Goal: Task Accomplishment & Management: Manage account settings

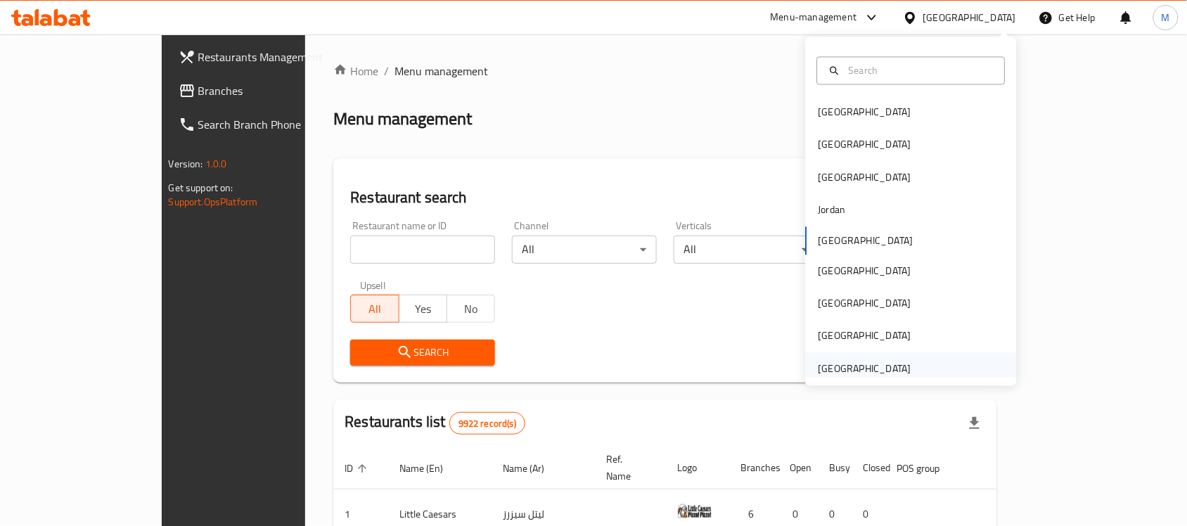
click at [866, 373] on div "[GEOGRAPHIC_DATA]" at bounding box center [865, 368] width 93 height 15
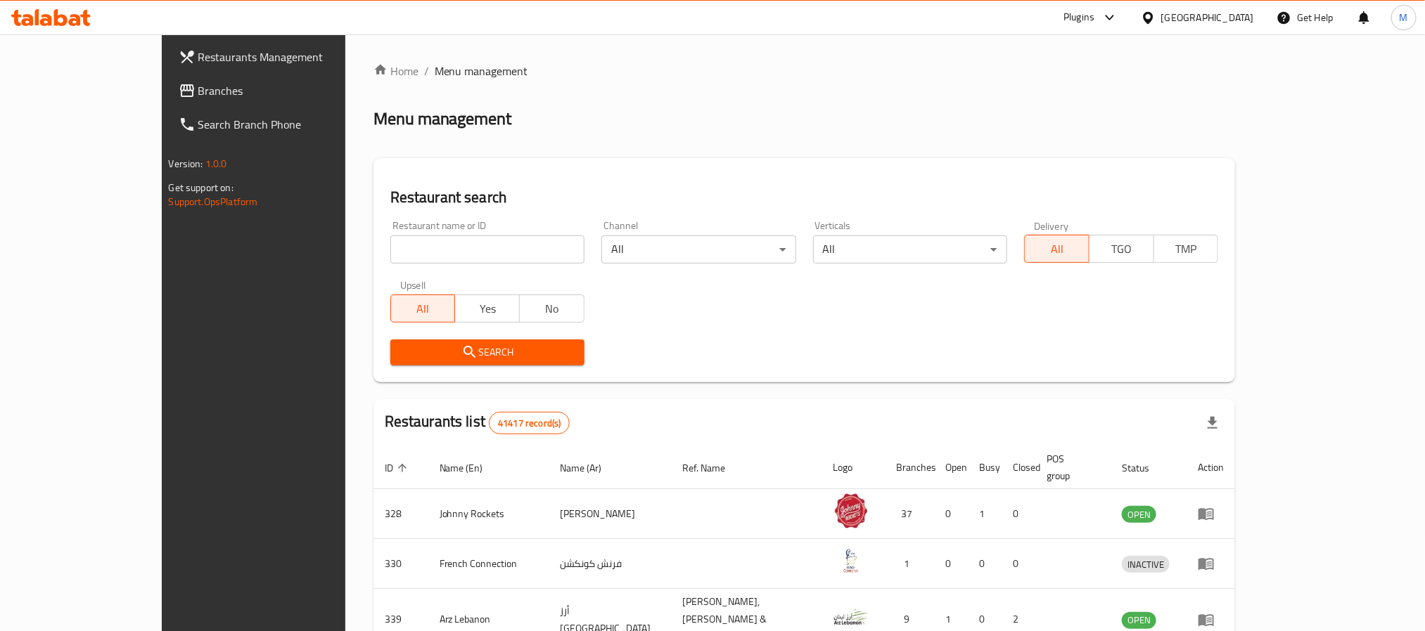
click at [441, 254] on input "search" at bounding box center [487, 250] width 194 height 28
click at [198, 91] on span "Branches" at bounding box center [293, 90] width 190 height 17
click at [406, 254] on input "search" at bounding box center [487, 250] width 194 height 28
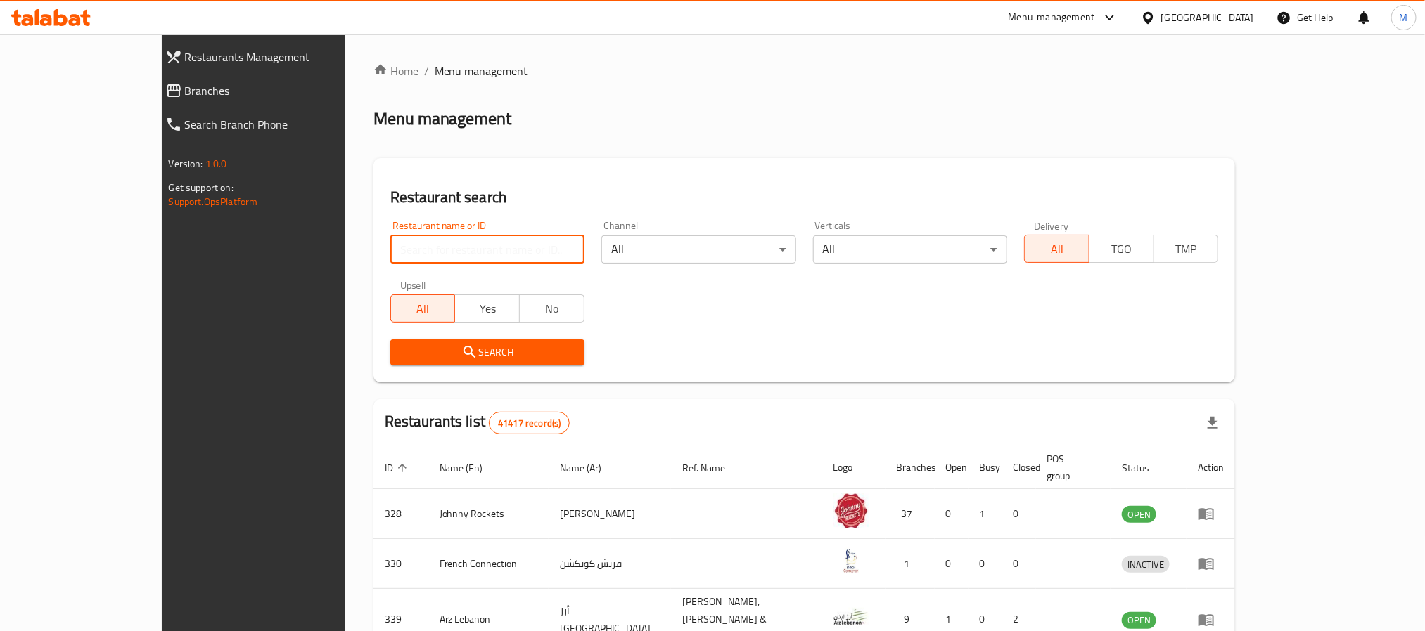
paste input "9759"
type input "9759"
click at [402, 359] on span "Search" at bounding box center [488, 353] width 172 height 18
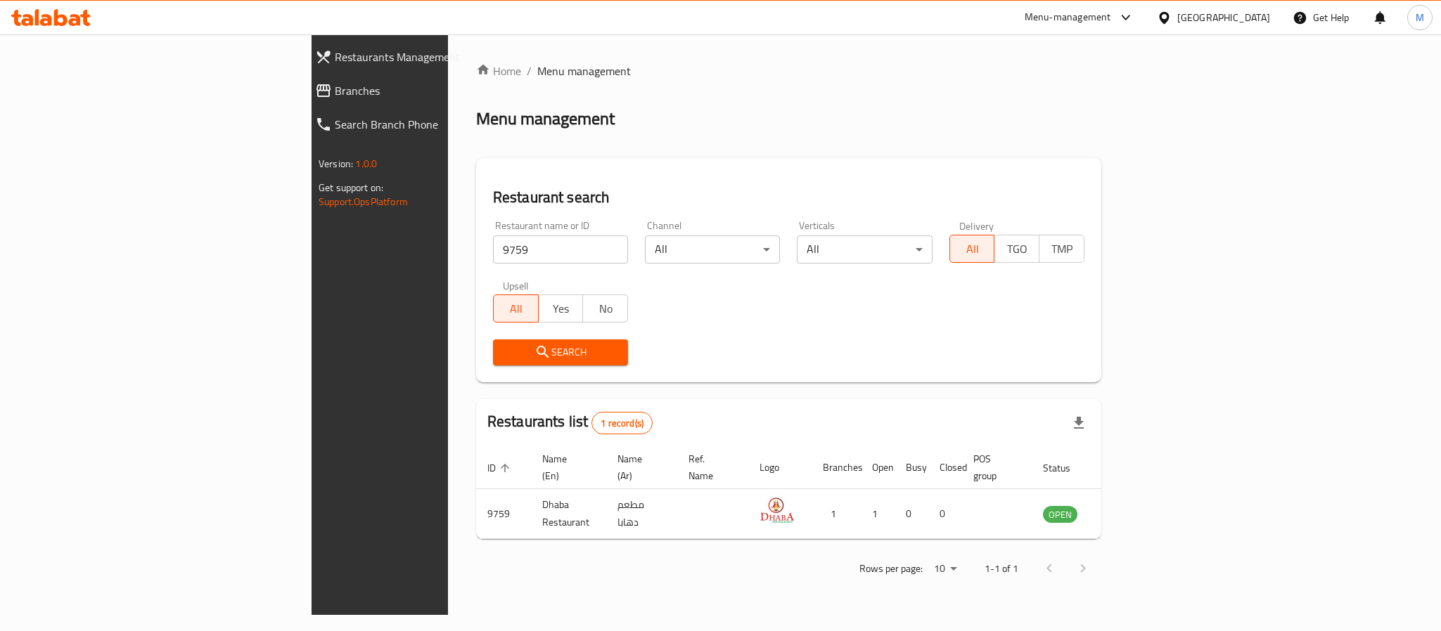
click at [890, 331] on div "Search" at bounding box center [788, 352] width 608 height 43
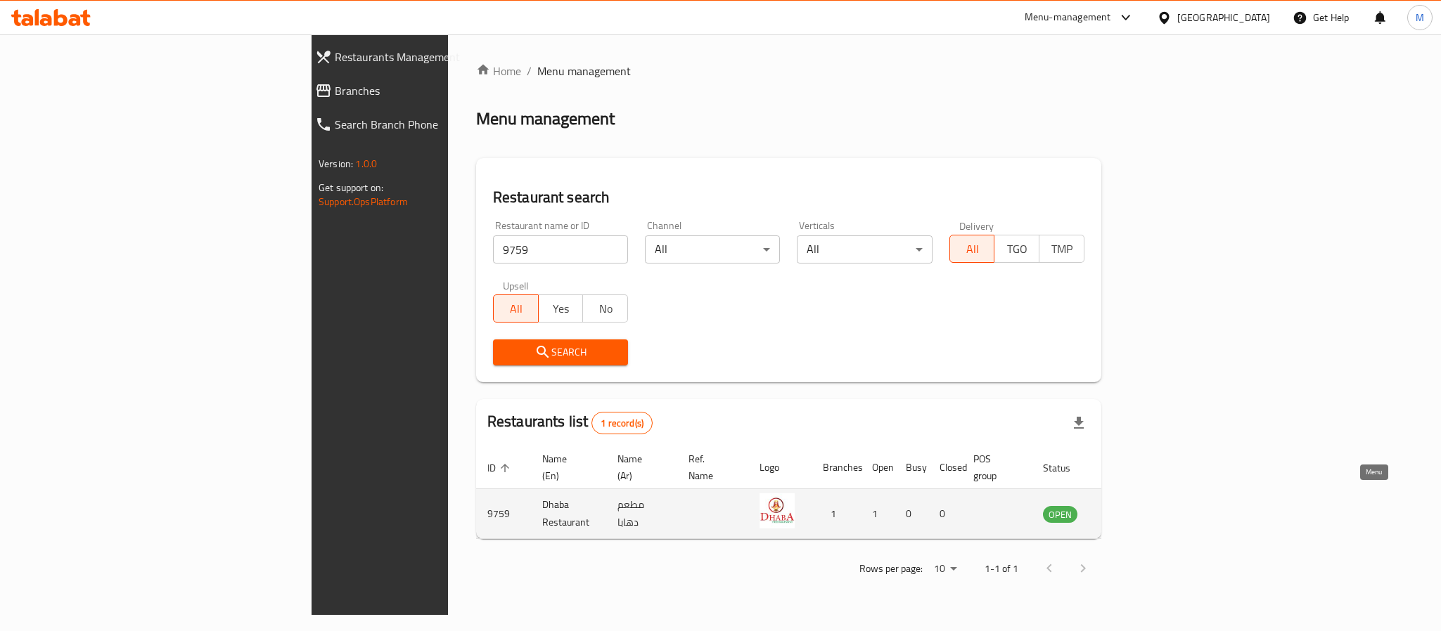
click at [1134, 506] on icon "enhanced table" at bounding box center [1125, 514] width 17 height 17
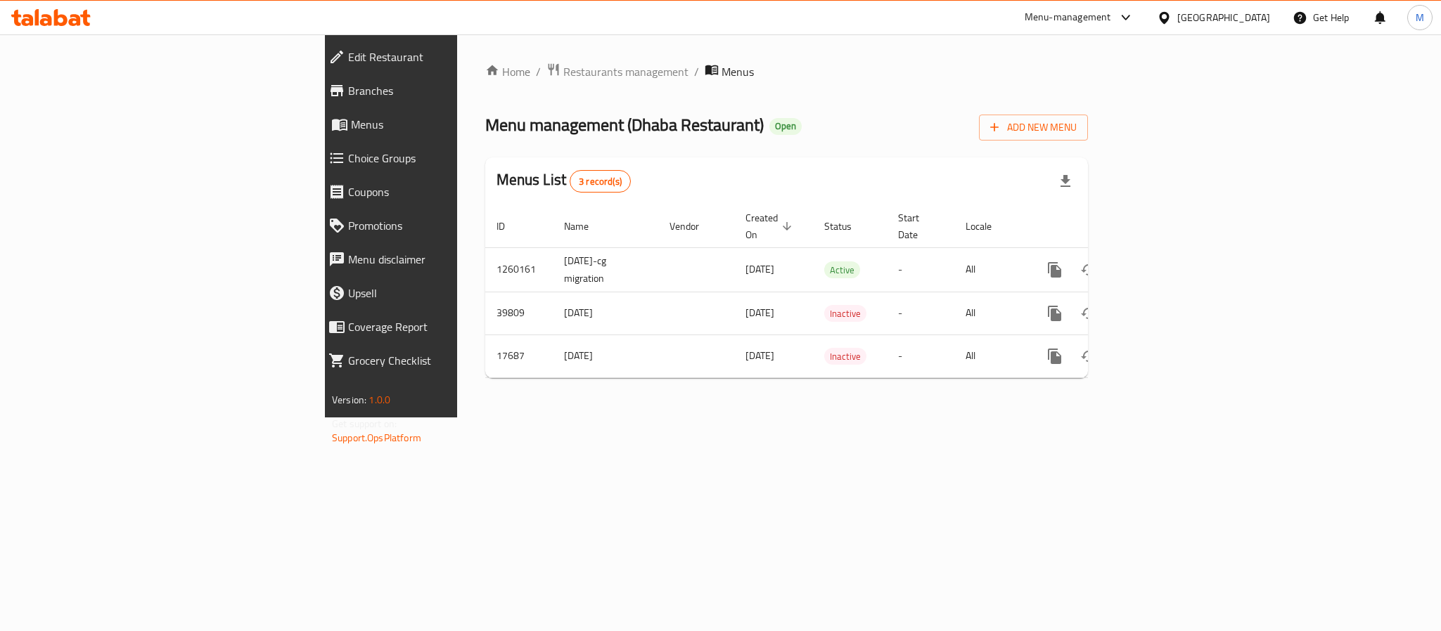
click at [348, 60] on span "Edit Restaurant" at bounding box center [451, 57] width 206 height 17
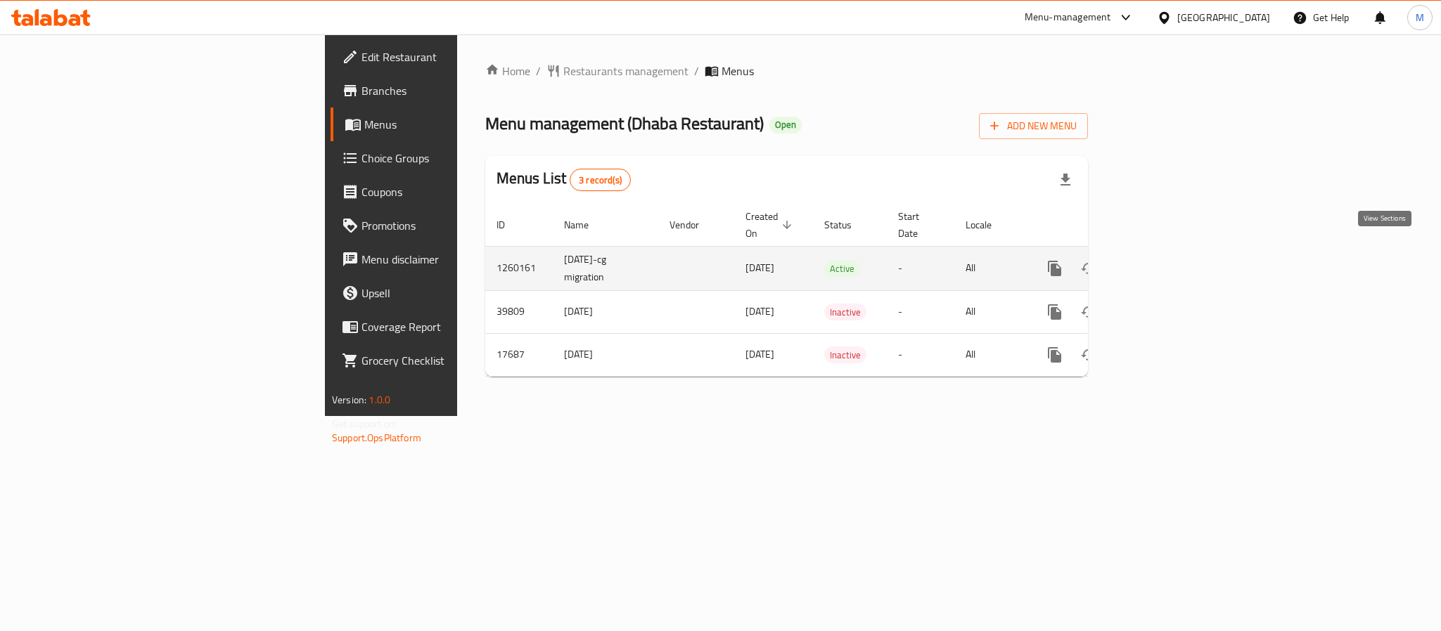
click at [1164, 260] on icon "enhanced table" at bounding box center [1156, 268] width 17 height 17
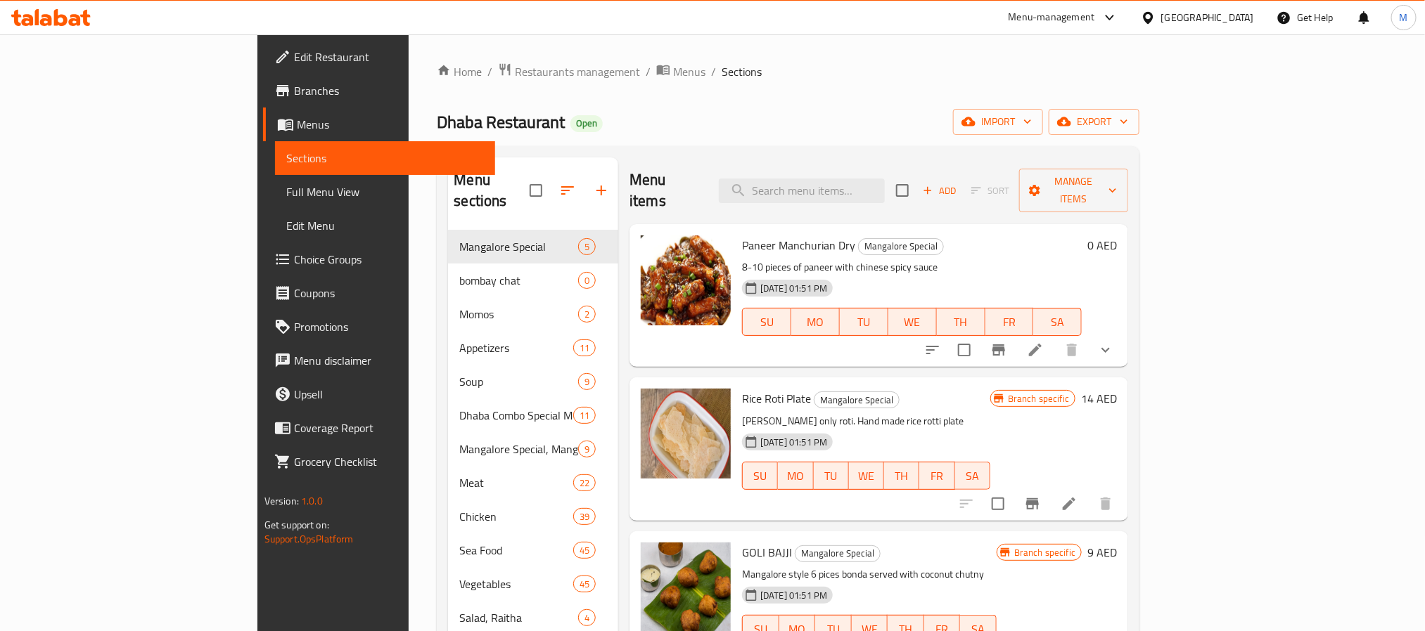
click at [625, 115] on div "Dhaba Restaurant Open import export" at bounding box center [788, 122] width 702 height 26
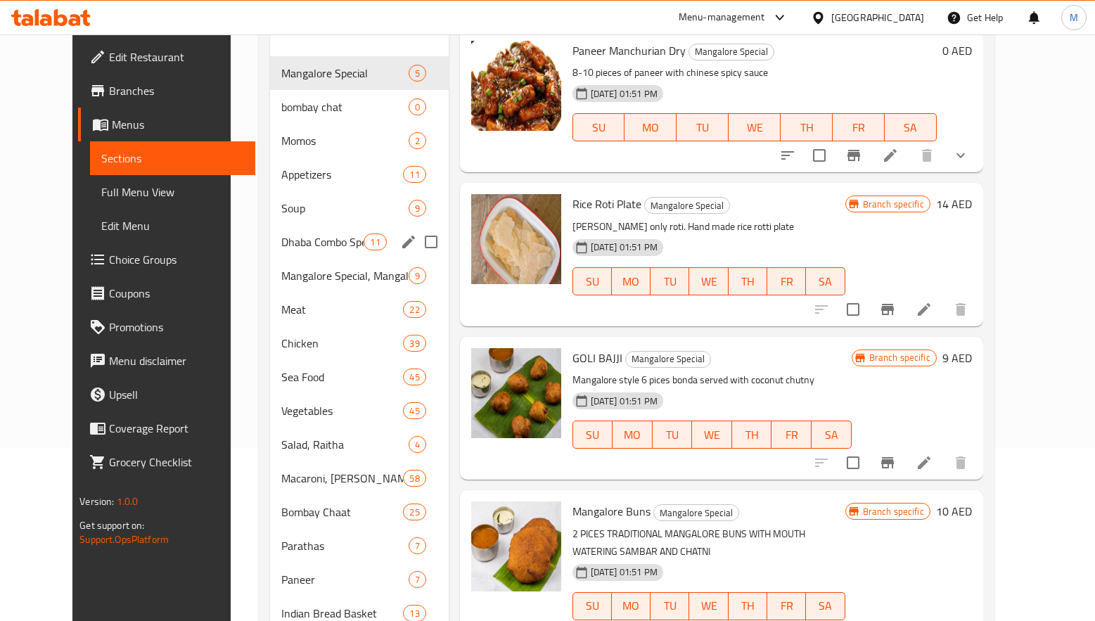
scroll to position [211, 0]
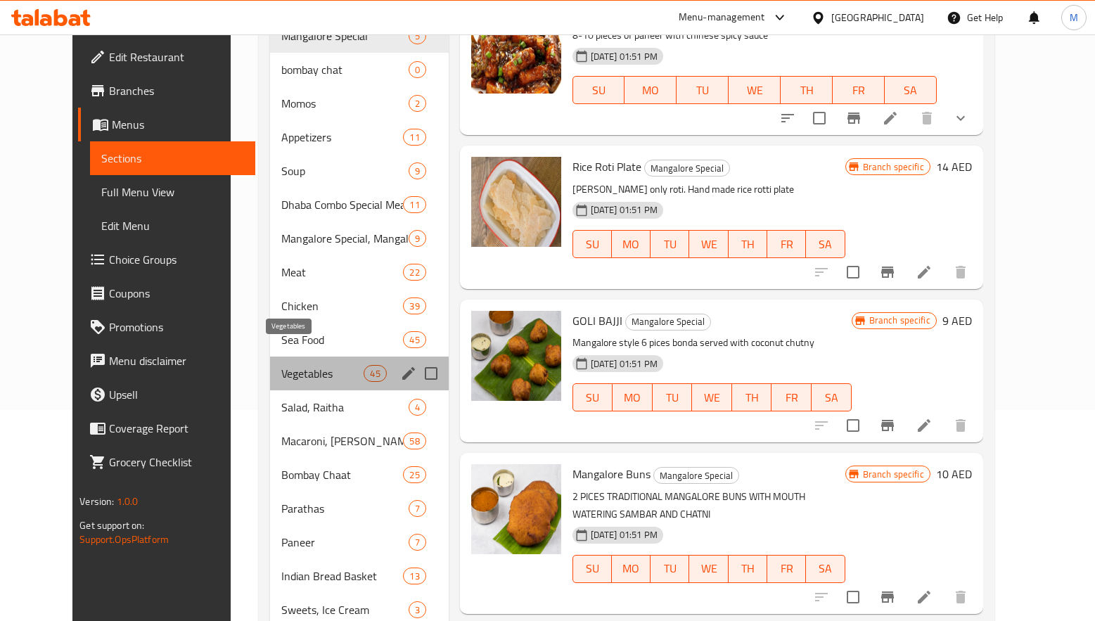
click at [327, 365] on span "Vegetables" at bounding box center [322, 373] width 82 height 17
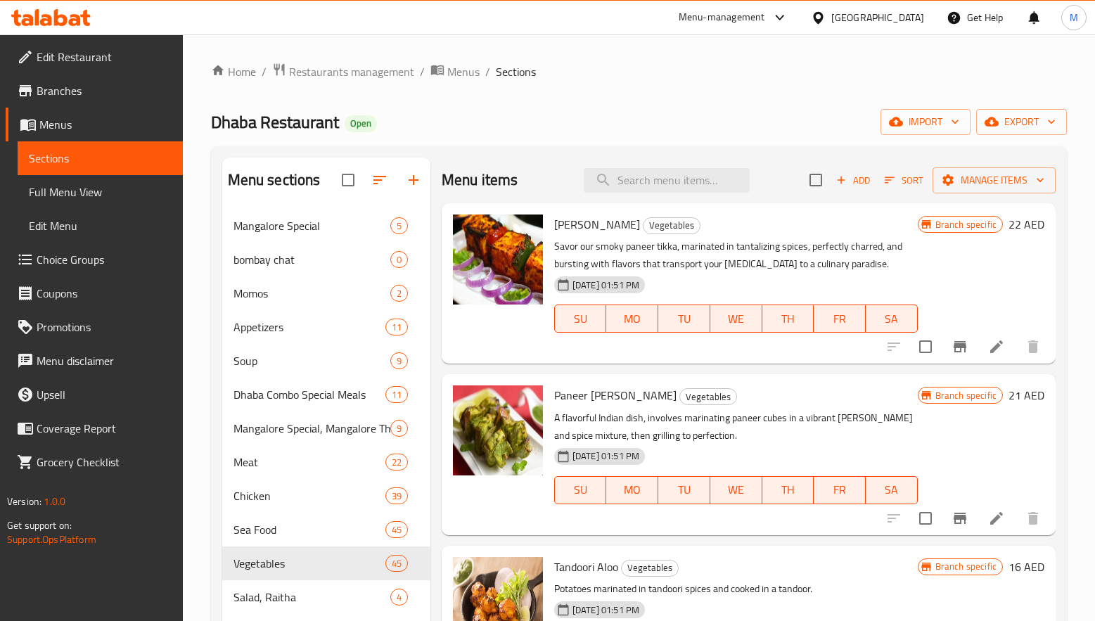
click at [726, 86] on div "Home / Restaurants management / Menus / Sections Dhaba Restaurant Open import e…" at bounding box center [639, 516] width 856 height 906
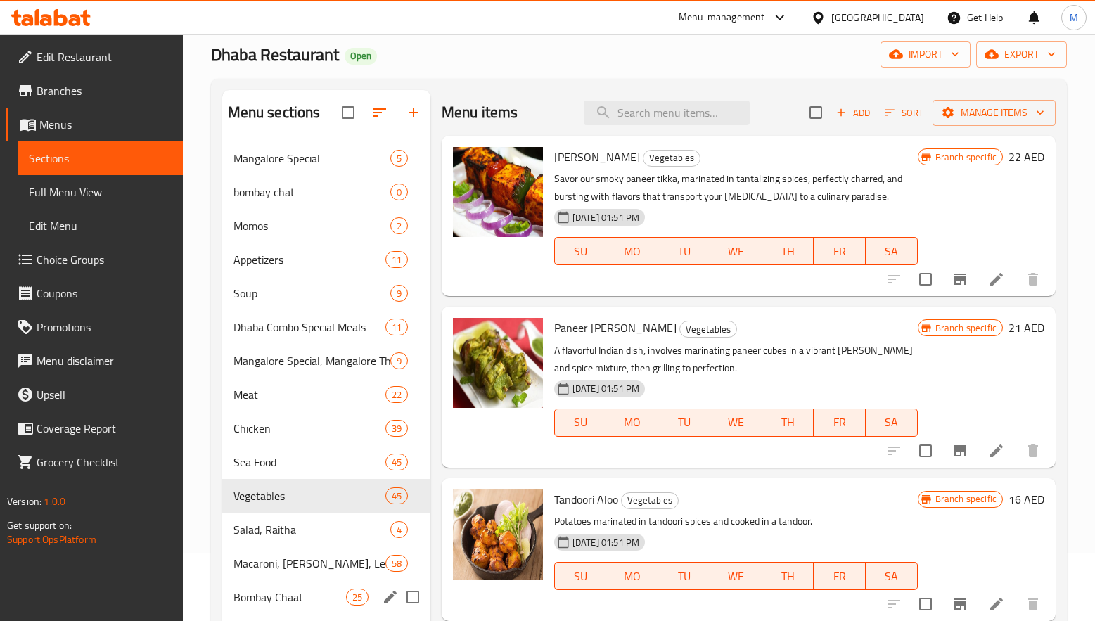
scroll to position [105, 0]
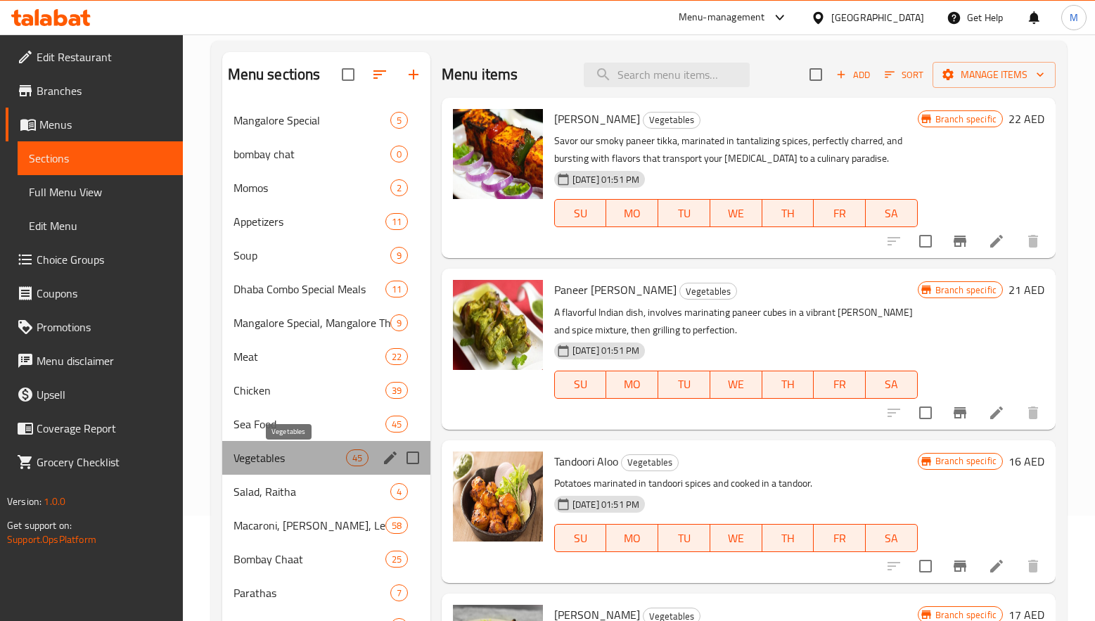
click at [311, 454] on span "Vegetables" at bounding box center [289, 457] width 113 height 17
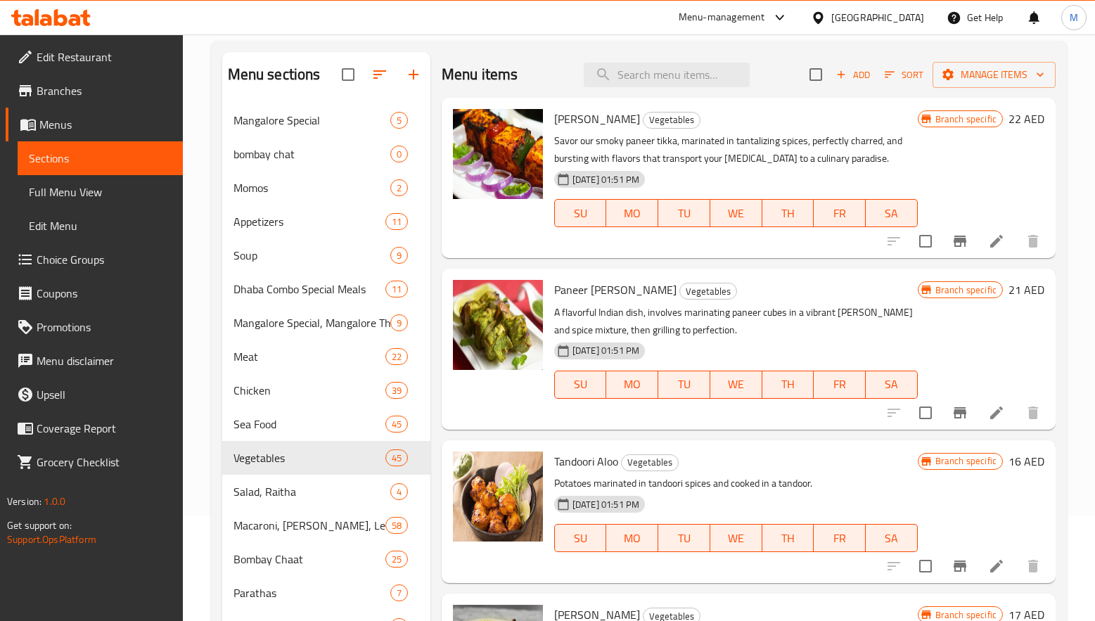
click at [794, 98] on div "Paneer Tikka Vegetables Savor our smoky paneer tikka, marinated in tantalizing …" at bounding box center [749, 178] width 614 height 160
click at [783, 129] on h6 "Paneer Tikka Vegetables" at bounding box center [736, 119] width 364 height 20
click at [834, 75] on span "Add" at bounding box center [853, 75] width 38 height 16
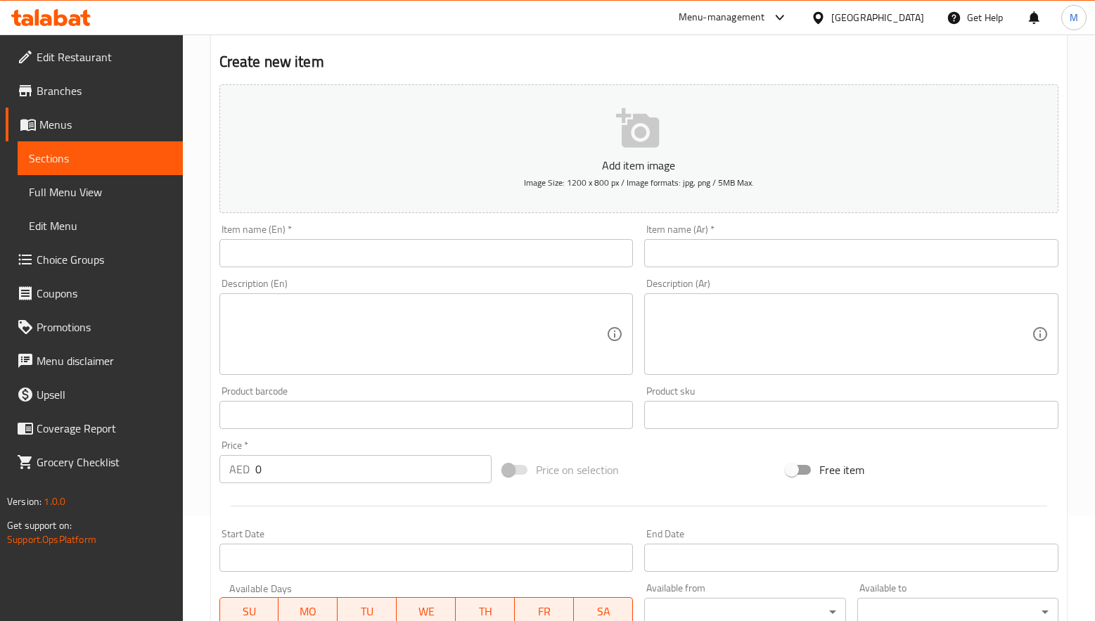
click at [327, 251] on input "text" at bounding box center [426, 253] width 414 height 28
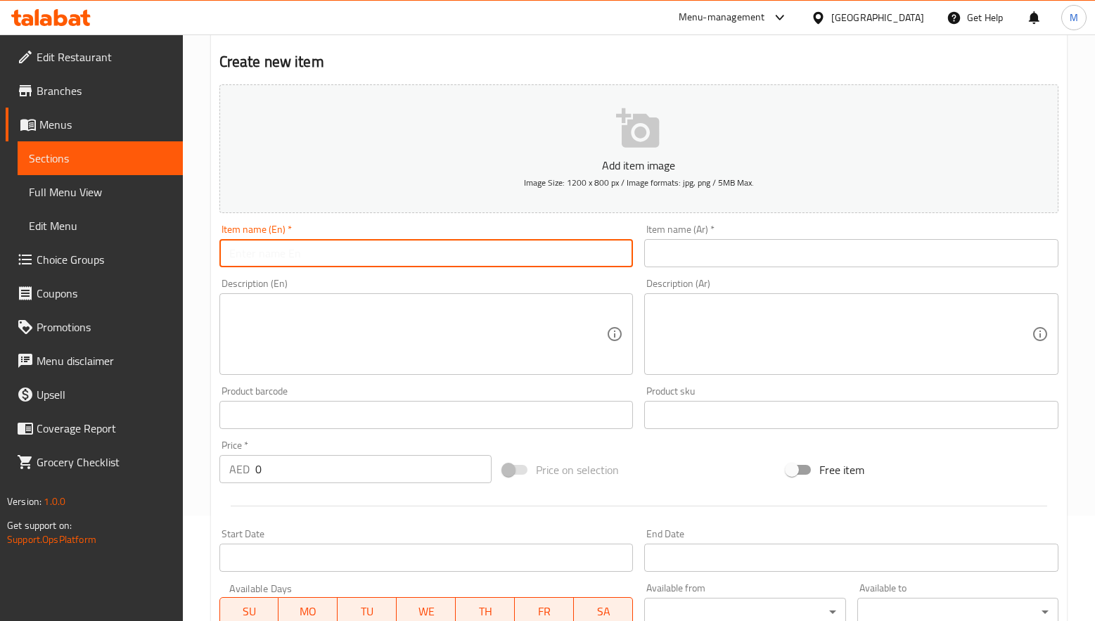
paste input "Kadle Sukka"
type input "Kadle Sukka"
click at [795, 259] on input "text" at bounding box center [851, 253] width 414 height 28
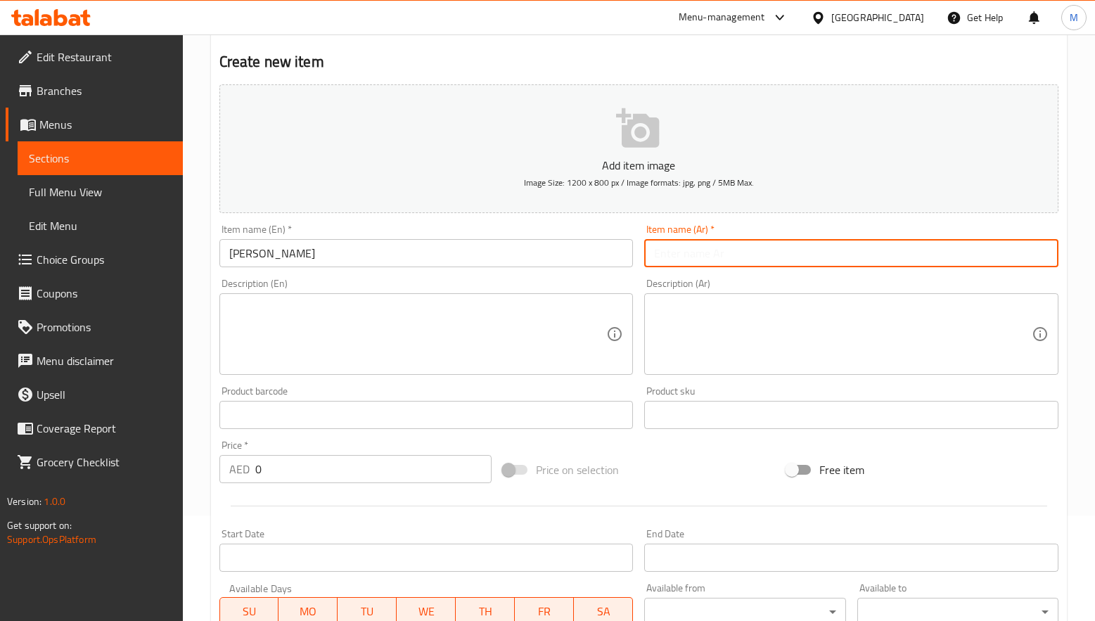
paste input "كادل سوكا"
type input "كادل سوكا"
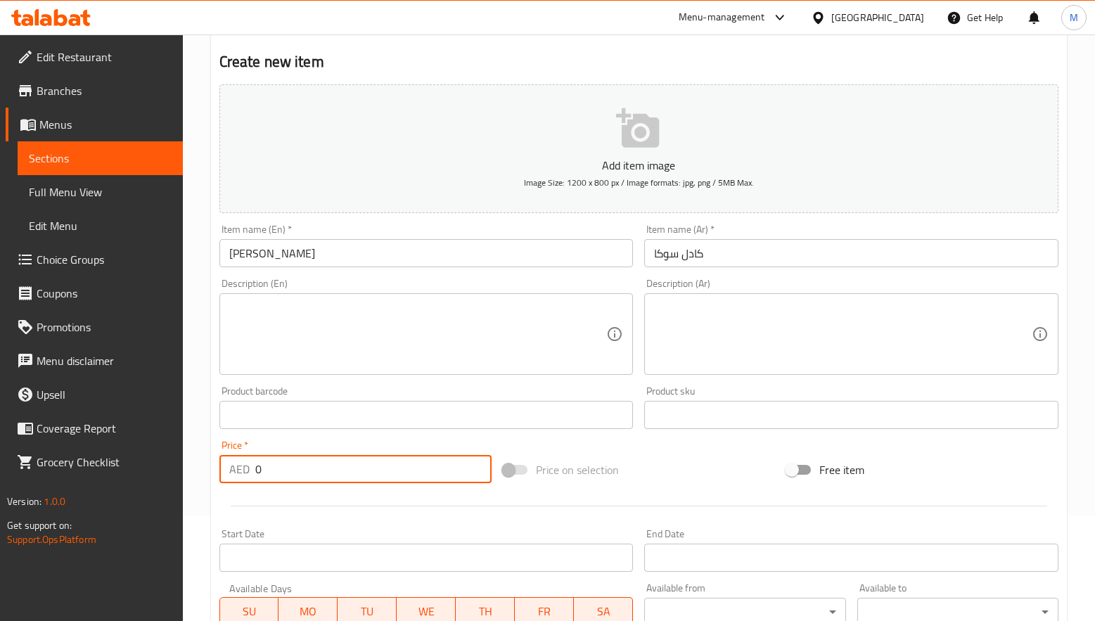
drag, startPoint x: 272, startPoint y: 464, endPoint x: 232, endPoint y: 469, distance: 40.4
click at [232, 469] on div "AED 0 Price *" at bounding box center [355, 469] width 272 height 28
paste input "29"
type input "29"
click at [285, 496] on div at bounding box center [639, 506] width 850 height 34
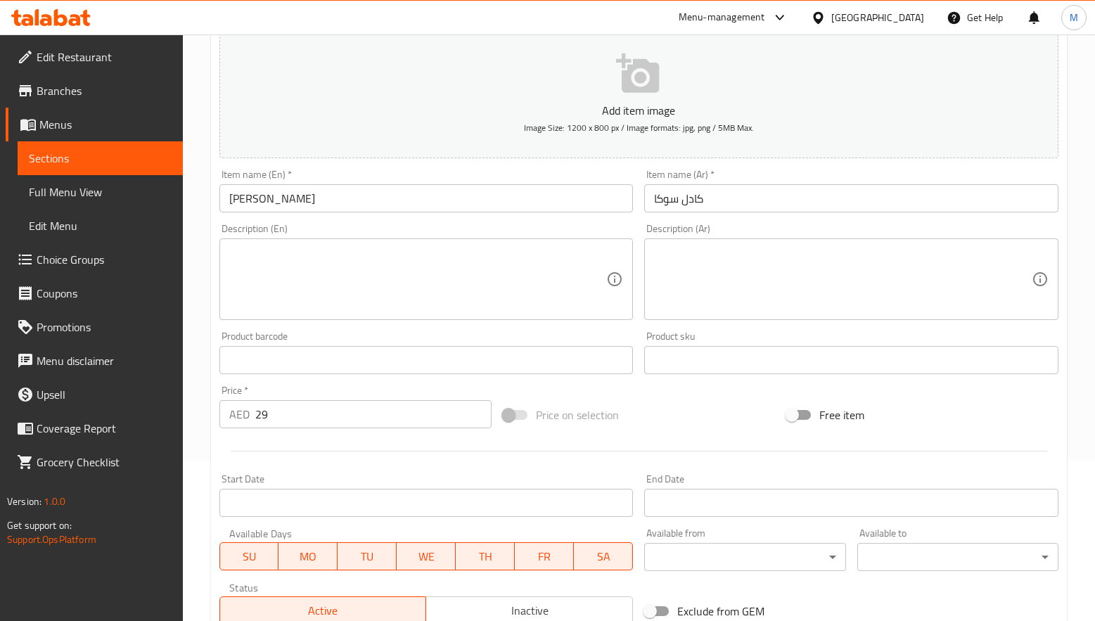
scroll to position [371, 0]
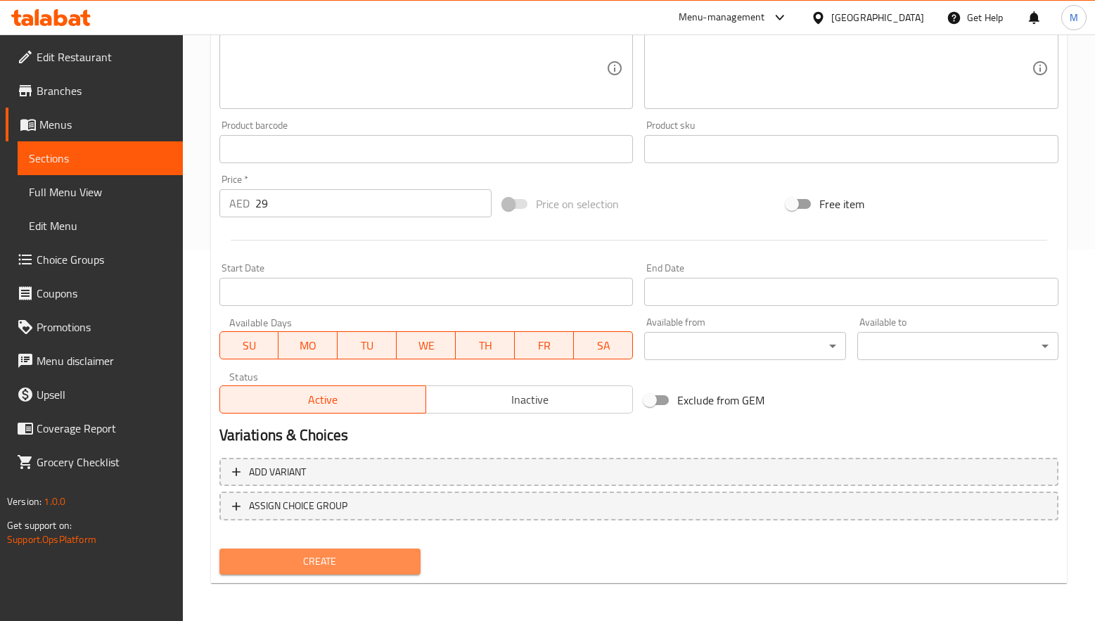
click at [344, 561] on span "Create" at bounding box center [320, 562] width 179 height 18
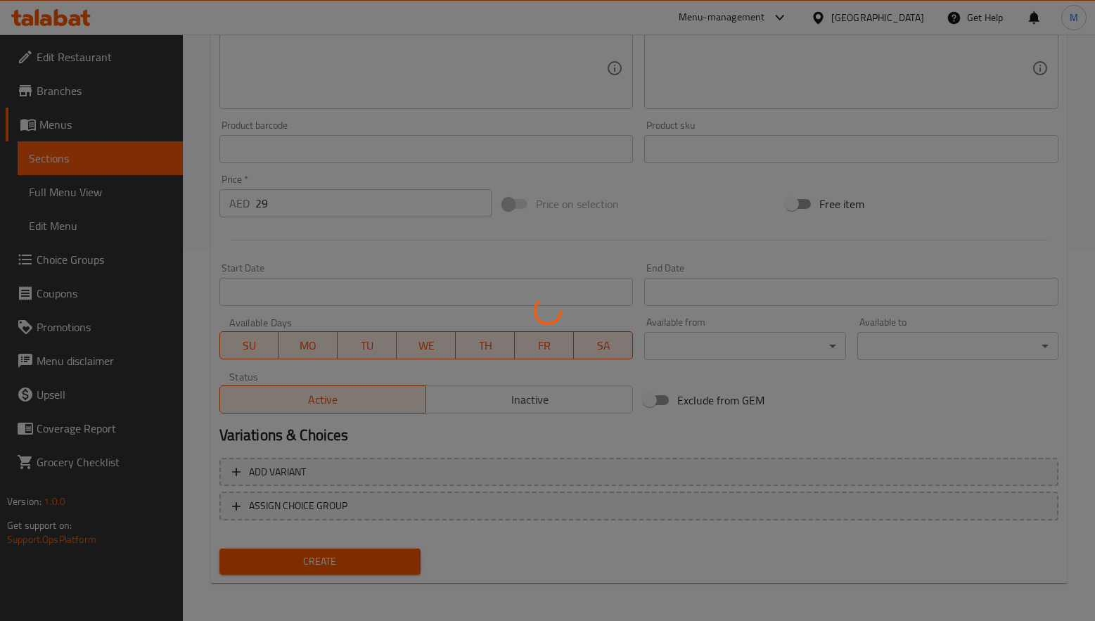
type input "0"
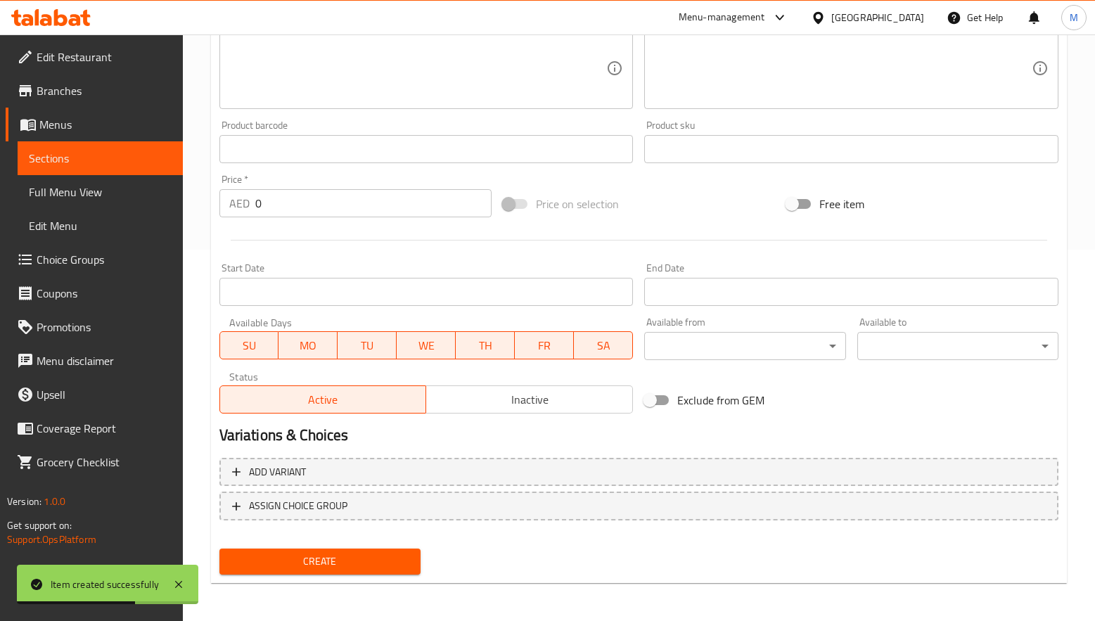
click at [654, 186] on div "Price on selection" at bounding box center [638, 204] width 283 height 38
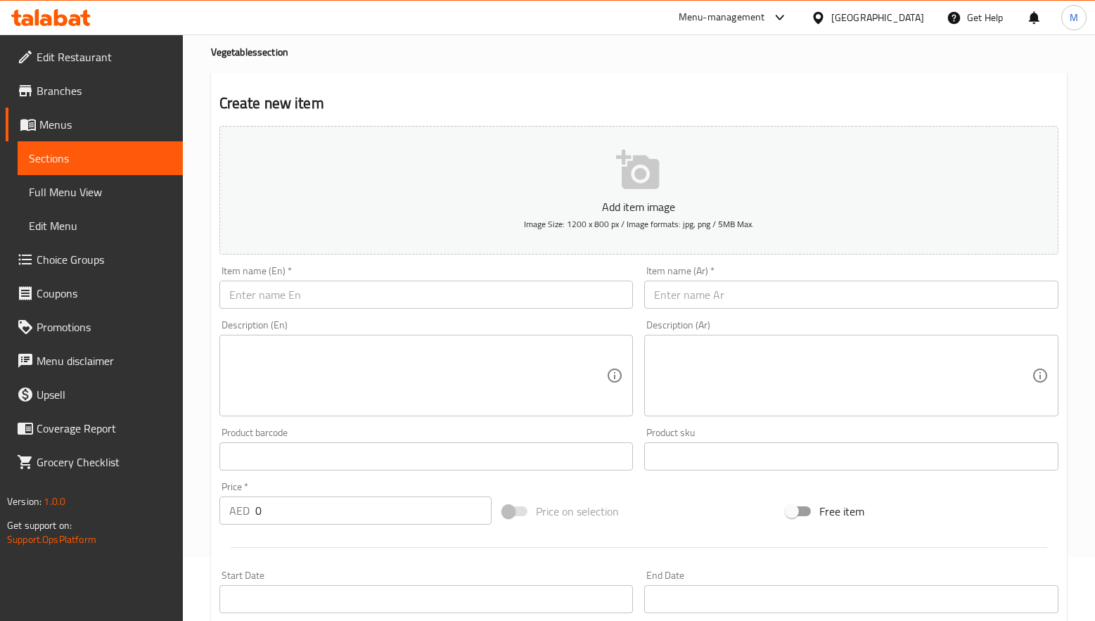
scroll to position [0, 0]
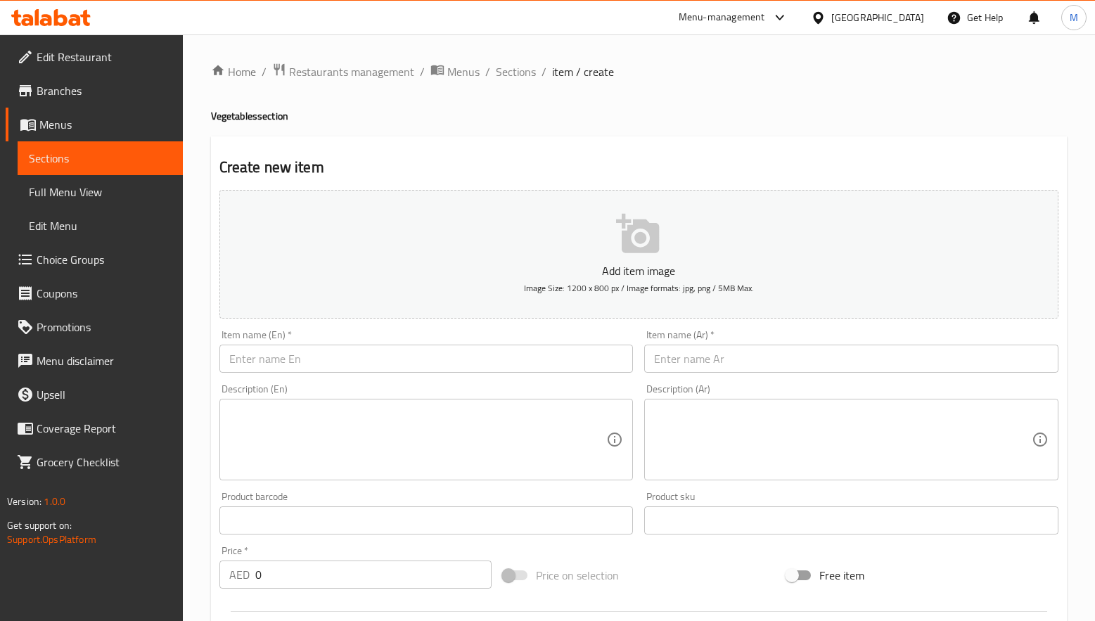
click at [285, 354] on input "text" at bounding box center [426, 359] width 414 height 28
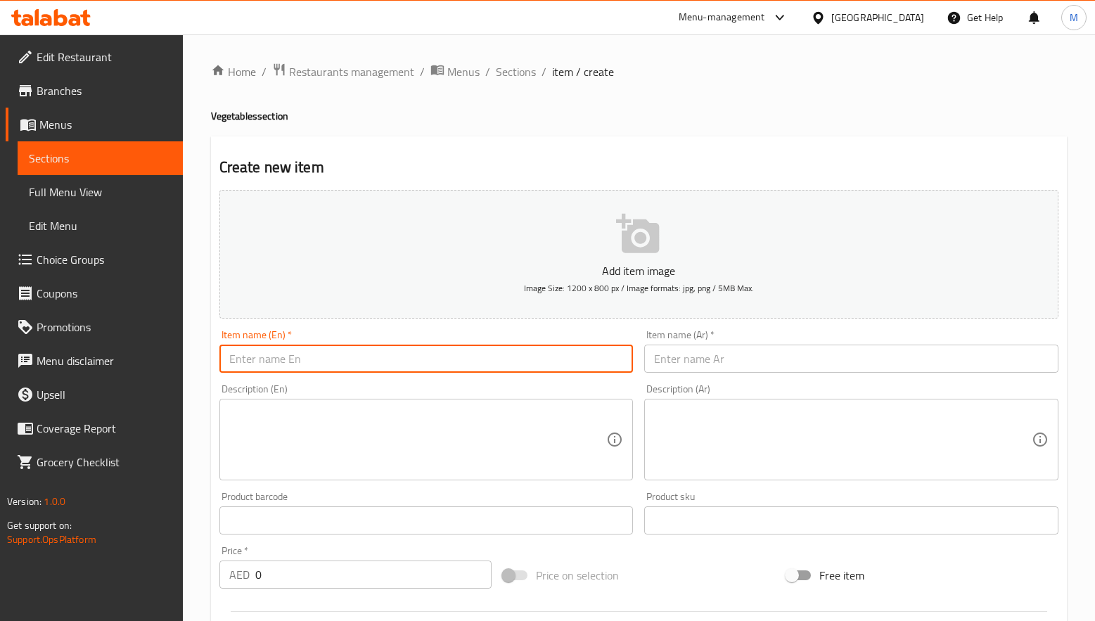
paste input "Chicken Patiyala"
type input "Chicken Patiyala"
click at [693, 359] on input "text" at bounding box center [851, 359] width 414 height 28
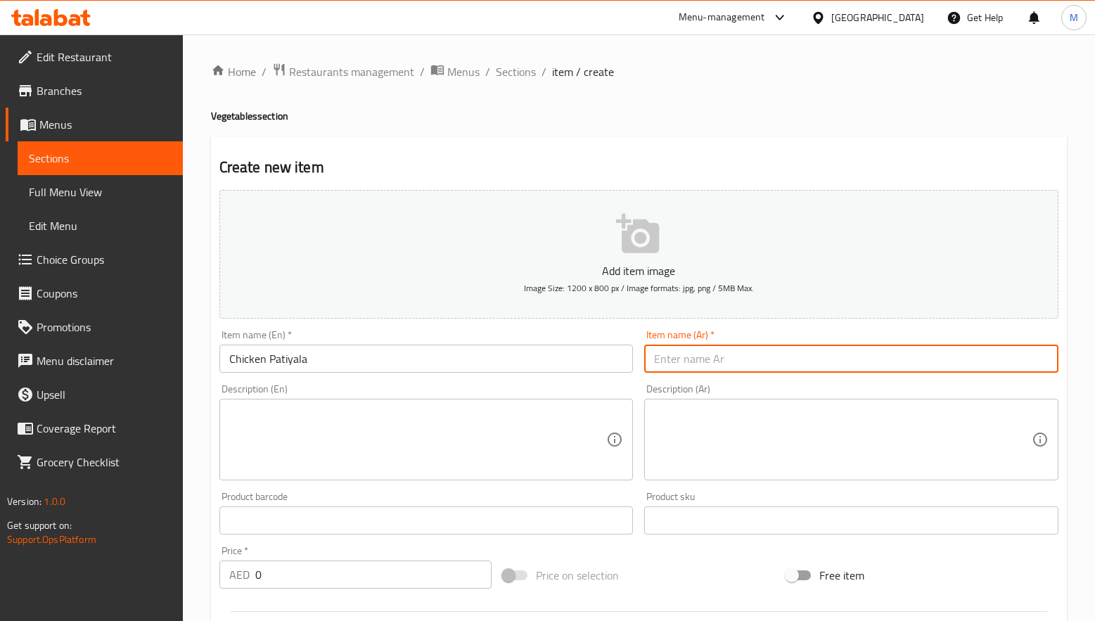
paste input "دجاج باتيالا"
type input "دجاج باتيالا"
click at [281, 363] on input "Chicken Patiyala" at bounding box center [426, 359] width 414 height 28
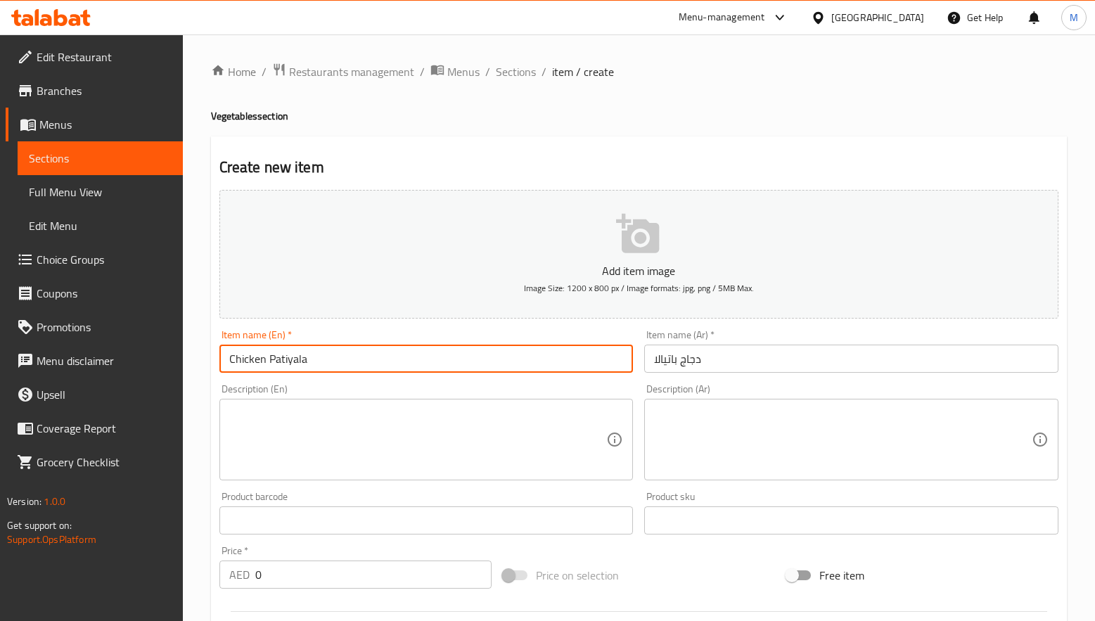
click at [281, 363] on input "Chicken Patiyala" at bounding box center [426, 359] width 414 height 28
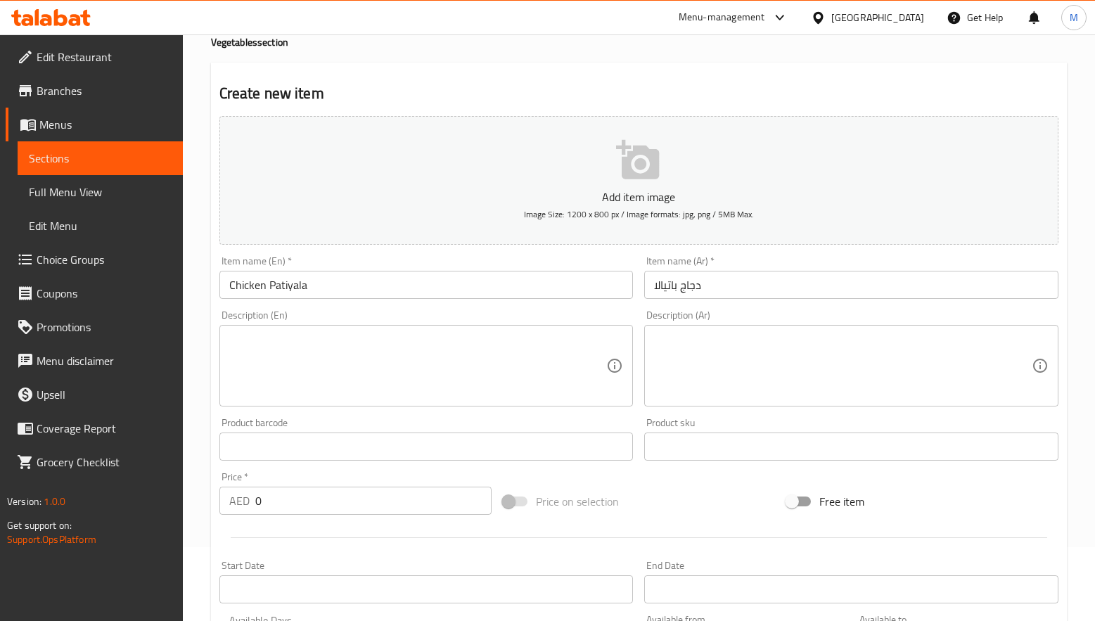
scroll to position [105, 0]
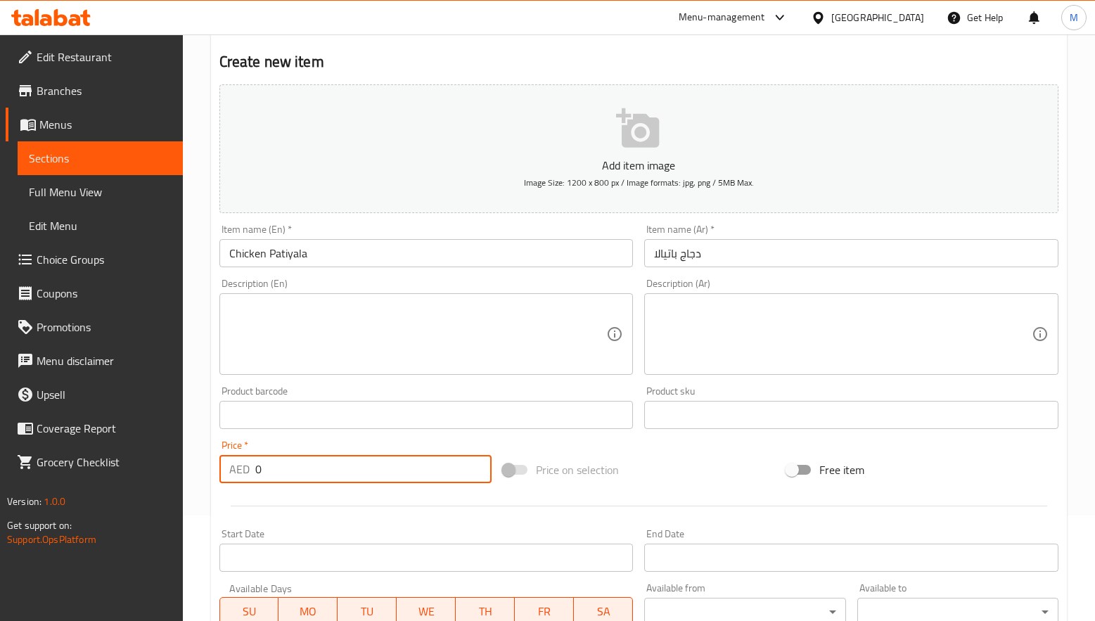
drag, startPoint x: 287, startPoint y: 466, endPoint x: 226, endPoint y: 466, distance: 61.2
click at [226, 466] on div "AED 0 Price *" at bounding box center [355, 469] width 272 height 28
paste input "37"
type input "37"
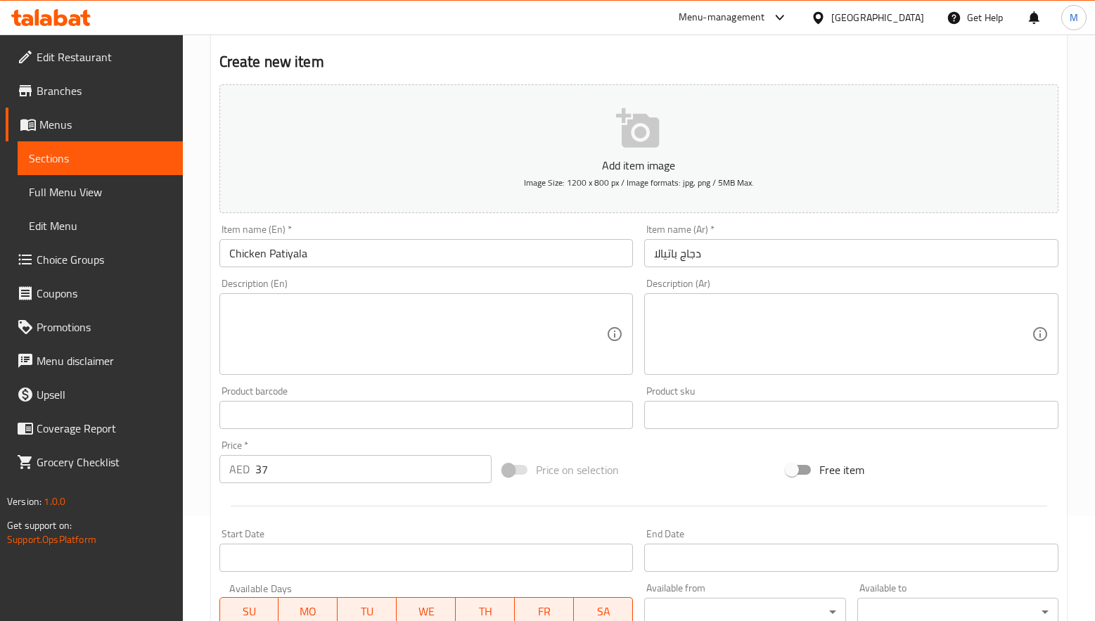
click at [287, 513] on div at bounding box center [639, 506] width 850 height 34
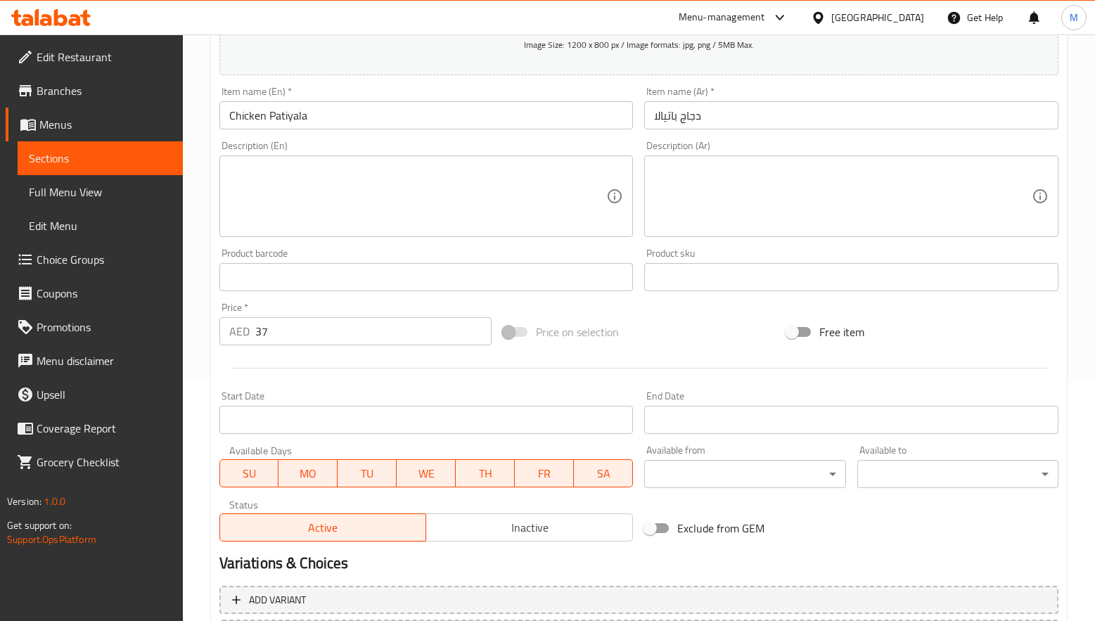
scroll to position [211, 0]
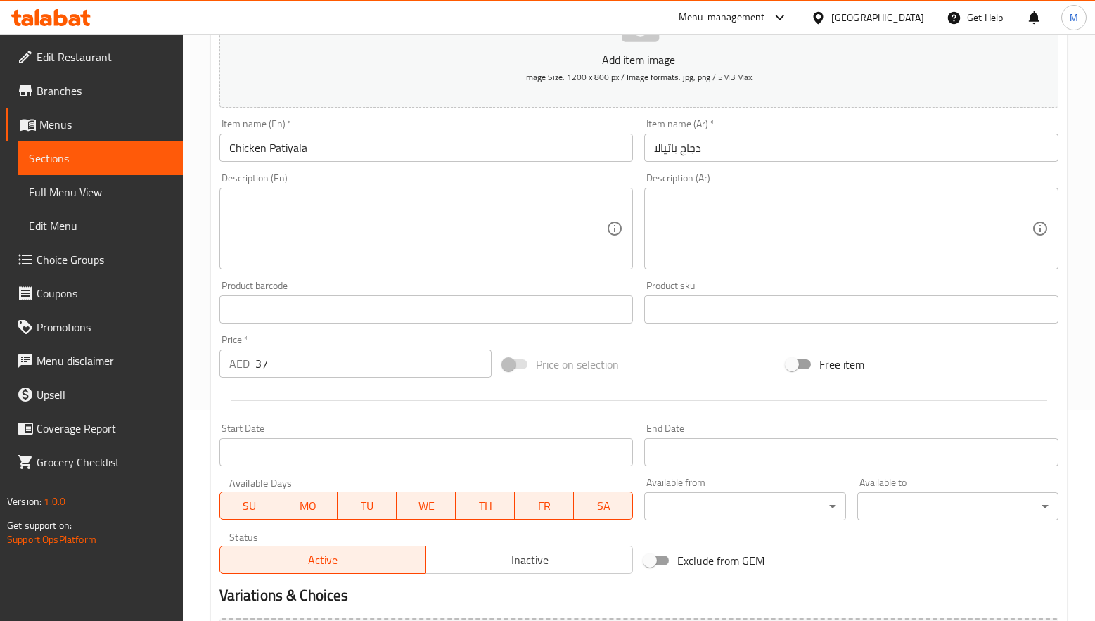
click at [349, 180] on div "Description (En) Description (En)" at bounding box center [426, 221] width 414 height 96
click at [296, 150] on input "Chicken Patiyala" at bounding box center [426, 148] width 414 height 28
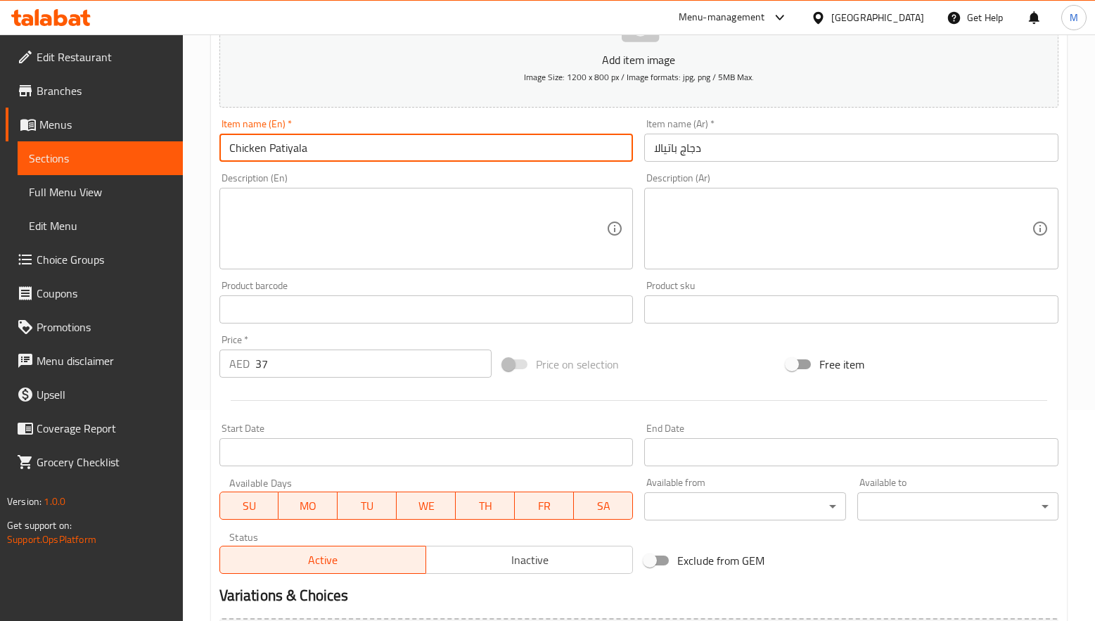
click at [296, 150] on input "Chicken Patiyala" at bounding box center [426, 148] width 414 height 28
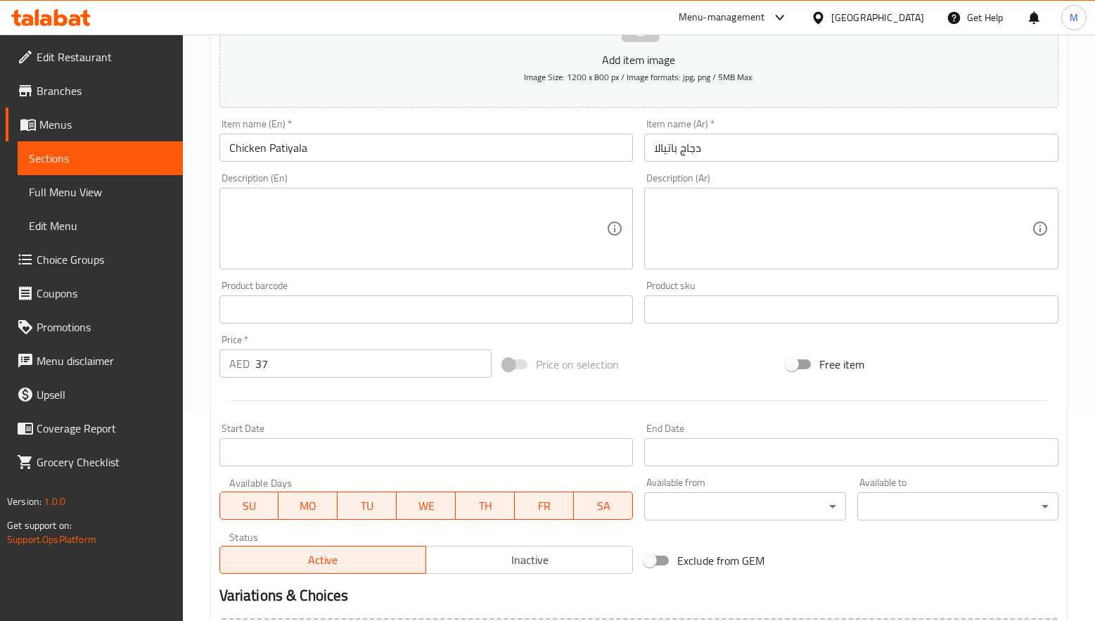
click at [295, 391] on div at bounding box center [639, 400] width 850 height 34
click at [304, 403] on div at bounding box center [639, 400] width 850 height 34
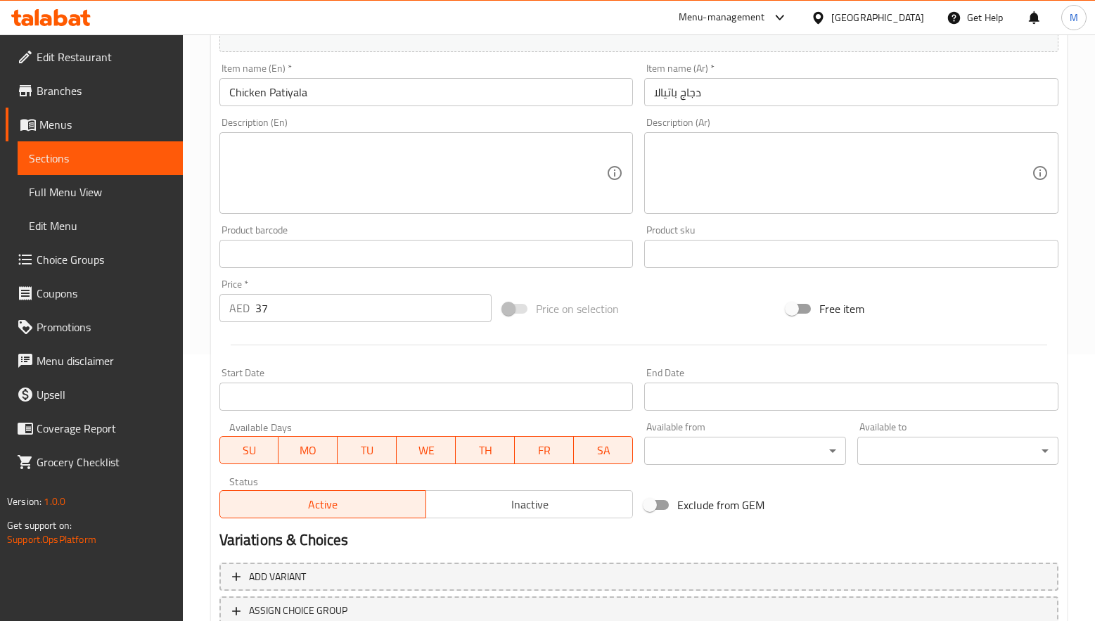
scroll to position [266, 0]
click at [272, 87] on input "Chicken Patiyala" at bounding box center [426, 93] width 414 height 28
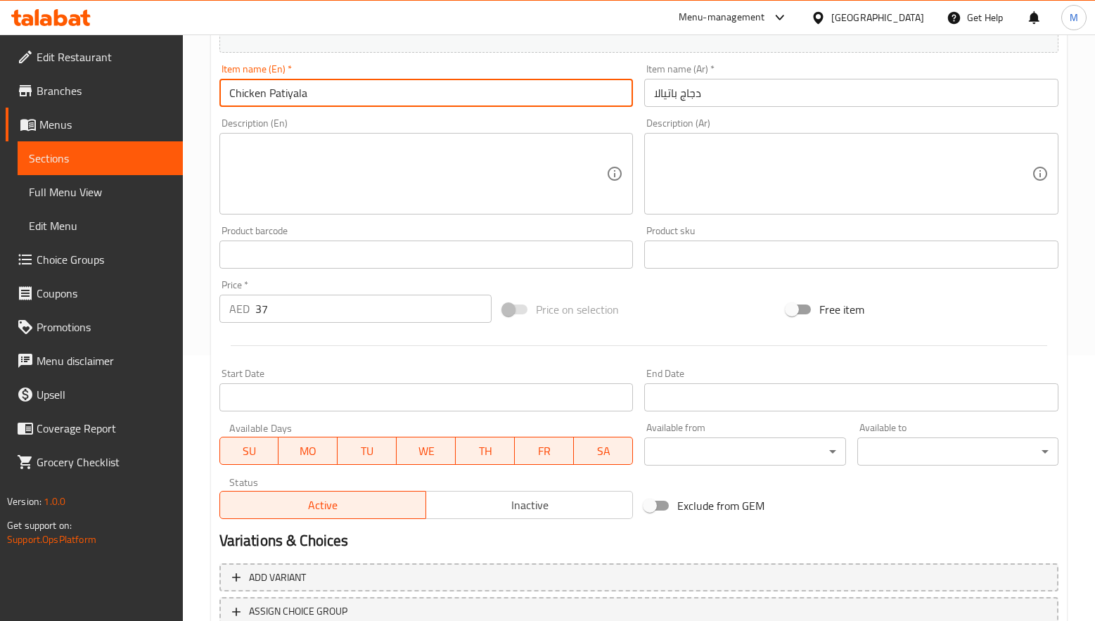
click at [272, 87] on input "Chicken Patiyala" at bounding box center [426, 93] width 414 height 28
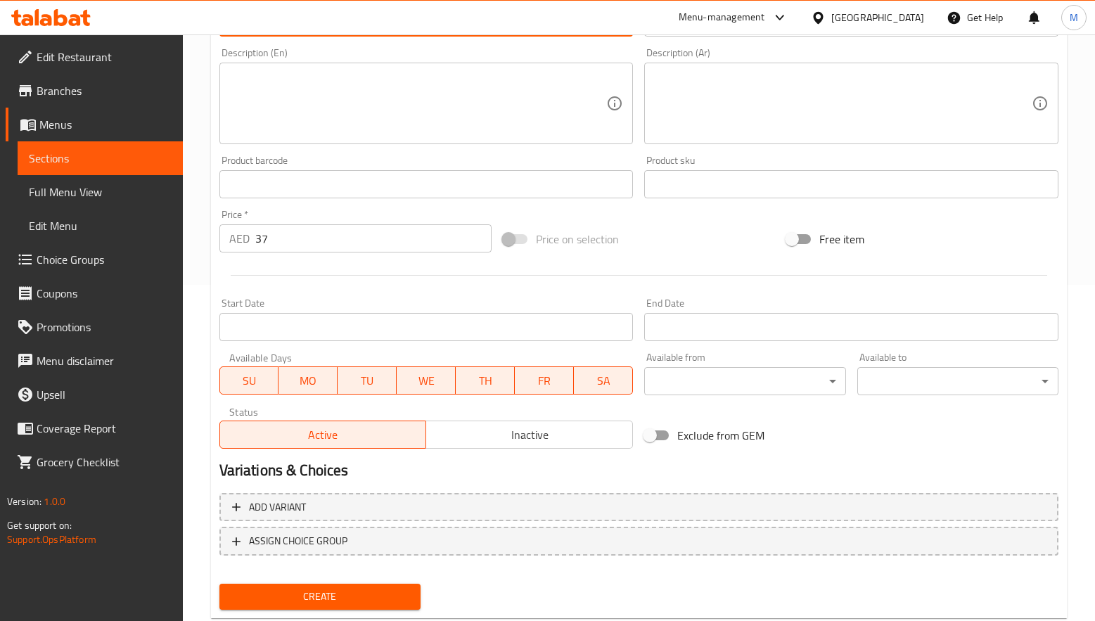
scroll to position [371, 0]
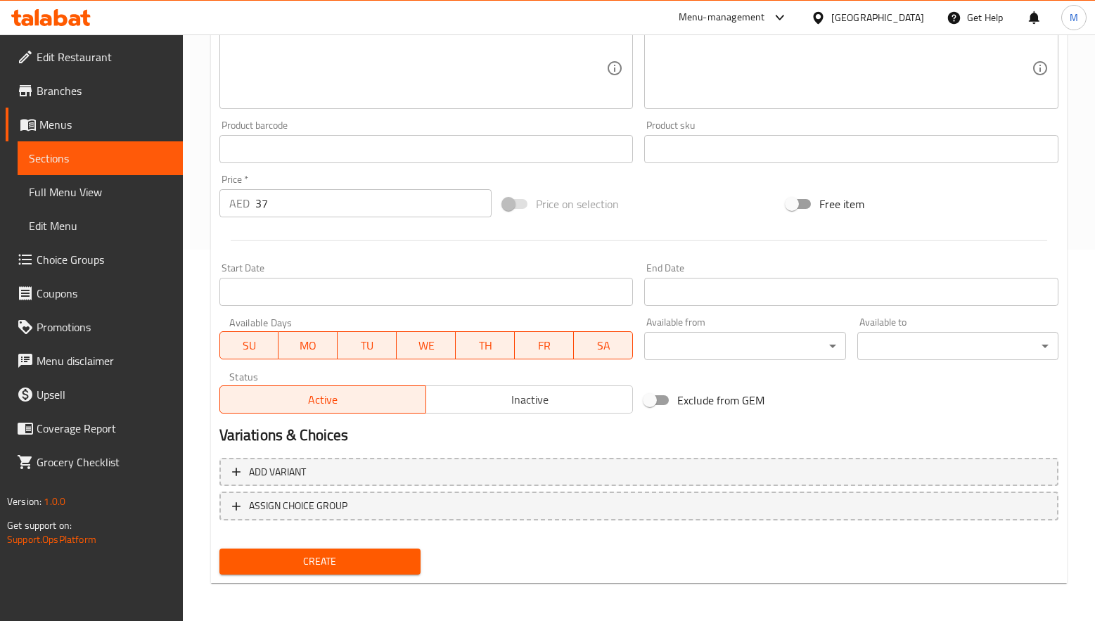
click at [330, 553] on span "Create" at bounding box center [320, 562] width 179 height 18
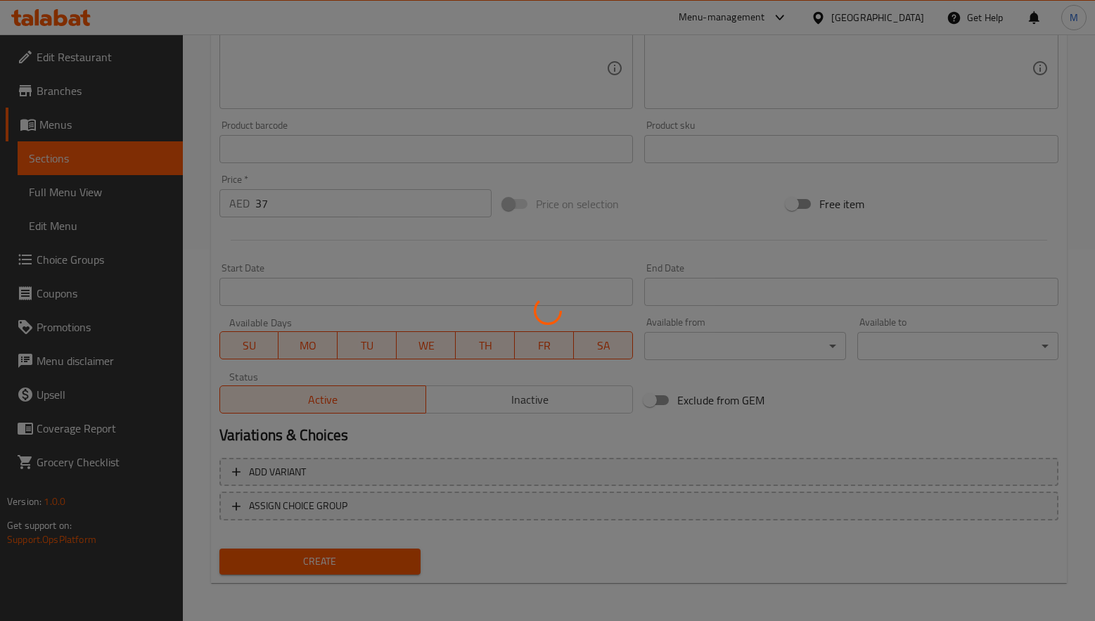
scroll to position [161, 0]
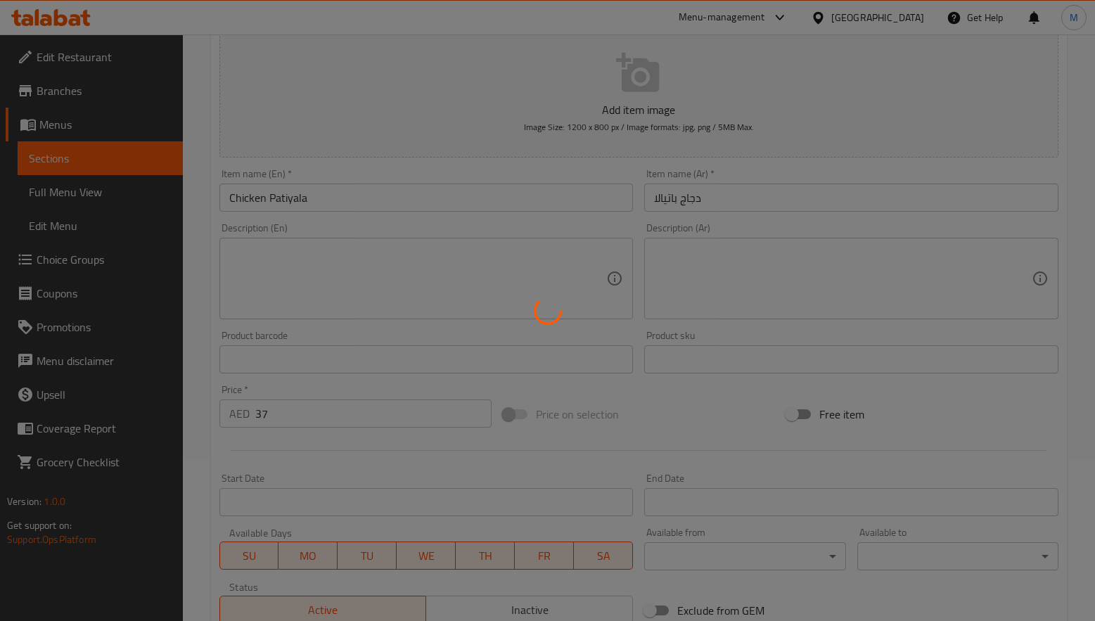
type input "0"
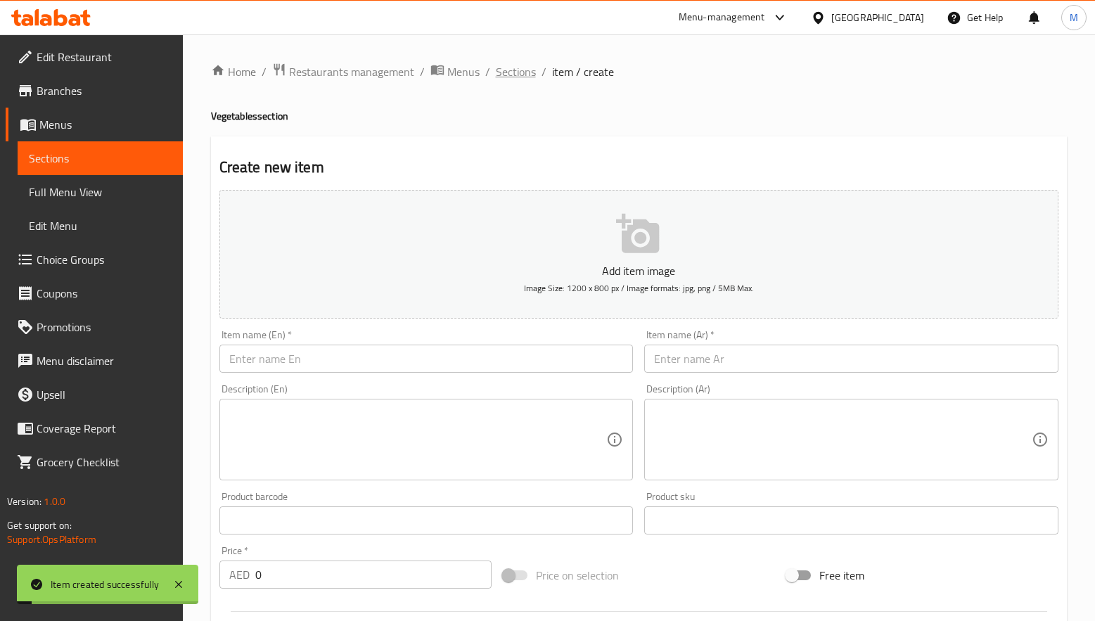
click at [515, 70] on span "Sections" at bounding box center [516, 71] width 40 height 17
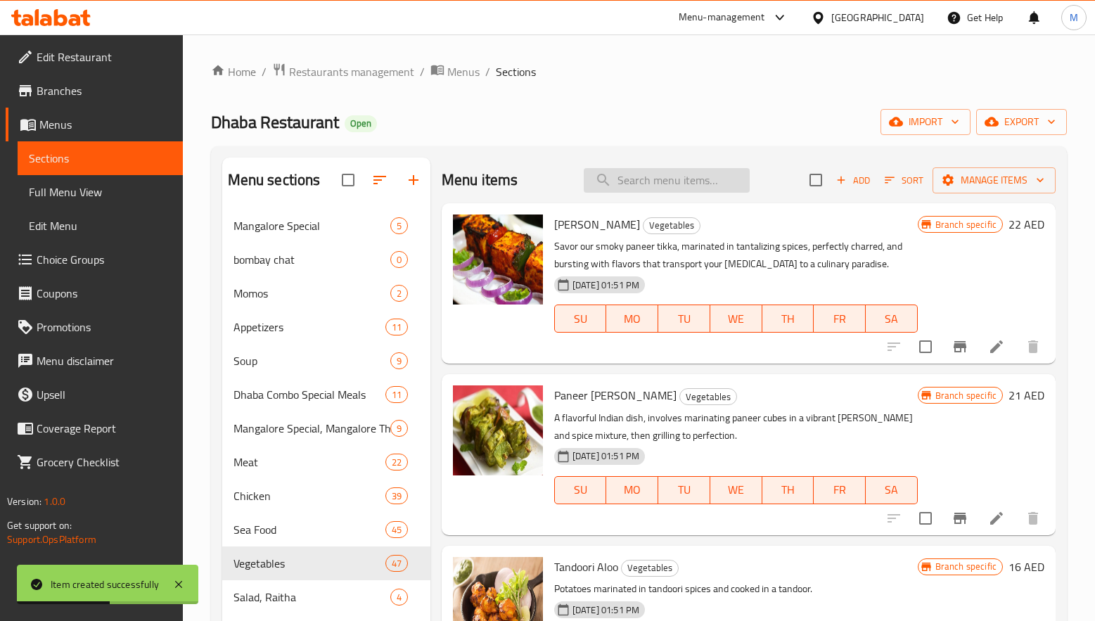
click at [636, 179] on input "search" at bounding box center [667, 180] width 166 height 25
paste input "Chicken Patiyala"
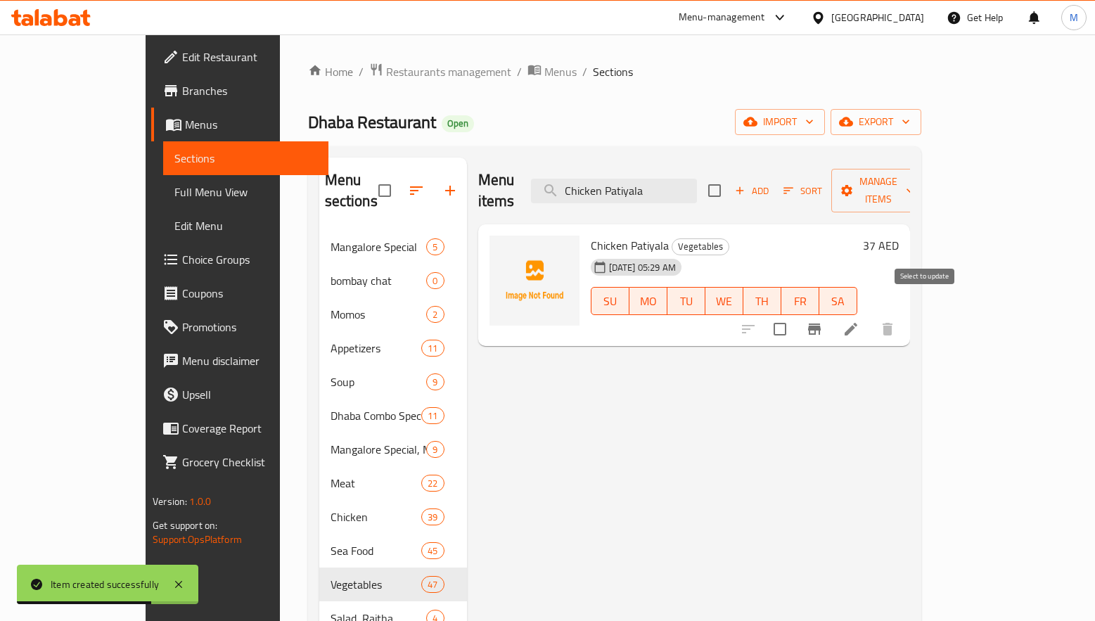
type input "Chicken Patiyala"
click at [795, 314] on input "checkbox" at bounding box center [780, 329] width 30 height 30
checkbox input "true"
click at [914, 177] on span "Manage items" at bounding box center [878, 190] width 72 height 35
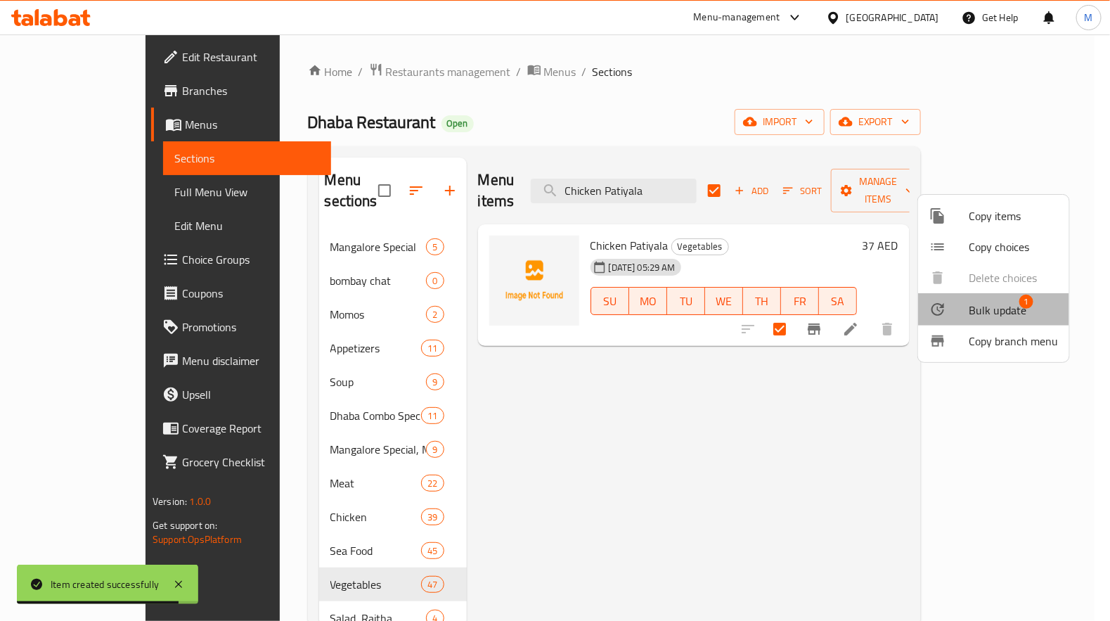
click at [994, 307] on span "Bulk update" at bounding box center [998, 310] width 58 height 17
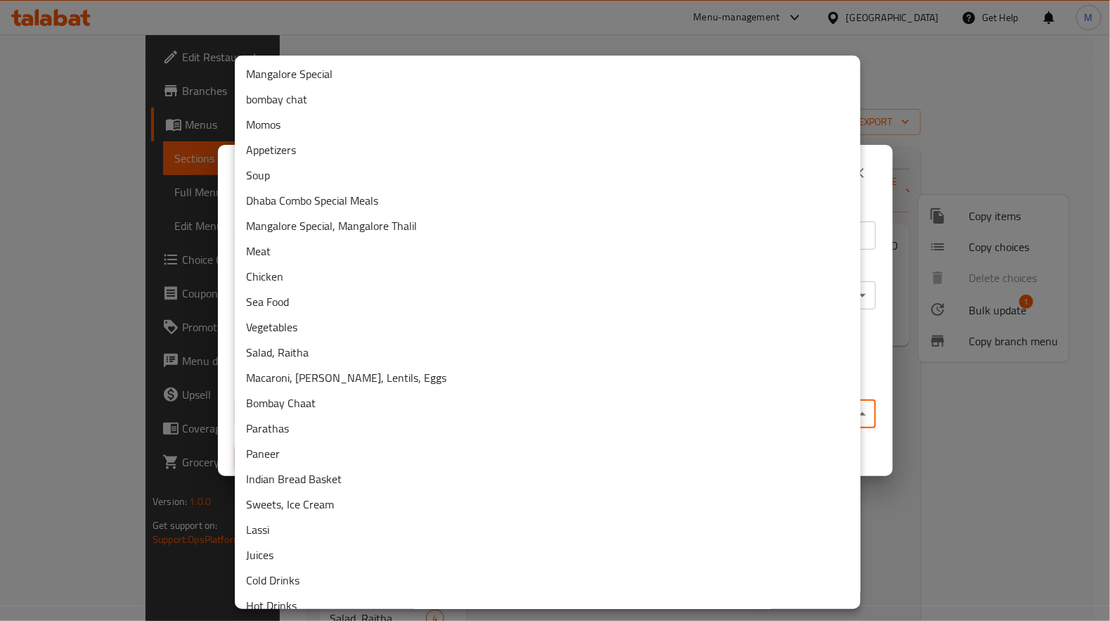
click at [357, 420] on body "​ Menu-management United Arab Emirates Get Help M Edit Restaurant Branches Menu…" at bounding box center [555, 327] width 1110 height 586
click at [276, 268] on li "Chicken" at bounding box center [548, 276] width 626 height 25
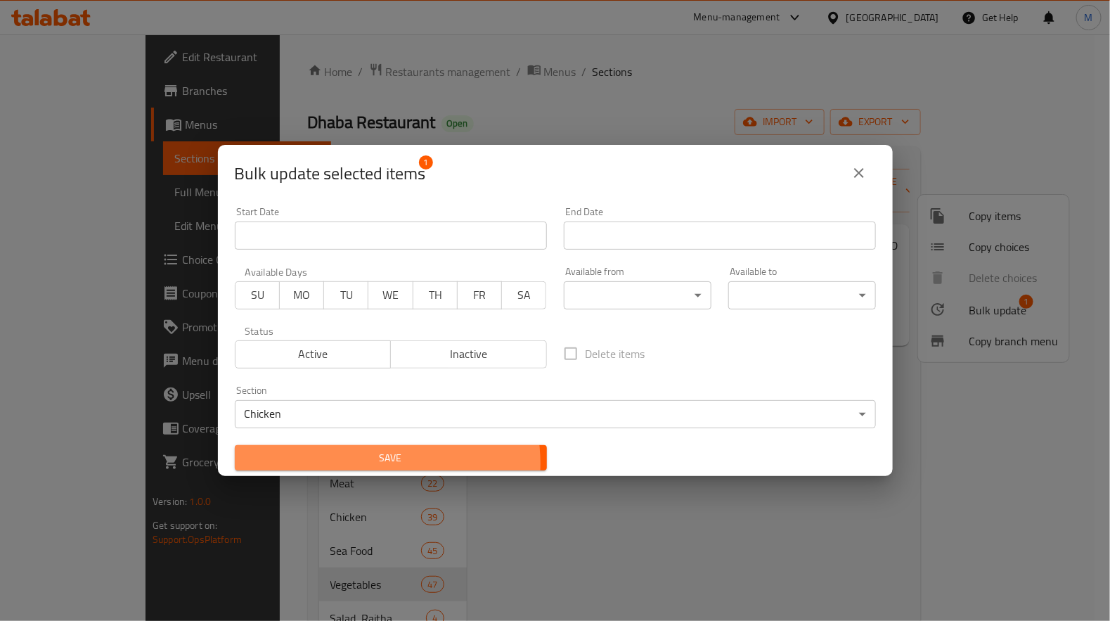
click at [371, 464] on span "Save" at bounding box center [391, 458] width 290 height 18
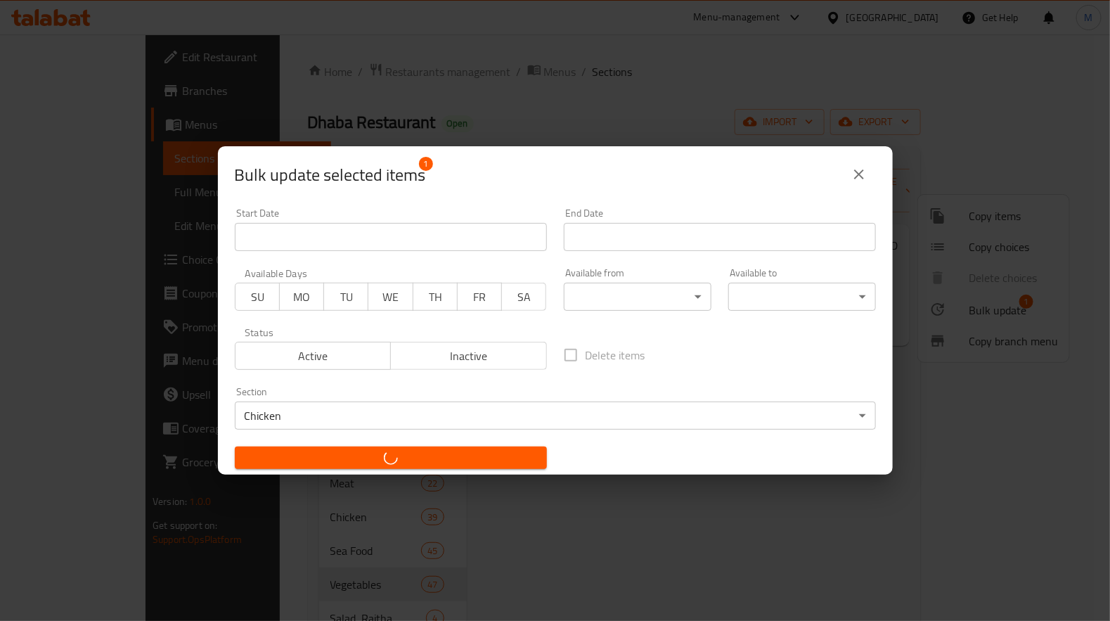
checkbox input "false"
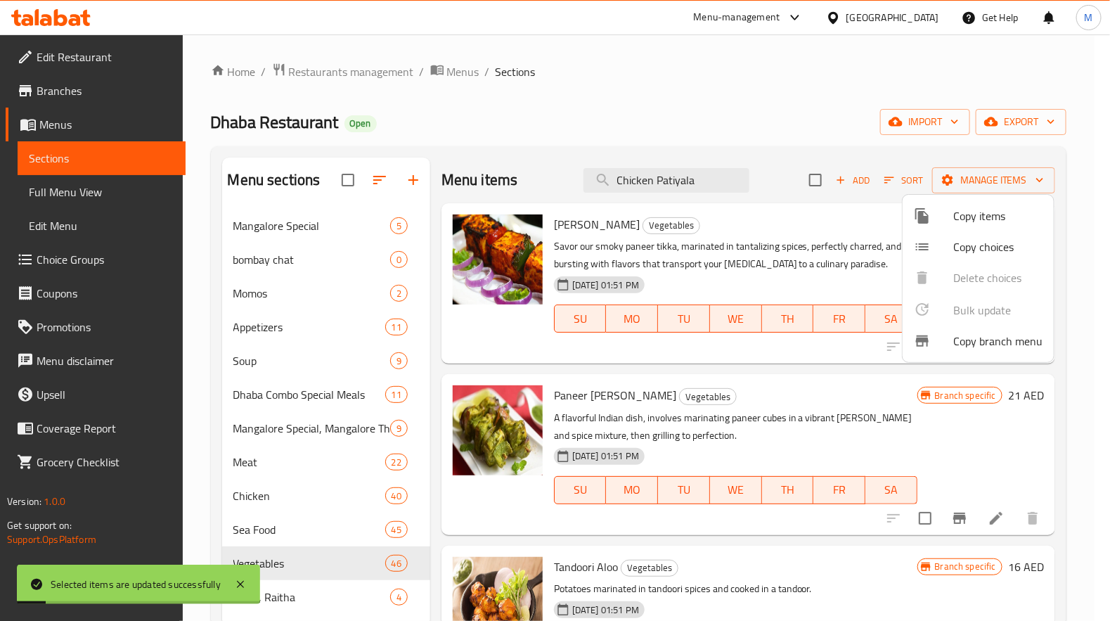
click at [454, 97] on div at bounding box center [555, 310] width 1110 height 621
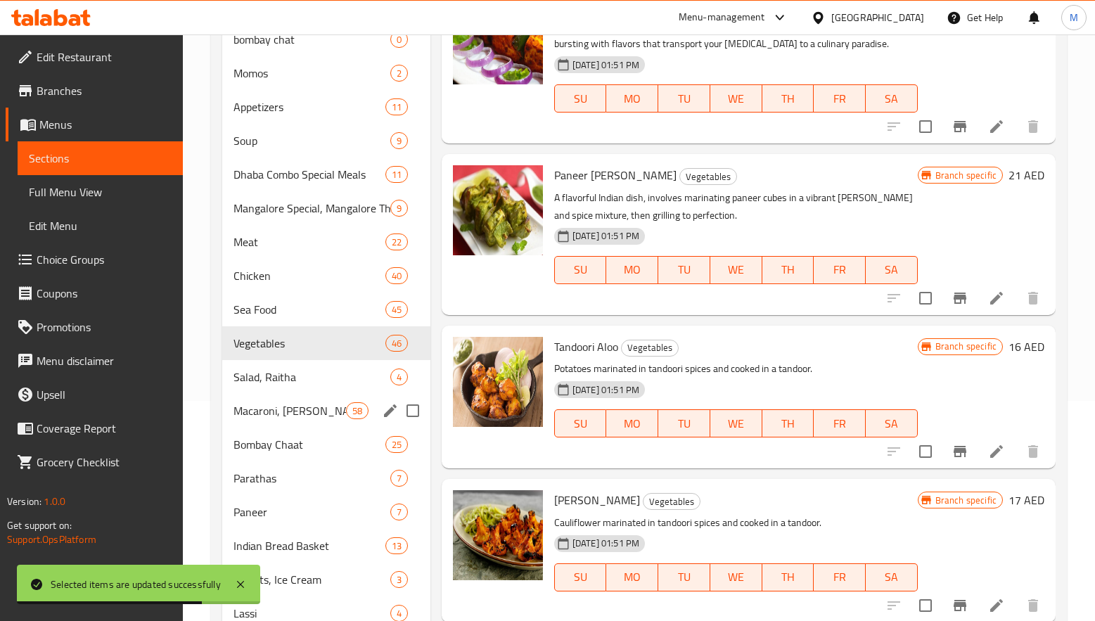
scroll to position [316, 0]
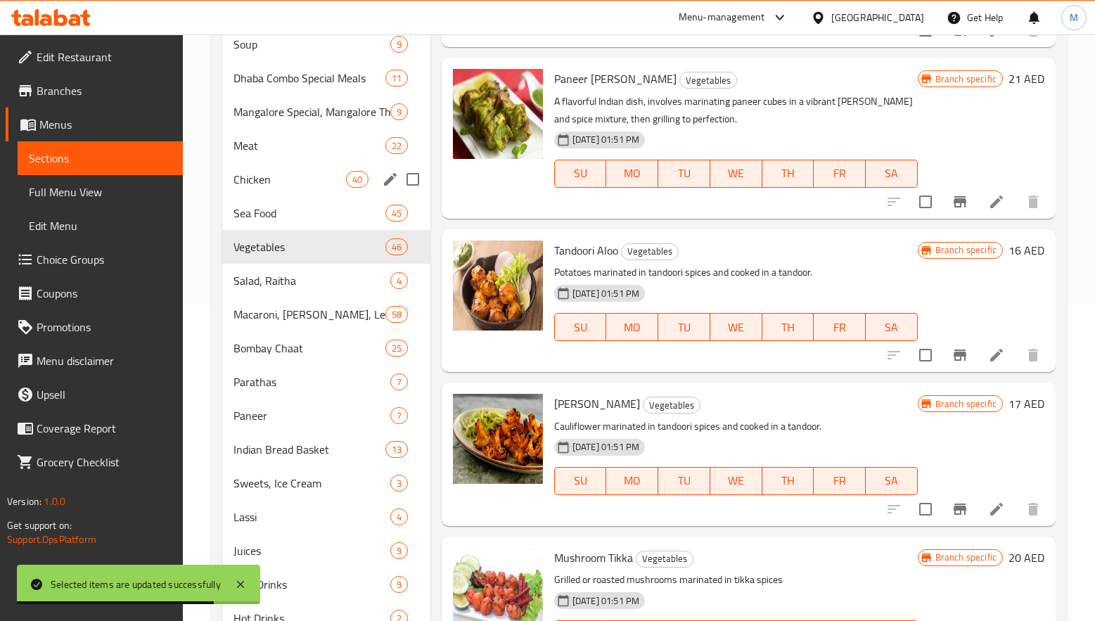
drag, startPoint x: 297, startPoint y: 178, endPoint x: 432, endPoint y: 195, distance: 136.1
click at [297, 178] on span "Chicken" at bounding box center [289, 179] width 113 height 17
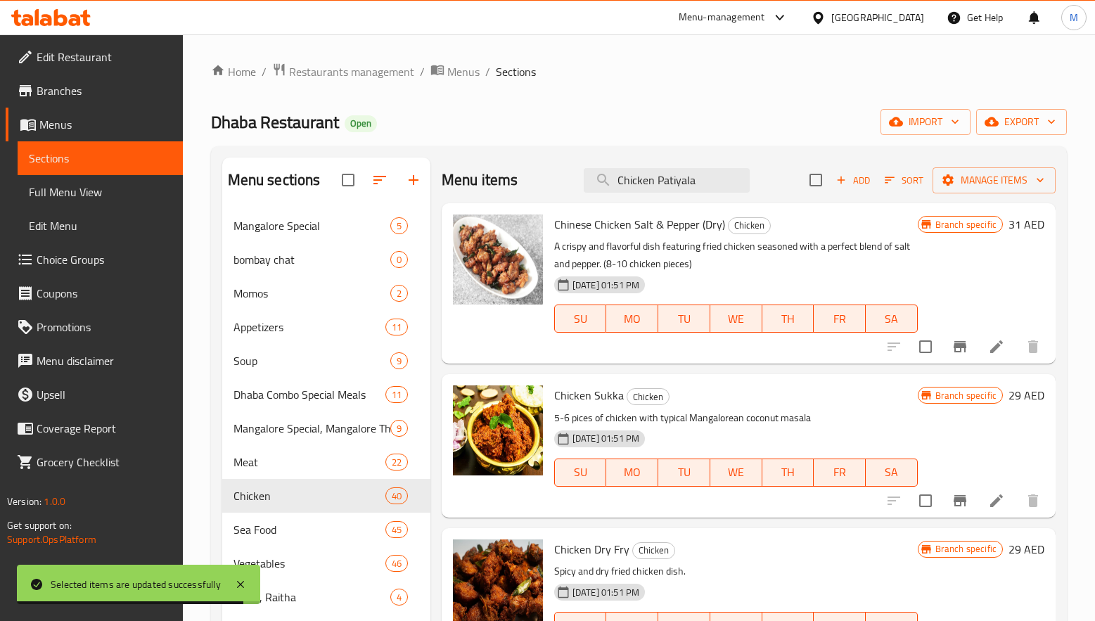
drag, startPoint x: 711, startPoint y: 181, endPoint x: 547, endPoint y: 176, distance: 163.9
click at [553, 176] on div "Menu items Chicken Patiyala Add Sort Manage items" at bounding box center [749, 181] width 614 height 46
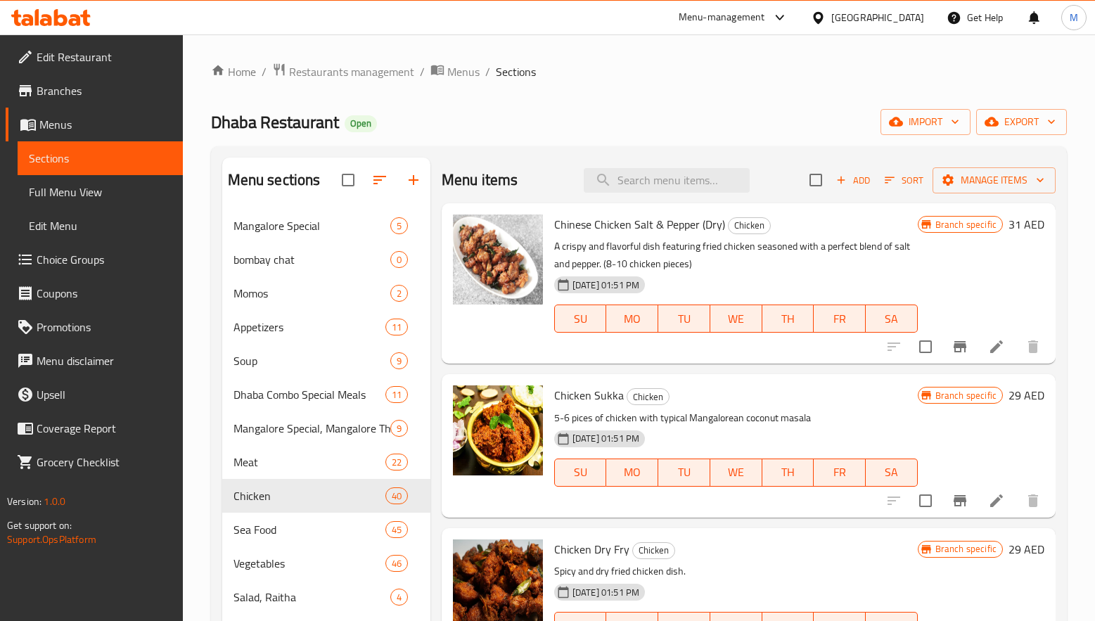
click at [756, 103] on div "Home / Restaurants management / Menus / Sections Dhaba Restaurant Open import e…" at bounding box center [639, 516] width 856 height 906
click at [842, 180] on span "Add" at bounding box center [853, 180] width 38 height 16
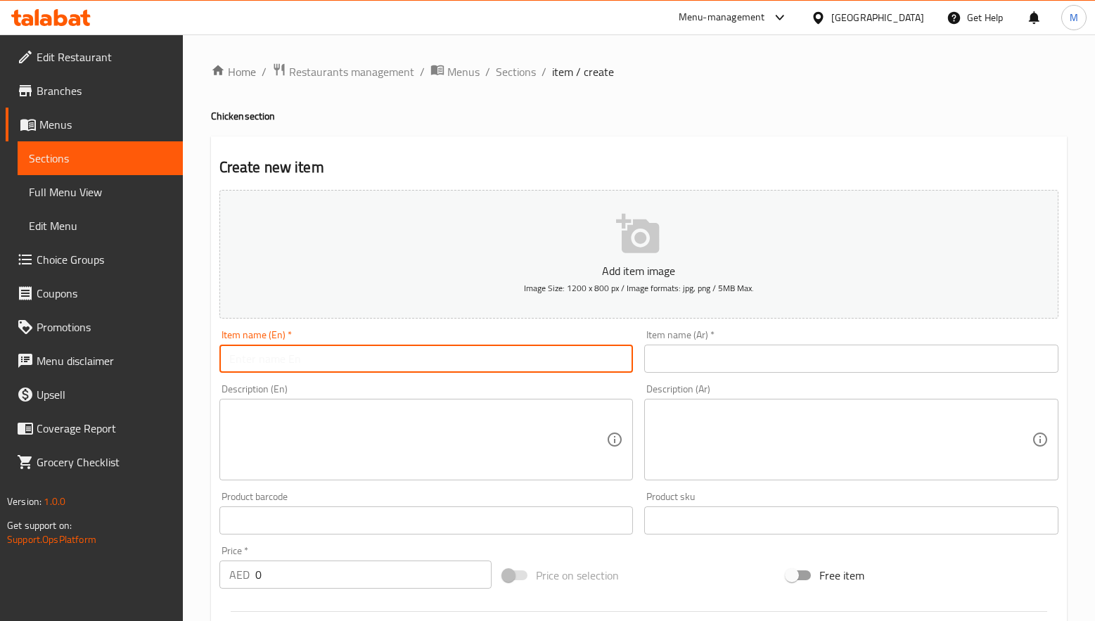
click at [354, 359] on input "text" at bounding box center [426, 359] width 414 height 28
paste input "Chicken Malwani"
type input "Chicken Malwani"
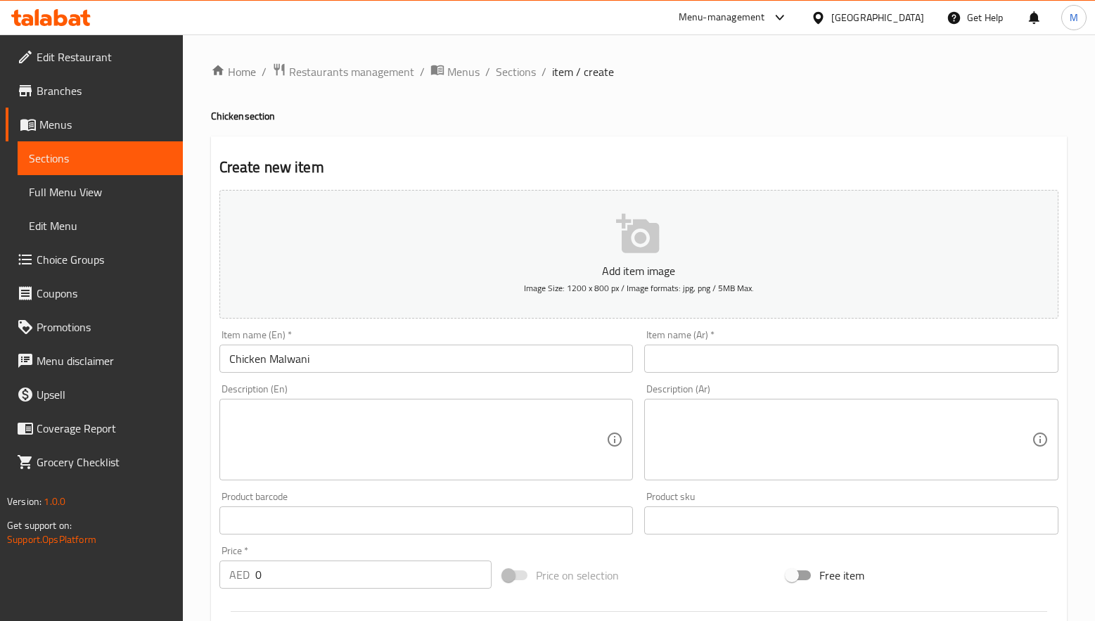
click at [717, 380] on div "Description (Ar) Description (Ar)" at bounding box center [850, 432] width 425 height 108
click at [719, 354] on input "text" at bounding box center [851, 359] width 414 height 28
paste input "دجاج مالواني"
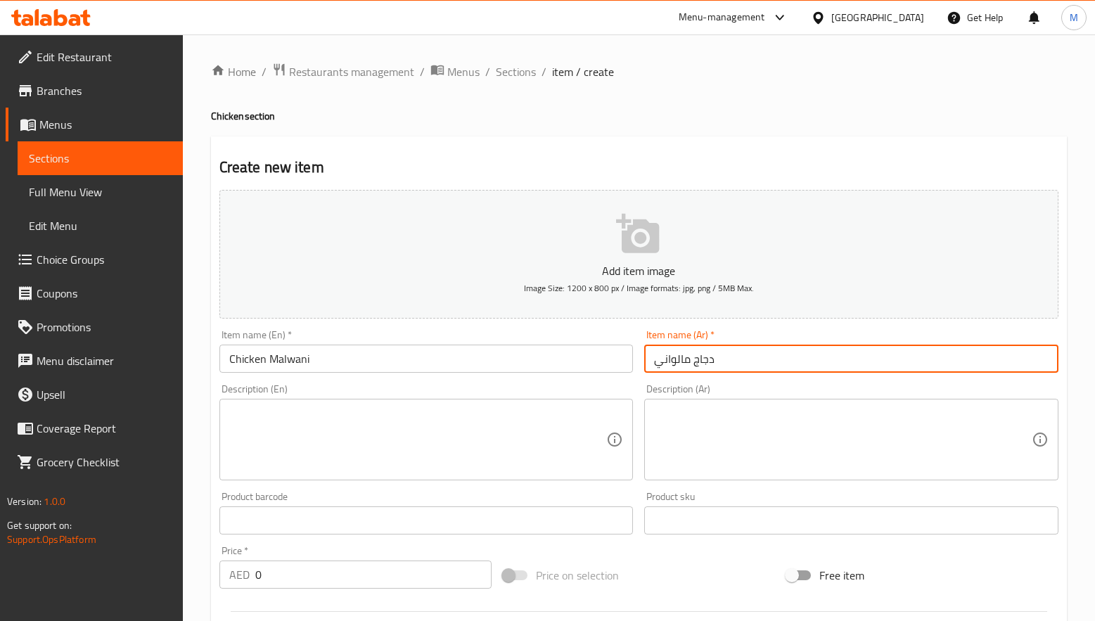
type input "دجاج مالواني"
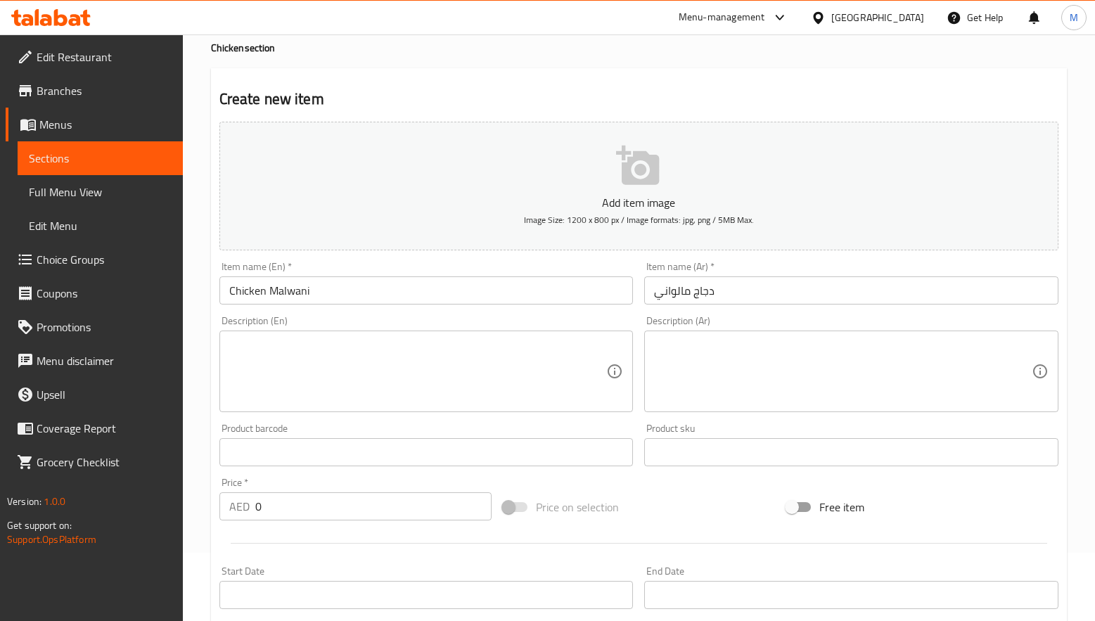
scroll to position [105, 0]
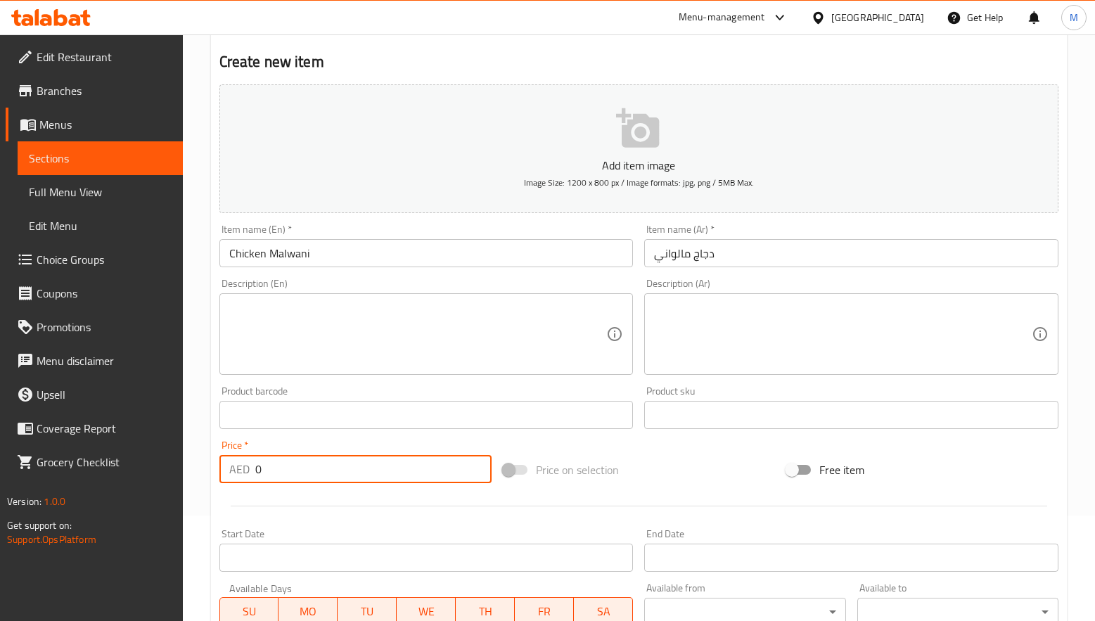
drag, startPoint x: 276, startPoint y: 464, endPoint x: 224, endPoint y: 469, distance: 52.3
click at [224, 469] on div "AED 0 Price *" at bounding box center [355, 469] width 272 height 28
paste input "37"
type input "37"
click at [268, 509] on div at bounding box center [639, 506] width 850 height 34
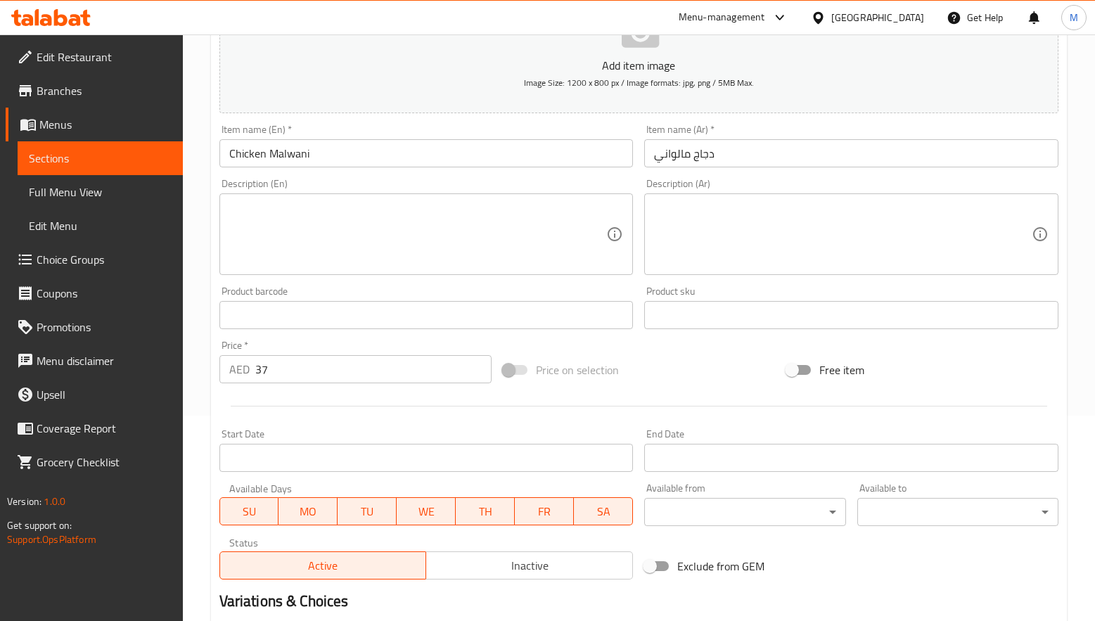
scroll to position [371, 0]
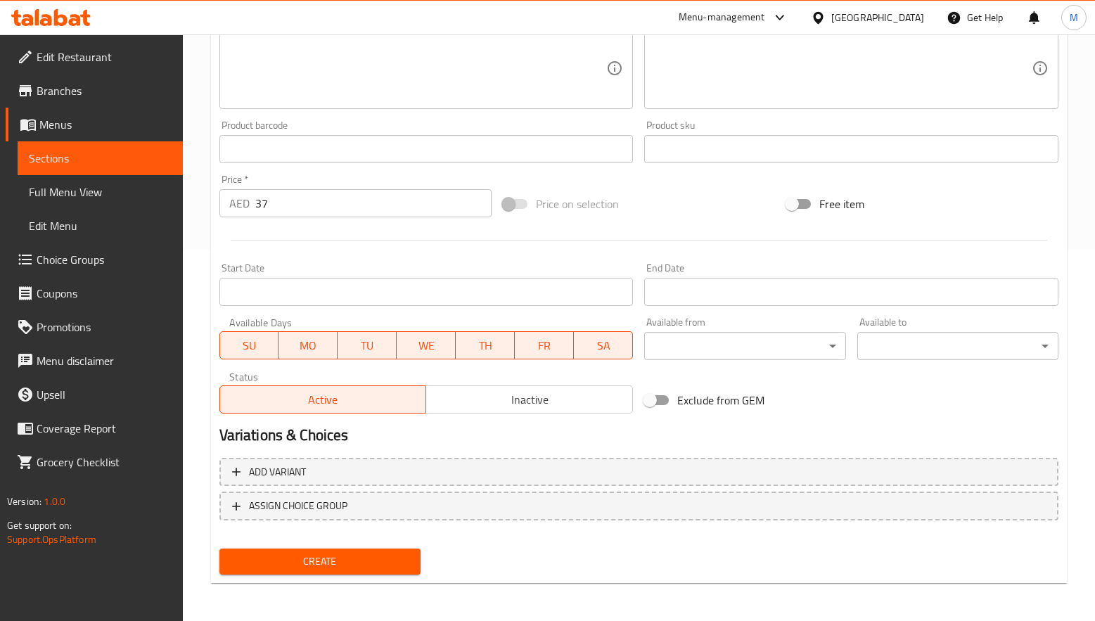
click at [323, 553] on span "Create" at bounding box center [320, 562] width 179 height 18
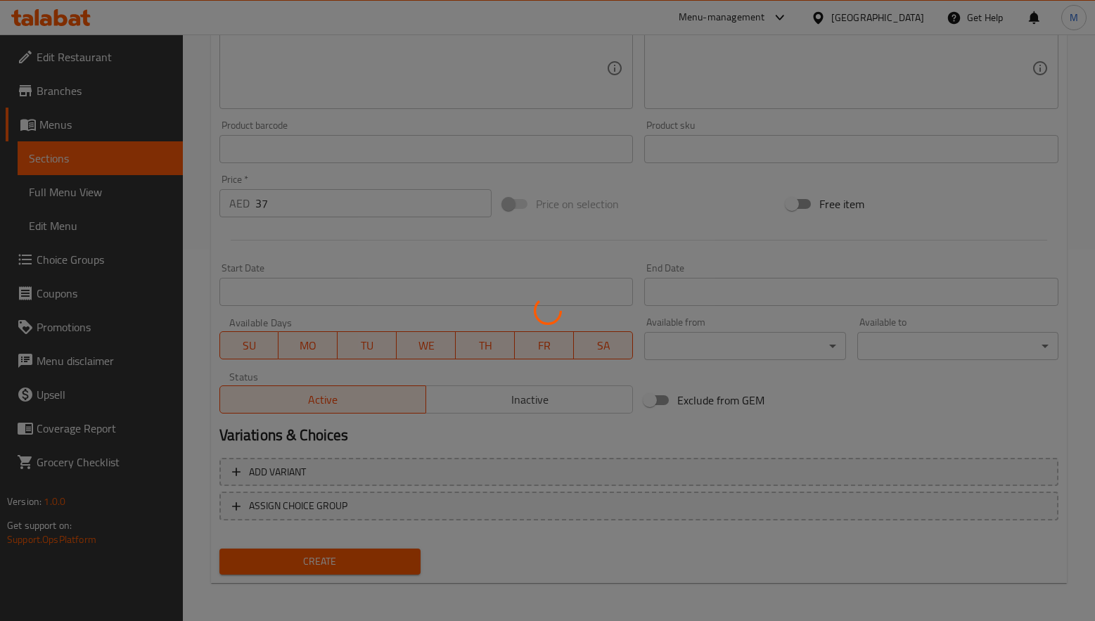
type input "0"
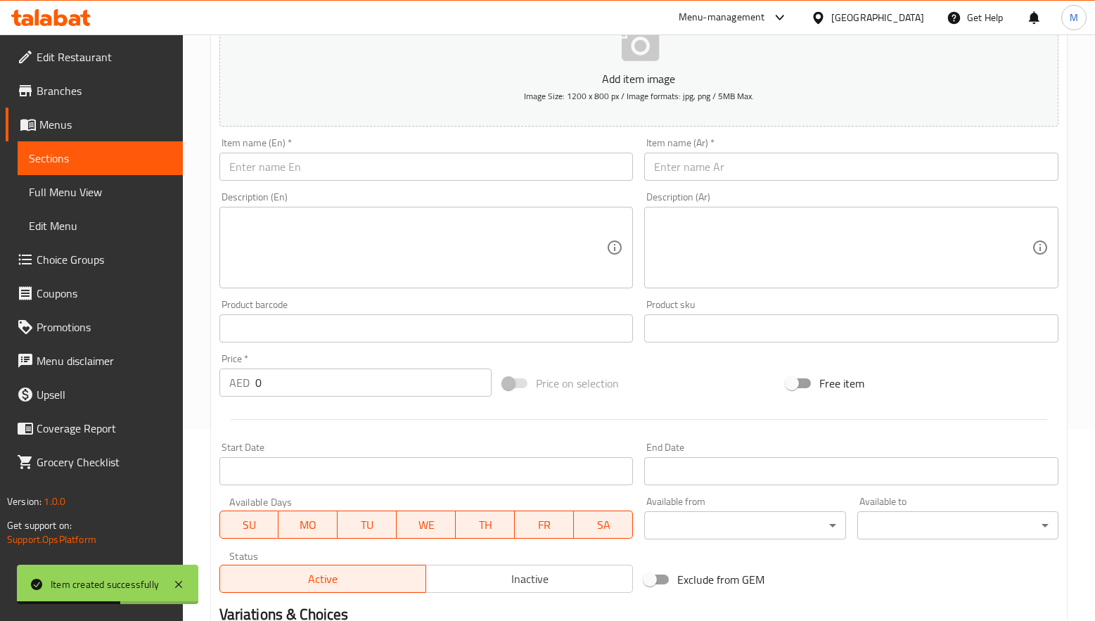
scroll to position [0, 0]
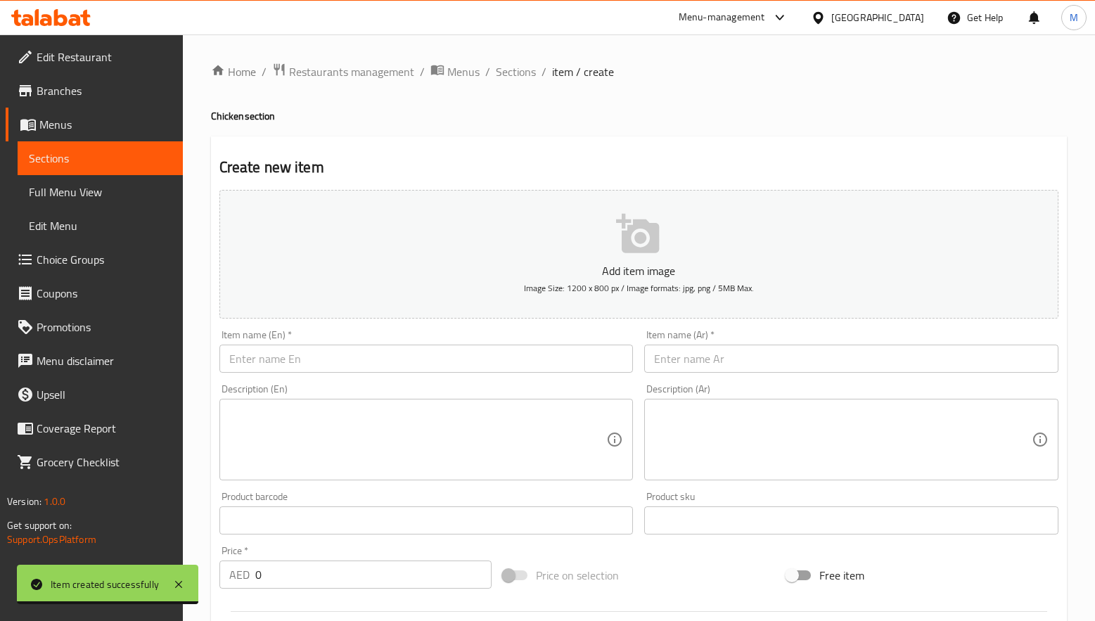
click at [309, 367] on input "text" at bounding box center [426, 359] width 414 height 28
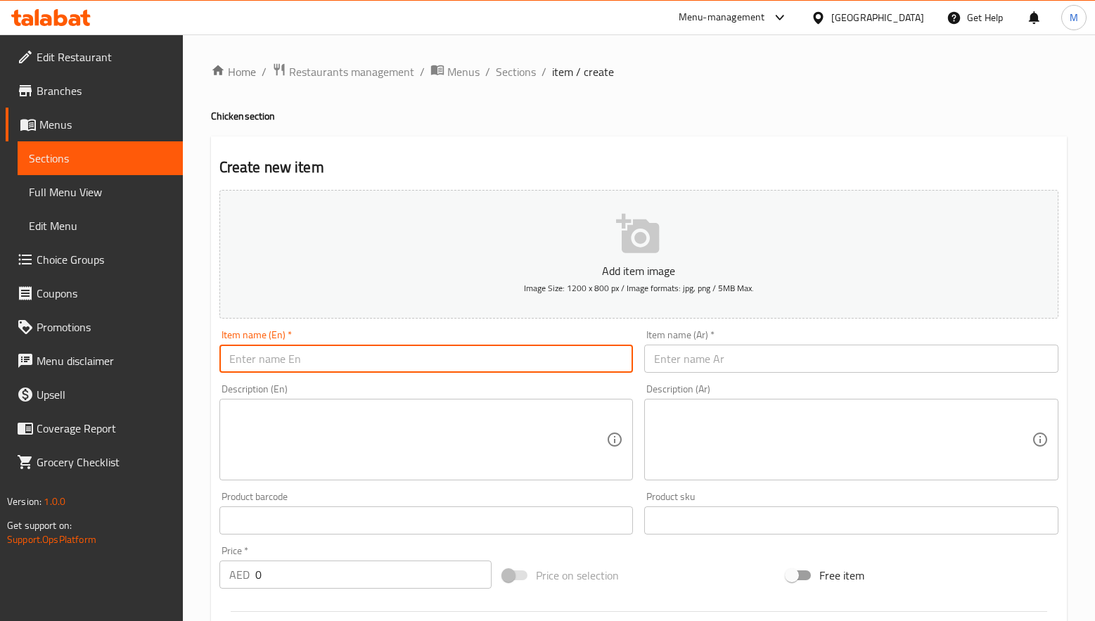
paste input "Chicken Moghlai"
type input "Chicken Moghlai"
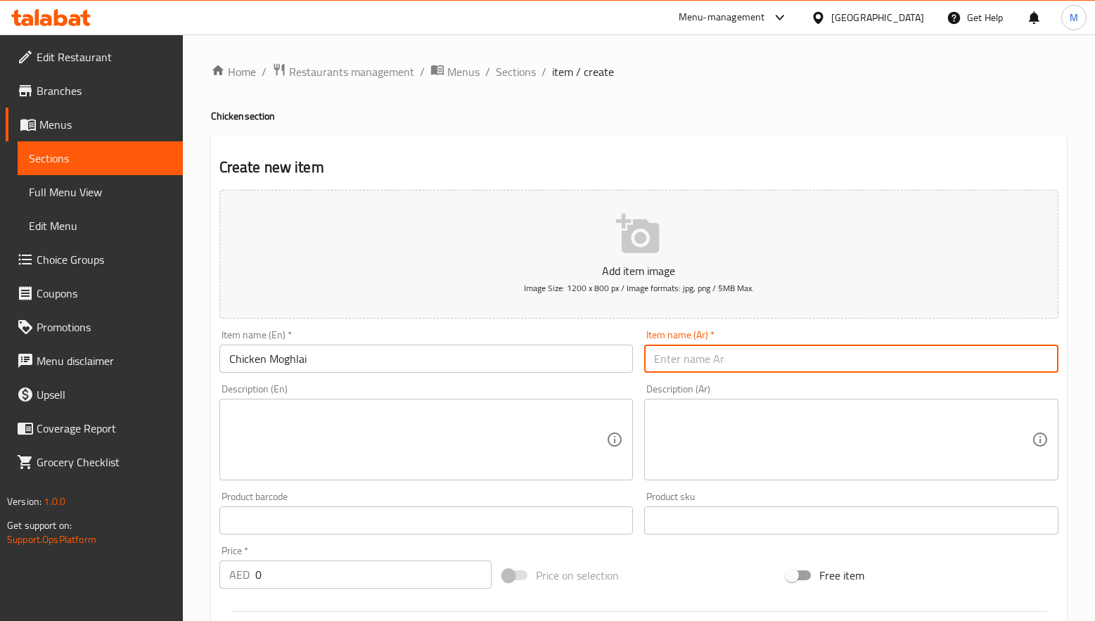
click at [705, 367] on input "text" at bounding box center [851, 359] width 414 height 28
paste input "دجاج موغلاي"
type input "دجاج موغلاي"
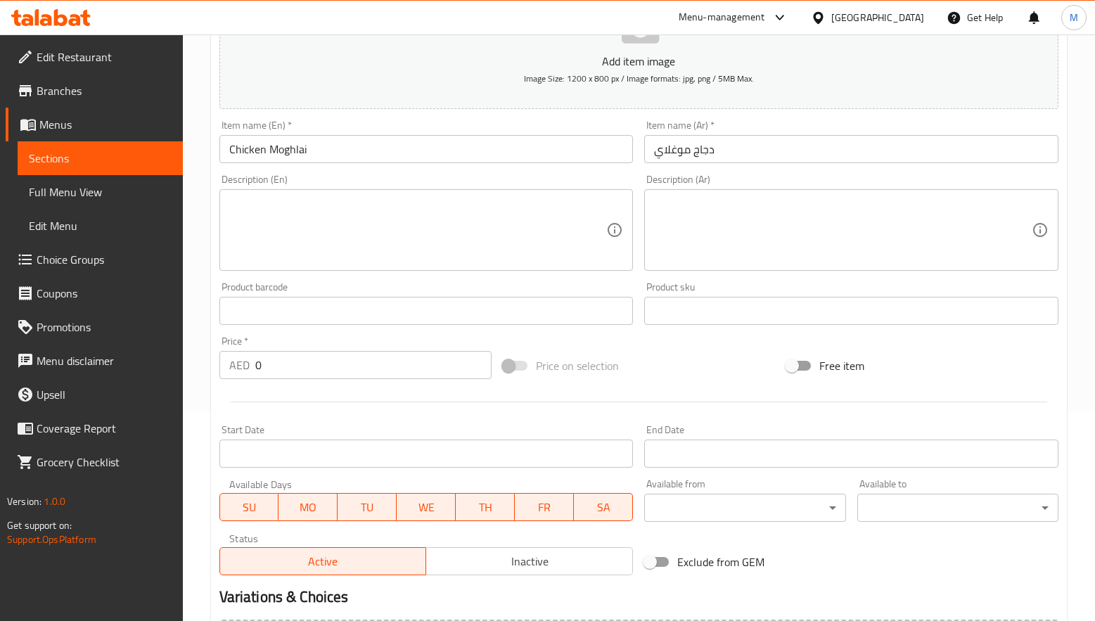
scroll to position [211, 0]
drag, startPoint x: 298, startPoint y: 359, endPoint x: 207, endPoint y: 353, distance: 90.9
click at [207, 354] on div "Home / Restaurants management / Menus / Sections / item / create Chicken sectio…" at bounding box center [639, 302] width 912 height 959
paste input "37"
type input "37"
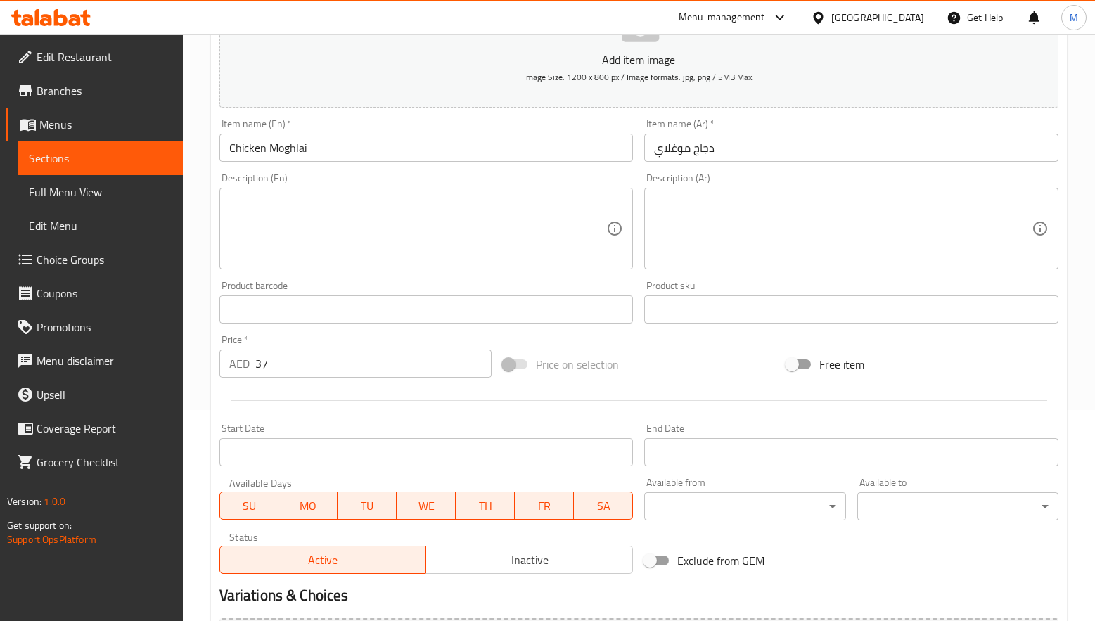
click at [274, 408] on div at bounding box center [639, 400] width 850 height 34
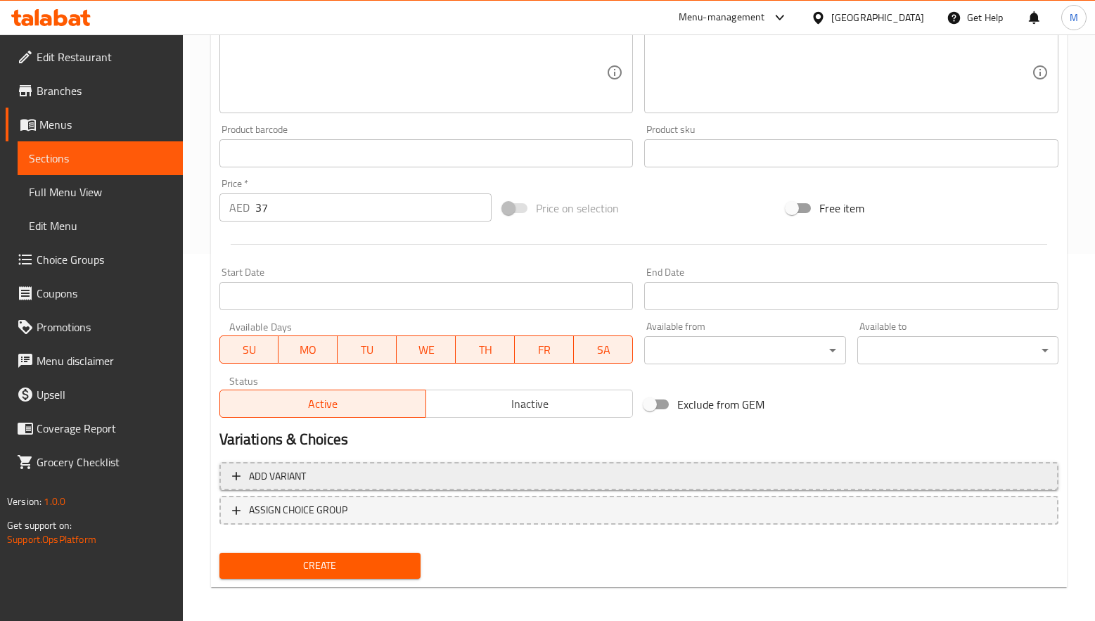
scroll to position [371, 0]
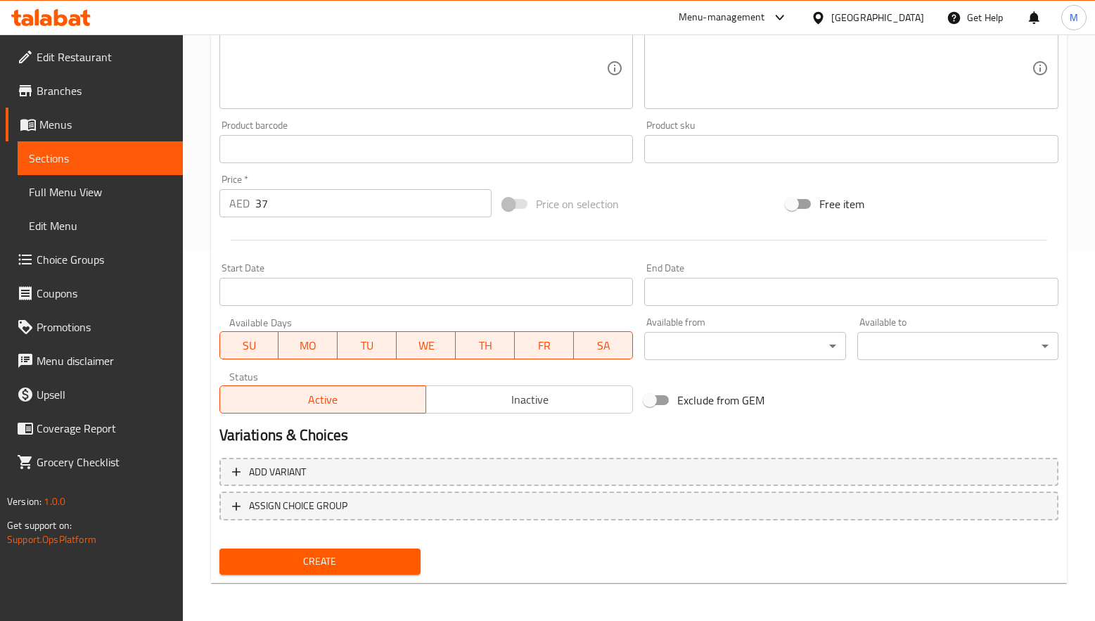
click at [313, 557] on span "Create" at bounding box center [320, 562] width 179 height 18
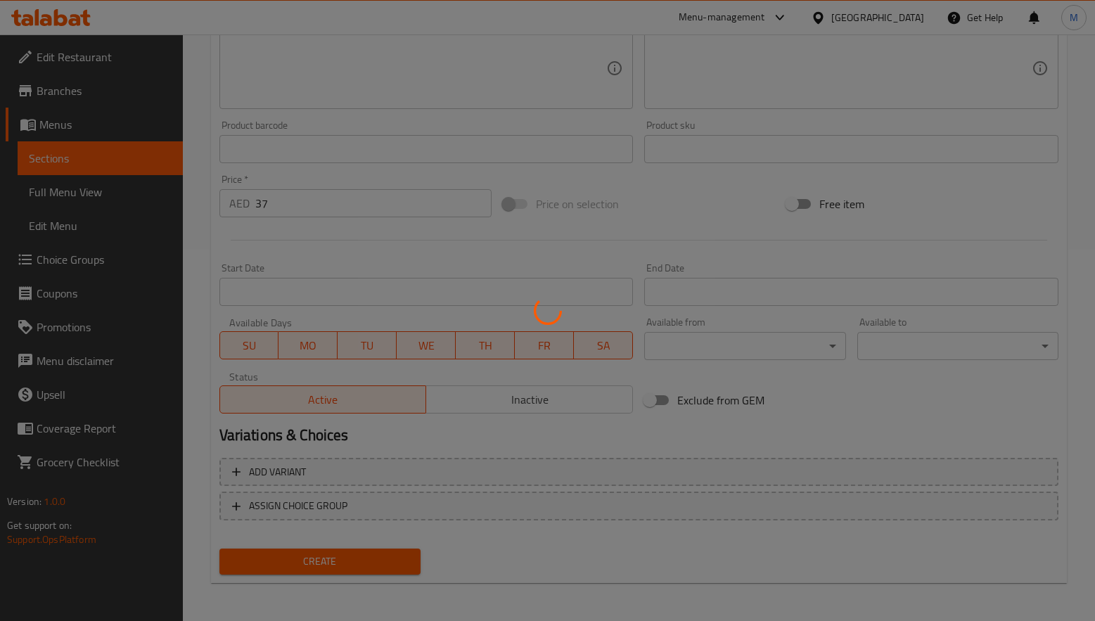
type input "0"
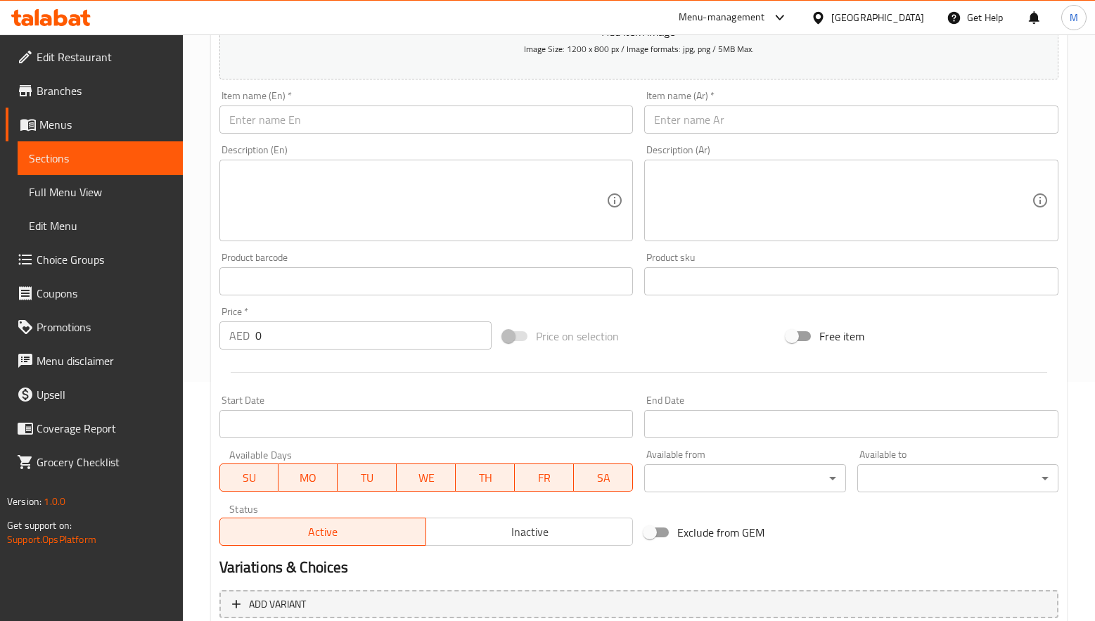
scroll to position [0, 0]
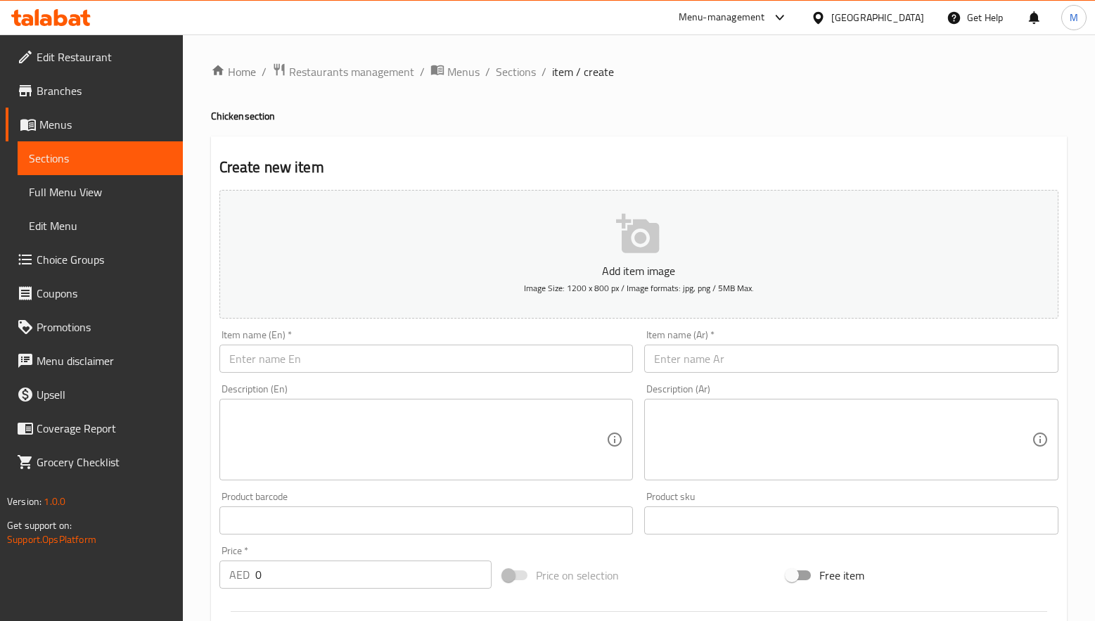
click at [359, 355] on input "text" at bounding box center [426, 359] width 414 height 28
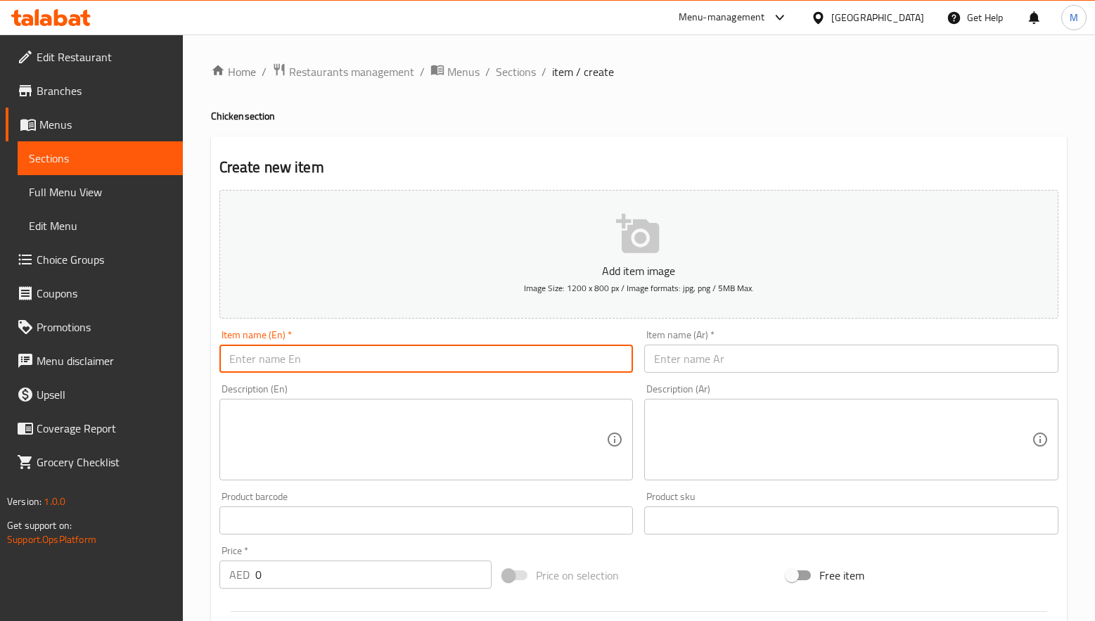
paste input "Chicken Jalfrizi"
type input "Chicken Jalfrizi"
click at [697, 359] on input "text" at bounding box center [851, 359] width 414 height 28
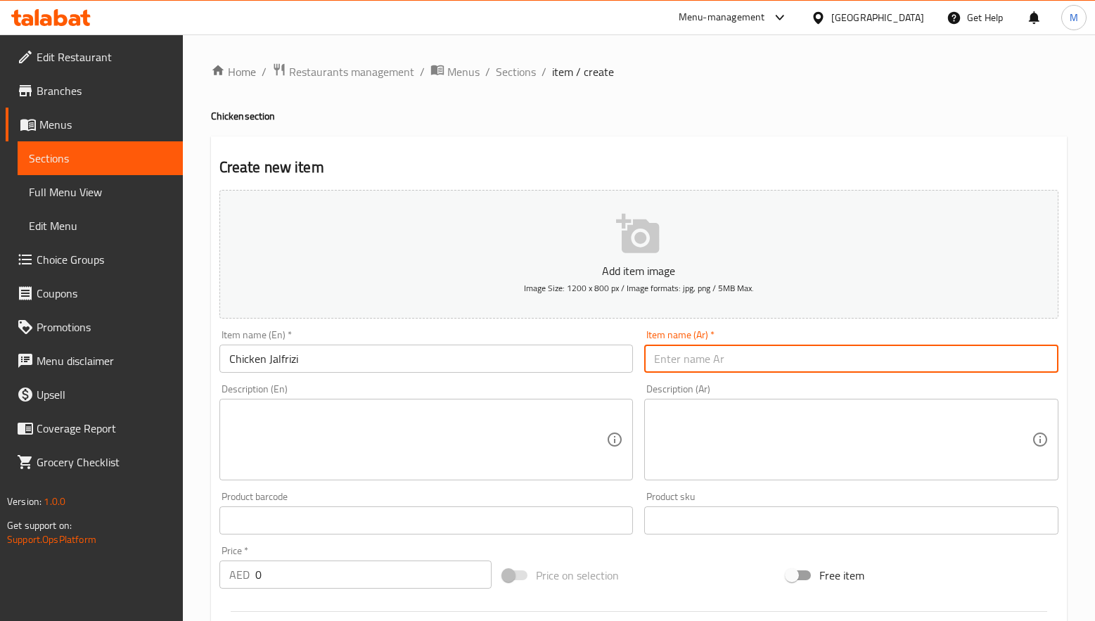
paste input "دجاج جالفريزي"
type input "دجاج جالفريزي"
click at [412, 347] on input "Chicken Jalfrizi" at bounding box center [426, 359] width 414 height 28
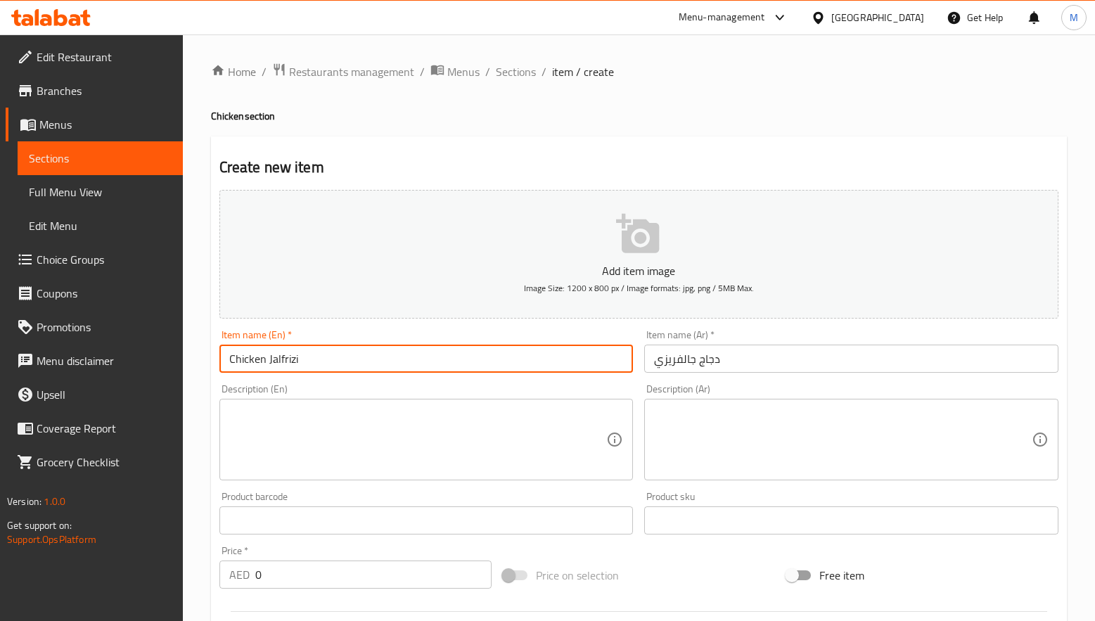
click at [412, 347] on input "Chicken Jalfrizi" at bounding box center [426, 359] width 414 height 28
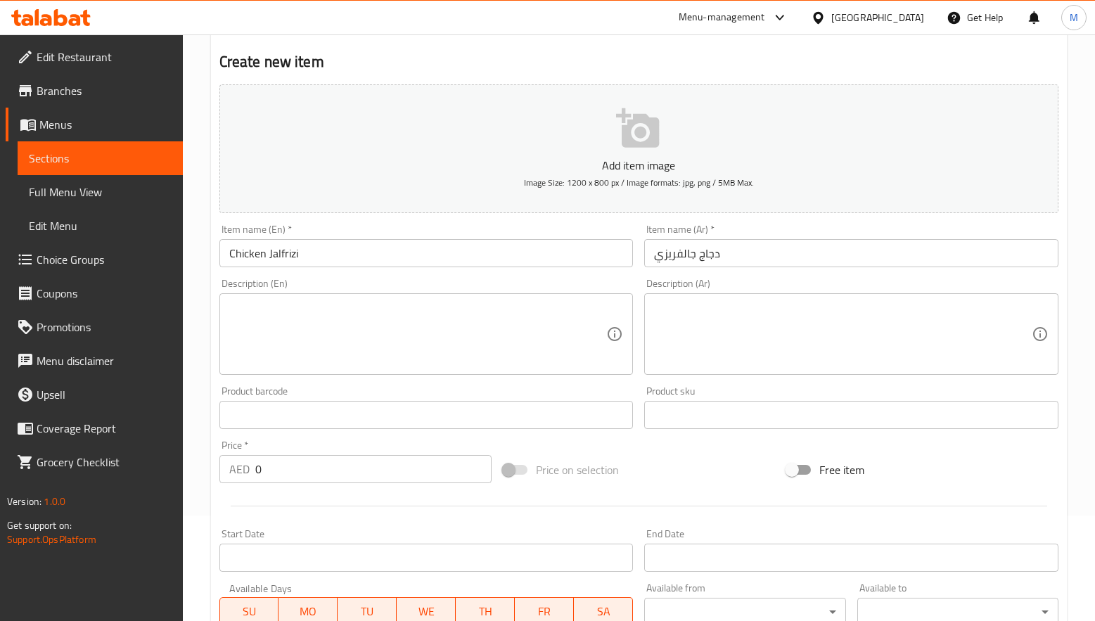
scroll to position [316, 0]
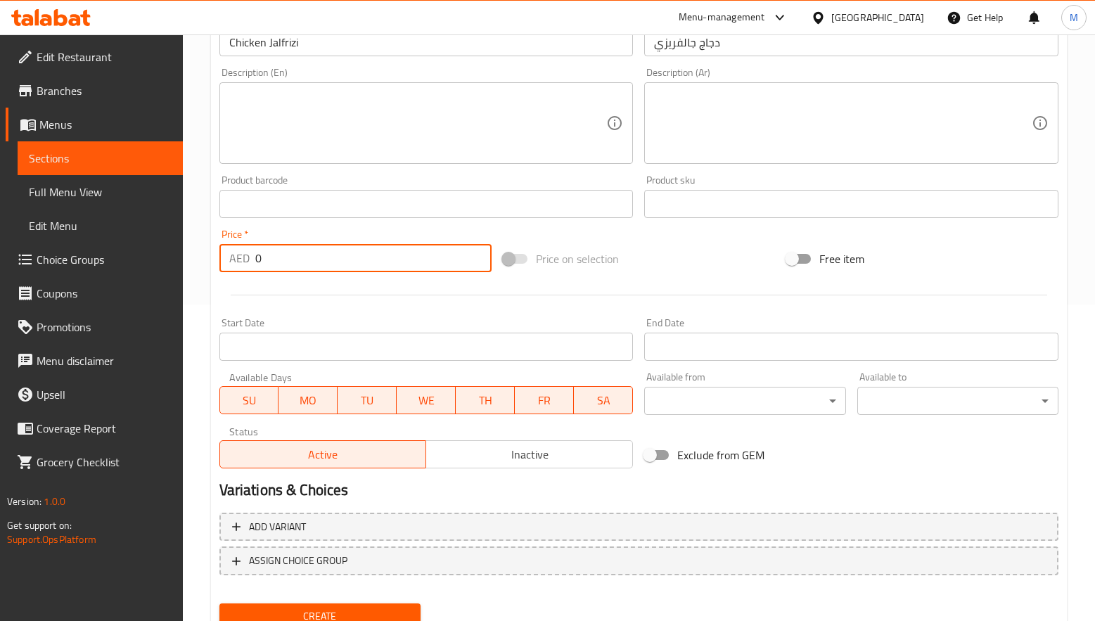
drag, startPoint x: 273, startPoint y: 256, endPoint x: 216, endPoint y: 256, distance: 57.0
click at [216, 256] on div "Price   * AED 0 Price *" at bounding box center [355, 251] width 283 height 54
paste input "37"
type input "37"
click at [297, 310] on div at bounding box center [639, 295] width 850 height 34
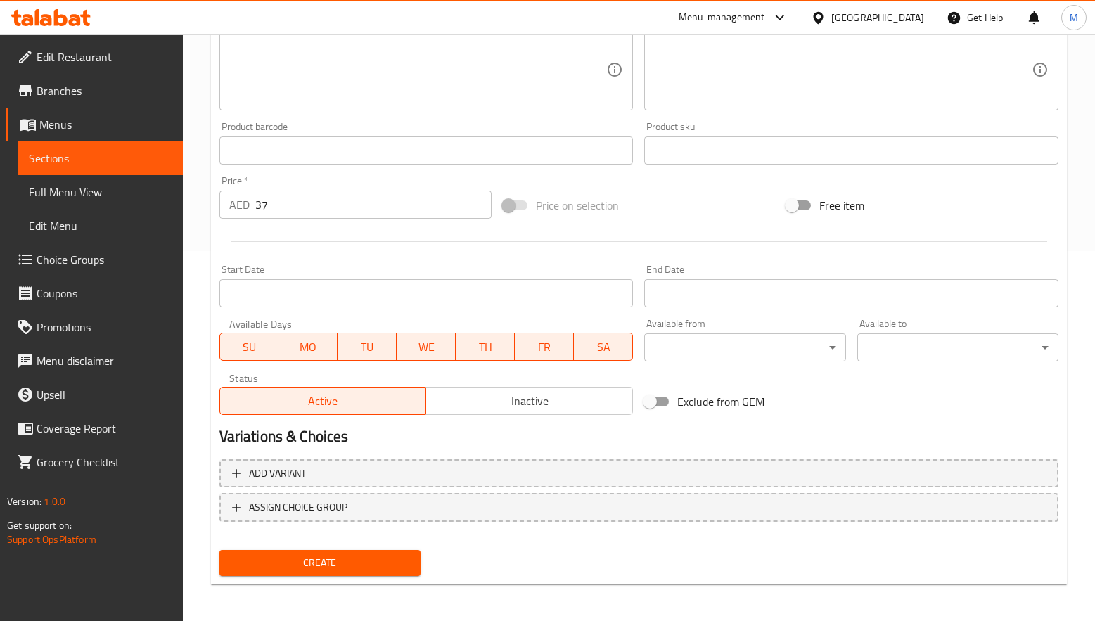
scroll to position [371, 0]
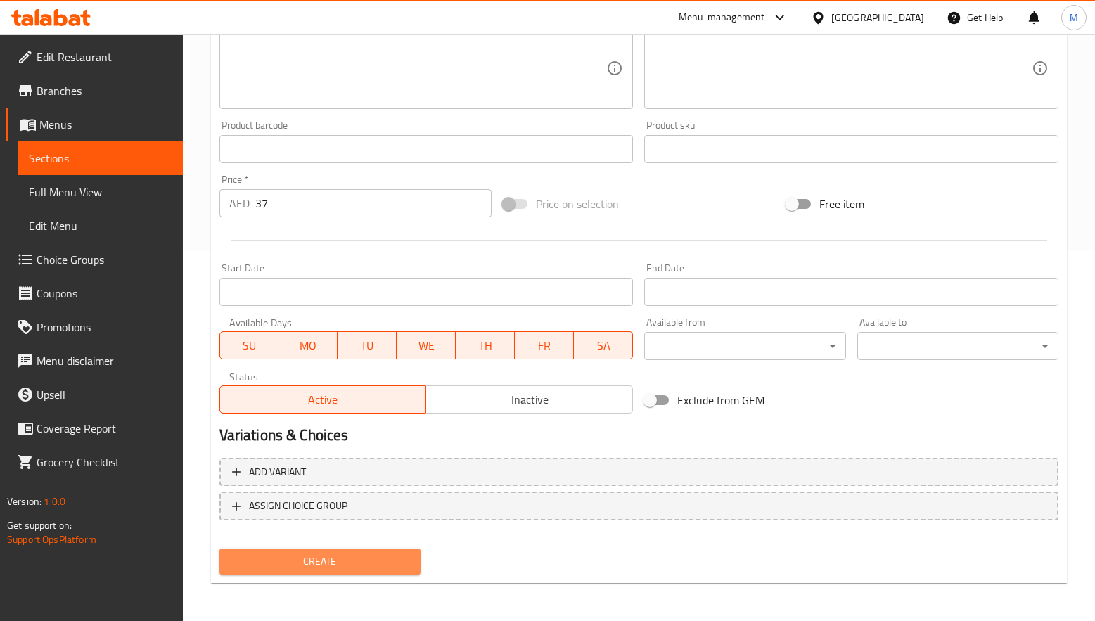
click at [325, 555] on span "Create" at bounding box center [320, 562] width 179 height 18
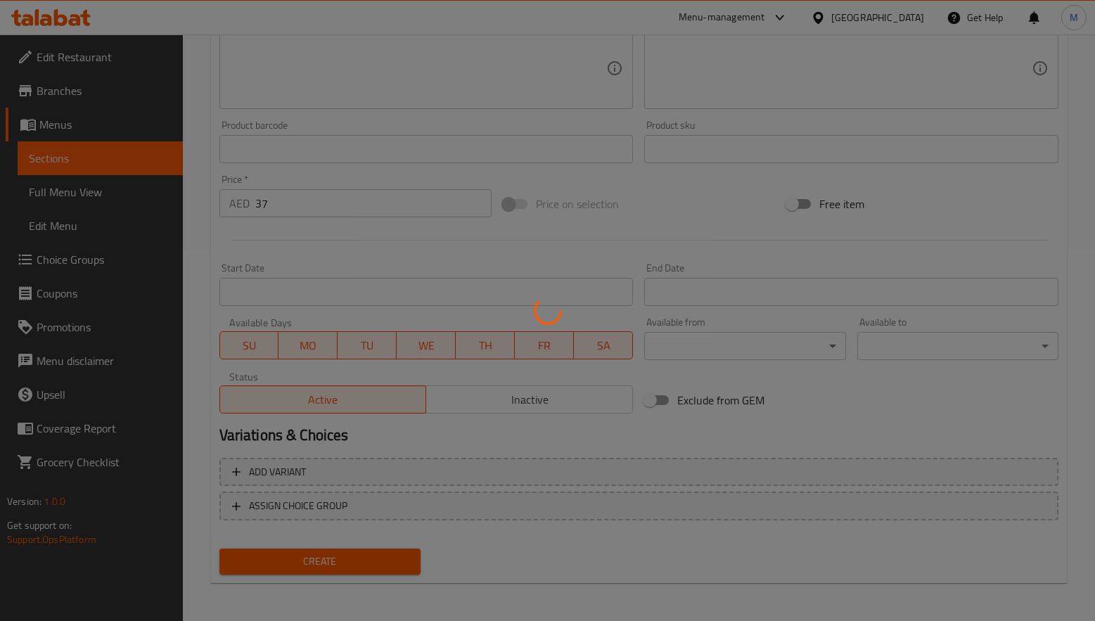
type input "0"
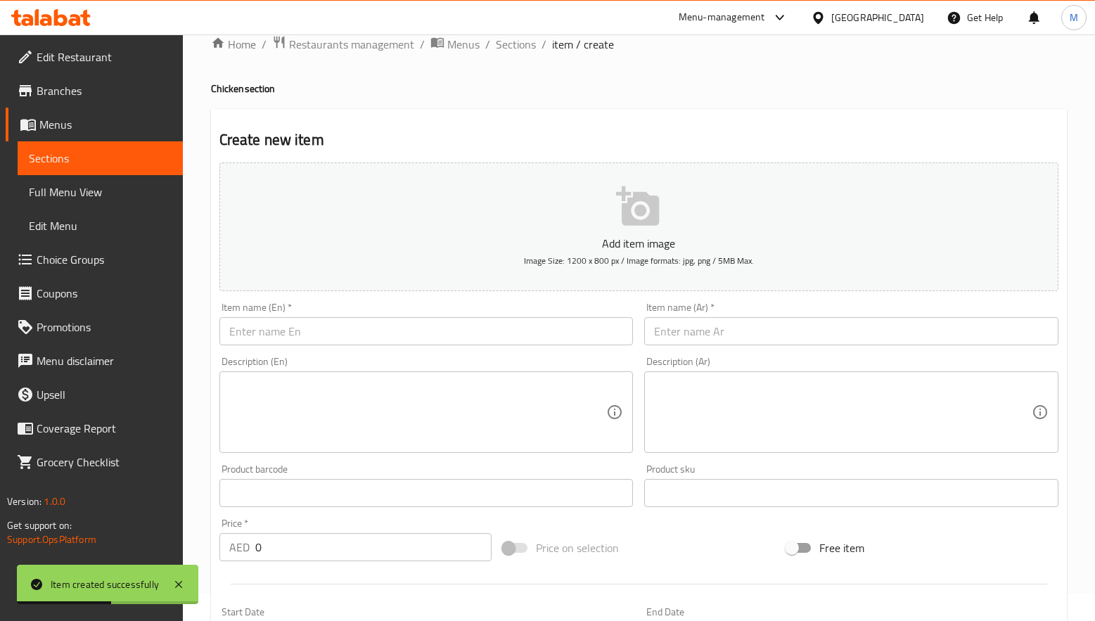
scroll to position [0, 0]
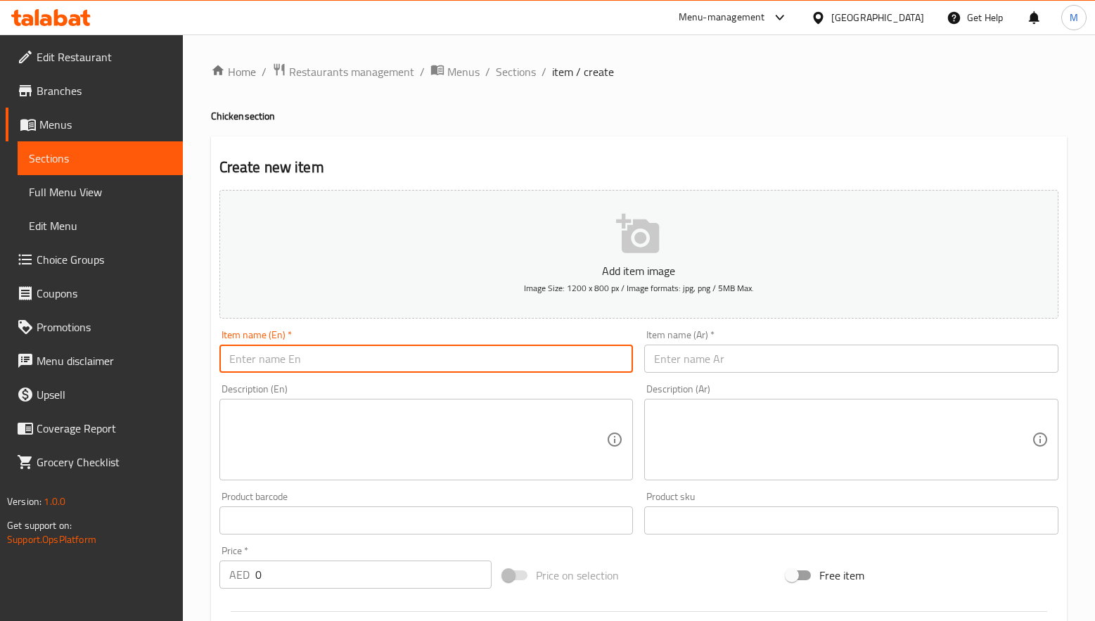
click at [273, 359] on input "text" at bounding box center [426, 359] width 414 height 28
paste input "Chicken Chat Pata"
type input "Chicken Chat Pata"
click at [732, 359] on input "text" at bounding box center [851, 359] width 414 height 28
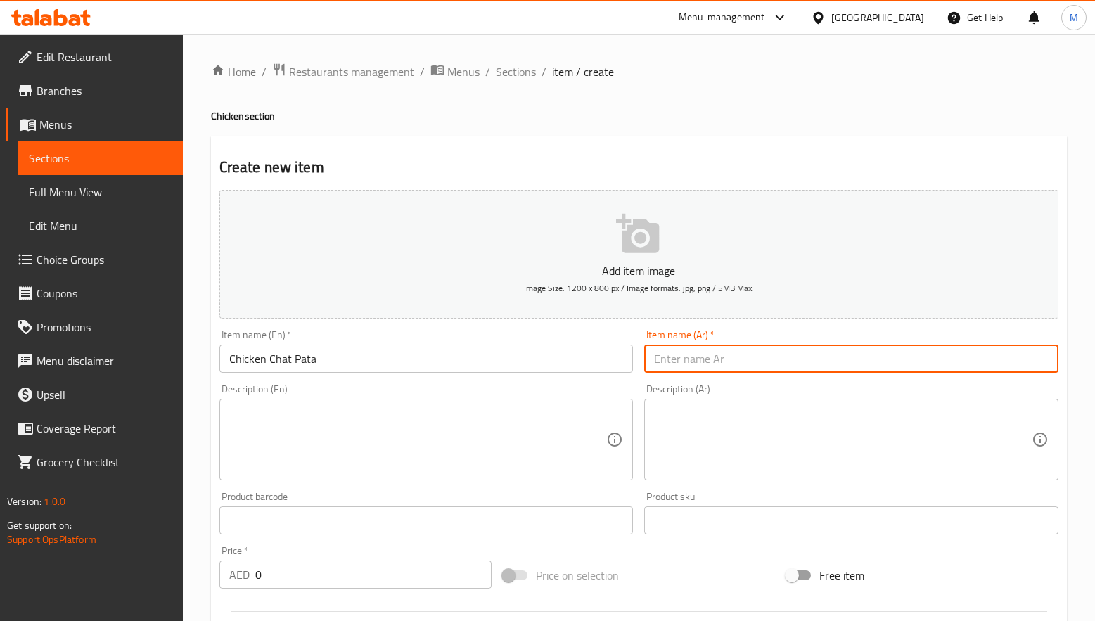
paste input "دجاج شات باتا"
type input "دجاج شات باتا"
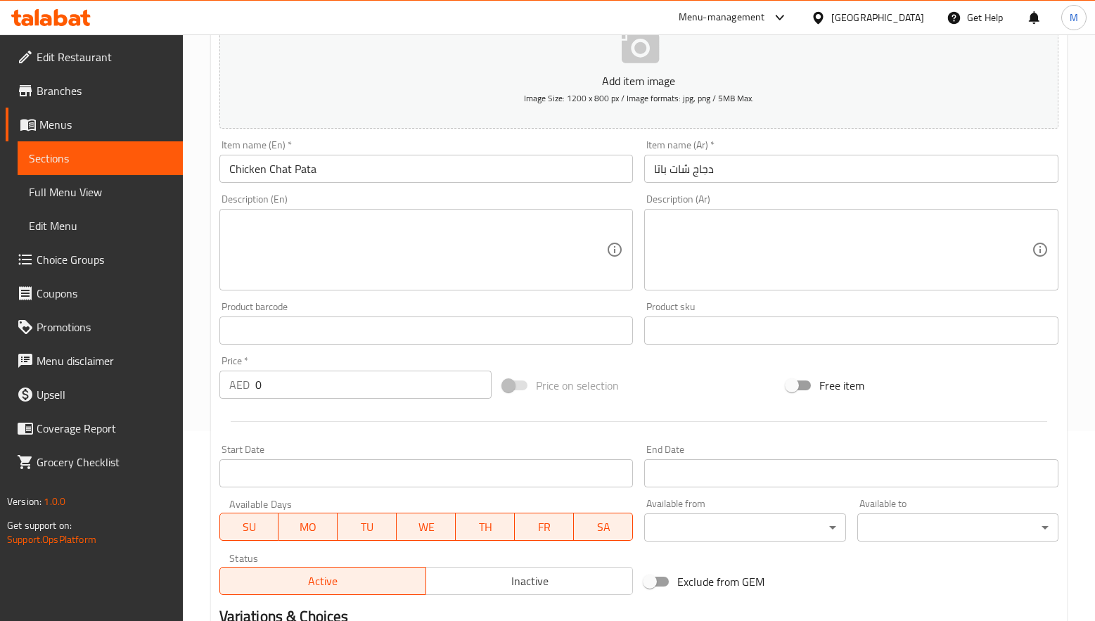
scroll to position [211, 0]
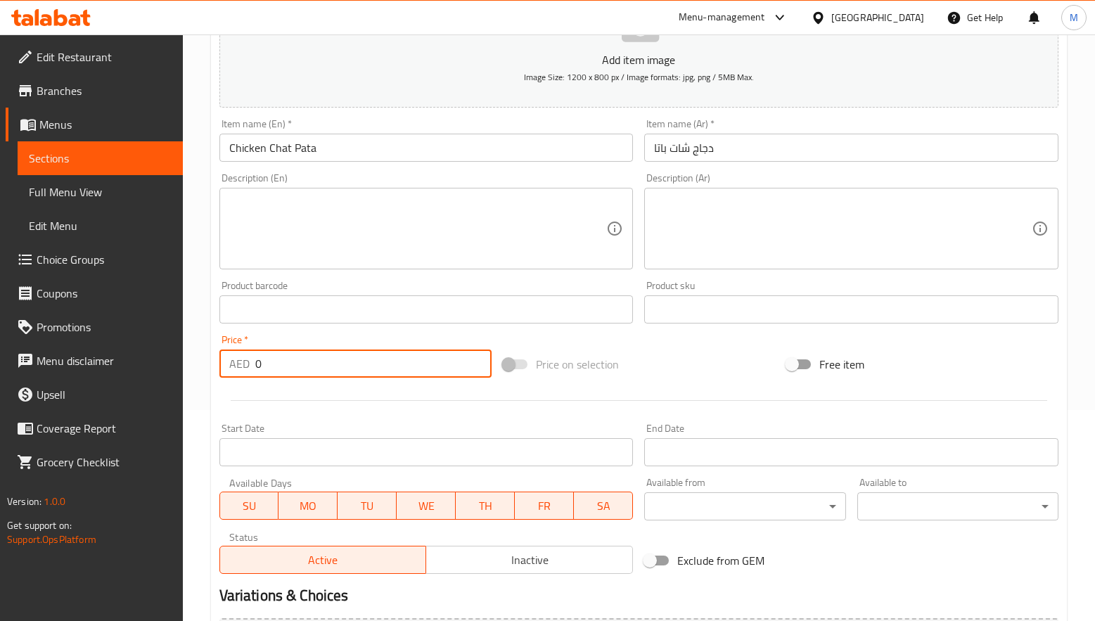
drag, startPoint x: 262, startPoint y: 370, endPoint x: 247, endPoint y: 370, distance: 15.5
click at [248, 370] on div "AED 0 Price *" at bounding box center [355, 363] width 272 height 28
paste input "37"
type input "37"
click at [287, 384] on div at bounding box center [639, 400] width 850 height 34
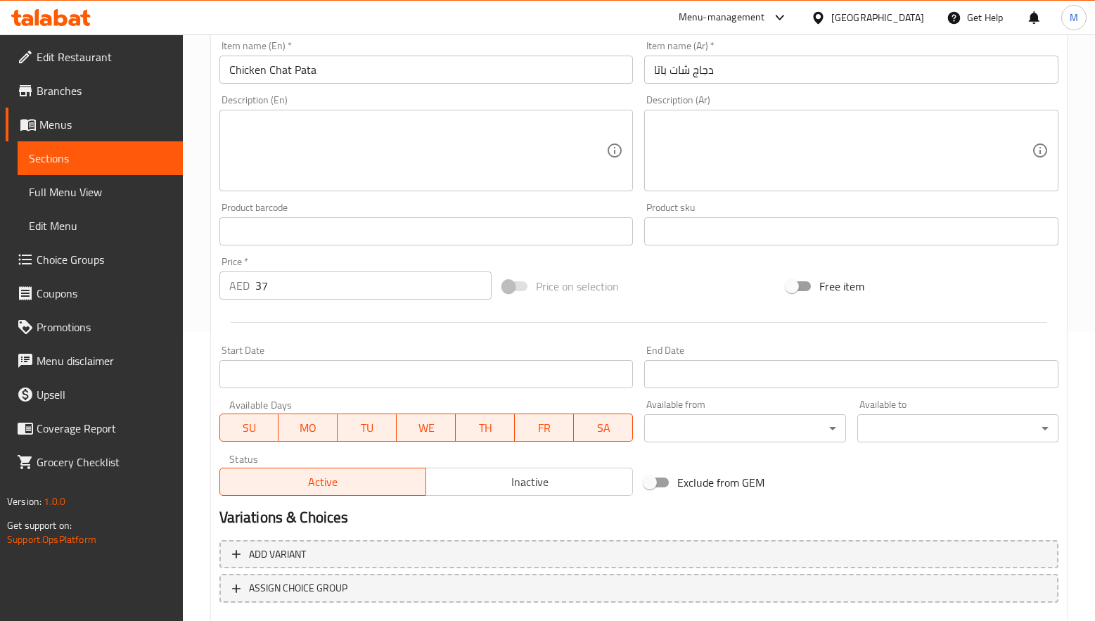
scroll to position [371, 0]
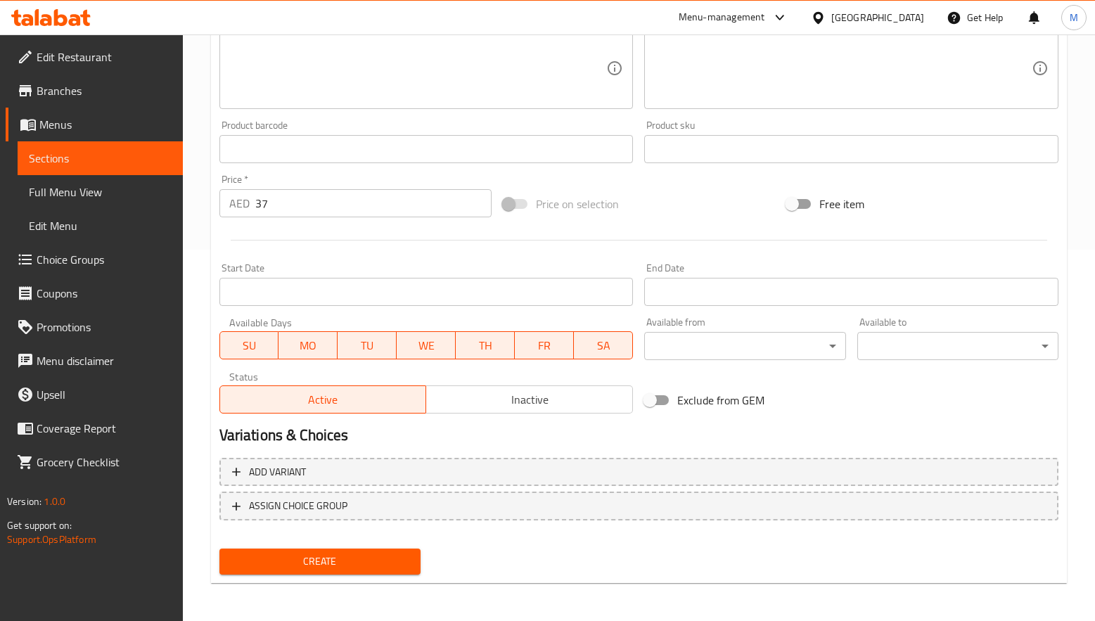
click at [353, 549] on button "Create" at bounding box center [319, 561] width 201 height 26
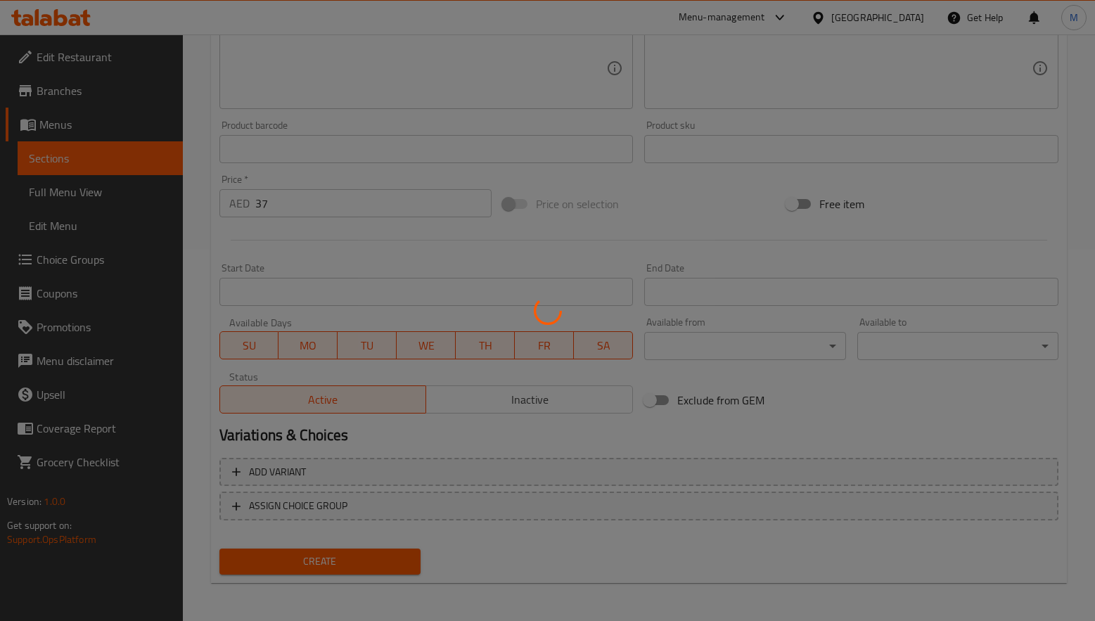
type input "0"
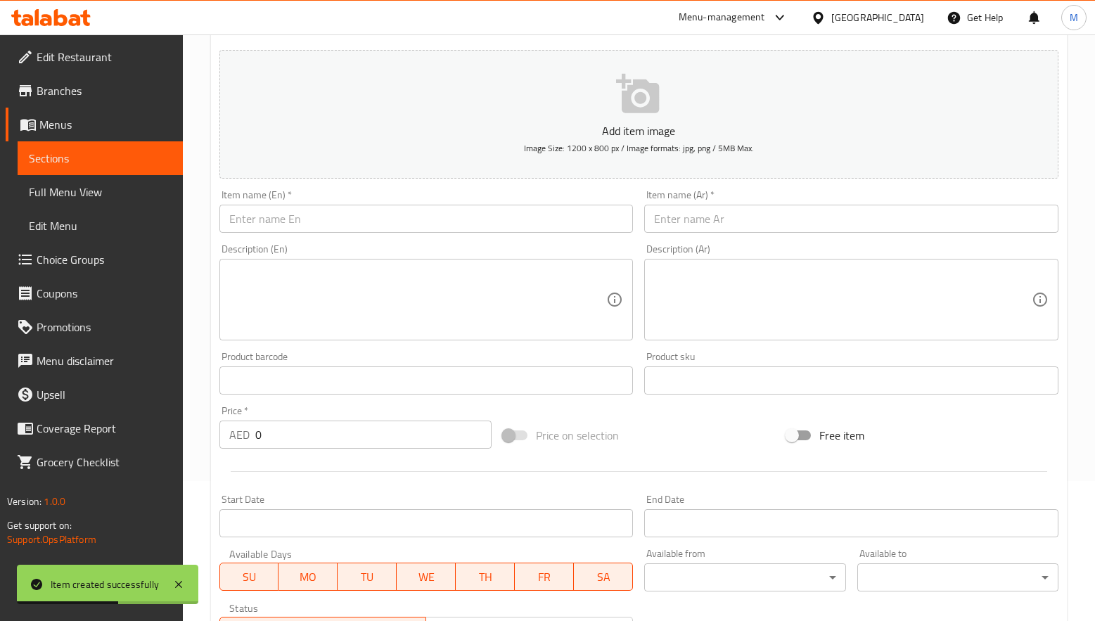
scroll to position [0, 0]
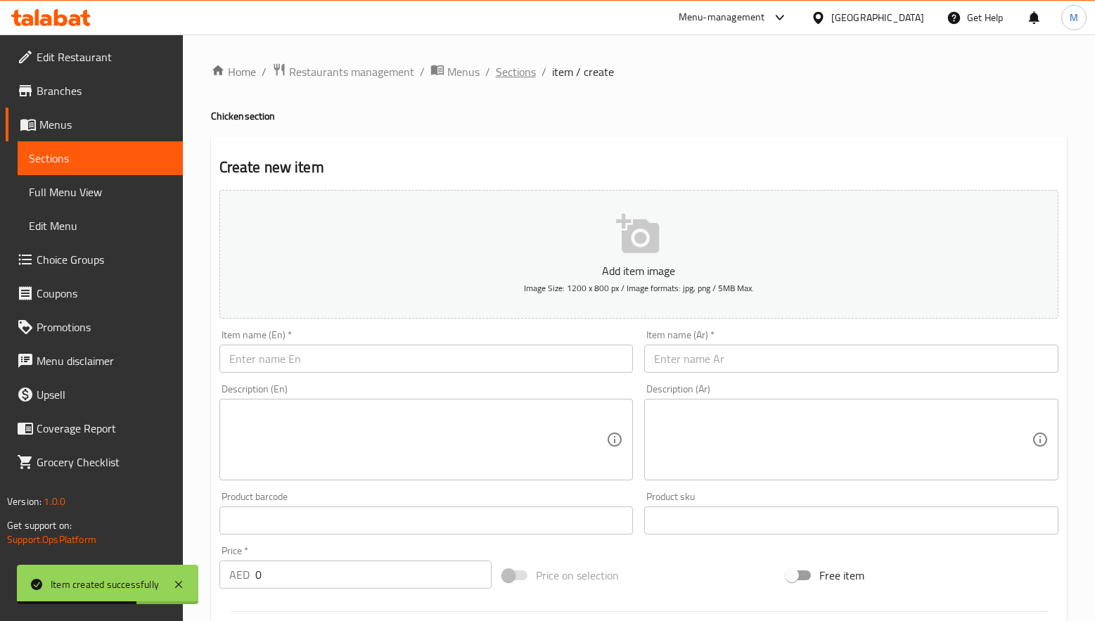
click at [519, 70] on span "Sections" at bounding box center [516, 71] width 40 height 17
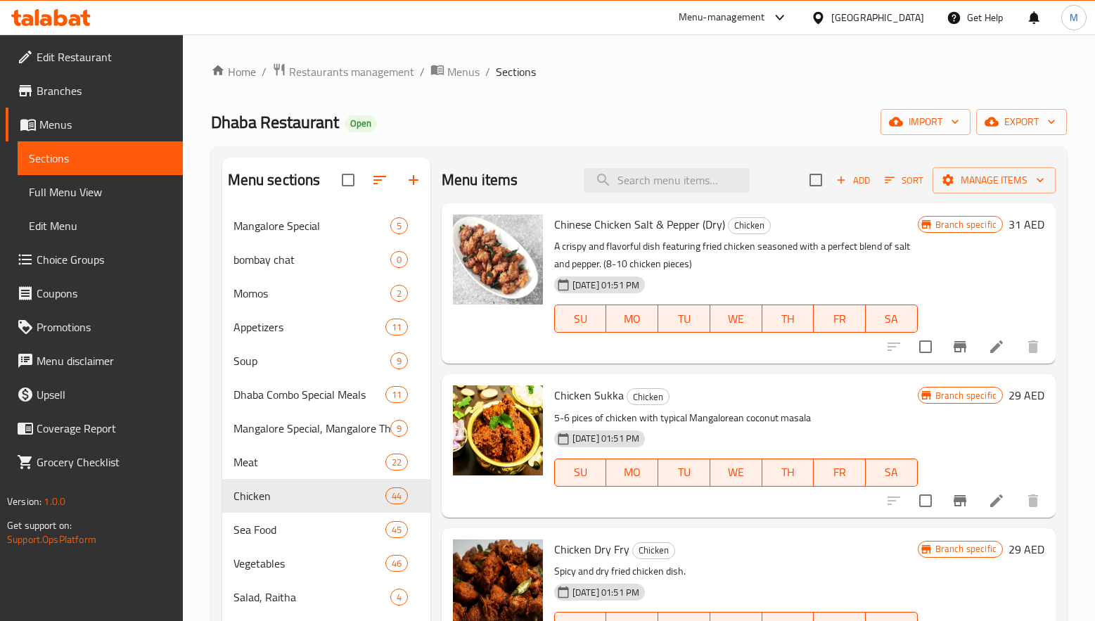
click at [585, 123] on div "Dhaba Restaurant Open import export" at bounding box center [639, 122] width 856 height 26
click at [304, 27] on div "Menu-management United Arab Emirates Get Help M" at bounding box center [547, 18] width 1095 height 34
click at [267, 469] on span "Meat" at bounding box center [289, 462] width 113 height 17
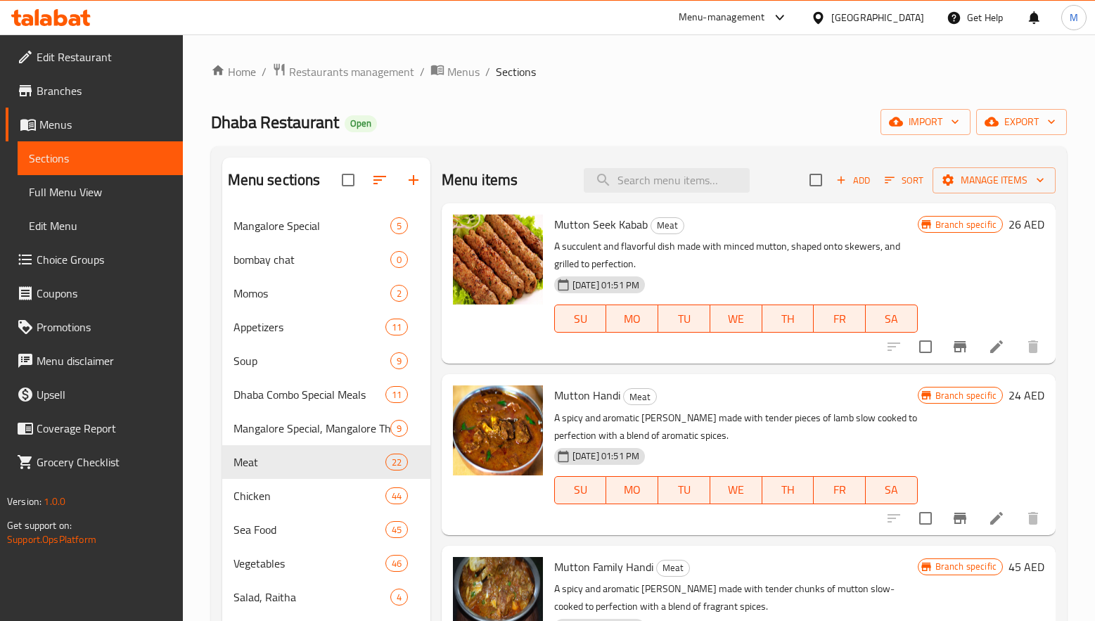
click at [777, 101] on div "Home / Restaurants management / Menus / Sections Dhaba Restaurant Open import e…" at bounding box center [639, 516] width 856 height 906
click at [834, 182] on span "Add" at bounding box center [853, 180] width 38 height 16
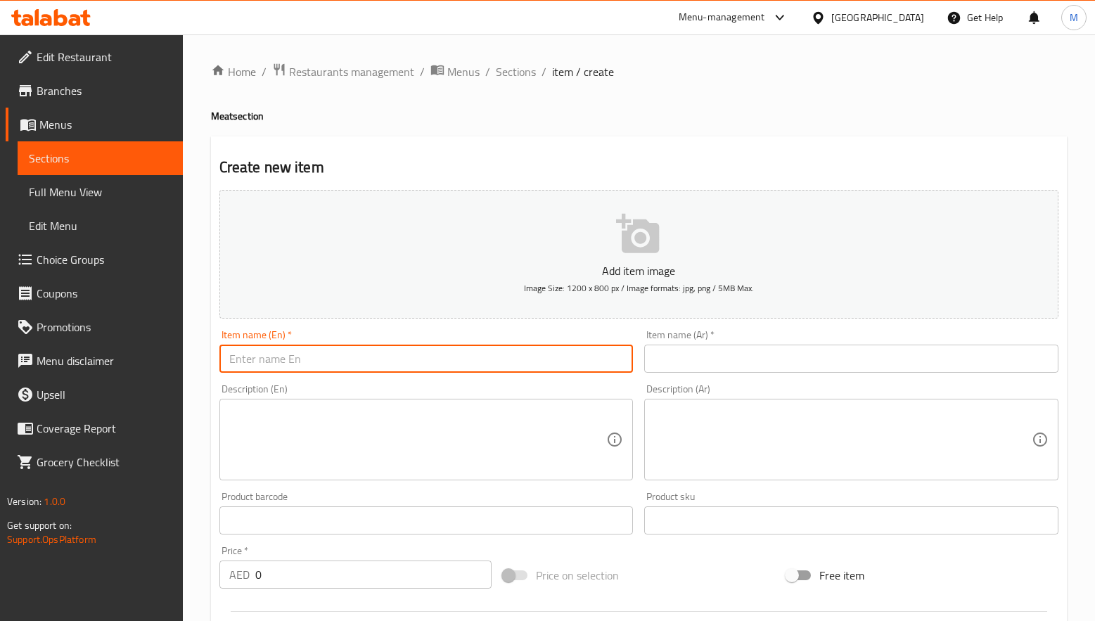
click at [332, 361] on input "text" at bounding box center [426, 359] width 414 height 28
paste input "Kheema Mutter"
type input "Kheema Mutter"
click at [680, 363] on input "text" at bounding box center [851, 359] width 414 height 28
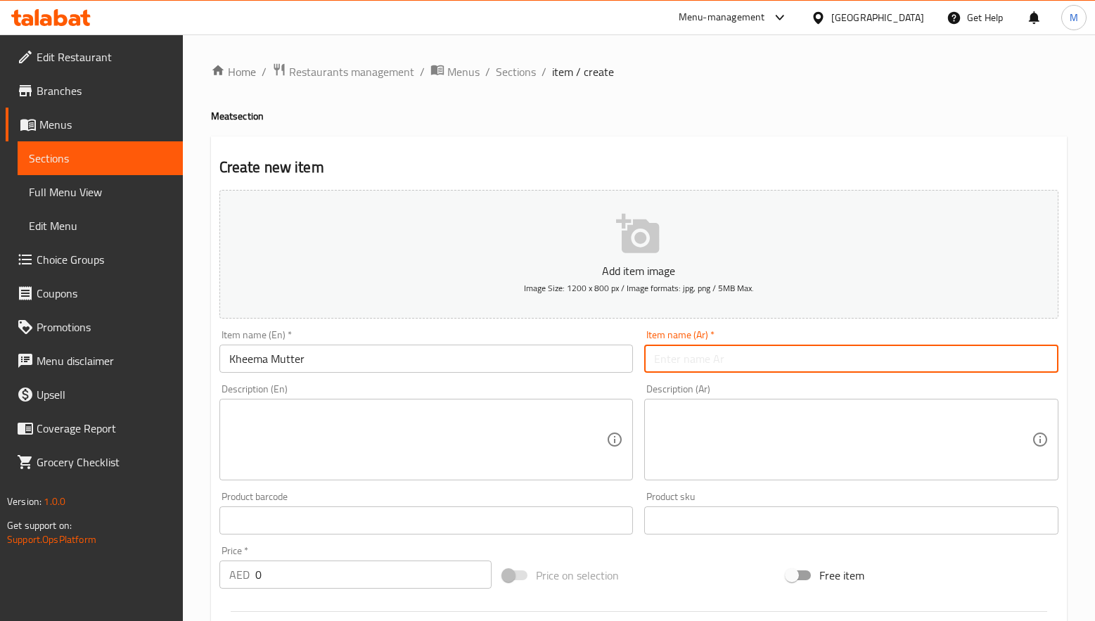
paste input "كيما موتر"
type input "كيما موتر"
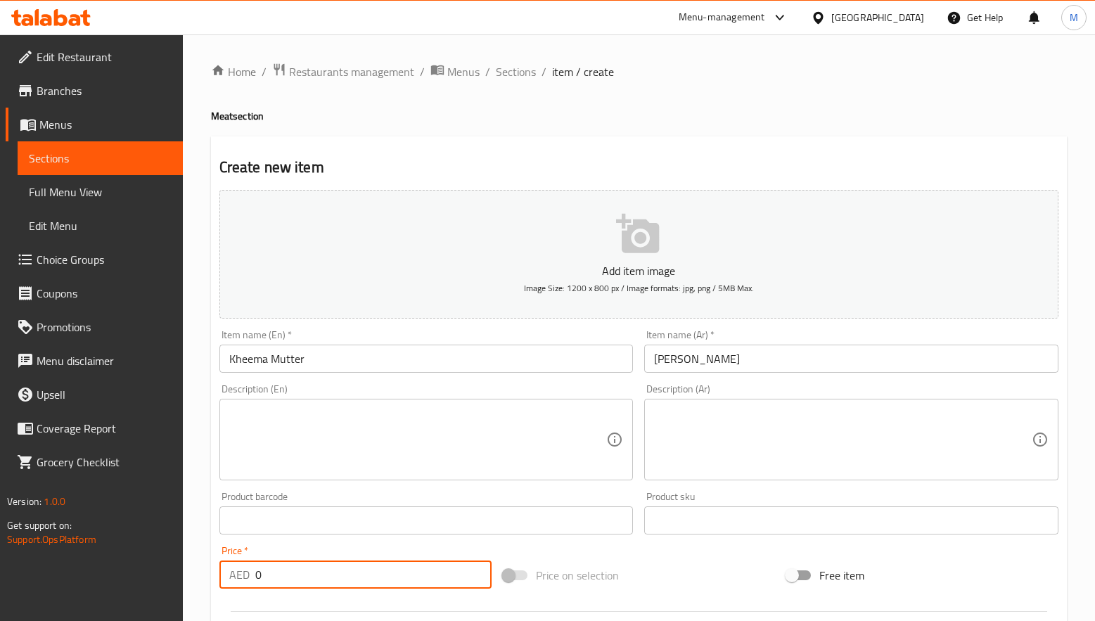
drag, startPoint x: 276, startPoint y: 568, endPoint x: 234, endPoint y: 574, distance: 42.6
click at [234, 574] on div "AED 0 Price *" at bounding box center [355, 574] width 272 height 28
paste input "37"
type input "37"
click at [288, 546] on div "Price   * AED 37 Price *" at bounding box center [355, 567] width 272 height 43
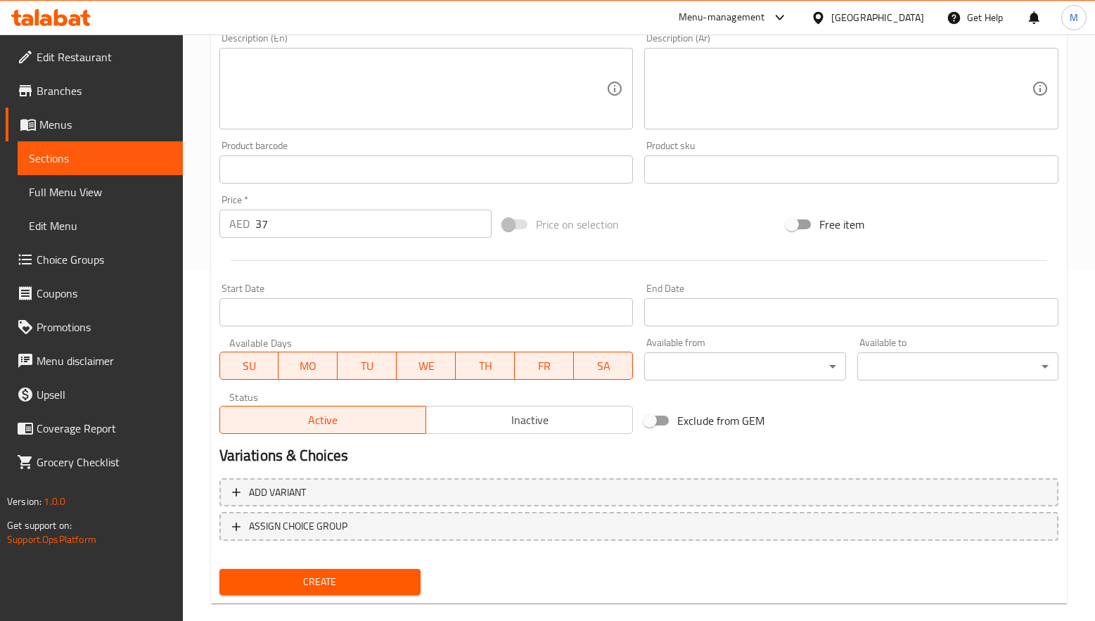
scroll to position [371, 0]
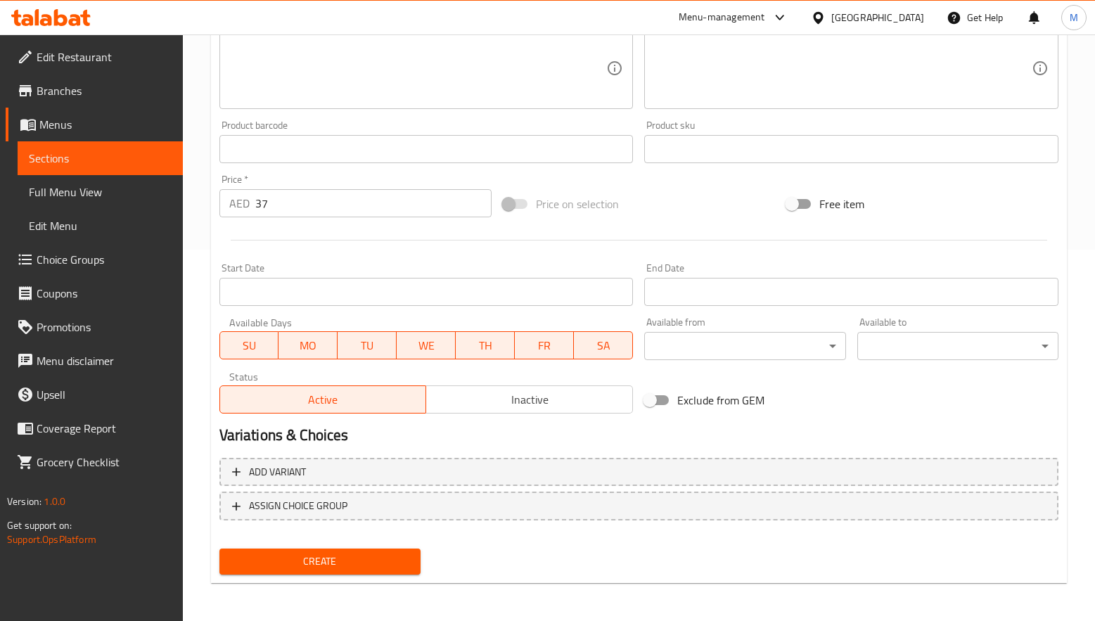
click at [323, 562] on span "Create" at bounding box center [320, 562] width 179 height 18
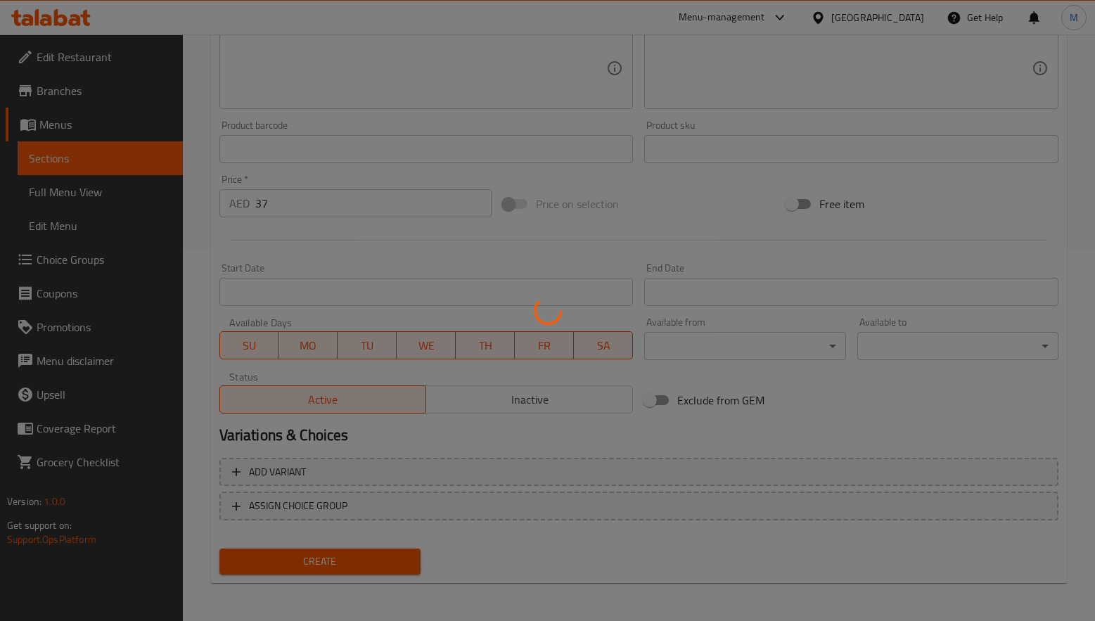
type input "0"
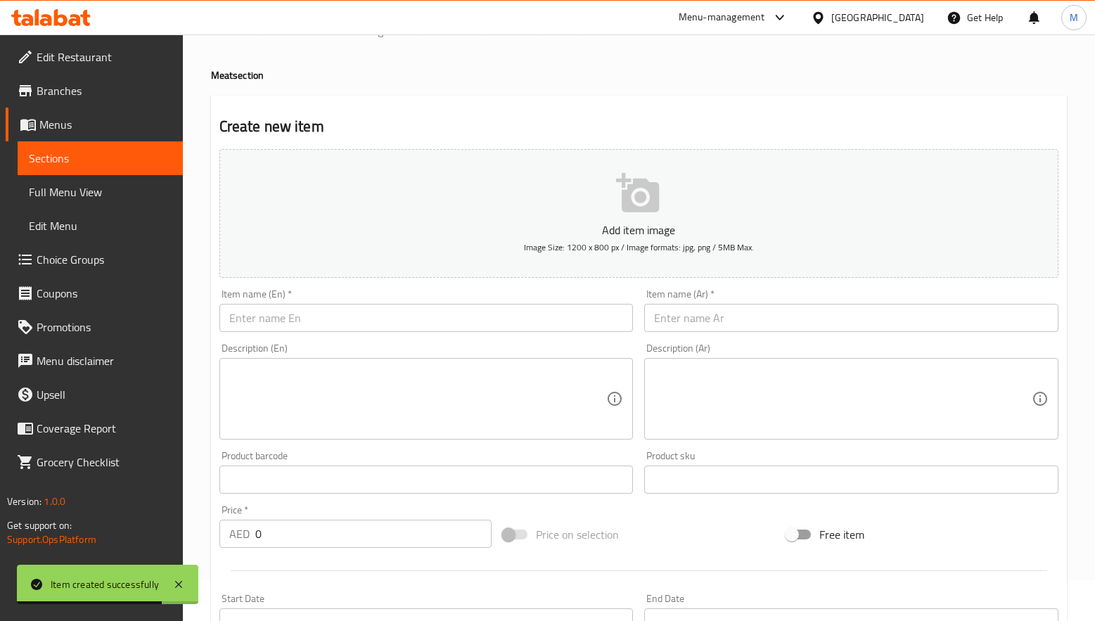
scroll to position [0, 0]
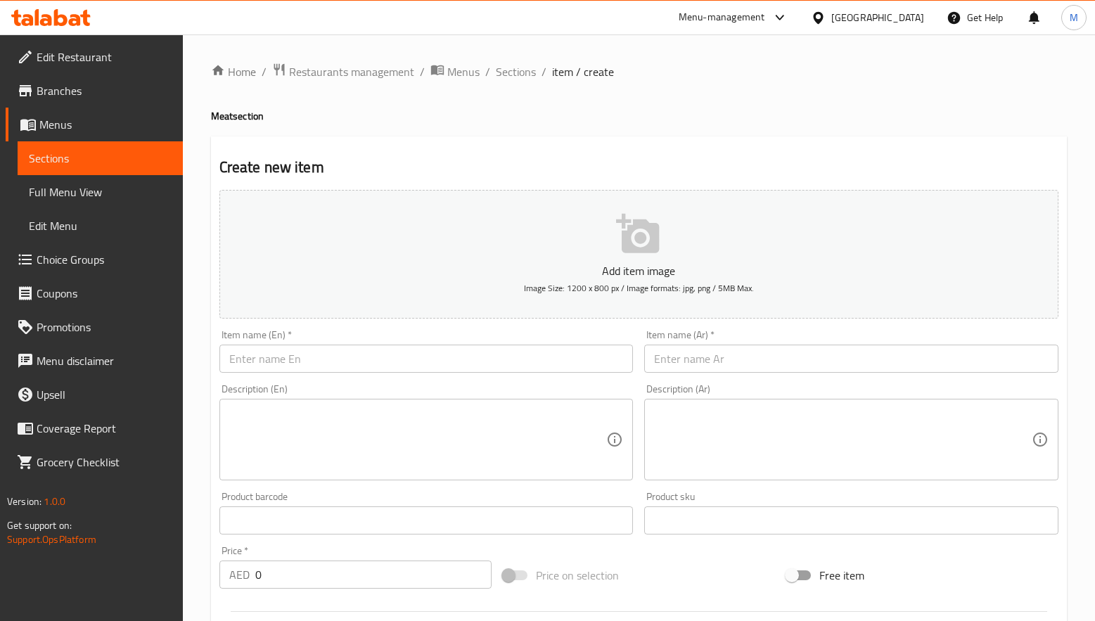
click at [326, 361] on input "text" at bounding box center [426, 359] width 414 height 28
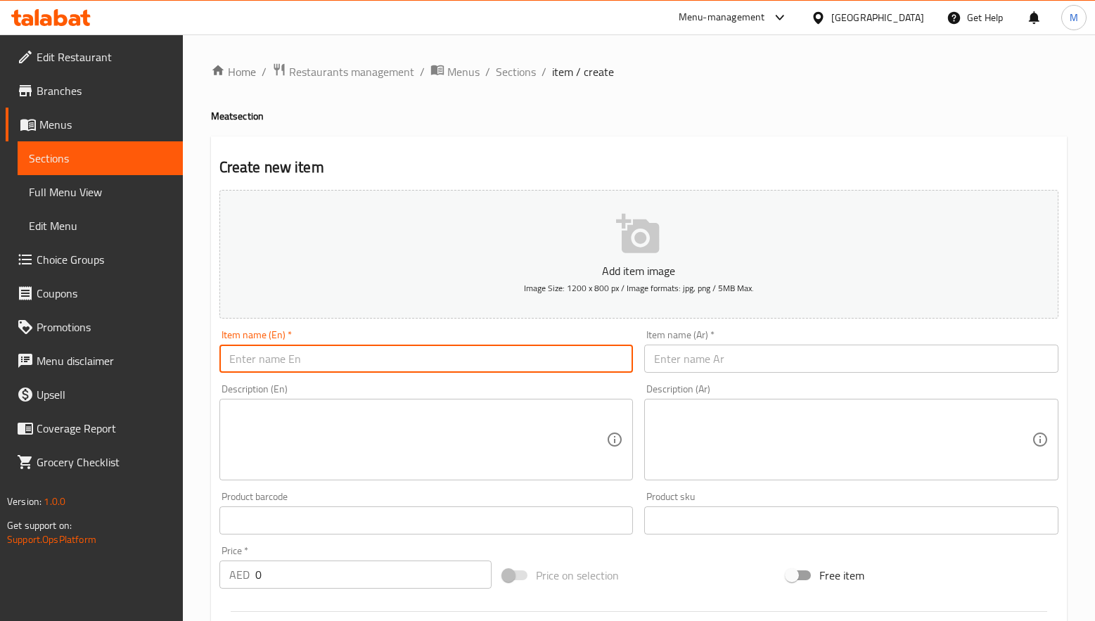
click at [326, 361] on input "text" at bounding box center [426, 359] width 414 height 28
paste input "Kheema Masala"
type input "Kheema Masala"
click at [691, 363] on input "text" at bounding box center [851, 359] width 414 height 28
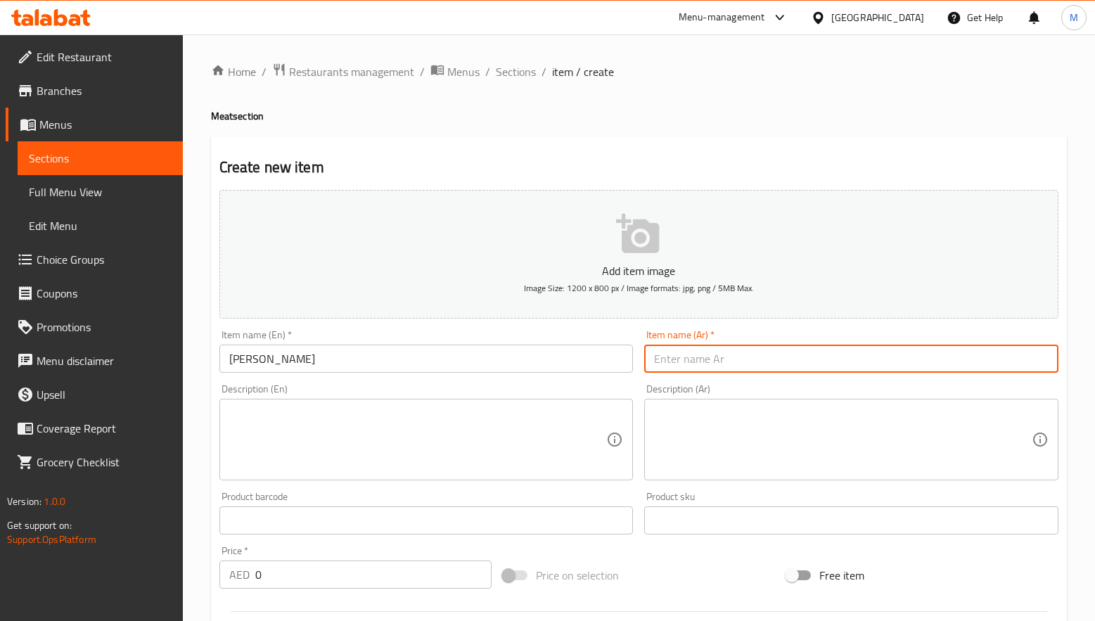
paste input "كيما ماسالا"
type input "كيما ماسالا"
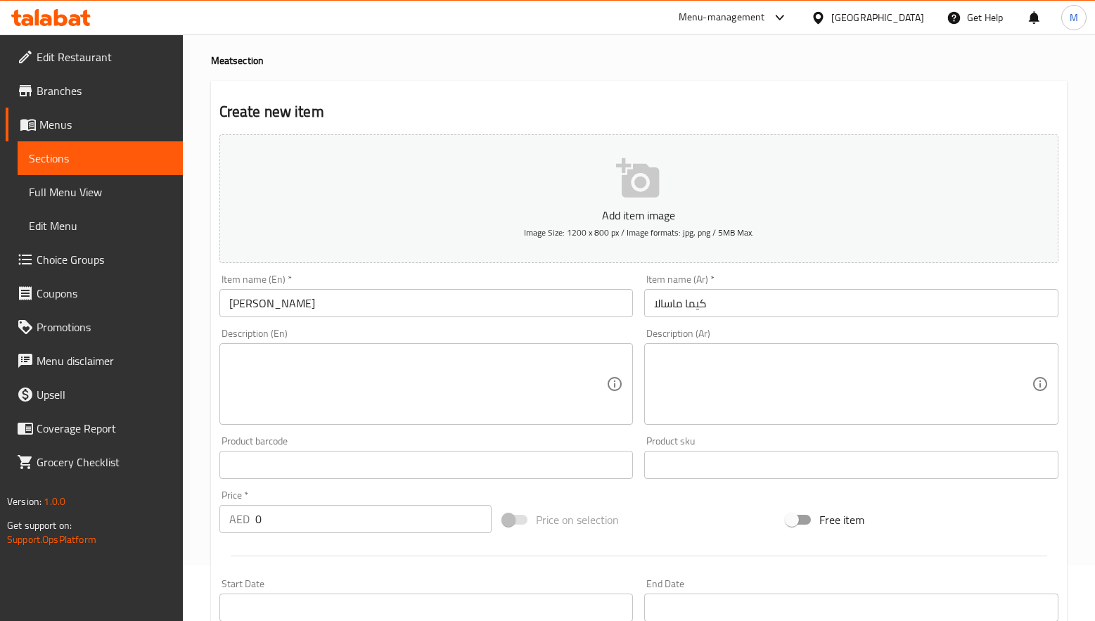
scroll to position [105, 0]
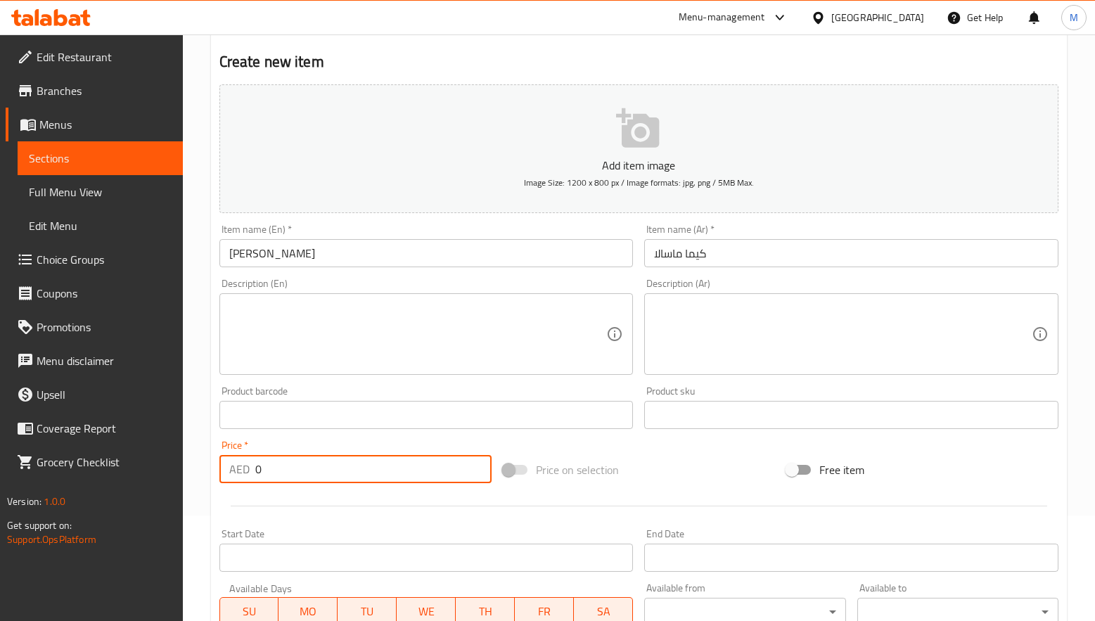
drag, startPoint x: 276, startPoint y: 475, endPoint x: 226, endPoint y: 461, distance: 52.5
click at [226, 462] on div "AED 0 Price *" at bounding box center [355, 469] width 272 height 28
paste input "42"
type input "42"
click at [276, 496] on div at bounding box center [639, 506] width 850 height 34
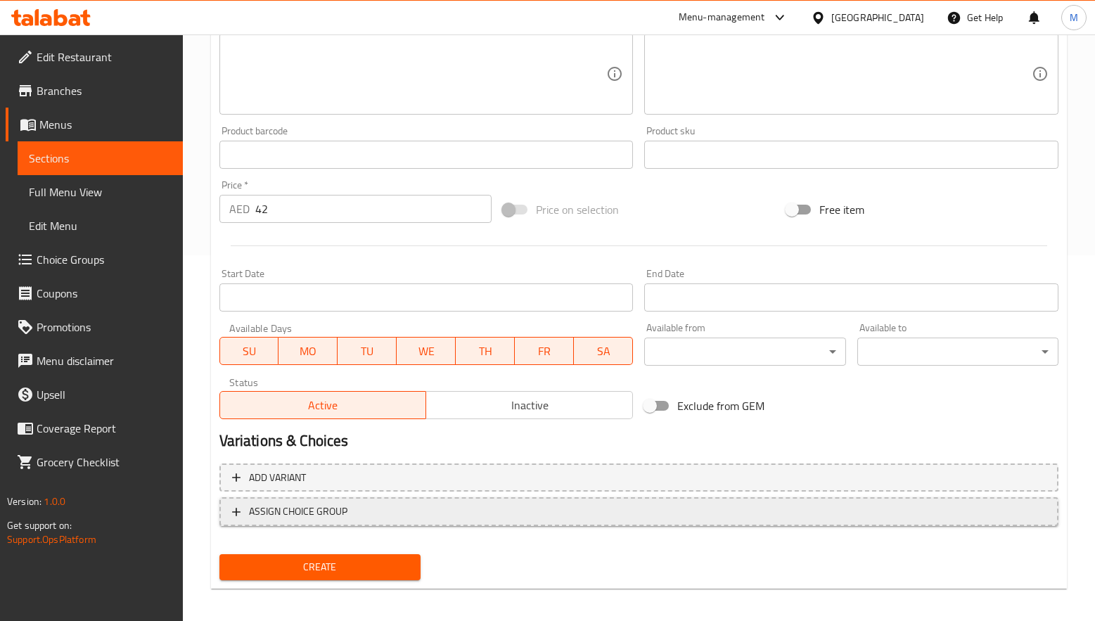
scroll to position [371, 0]
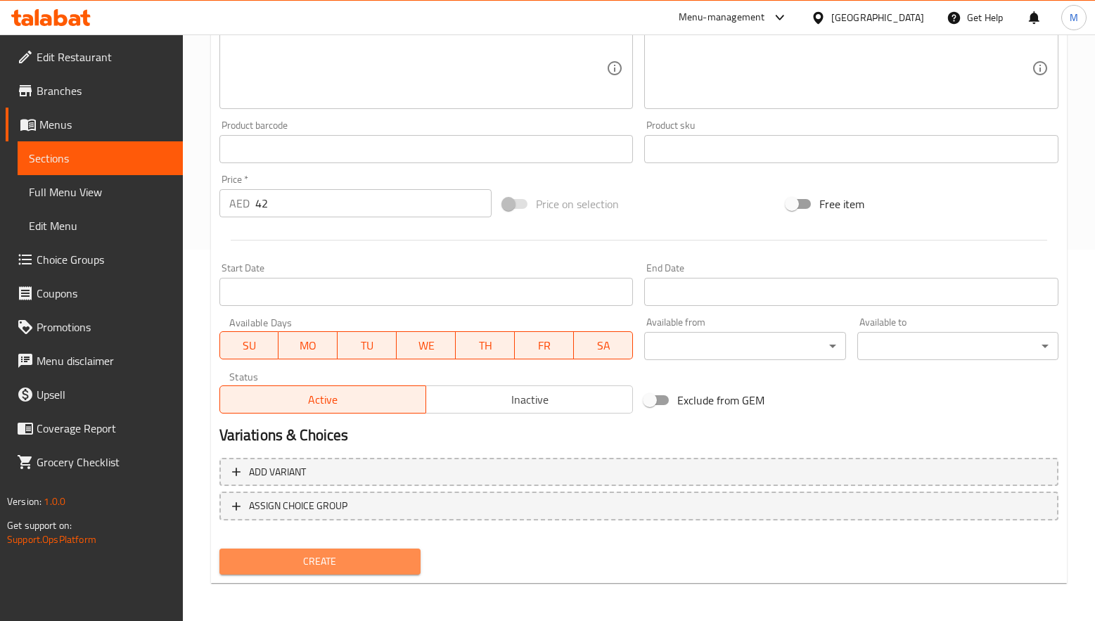
click at [297, 555] on span "Create" at bounding box center [320, 562] width 179 height 18
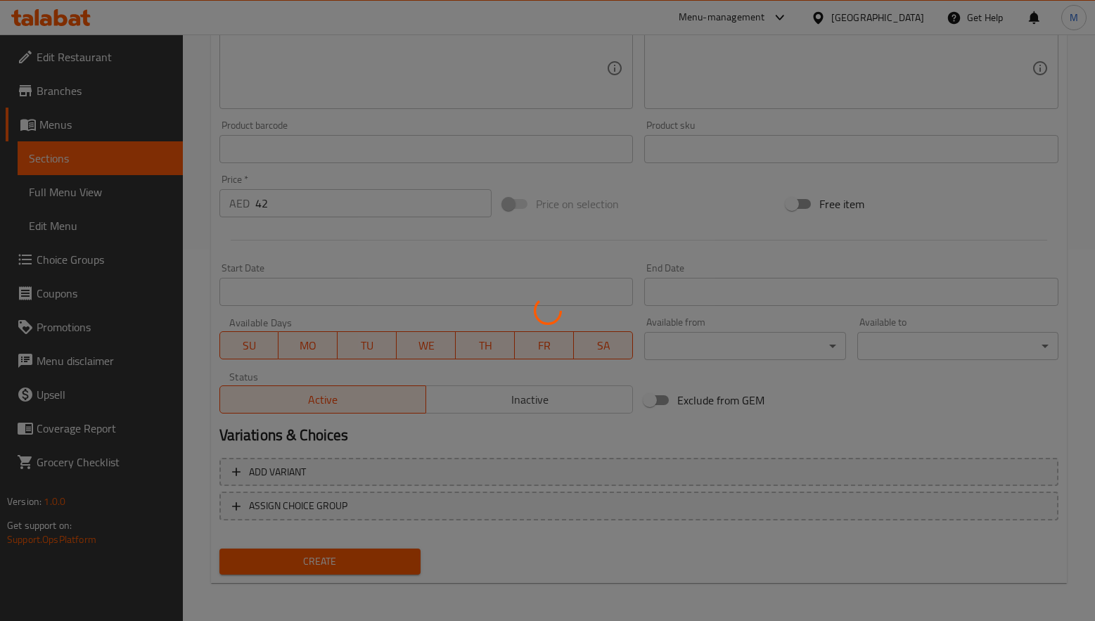
type input "0"
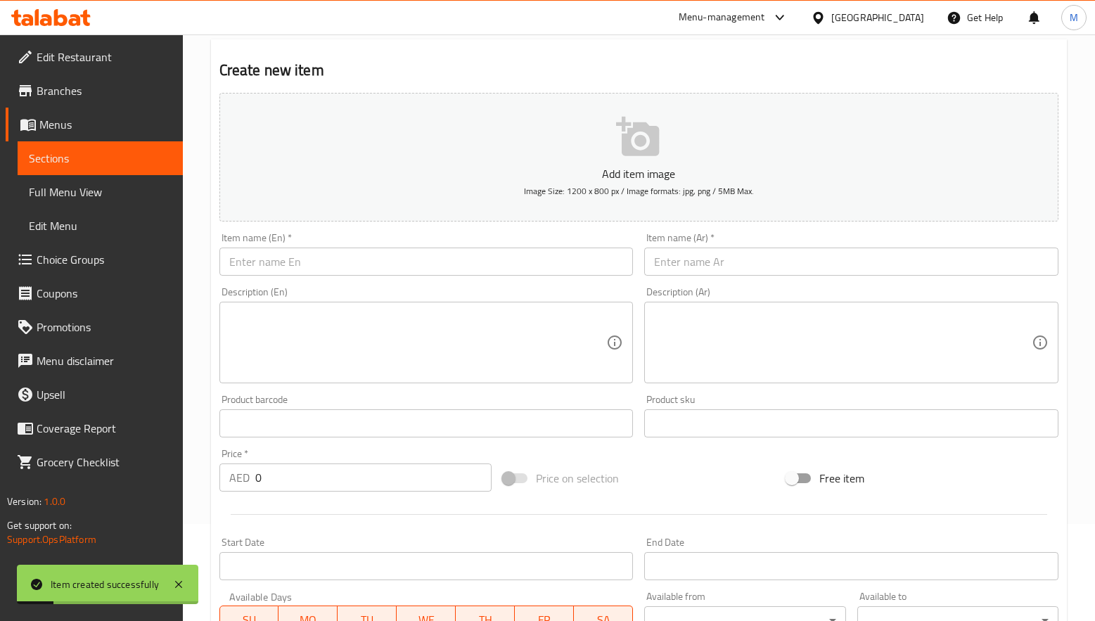
scroll to position [55, 0]
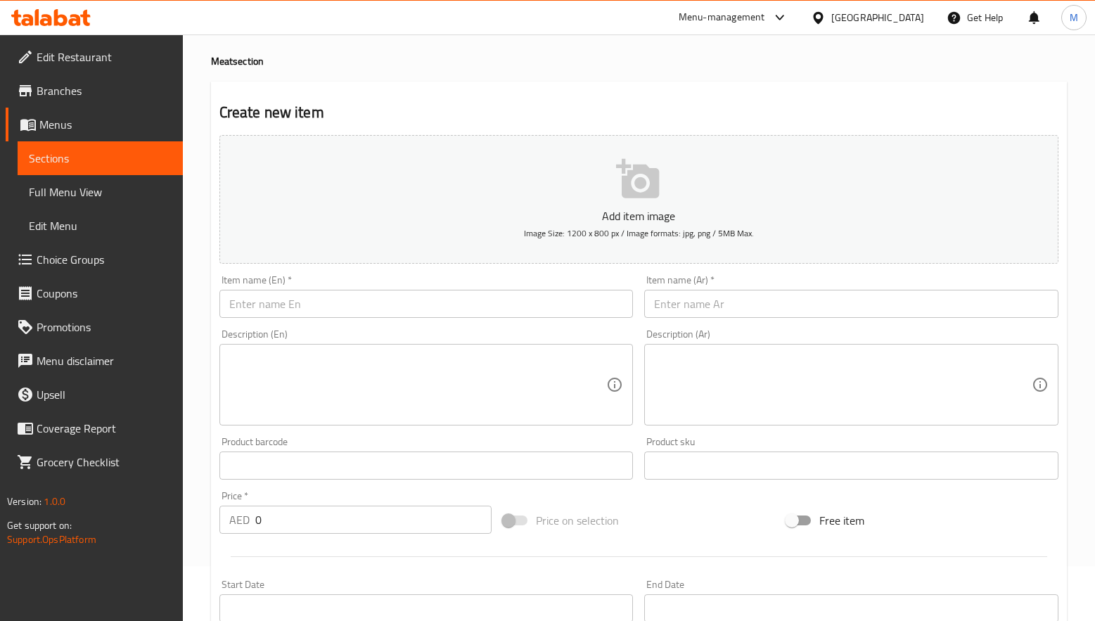
click at [292, 295] on input "text" at bounding box center [426, 304] width 414 height 28
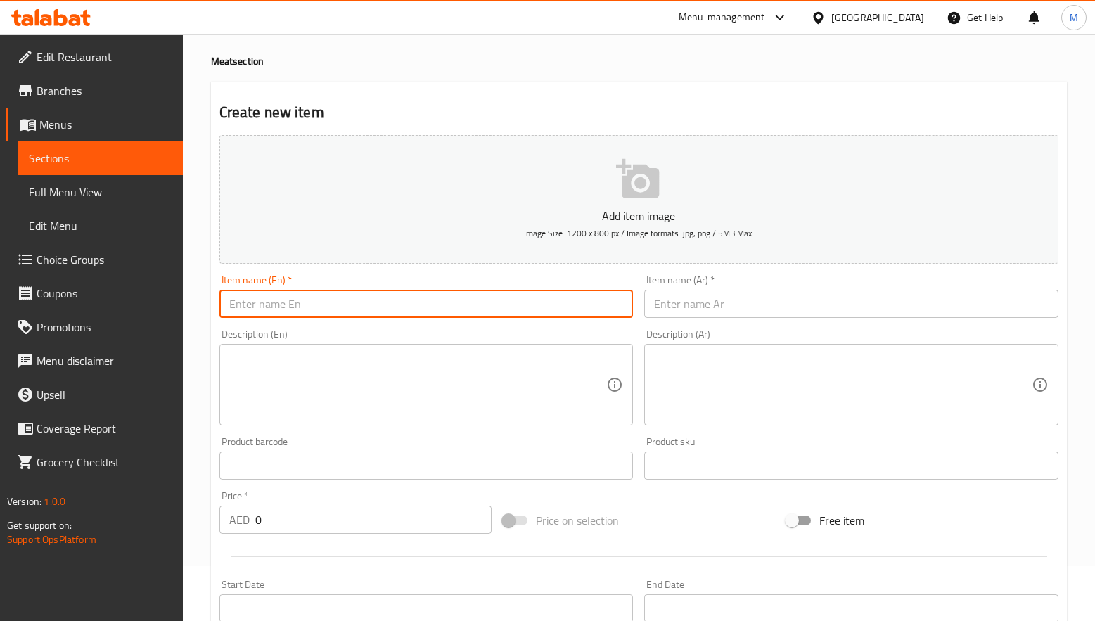
paste input "Dal Ghosh"
type input "Dal Ghosh"
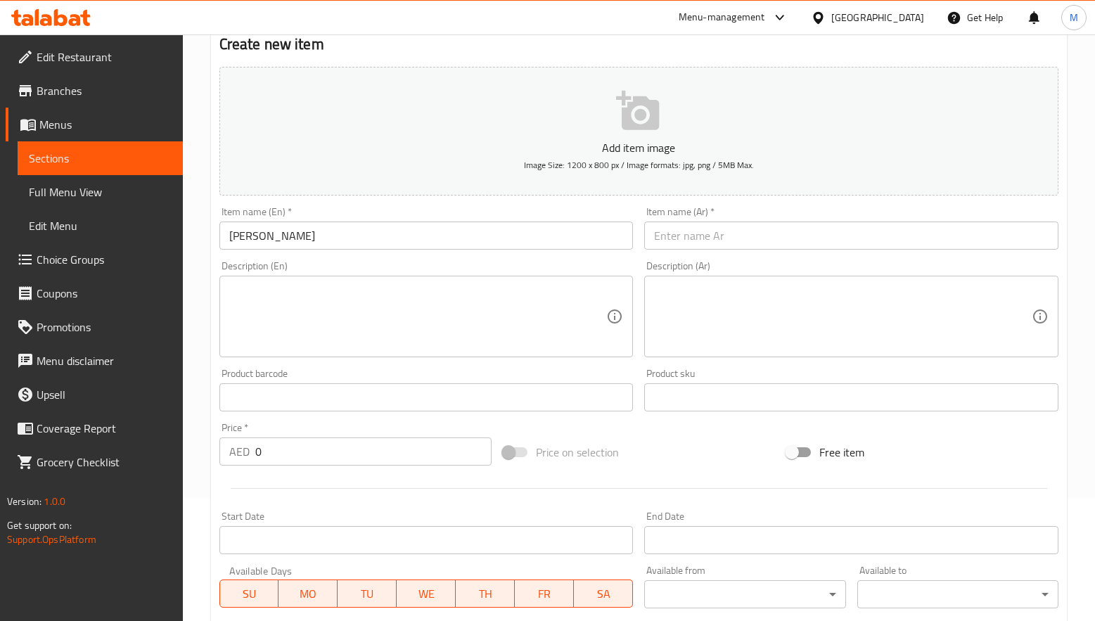
scroll to position [160, 0]
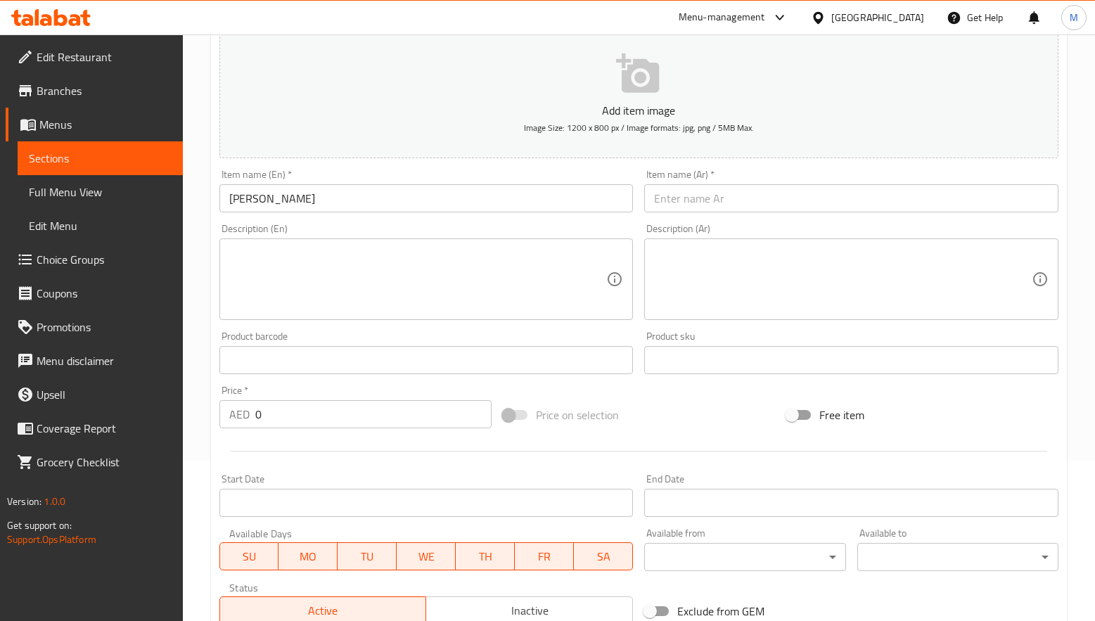
drag, startPoint x: 236, startPoint y: 409, endPoint x: 228, endPoint y: 407, distance: 8.7
click at [232, 408] on div "AED 0 Price *" at bounding box center [355, 414] width 272 height 28
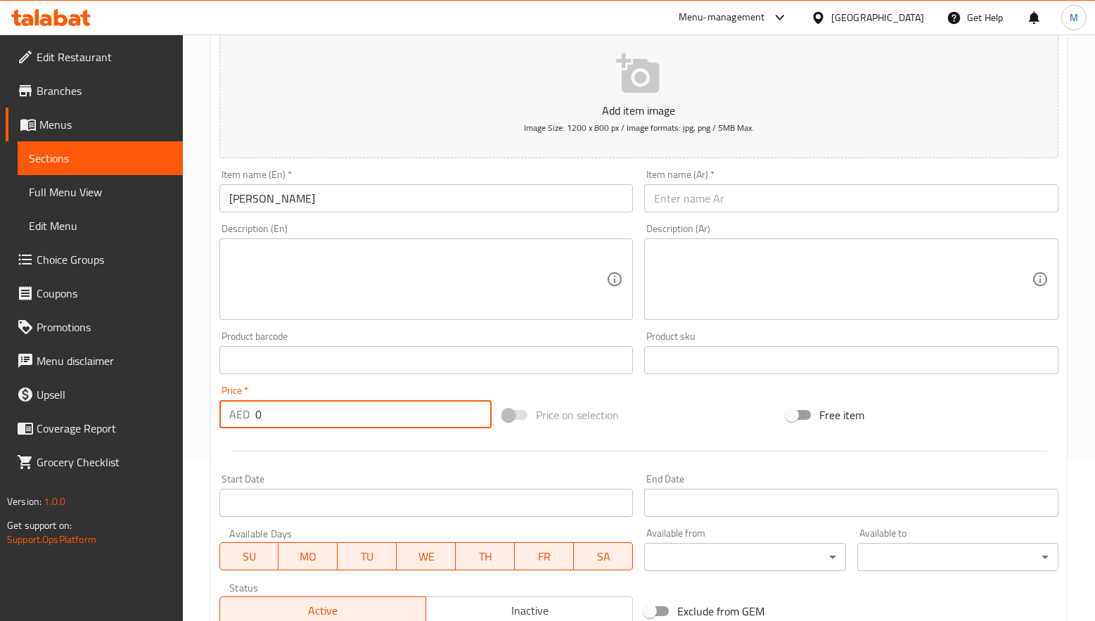
paste input "42"
type input "42"
click at [262, 200] on input "Dal Ghosh" at bounding box center [426, 198] width 414 height 28
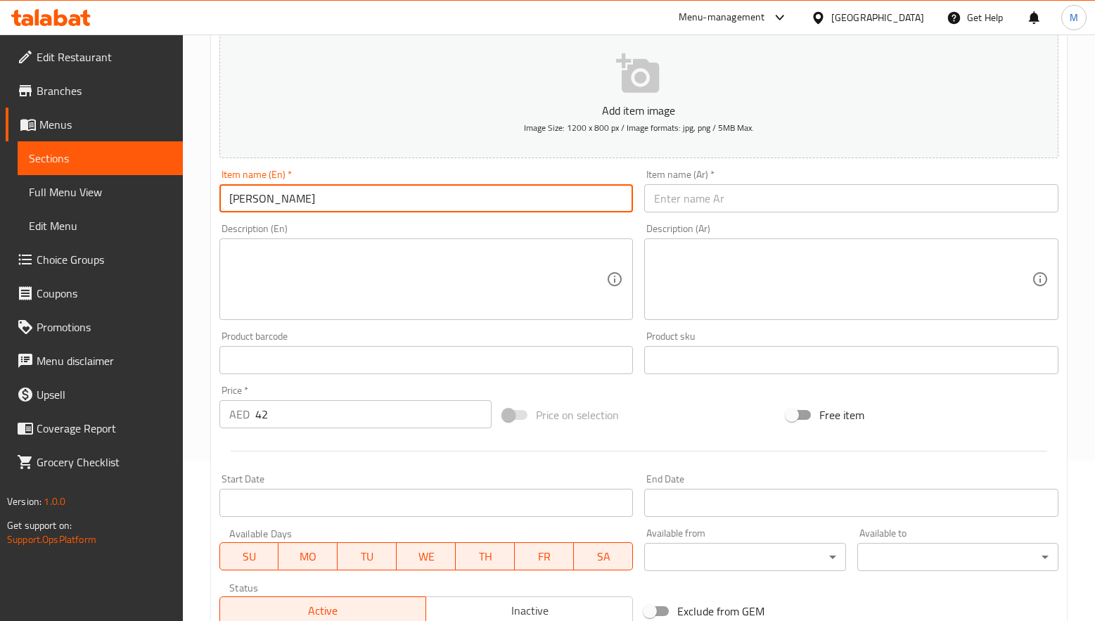
click at [262, 200] on input "Dal Ghosh" at bounding box center [426, 198] width 414 height 28
click at [770, 197] on input "text" at bounding box center [851, 198] width 414 height 28
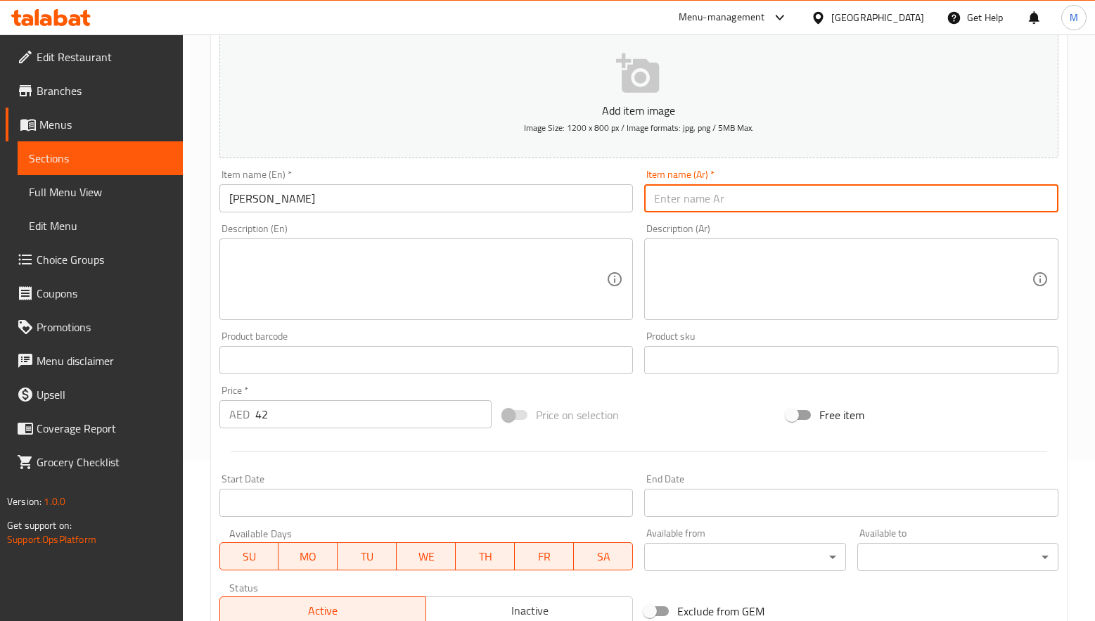
paste input "دال جوشت"
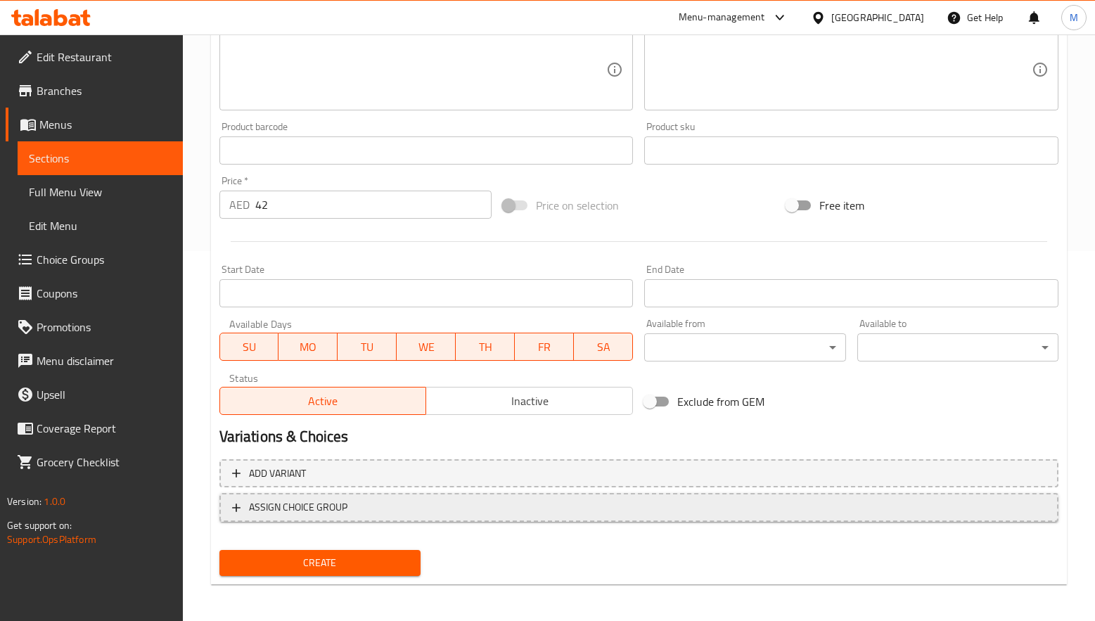
scroll to position [371, 0]
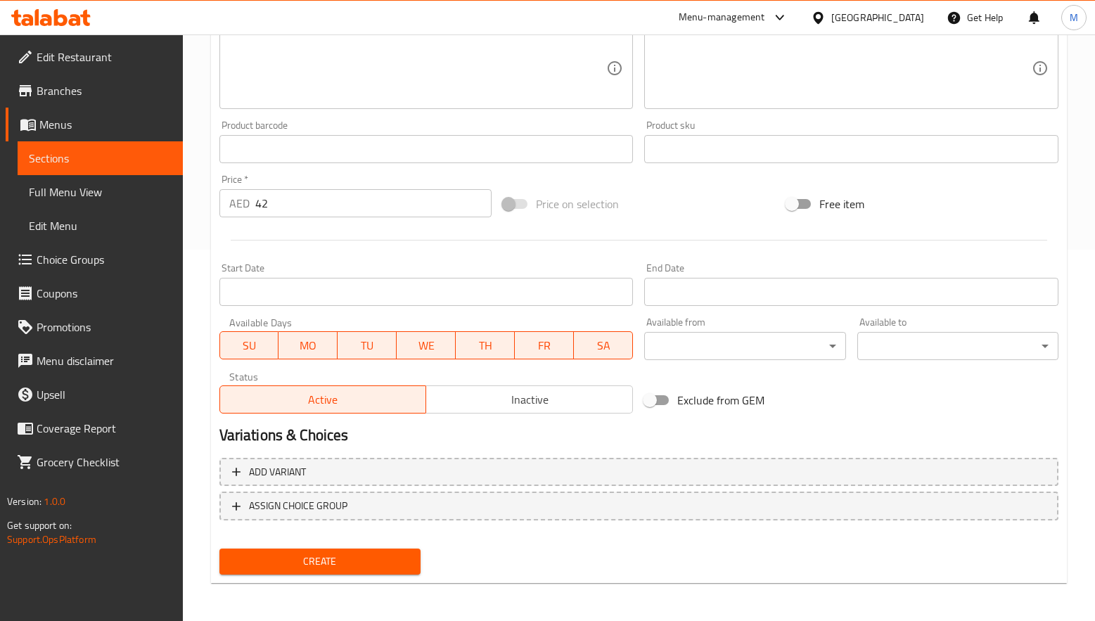
type input "دال جوشت"
click at [348, 553] on span "Create" at bounding box center [320, 562] width 179 height 18
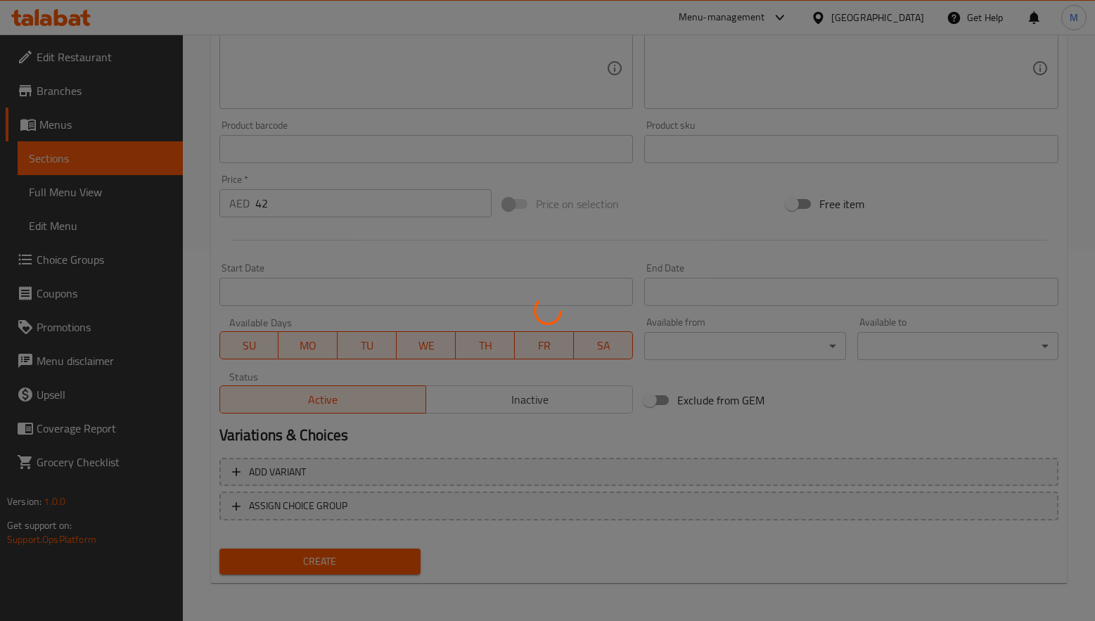
type input "0"
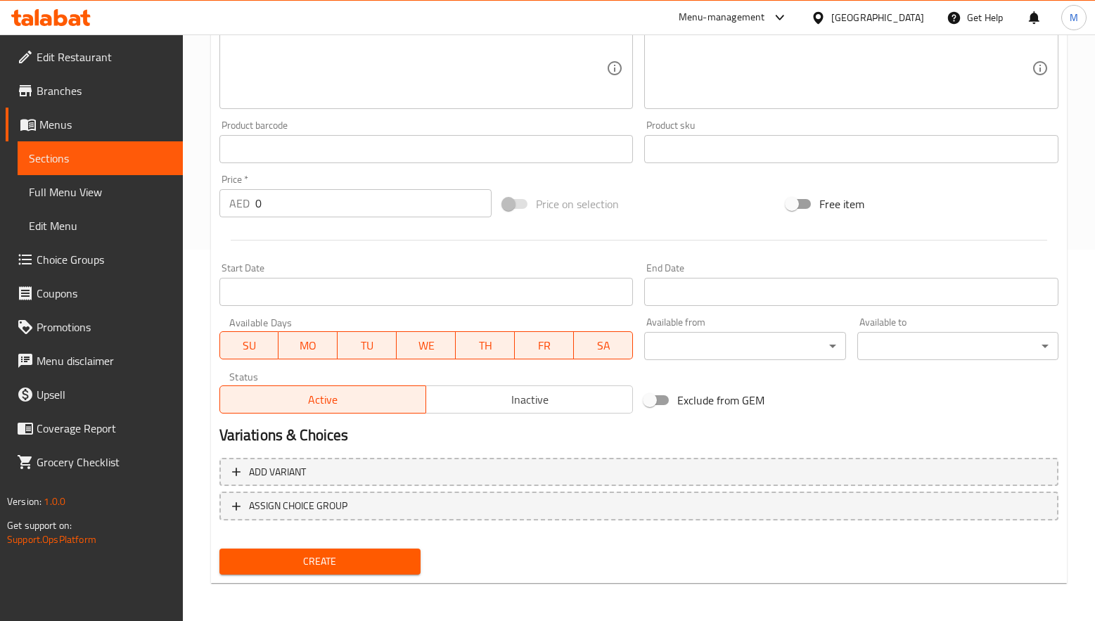
scroll to position [0, 0]
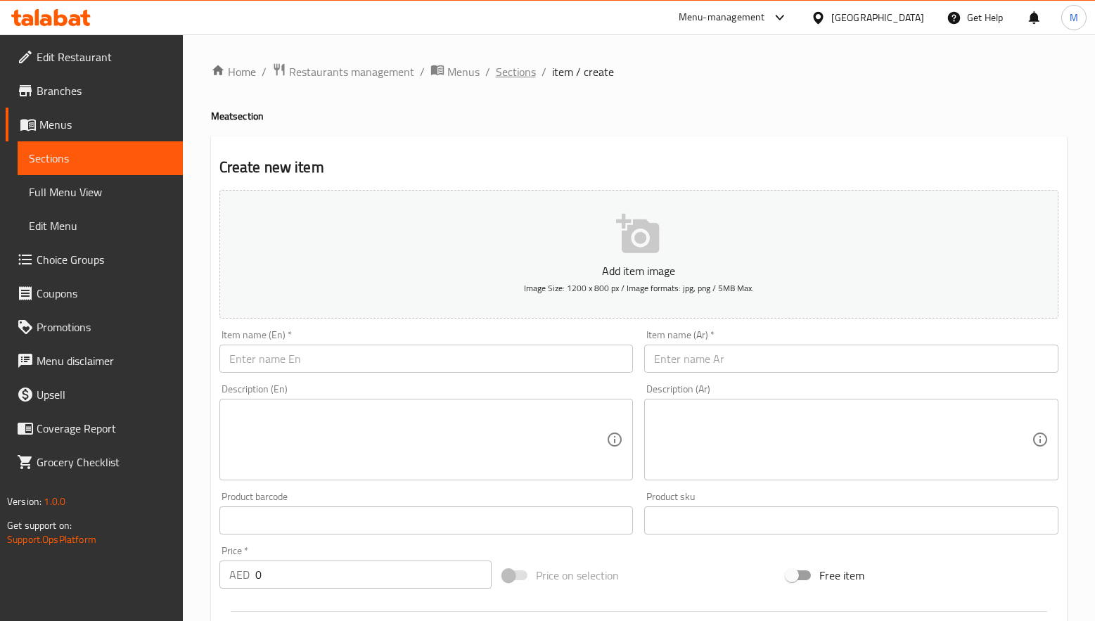
click at [517, 68] on span "Sections" at bounding box center [516, 71] width 40 height 17
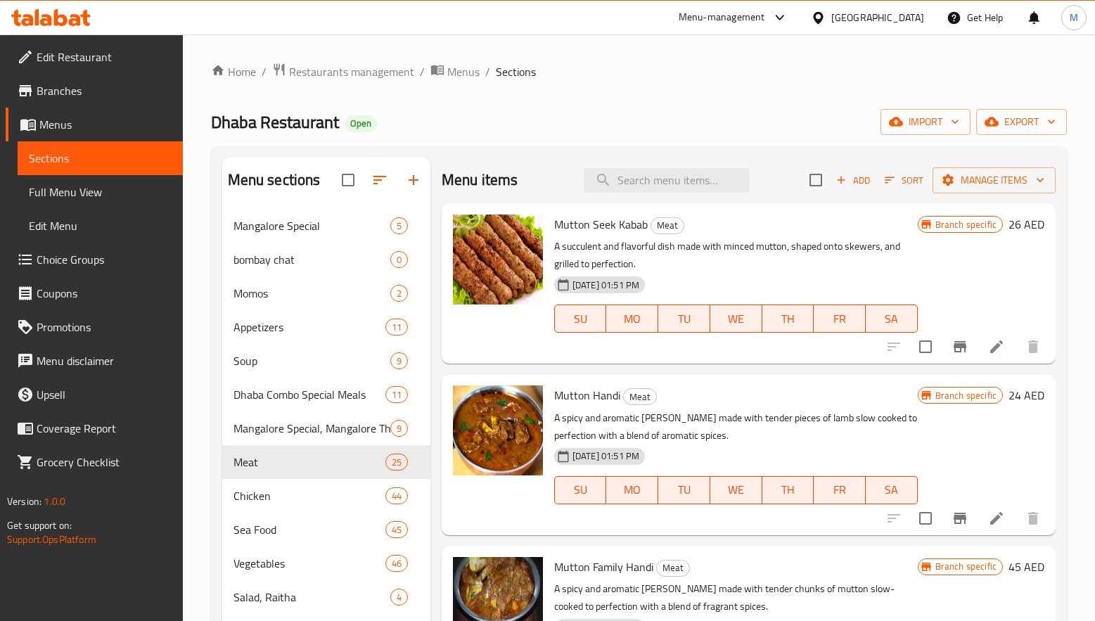
click at [634, 94] on div "Home / Restaurants management / Menus / Sections Dhaba Restaurant Open import e…" at bounding box center [639, 516] width 856 height 906
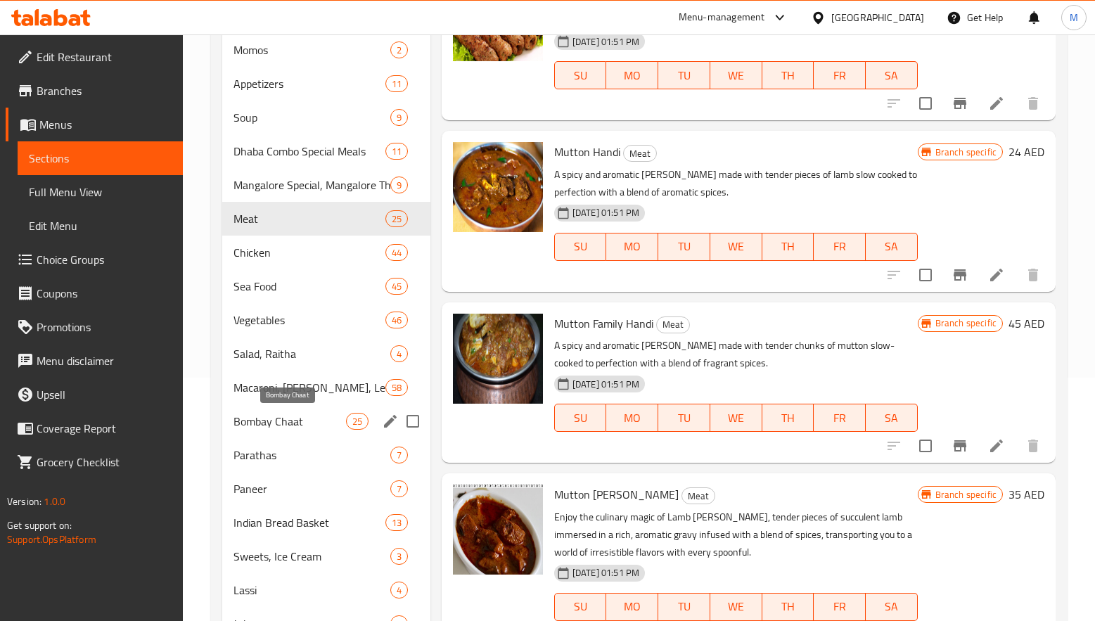
scroll to position [163, 0]
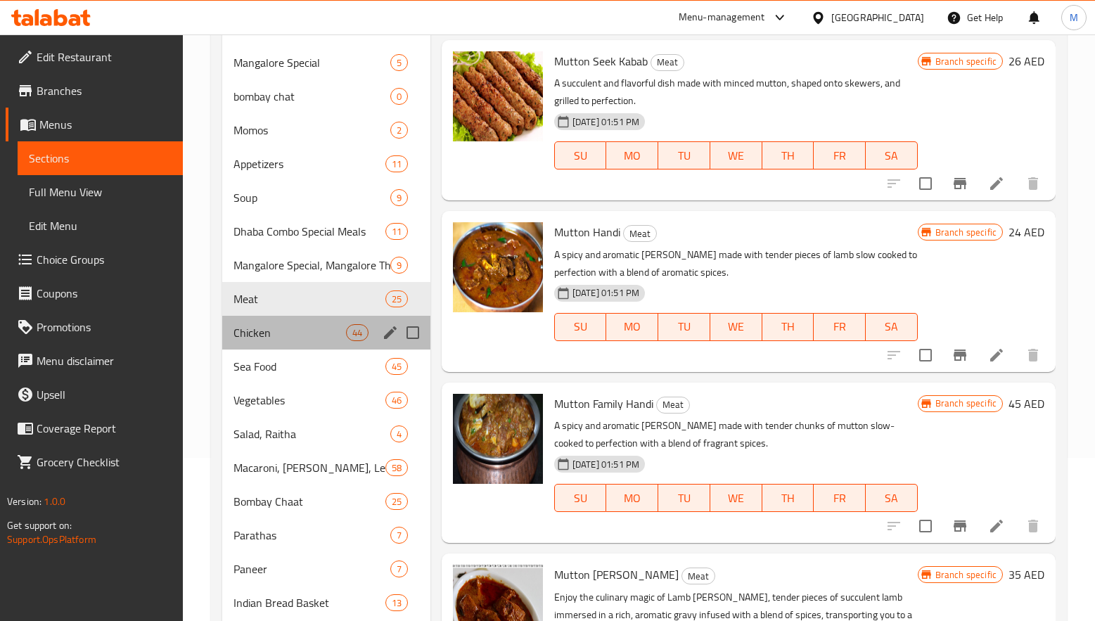
click at [315, 345] on div "Chicken 44" at bounding box center [326, 333] width 208 height 34
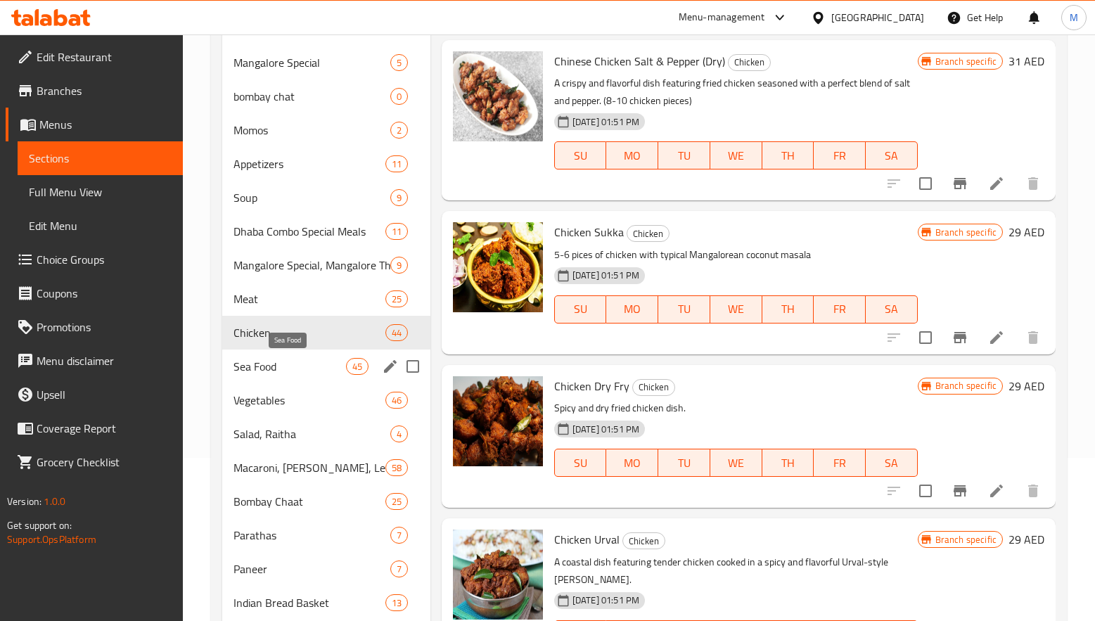
click at [321, 369] on span "Sea Food" at bounding box center [289, 366] width 113 height 17
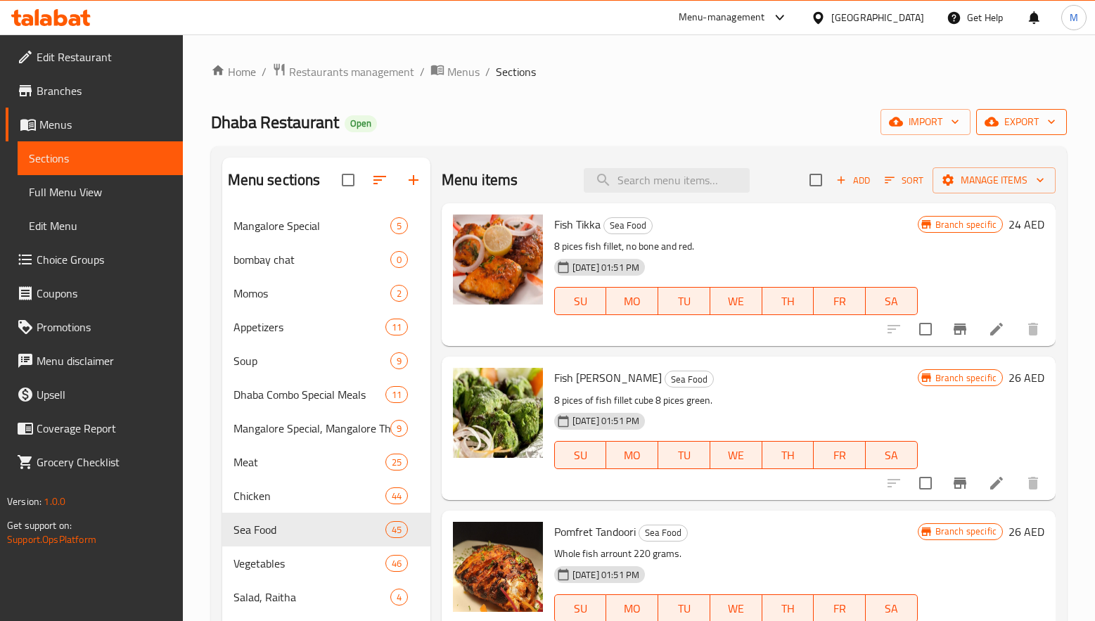
click at [1036, 117] on span "export" at bounding box center [1021, 122] width 68 height 18
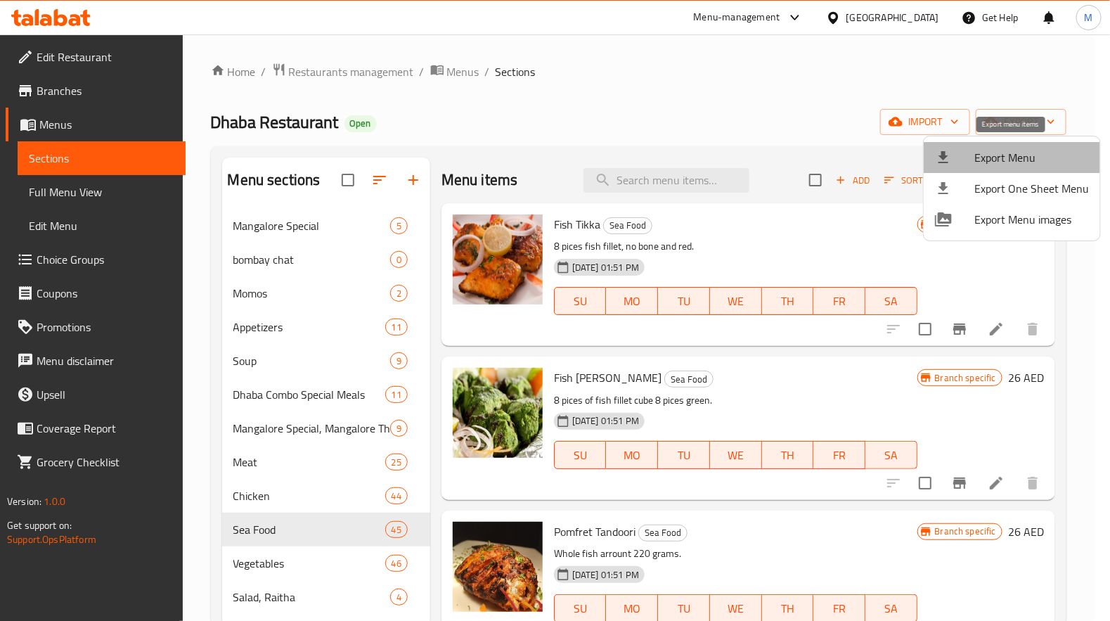
click at [1013, 154] on span "Export Menu" at bounding box center [1032, 157] width 115 height 17
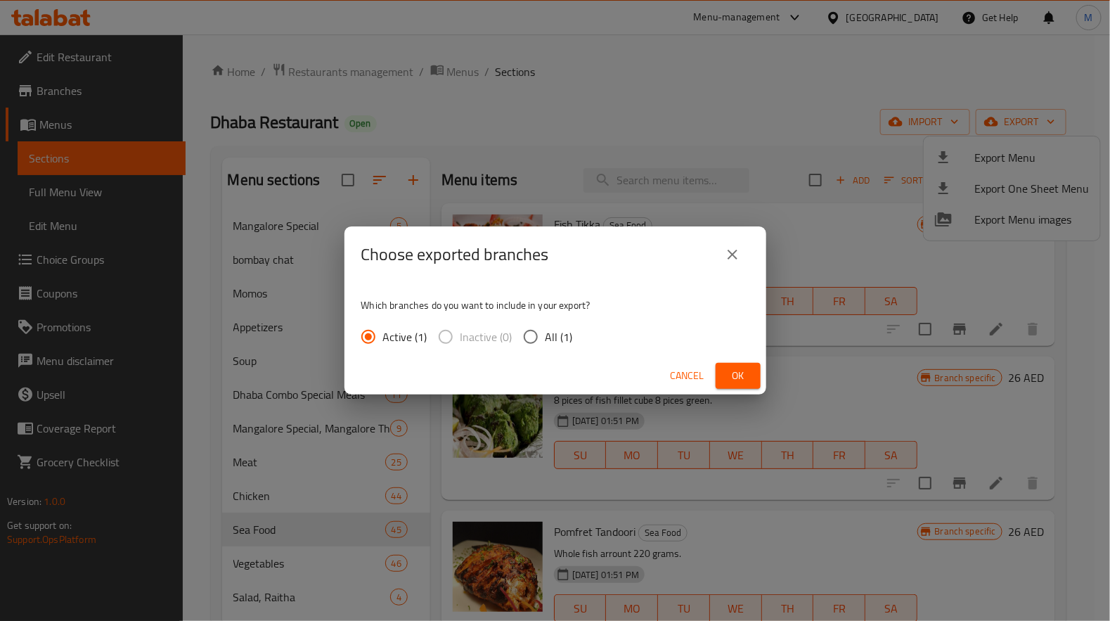
click at [546, 340] on span "All (1)" at bounding box center [559, 336] width 27 height 17
click at [544, 340] on input "All (1)" at bounding box center [531, 337] width 30 height 30
radio input "true"
click at [741, 369] on span "Ok" at bounding box center [738, 376] width 23 height 18
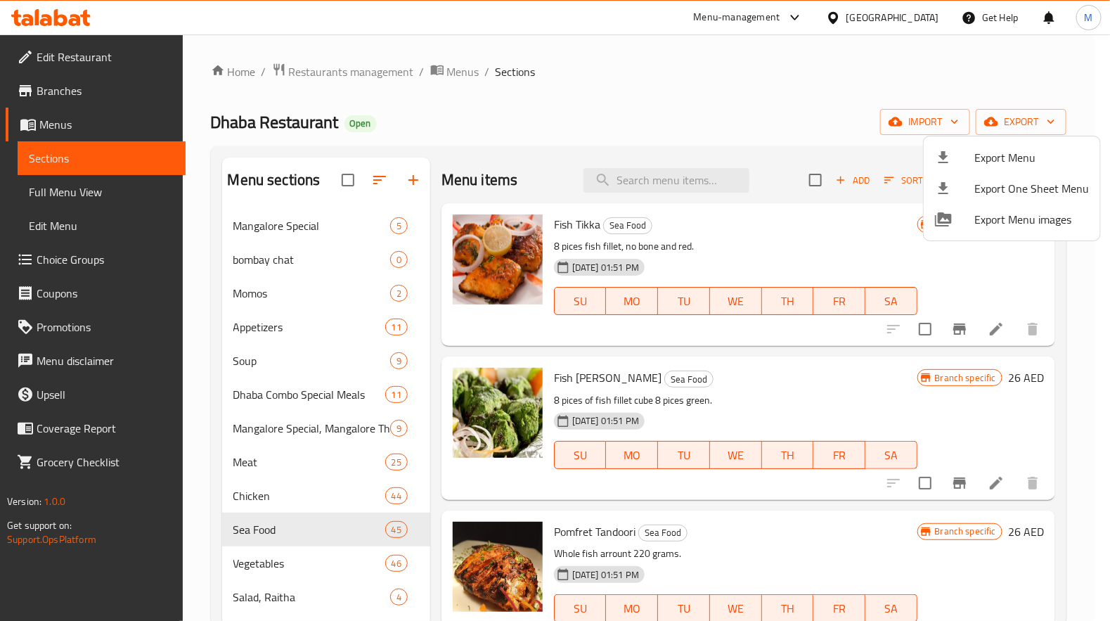
click at [736, 75] on div "Export Menu Export One Sheet Menu Export Menu images" at bounding box center [555, 310] width 1110 height 621
click at [302, 525] on div at bounding box center [555, 310] width 1110 height 621
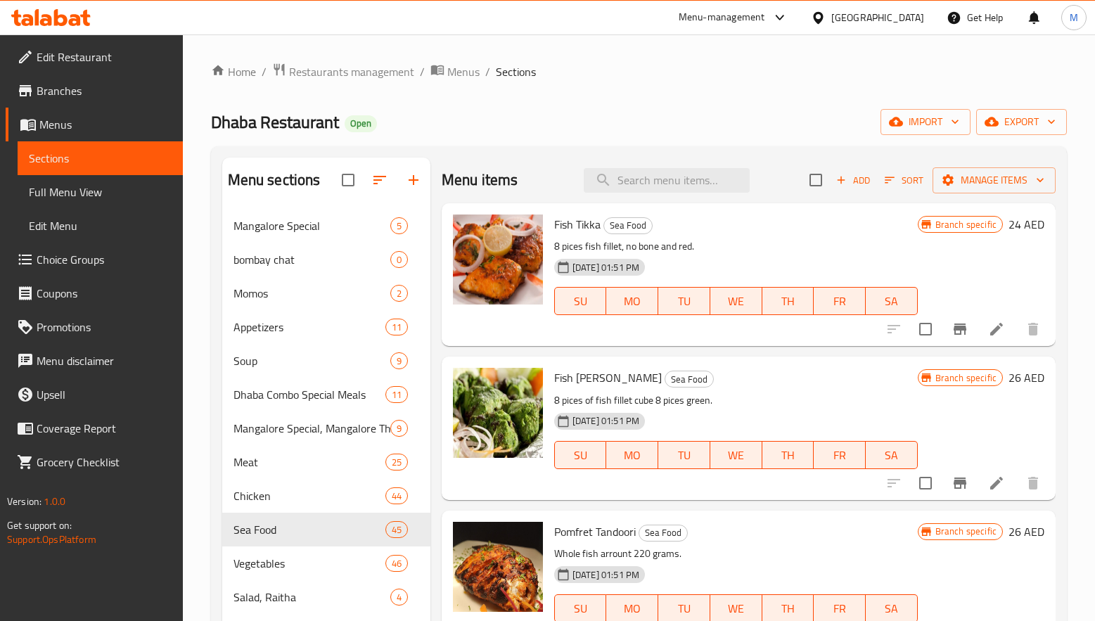
drag, startPoint x: 620, startPoint y: 102, endPoint x: 800, endPoint y: 161, distance: 189.5
click at [620, 101] on div "Home / Restaurants management / Menus / Sections Dhaba Restaurant Open import e…" at bounding box center [639, 516] width 856 height 906
click at [834, 184] on span "Add" at bounding box center [853, 180] width 38 height 16
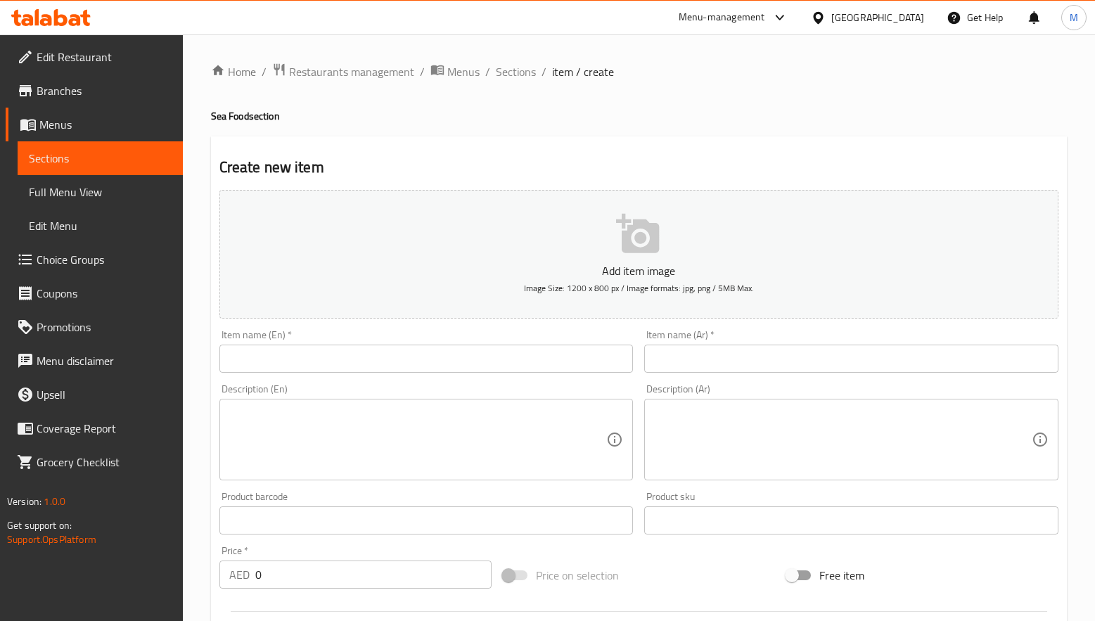
click at [294, 349] on input "text" at bounding box center [426, 359] width 414 height 28
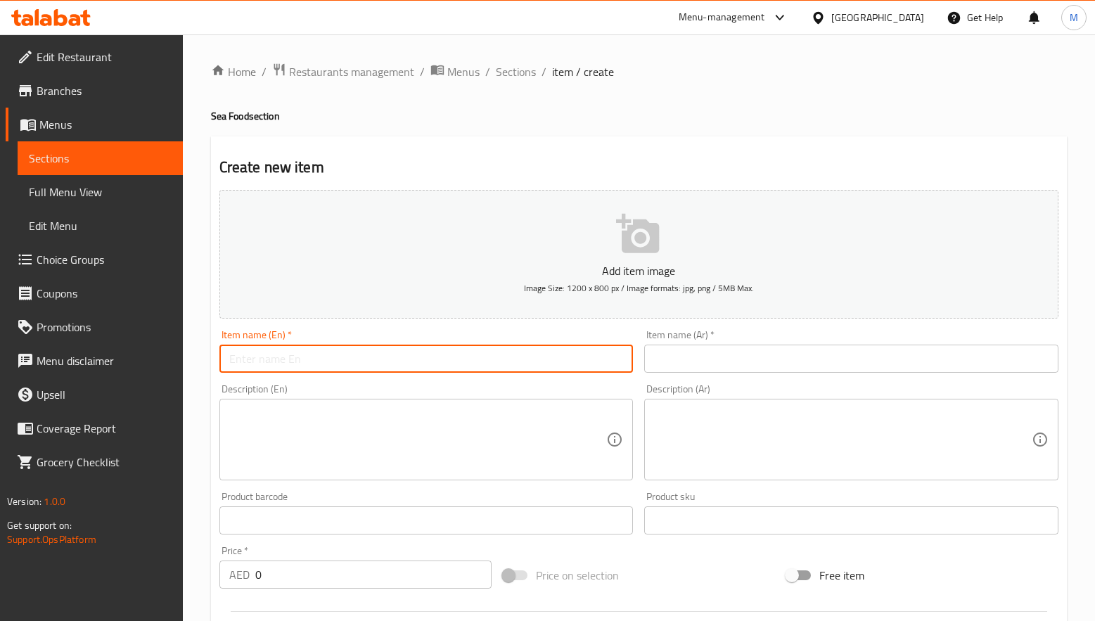
paste input "Pomfret"
type input "Pomfret"
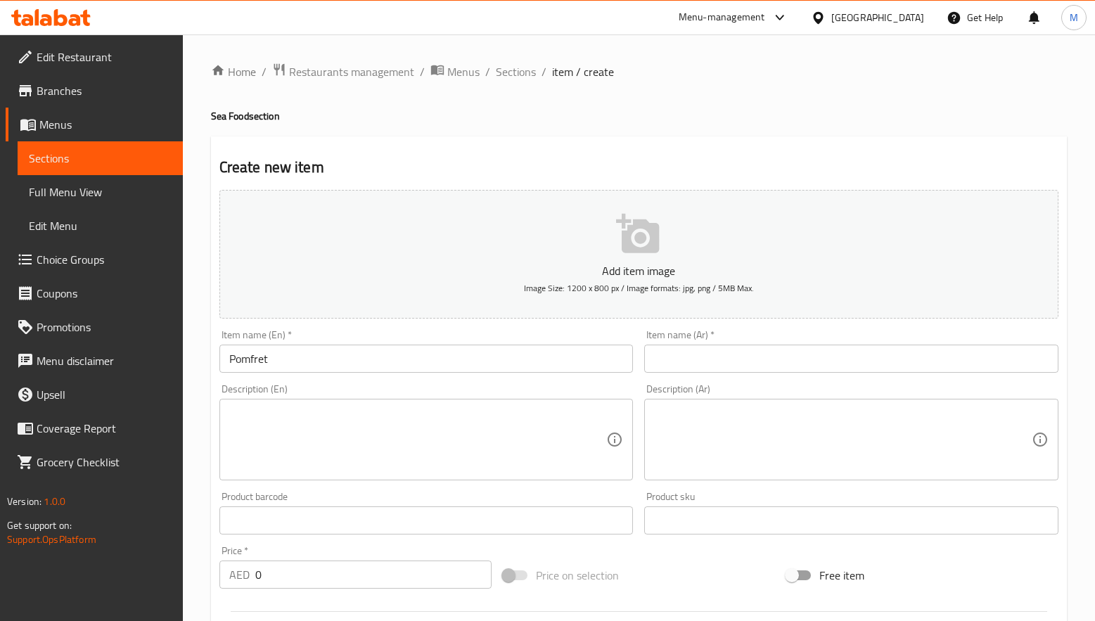
click at [756, 342] on div "Item name (Ar)   * Item name (Ar) *" at bounding box center [851, 351] width 414 height 43
click at [756, 350] on input "text" at bounding box center [851, 359] width 414 height 28
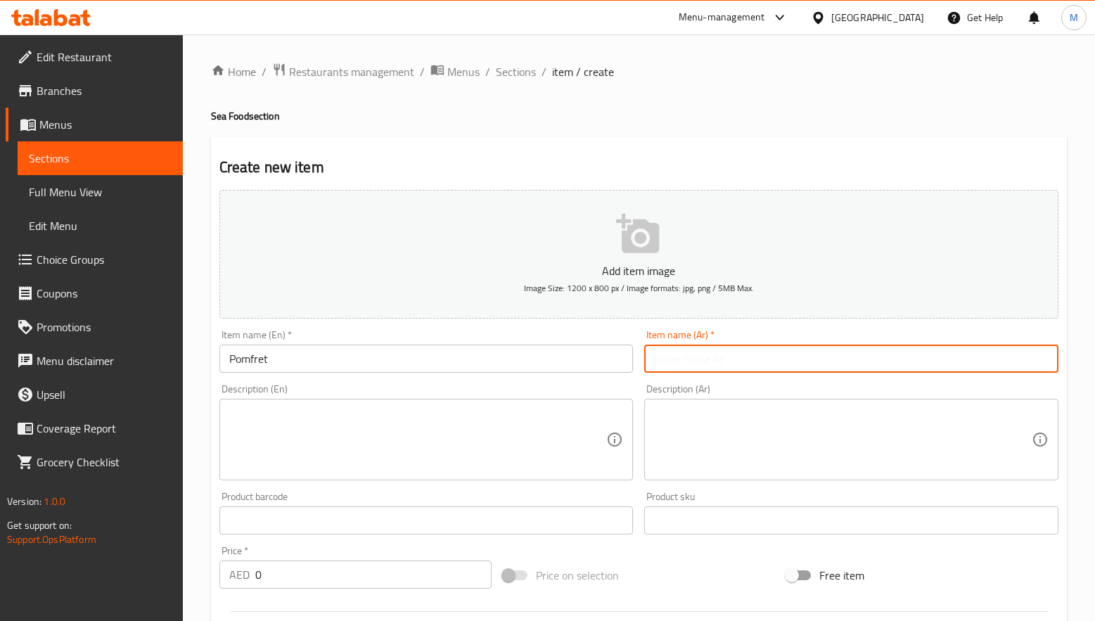
paste input "بومفريت"
type input "بومفريت"
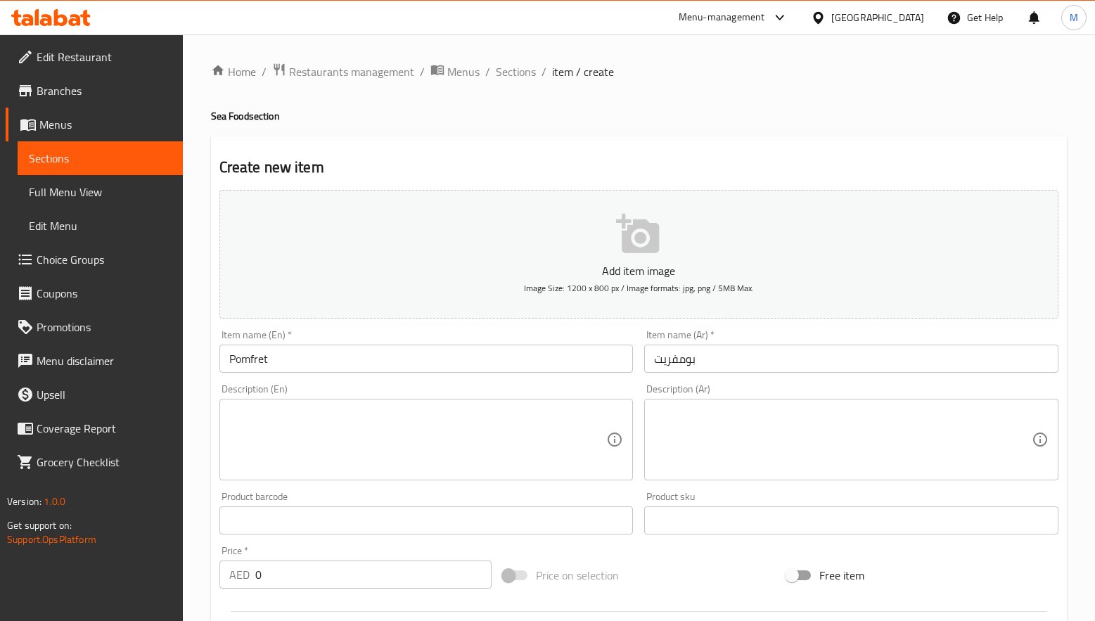
click at [714, 121] on h4 "Sea Food section" at bounding box center [639, 116] width 856 height 14
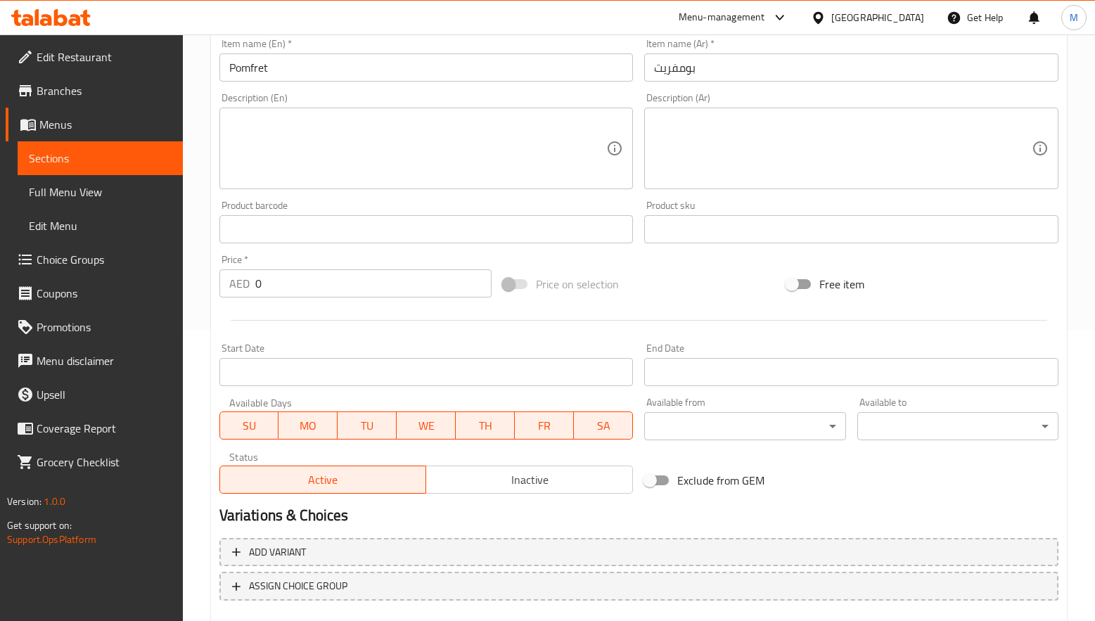
scroll to position [371, 0]
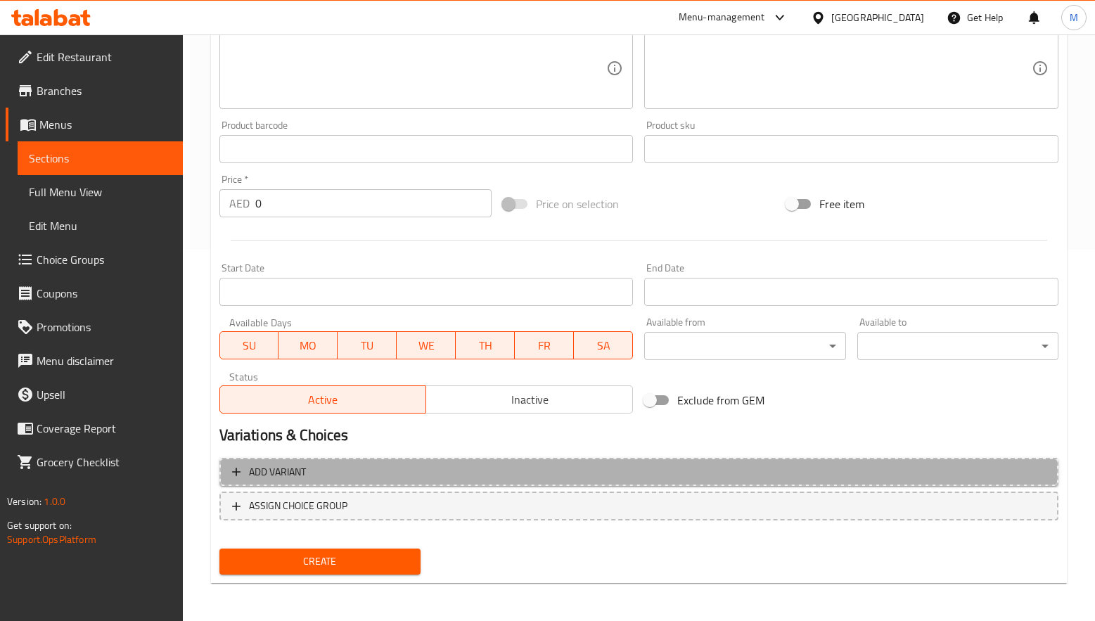
click at [352, 467] on span "Add variant" at bounding box center [639, 472] width 814 height 18
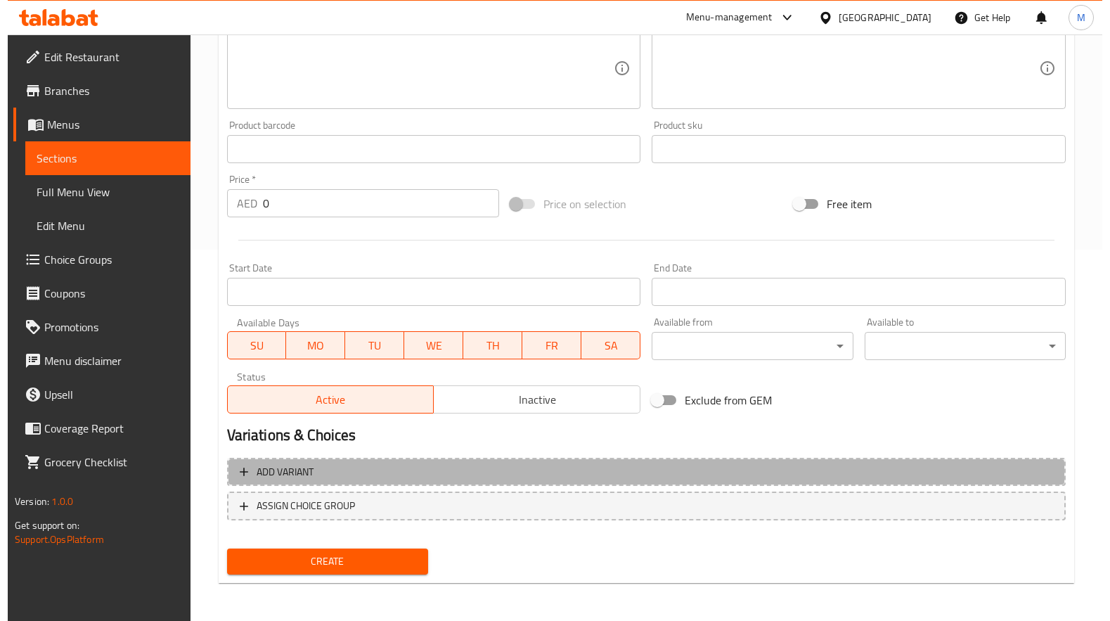
scroll to position [365, 0]
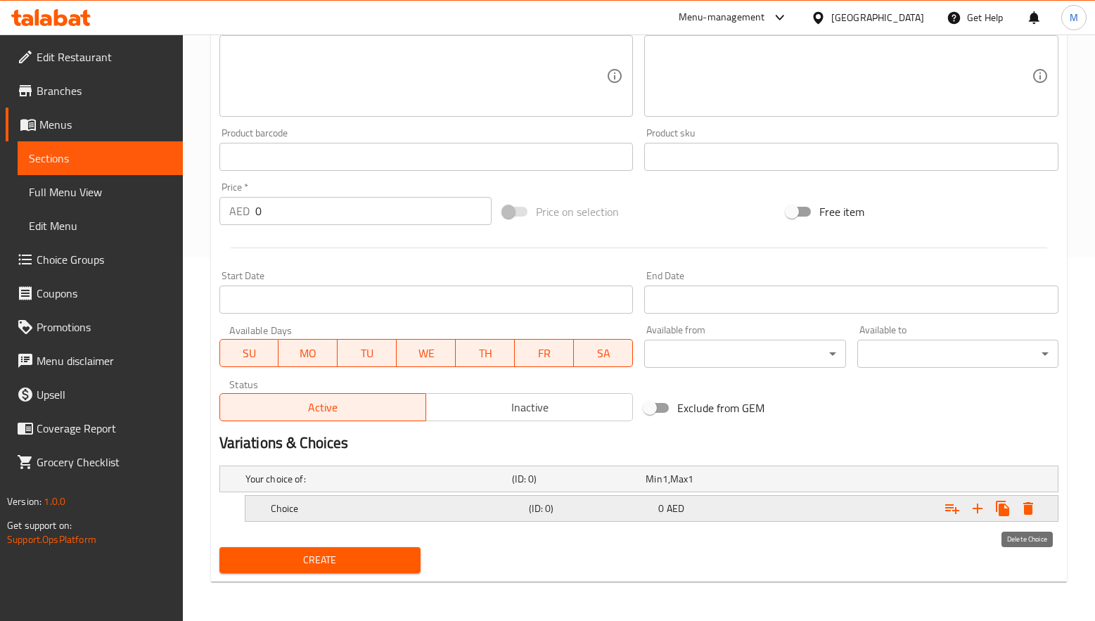
click at [1026, 503] on icon "Expand" at bounding box center [1028, 508] width 10 height 13
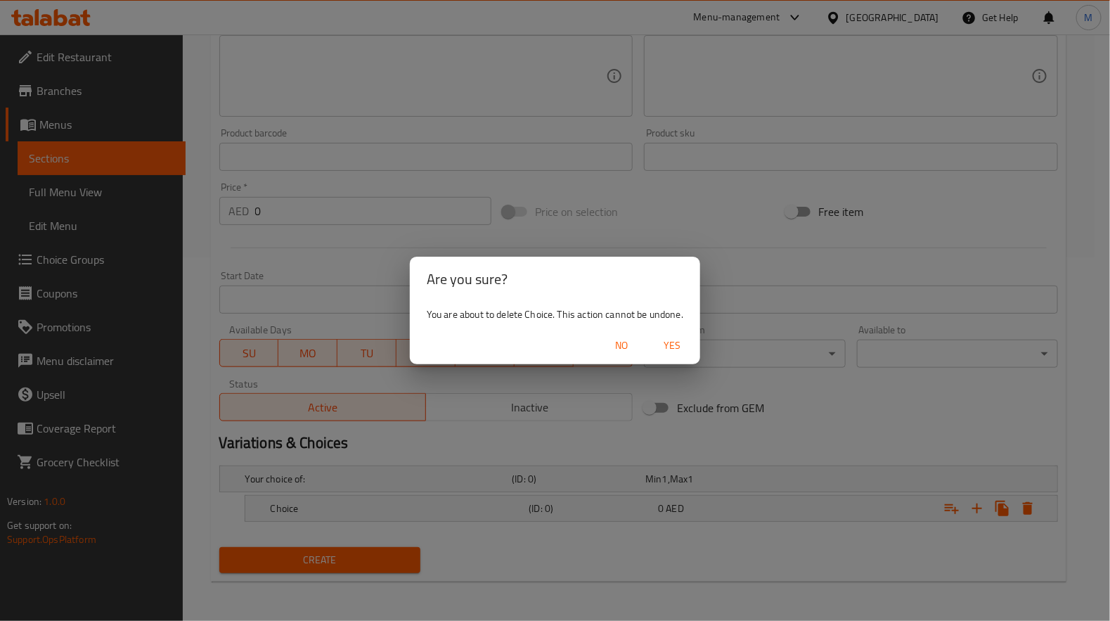
click at [676, 346] on span "Yes" at bounding box center [672, 346] width 34 height 18
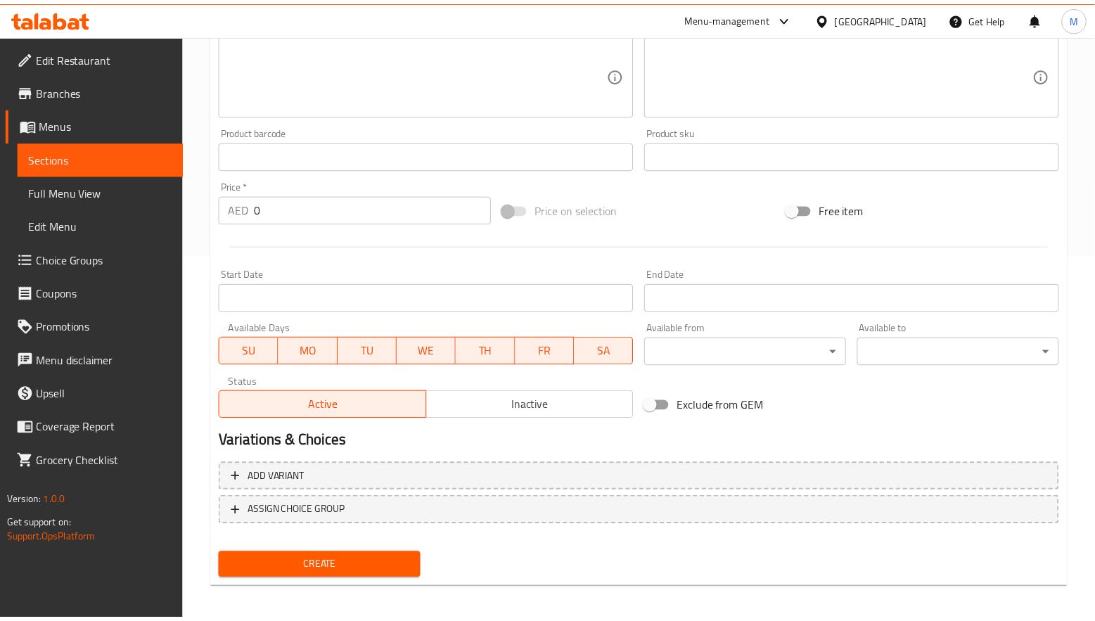
scroll to position [359, 0]
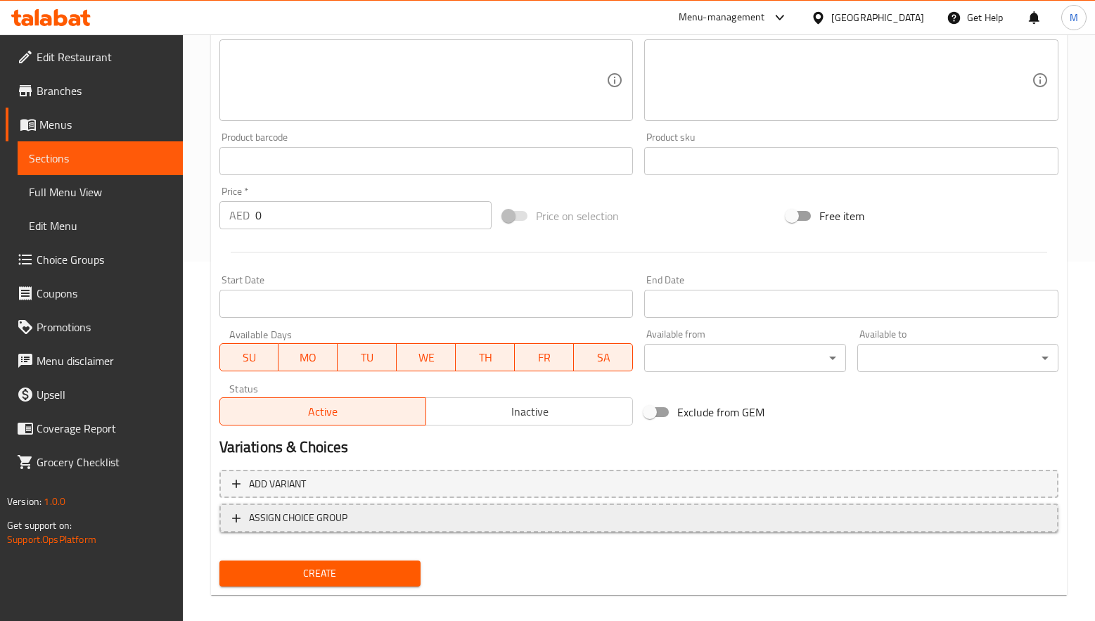
click at [352, 515] on span "ASSIGN CHOICE GROUP" at bounding box center [639, 518] width 814 height 18
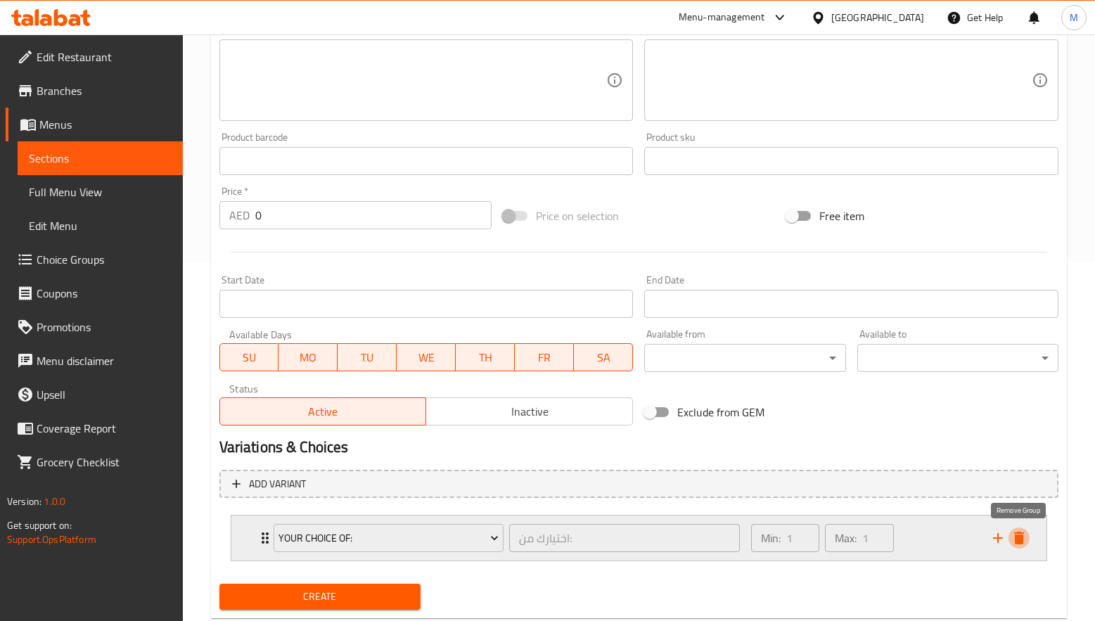
click at [1023, 540] on icon "delete" at bounding box center [1018, 538] width 17 height 17
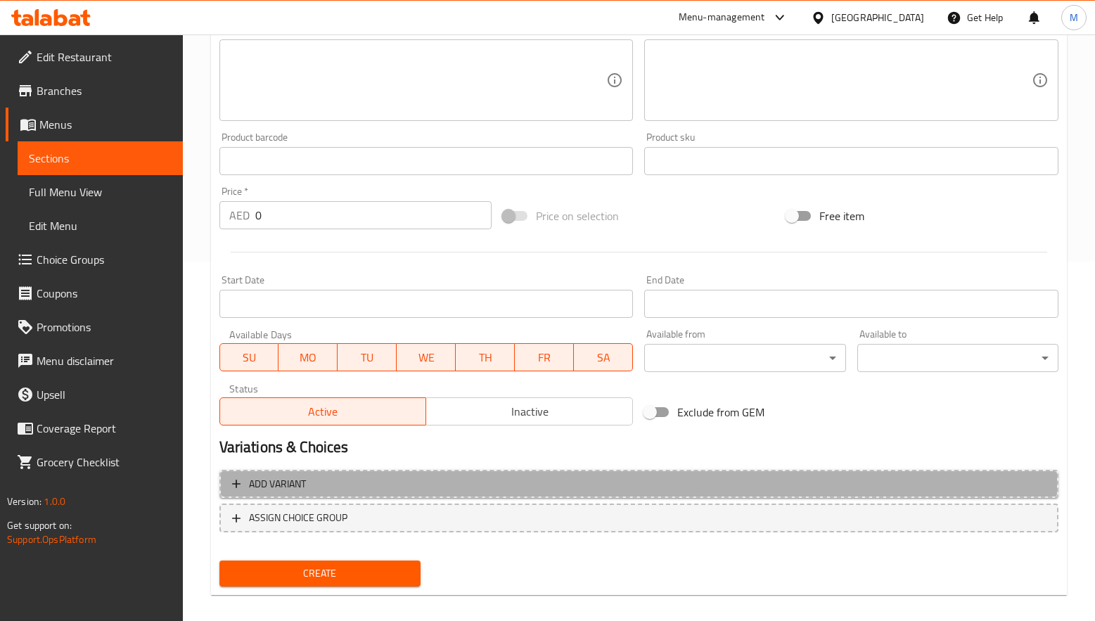
click at [637, 477] on span "Add variant" at bounding box center [639, 484] width 814 height 18
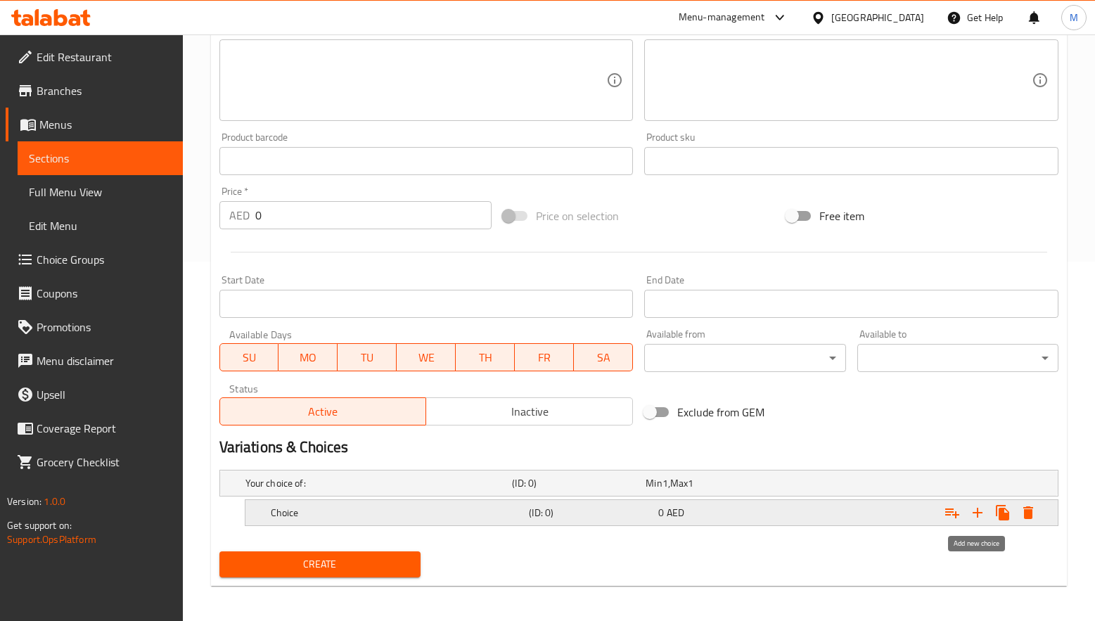
click at [971, 515] on icon "Expand" at bounding box center [977, 512] width 17 height 17
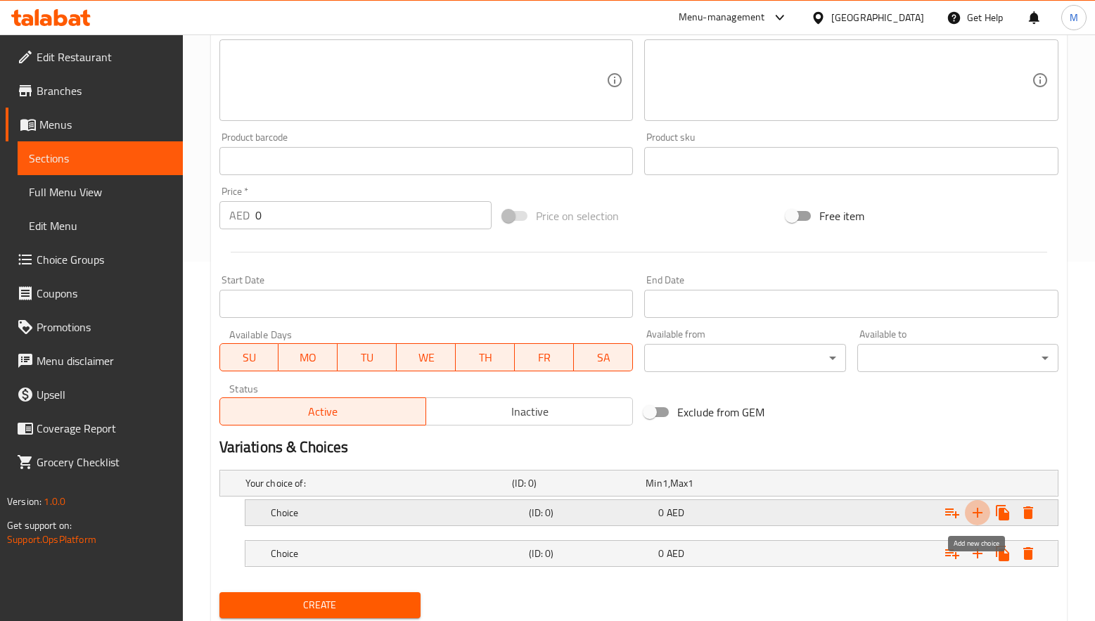
click at [971, 515] on icon "Expand" at bounding box center [977, 512] width 17 height 17
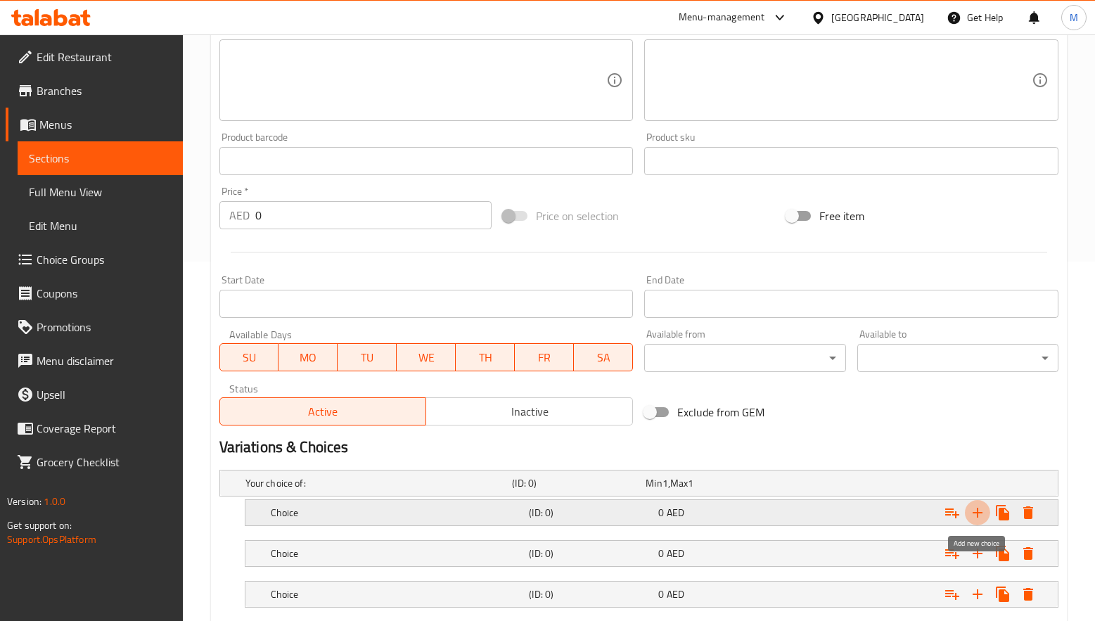
click at [971, 515] on icon "Expand" at bounding box center [977, 512] width 17 height 17
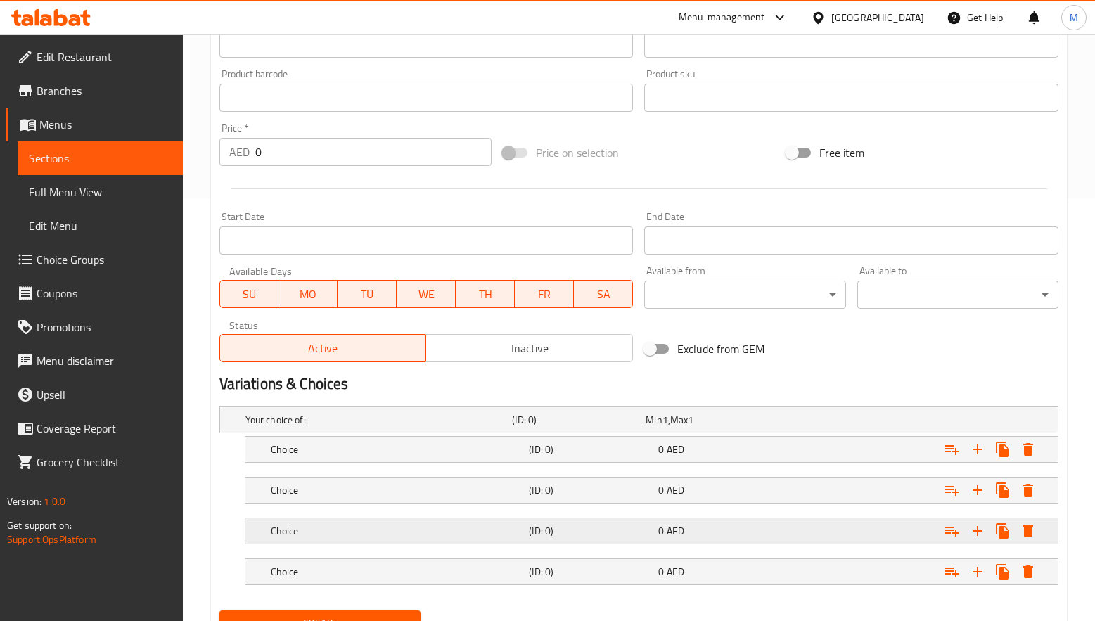
scroll to position [488, 0]
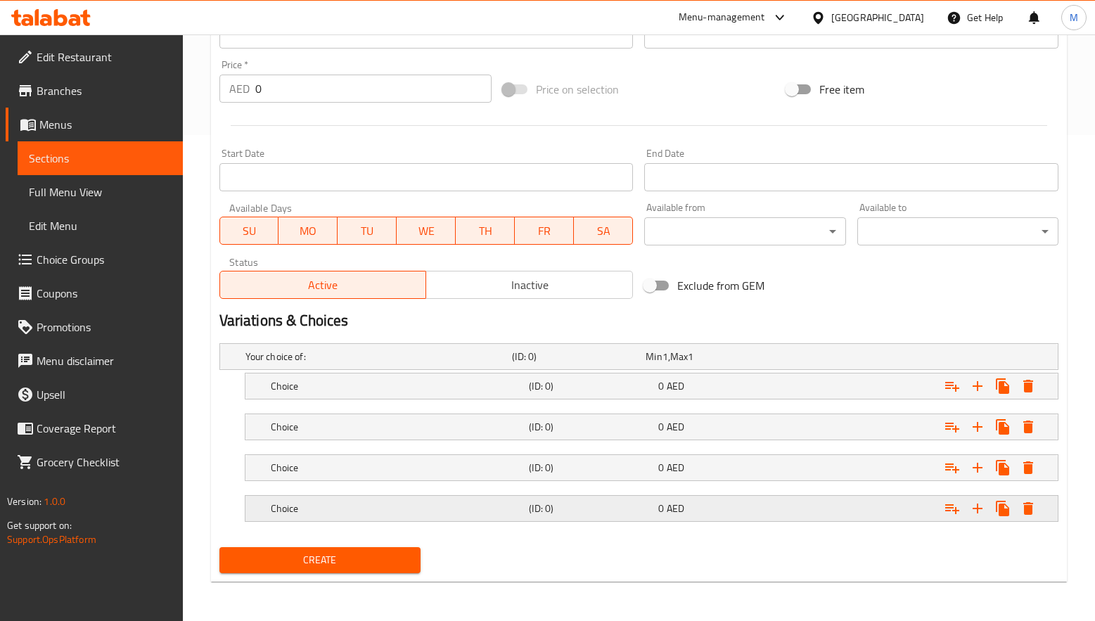
click at [384, 502] on h5 "Choice" at bounding box center [397, 508] width 253 height 14
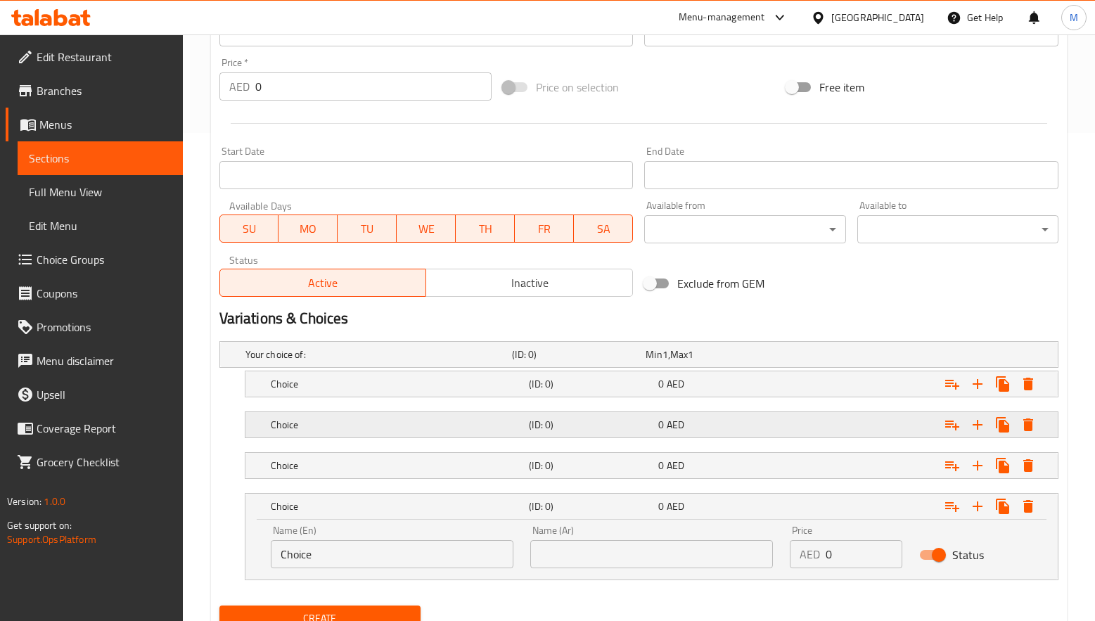
drag, startPoint x: 385, startPoint y: 473, endPoint x: 391, endPoint y: 432, distance: 41.3
click at [385, 473] on h5 "Choice" at bounding box center [397, 465] width 253 height 14
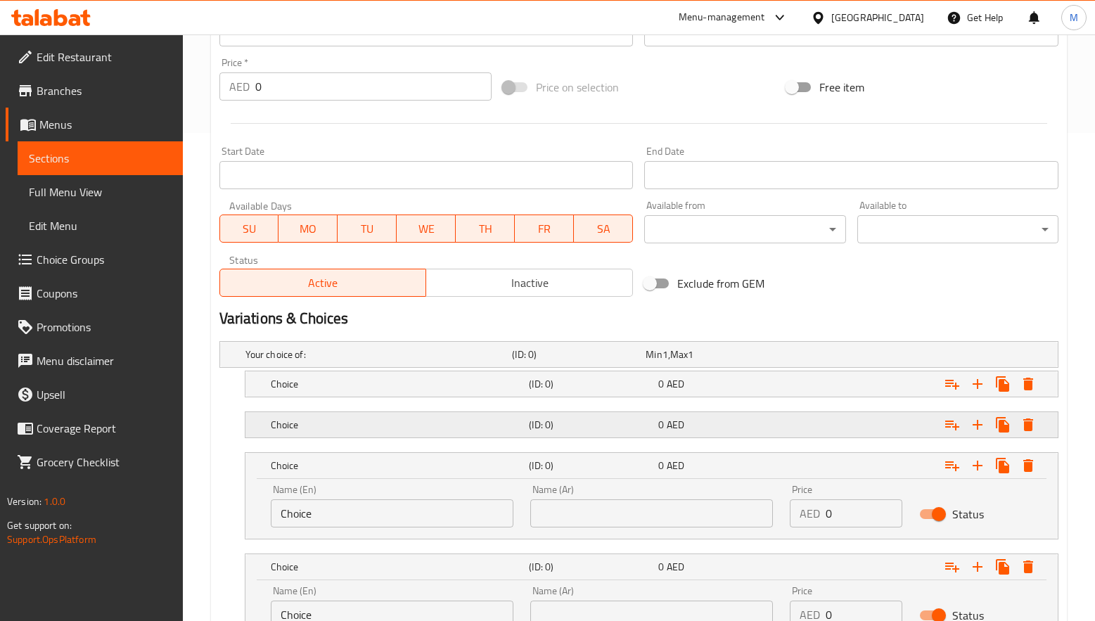
click at [392, 428] on h5 "Choice" at bounding box center [397, 425] width 253 height 14
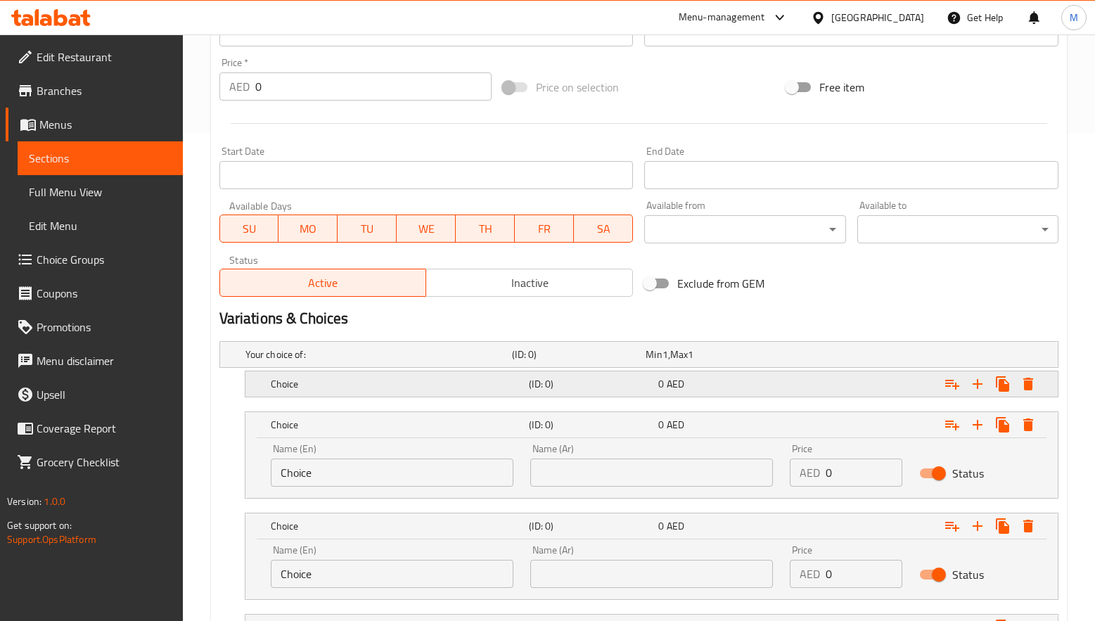
click at [388, 390] on h5 "Choice" at bounding box center [397, 384] width 253 height 14
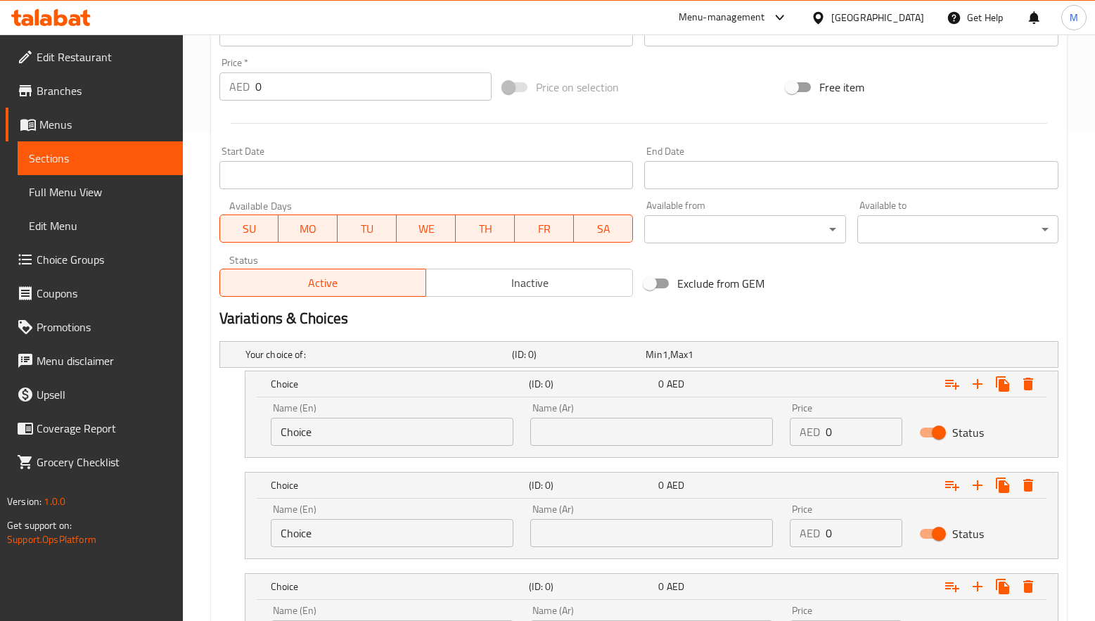
click at [376, 427] on input "Choice" at bounding box center [392, 432] width 243 height 28
paste input "Deep fry"
type input "Deep fry"
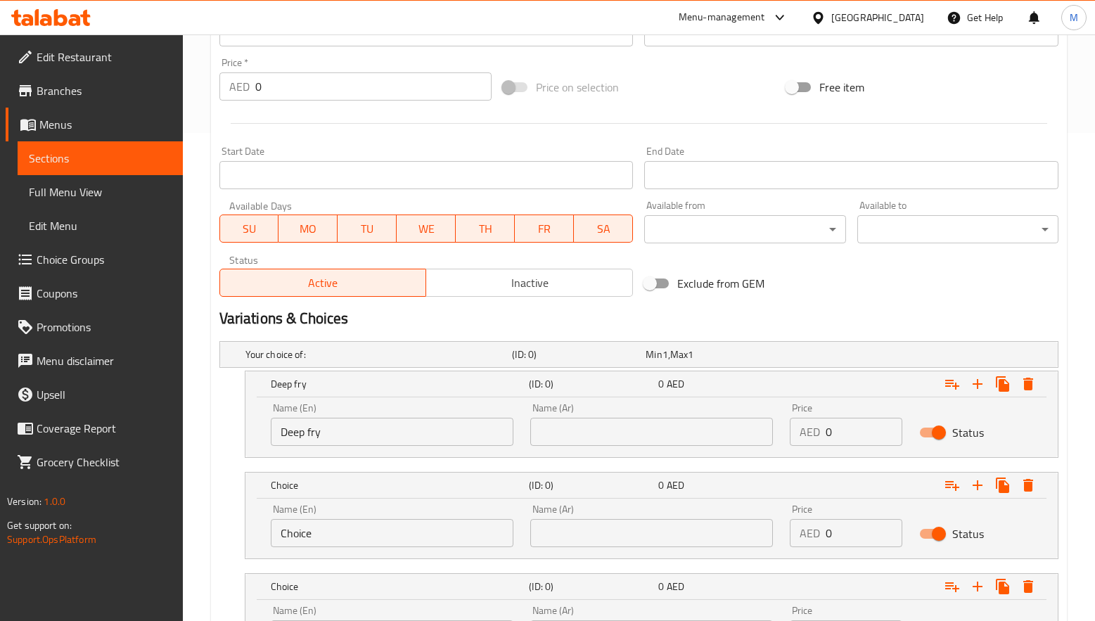
click at [397, 539] on input "Choice" at bounding box center [392, 533] width 243 height 28
paste input "Rawa Fry"
click at [397, 539] on input "Rawa Fry" at bounding box center [392, 533] width 243 height 28
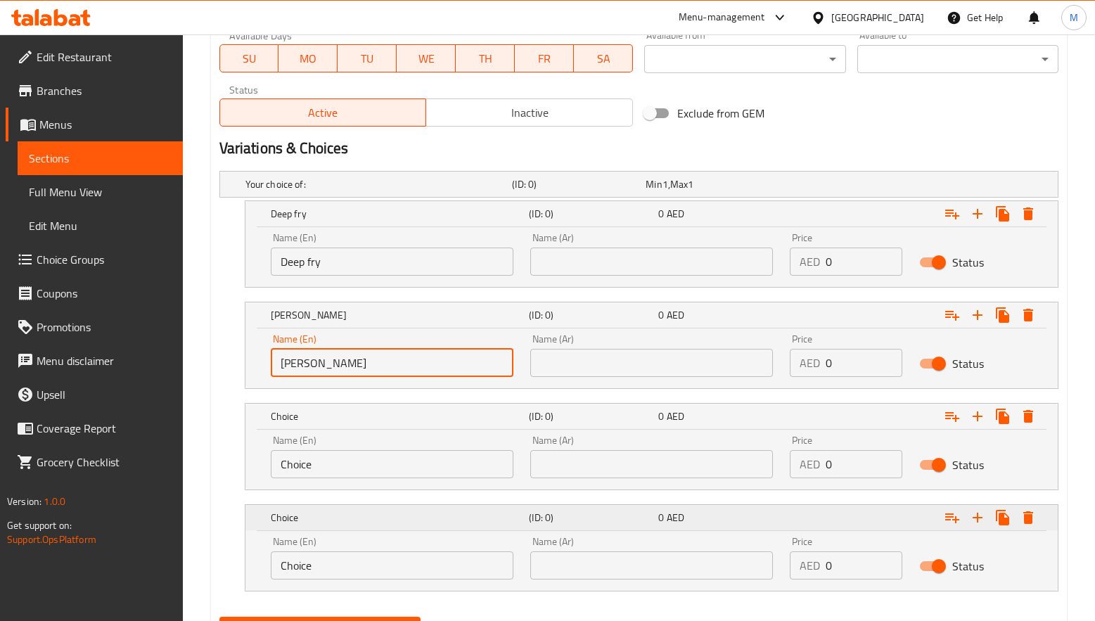
scroll to position [699, 0]
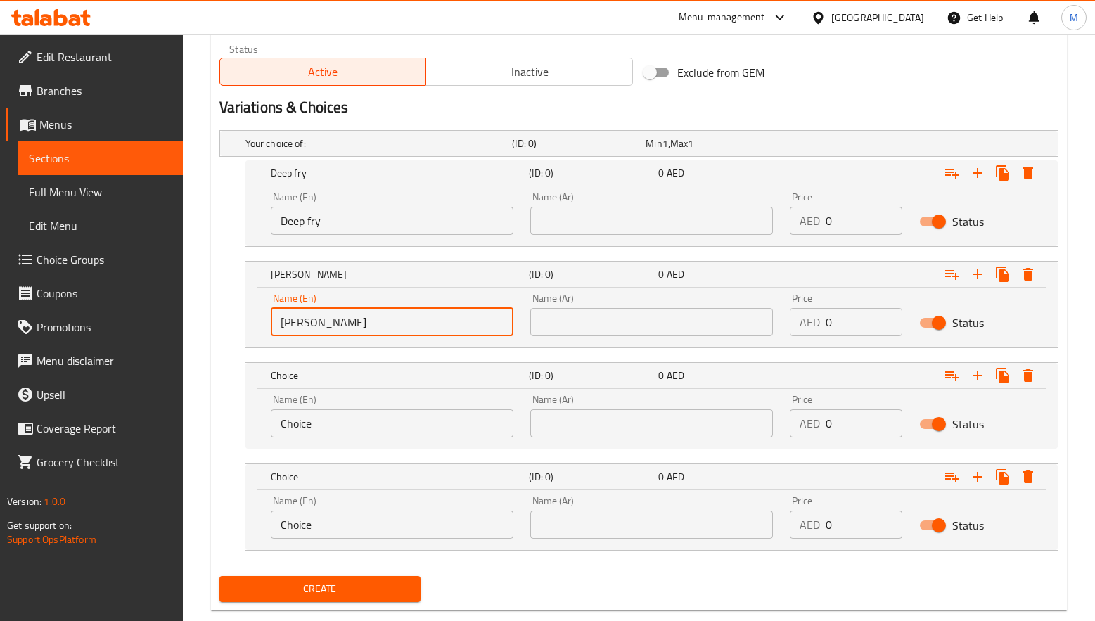
type input "Rawa Fry"
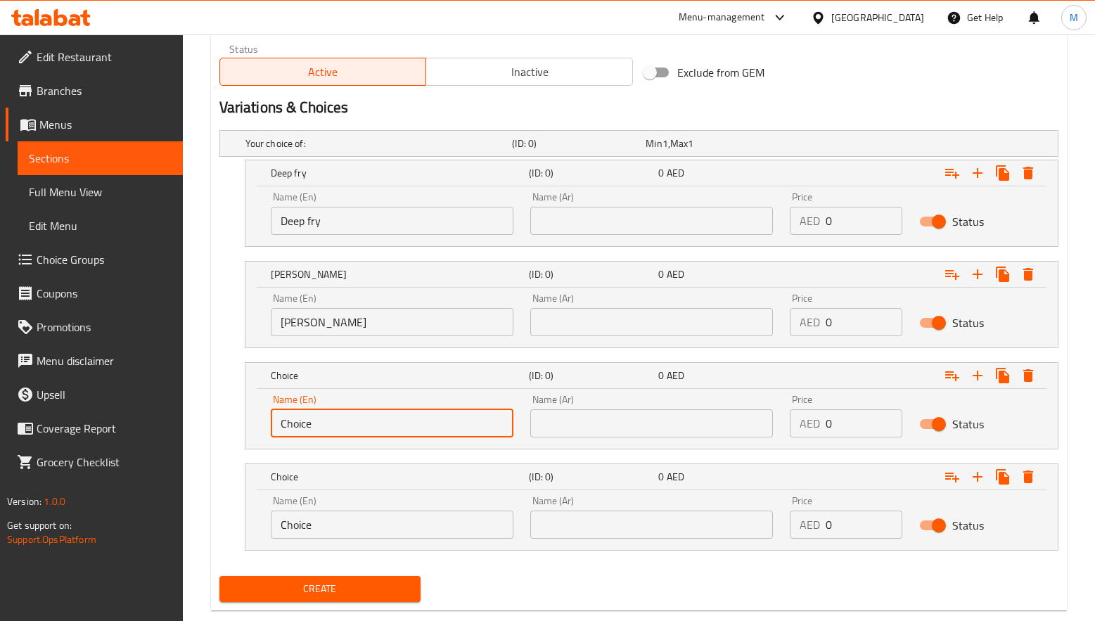
drag, startPoint x: 316, startPoint y: 421, endPoint x: 243, endPoint y: 426, distance: 74.0
click at [243, 426] on div "Choice (ID: 0) 0 AED Name (En) Choice Name (En) Name (Ar) Name (Ar) Price AED 0…" at bounding box center [638, 405] width 839 height 87
paste input "Tawa Fry"
type input "Tawa Fry"
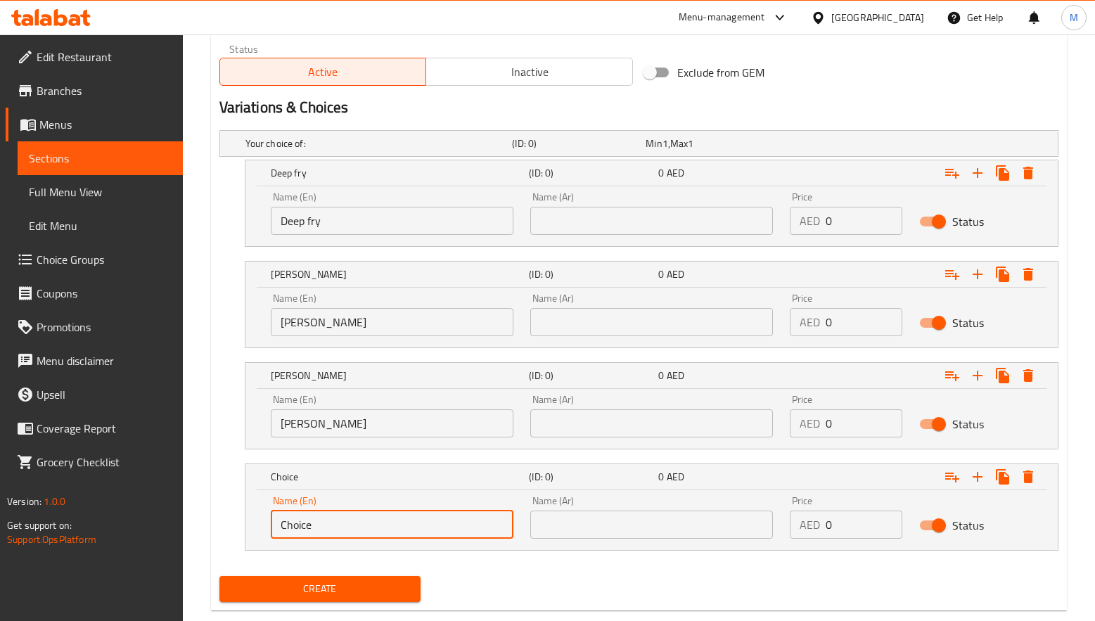
click at [300, 530] on input "Choice" at bounding box center [392, 525] width 243 height 28
paste input "Masala Fry"
type input "Masala Fry"
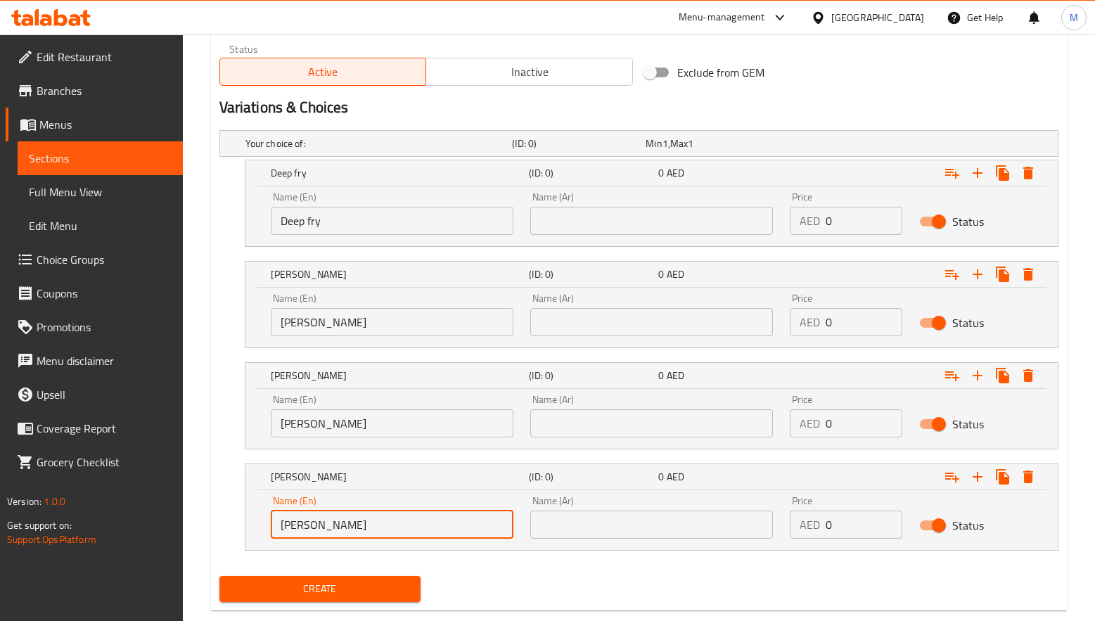
click at [311, 226] on input "Deep fry" at bounding box center [392, 221] width 243 height 28
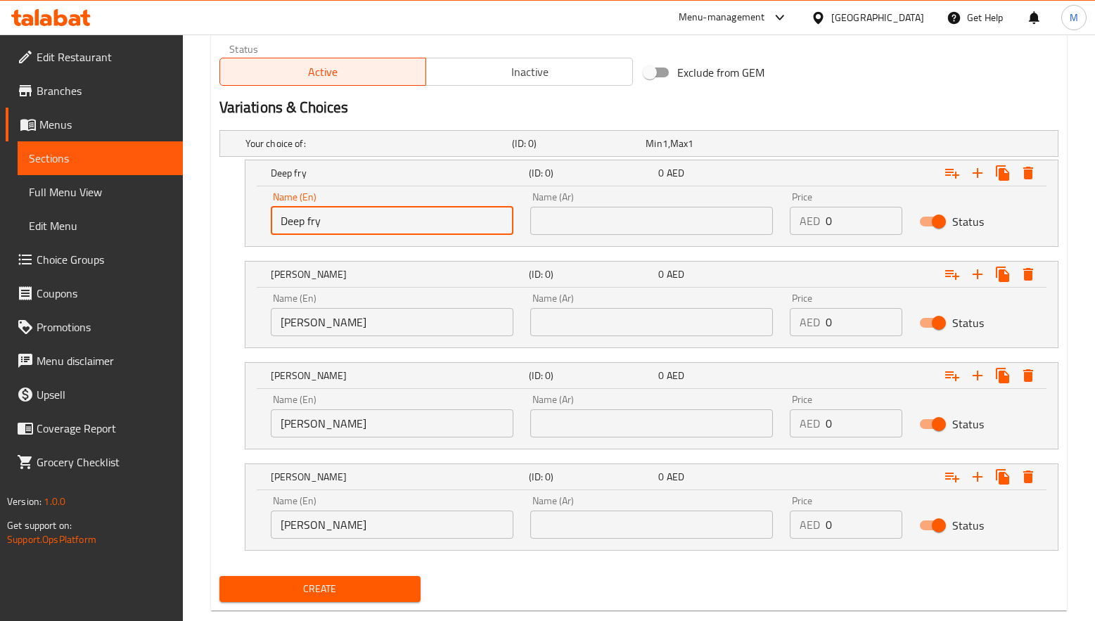
click at [311, 226] on input "Deep fry" at bounding box center [392, 221] width 243 height 28
click at [652, 218] on input "text" at bounding box center [651, 221] width 243 height 28
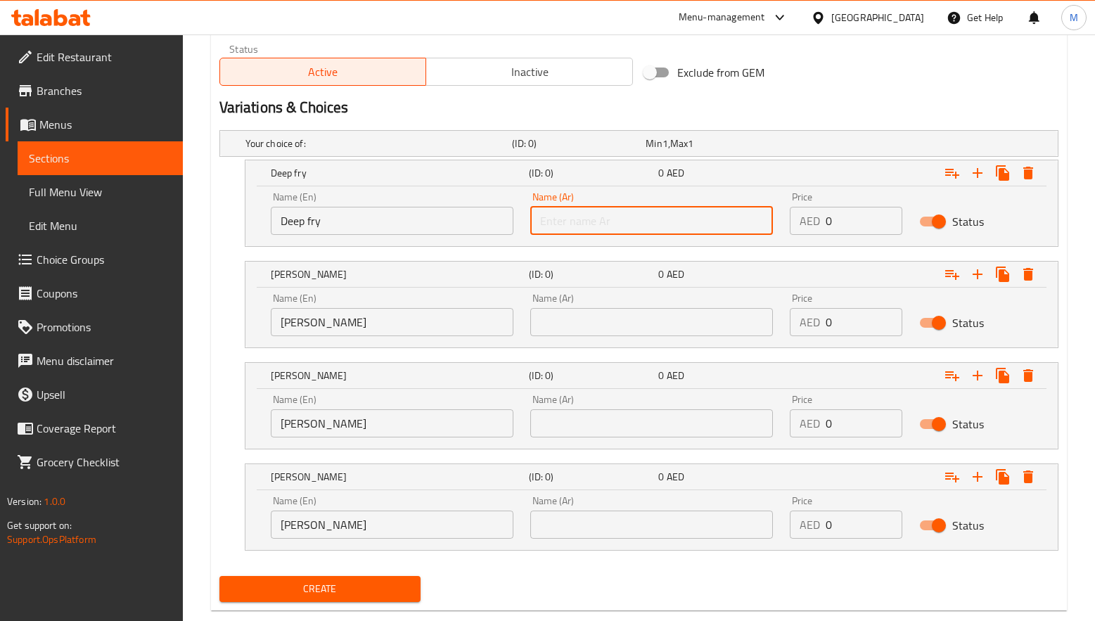
paste input "قلي عميق"
type input "قلي عميق"
click at [304, 314] on input "Rawa Fry" at bounding box center [392, 322] width 243 height 28
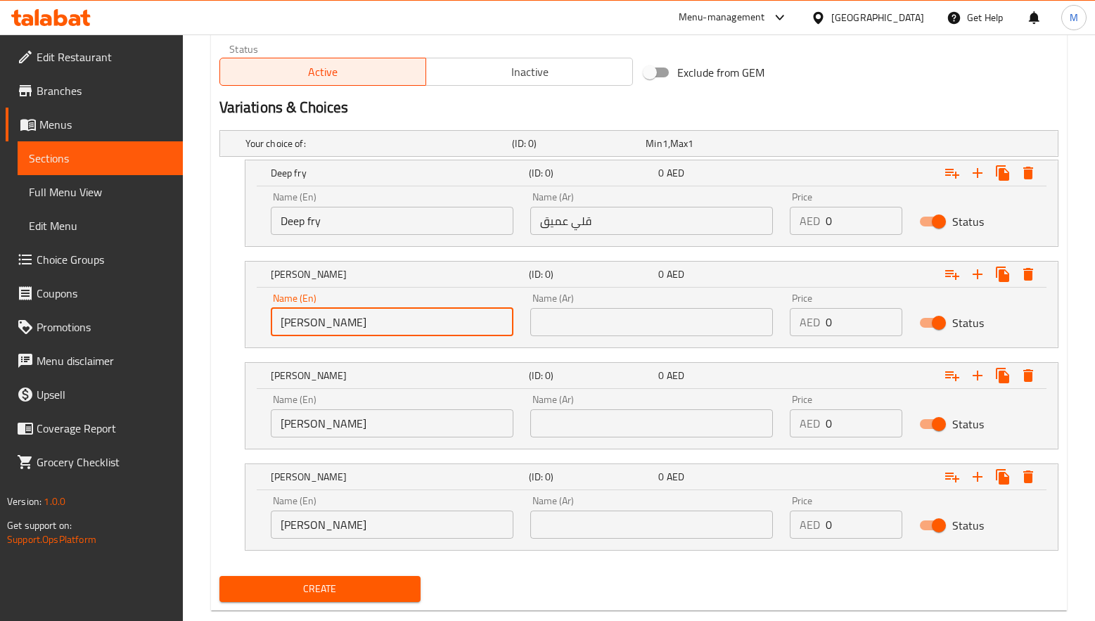
click at [304, 314] on input "Rawa Fry" at bounding box center [392, 322] width 243 height 28
click at [304, 313] on input "Rawa Fry" at bounding box center [392, 322] width 243 height 28
click at [612, 319] on input "text" at bounding box center [651, 322] width 243 height 28
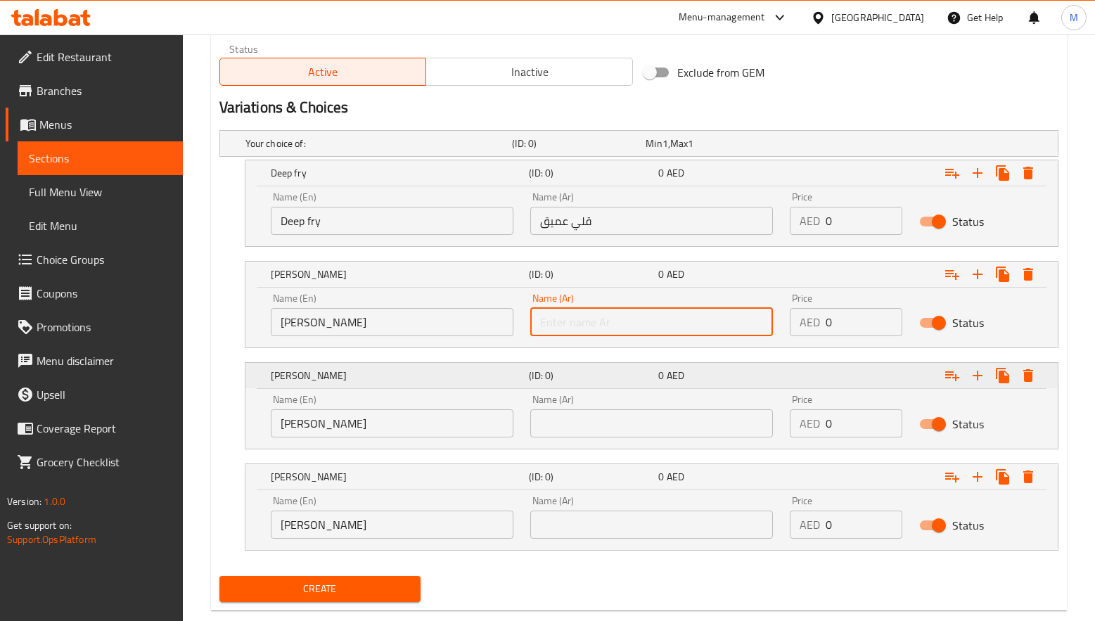
paste input "راوا فراي"
type input "راوا فراي"
click at [295, 422] on input "Tawa Fry" at bounding box center [392, 423] width 243 height 28
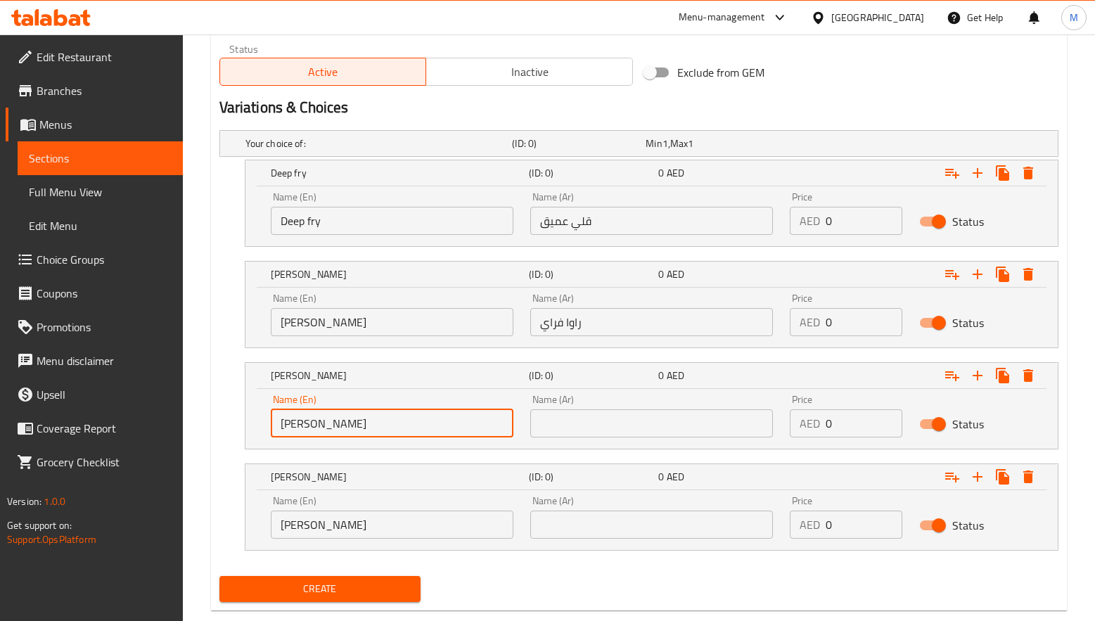
click at [295, 422] on input "Tawa Fry" at bounding box center [392, 423] width 243 height 28
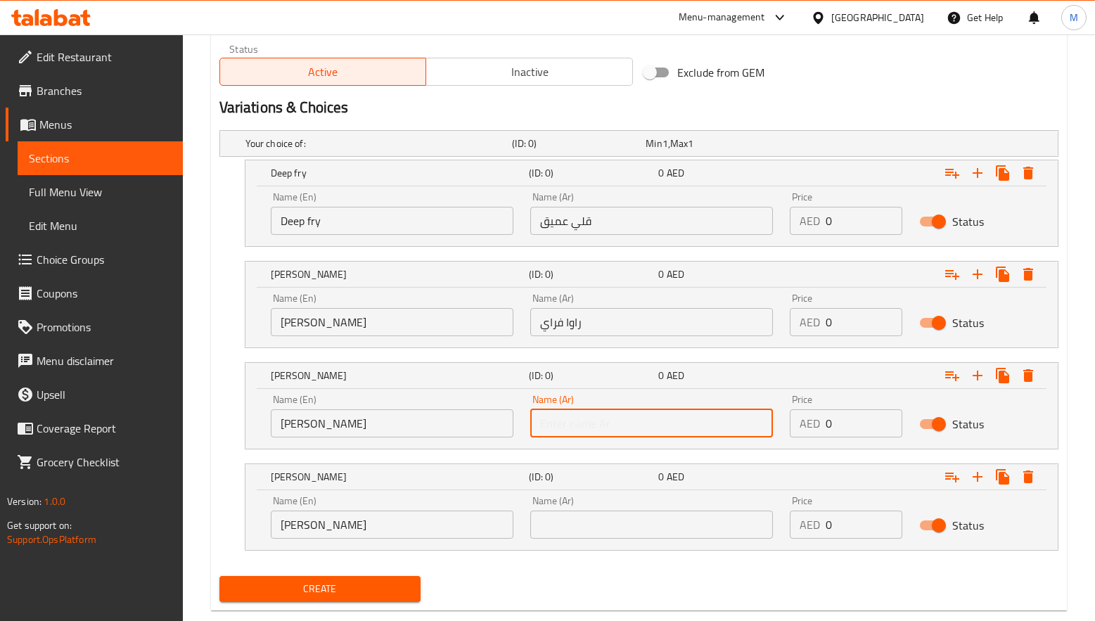
click at [623, 427] on input "text" at bounding box center [651, 423] width 243 height 28
paste input "تاوا فراي"
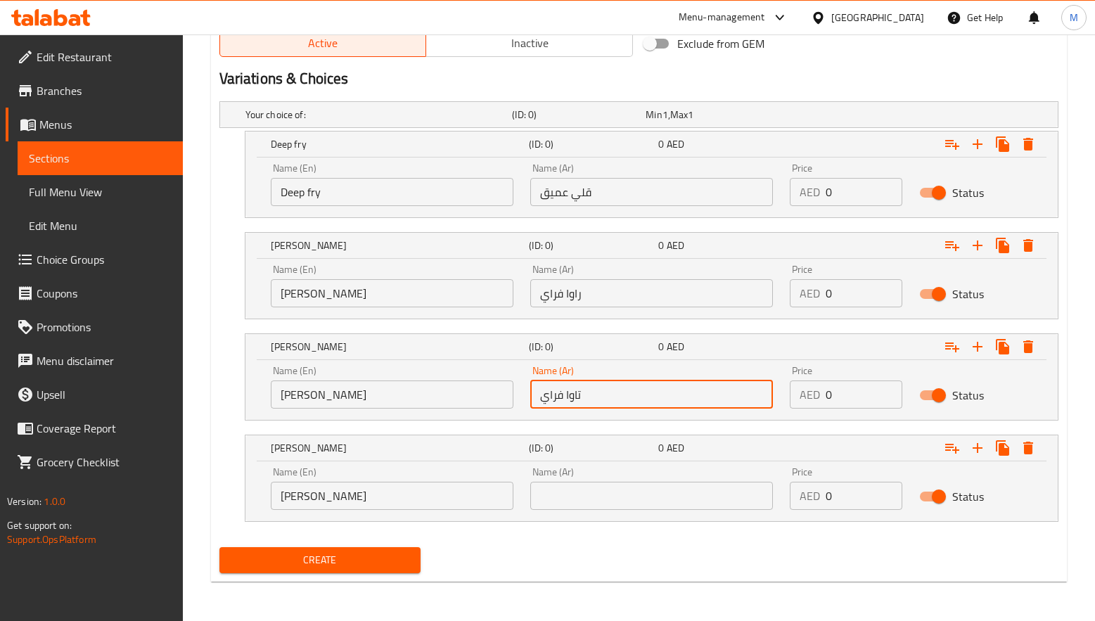
type input "تاوا فراي"
click at [323, 501] on input "Masala Fry" at bounding box center [392, 496] width 243 height 28
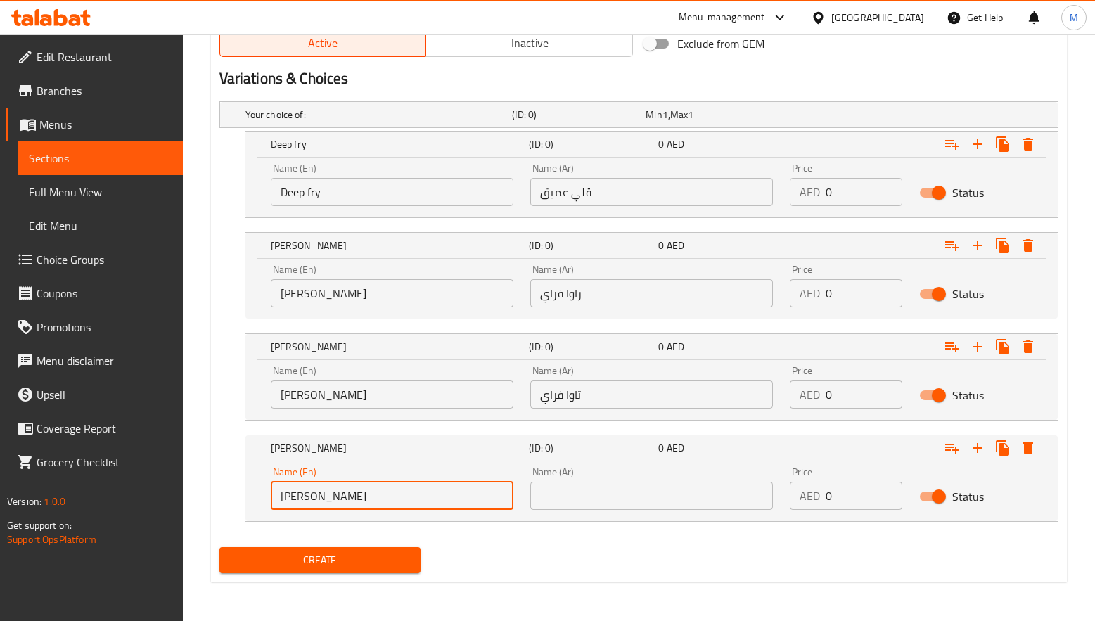
click at [323, 501] on input "Masala Fry" at bounding box center [392, 496] width 243 height 28
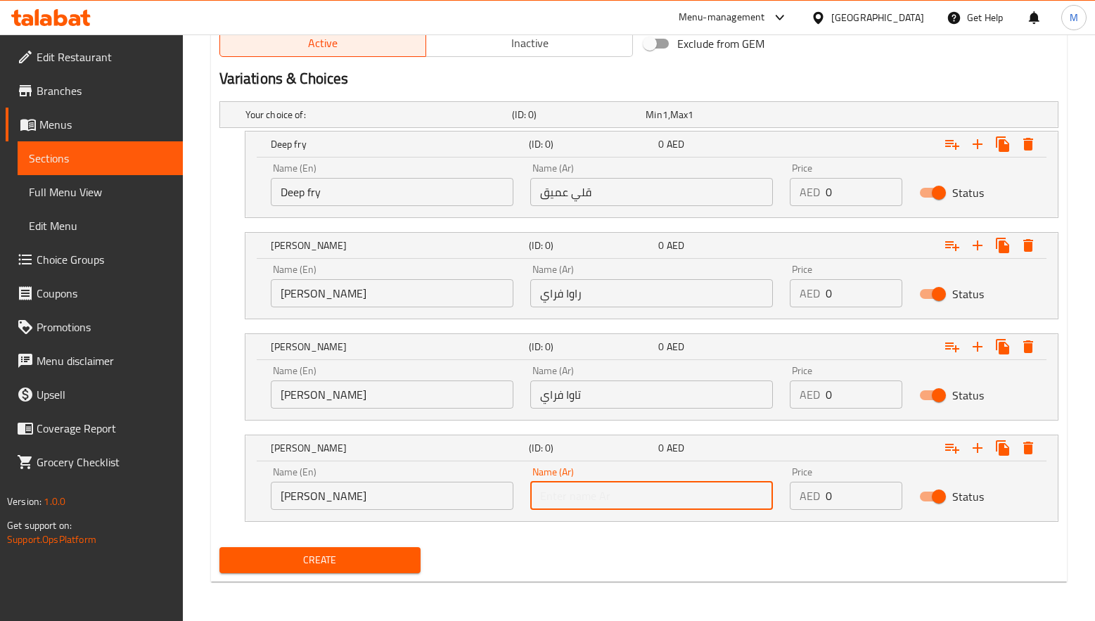
click at [576, 498] on input "text" at bounding box center [651, 496] width 243 height 28
paste input "ماسالا فراي"
type input "ماسالا فراي"
click at [490, 542] on div "Create" at bounding box center [639, 559] width 850 height 37
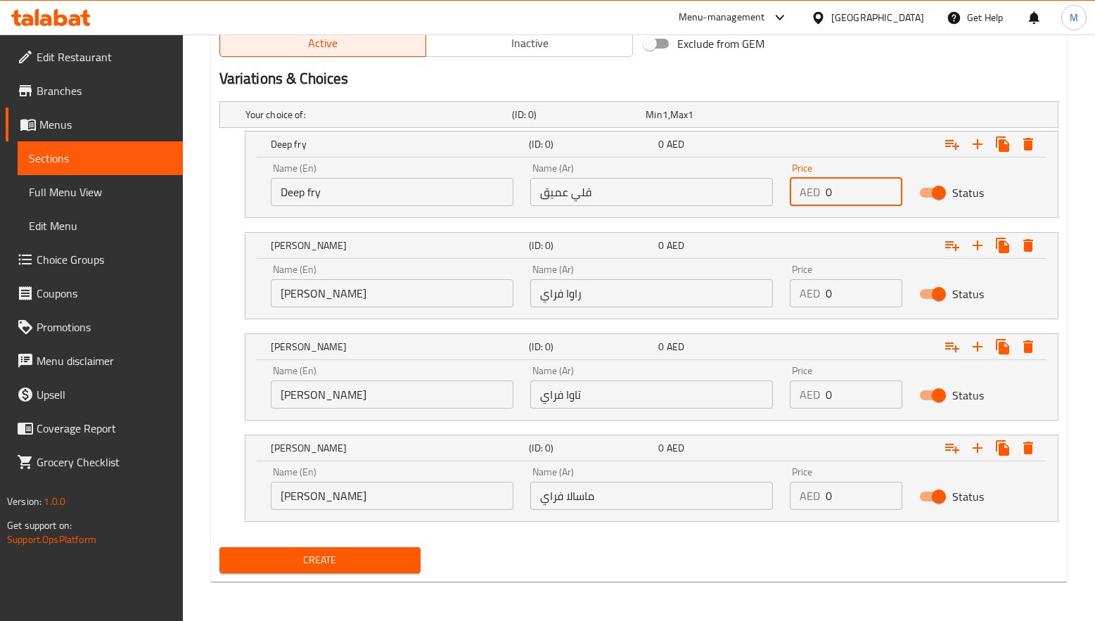
drag, startPoint x: 842, startPoint y: 192, endPoint x: 819, endPoint y: 271, distance: 82.3
click at [779, 188] on div "Name (En) Deep fry Name (En) Name (Ar) قلي عميق Name (Ar) Price AED 0 Price Sta…" at bounding box center [651, 185] width 778 height 60
paste input "39"
type input "39"
drag, startPoint x: 790, startPoint y: 291, endPoint x: 795, endPoint y: 319, distance: 28.0
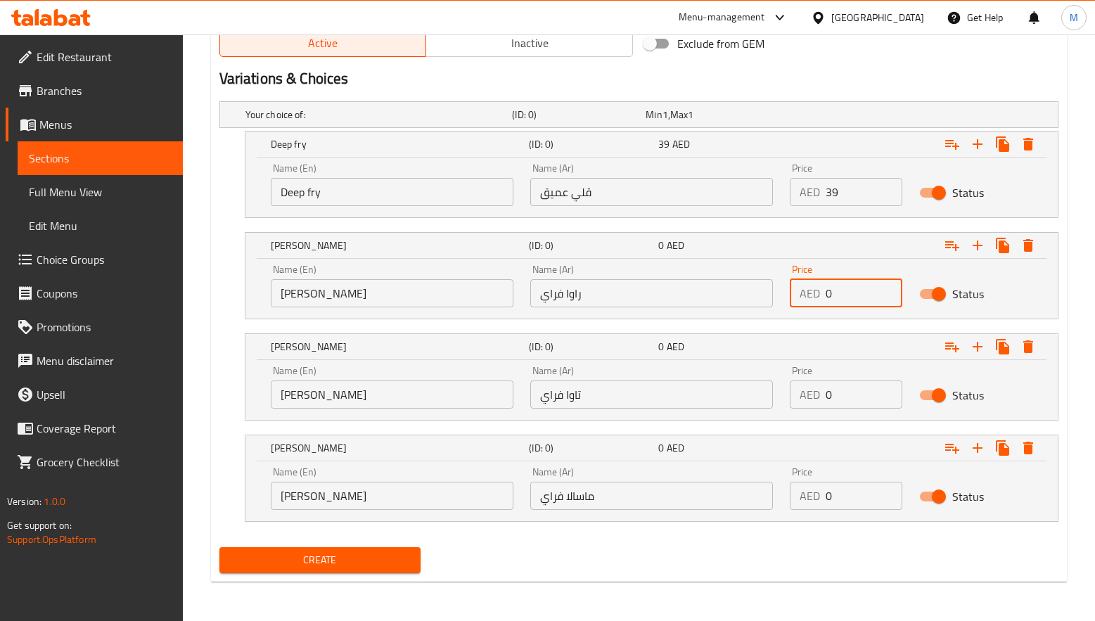
click at [783, 291] on div "Price AED 0 Price" at bounding box center [846, 286] width 130 height 60
paste input "39"
type input "39"
drag, startPoint x: 823, startPoint y: 391, endPoint x: 779, endPoint y: 388, distance: 43.7
click at [779, 388] on div "Name (En) Tawa Fry Name (En) Name (Ar) تاوا فراي Name (Ar) Price AED 0 Price St…" at bounding box center [651, 387] width 778 height 60
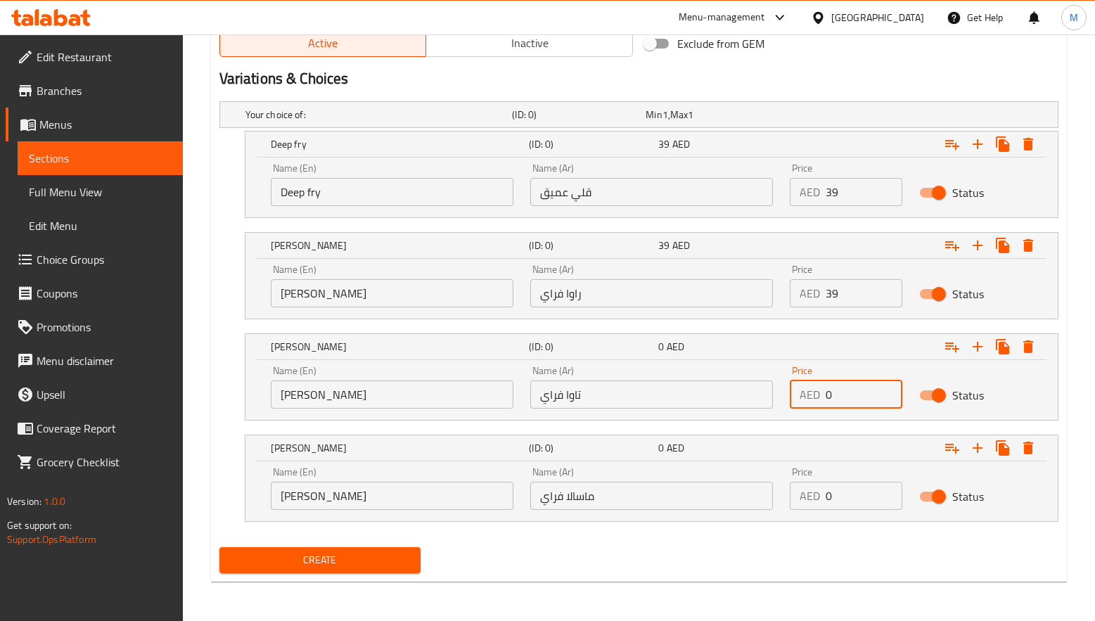
paste input "39"
type input "39"
drag, startPoint x: 847, startPoint y: 492, endPoint x: 769, endPoint y: 492, distance: 78.1
click at [769, 492] on div "Name (En) Masala Fry Name (En) Name (Ar) ماسالا فراي Name (Ar) Price AED 0 Pric…" at bounding box center [651, 488] width 778 height 60
paste input "39"
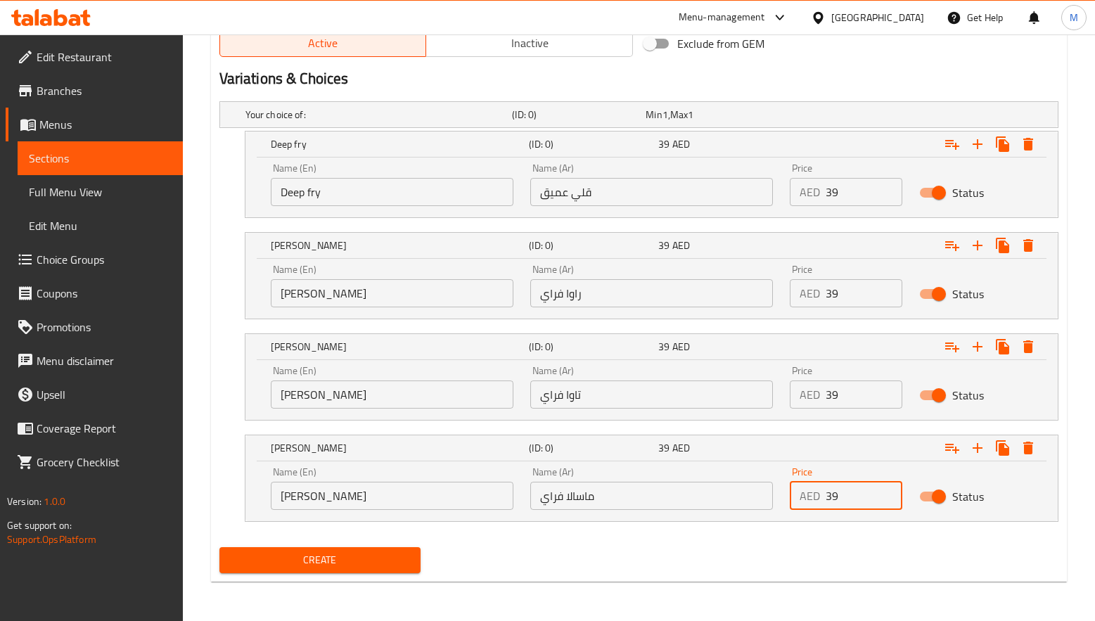
type input "39"
click at [359, 557] on span "Create" at bounding box center [320, 560] width 179 height 18
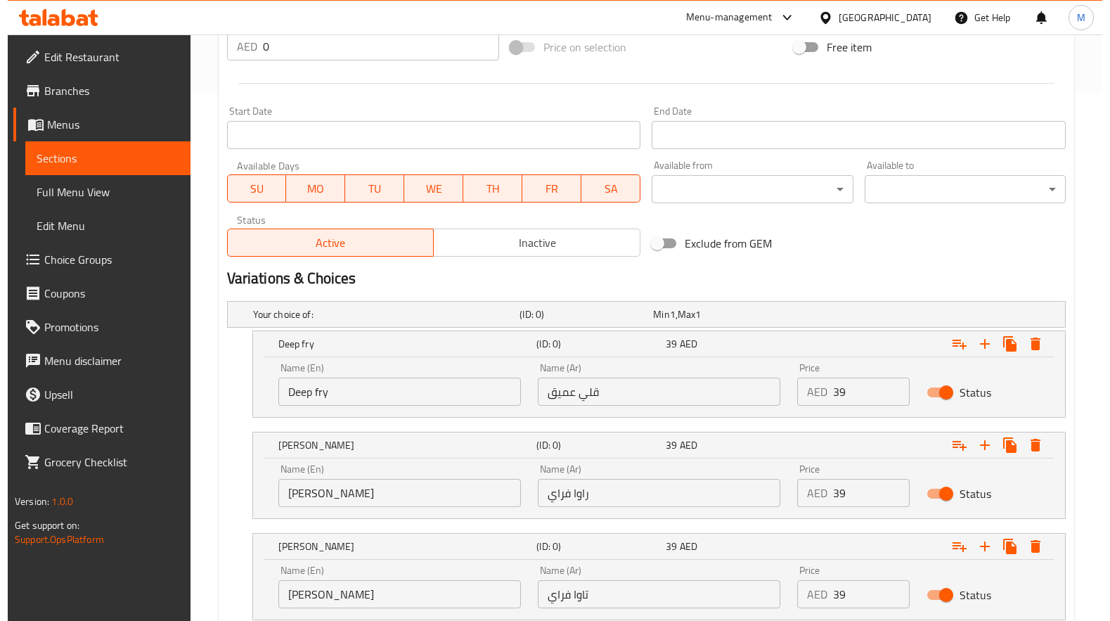
scroll to position [520, 0]
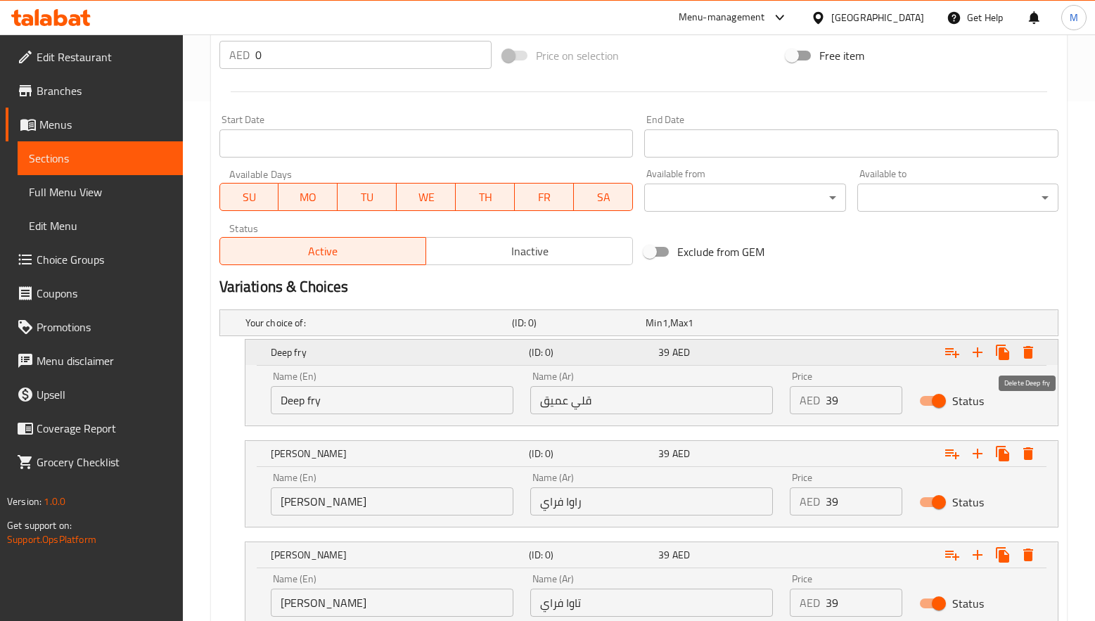
click at [1029, 355] on icon "Expand" at bounding box center [1028, 352] width 10 height 13
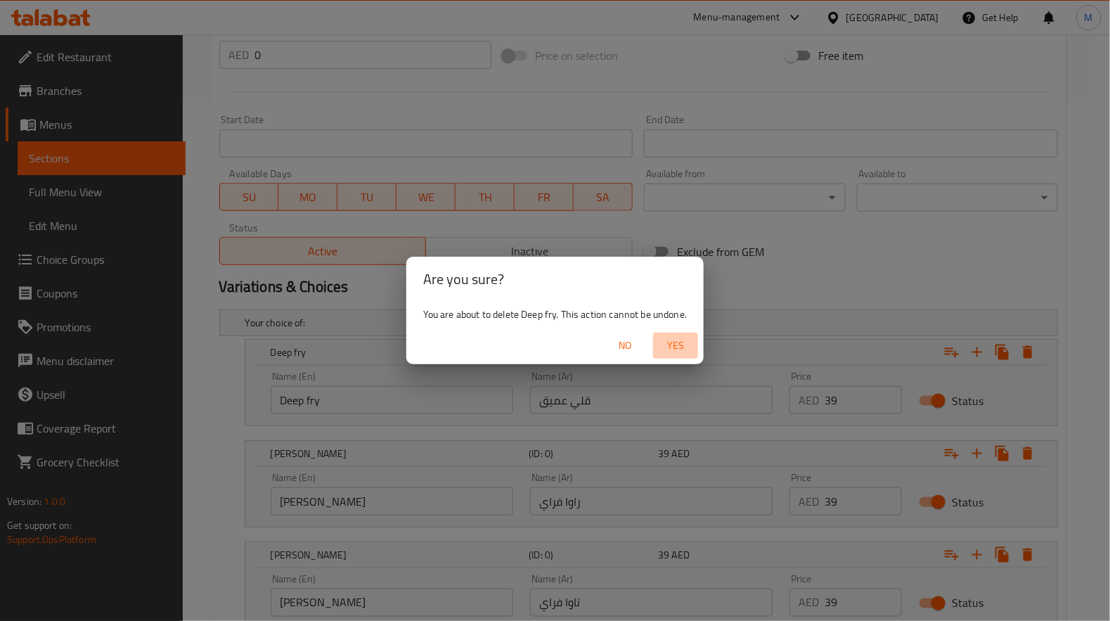
click at [682, 342] on span "Yes" at bounding box center [676, 346] width 34 height 18
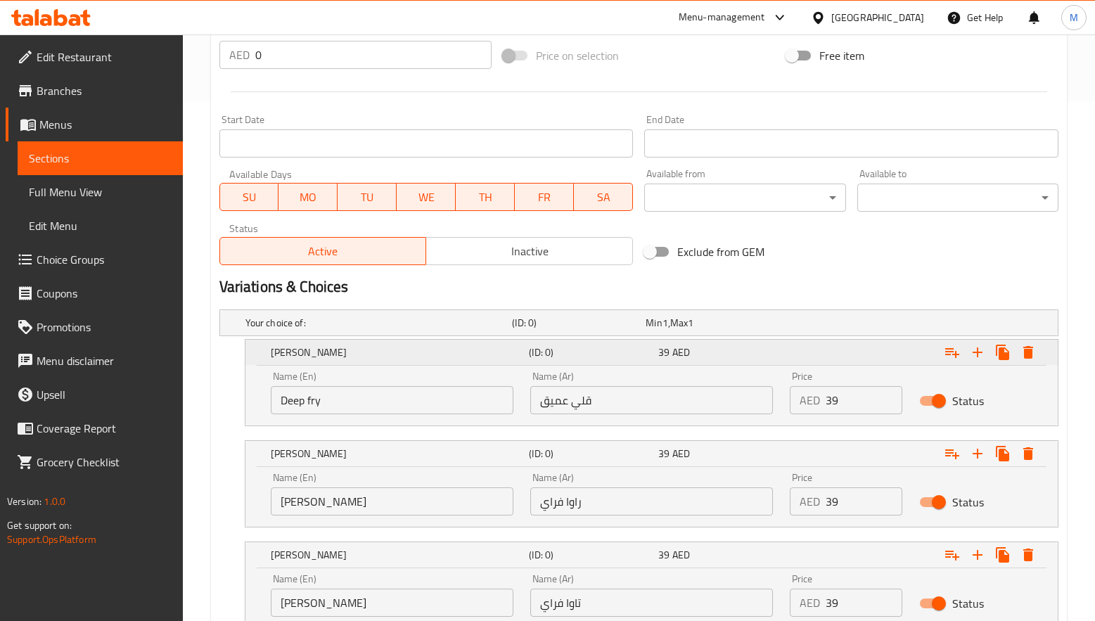
click at [1025, 349] on icon "Expand" at bounding box center [1028, 352] width 17 height 17
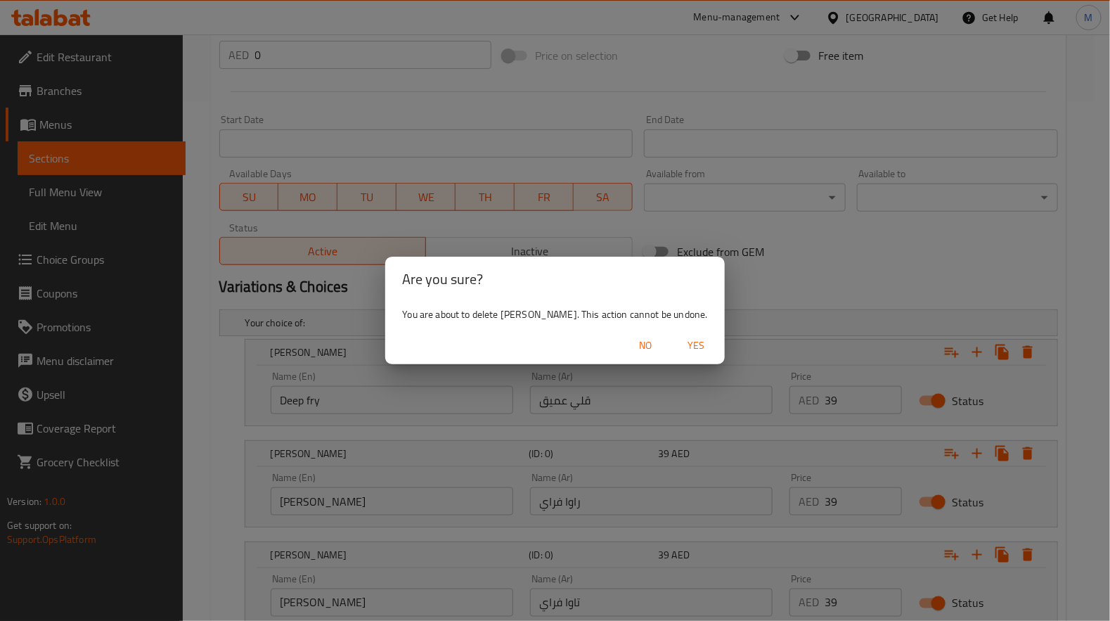
click at [680, 342] on span "Yes" at bounding box center [697, 346] width 34 height 18
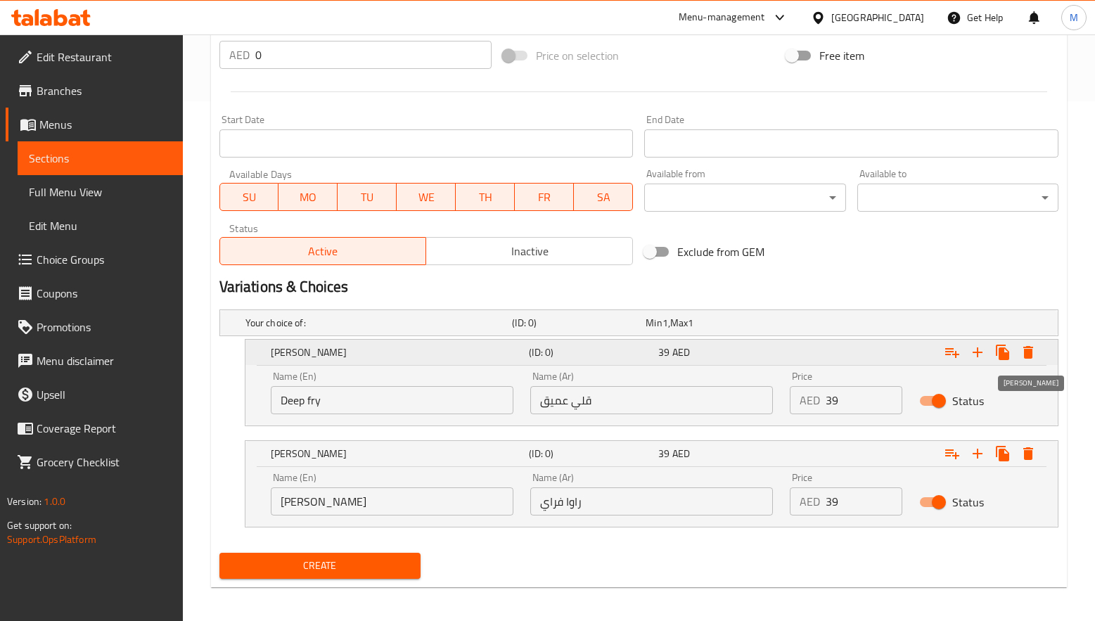
click at [1032, 349] on icon "Expand" at bounding box center [1028, 352] width 17 height 17
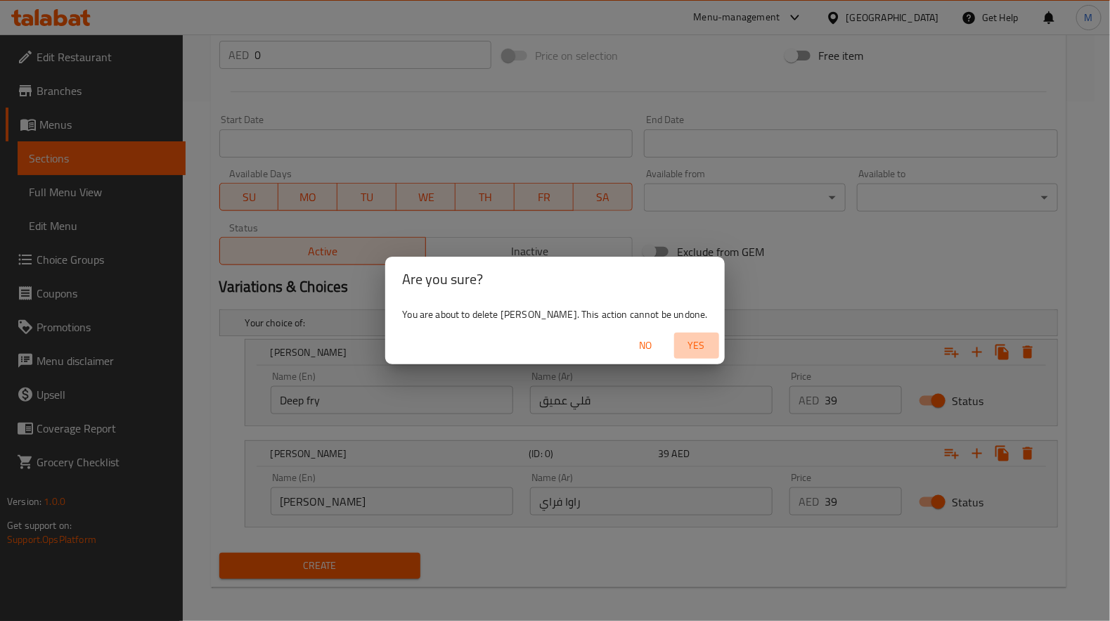
click at [680, 342] on span "Yes" at bounding box center [697, 346] width 34 height 18
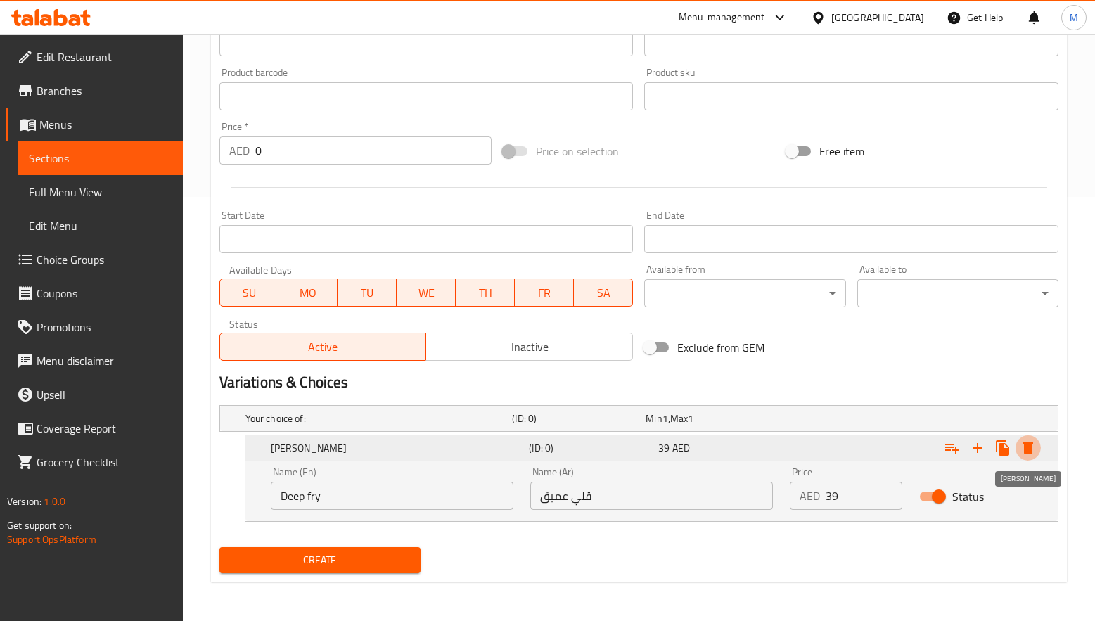
click at [1025, 450] on icon "Expand" at bounding box center [1028, 448] width 10 height 13
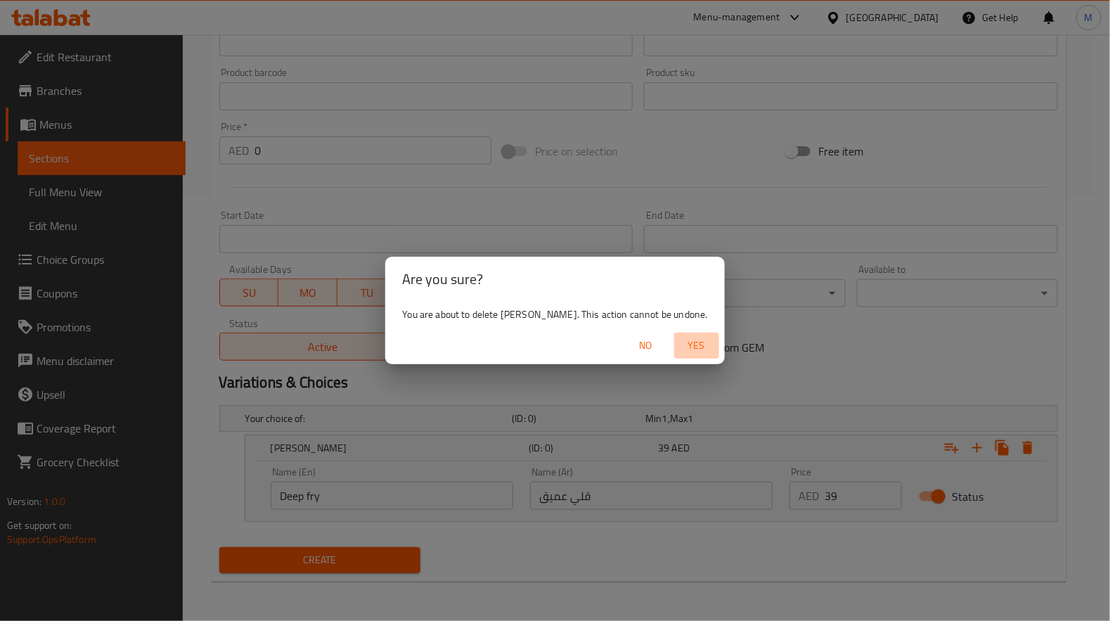
click at [682, 340] on span "Yes" at bounding box center [697, 346] width 34 height 18
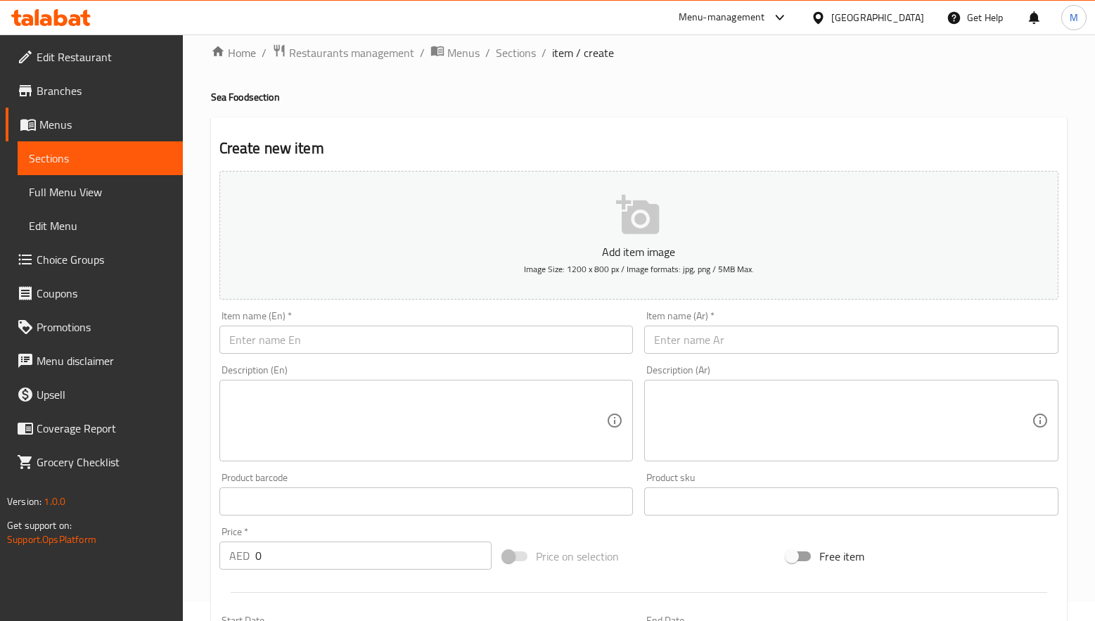
scroll to position [0, 0]
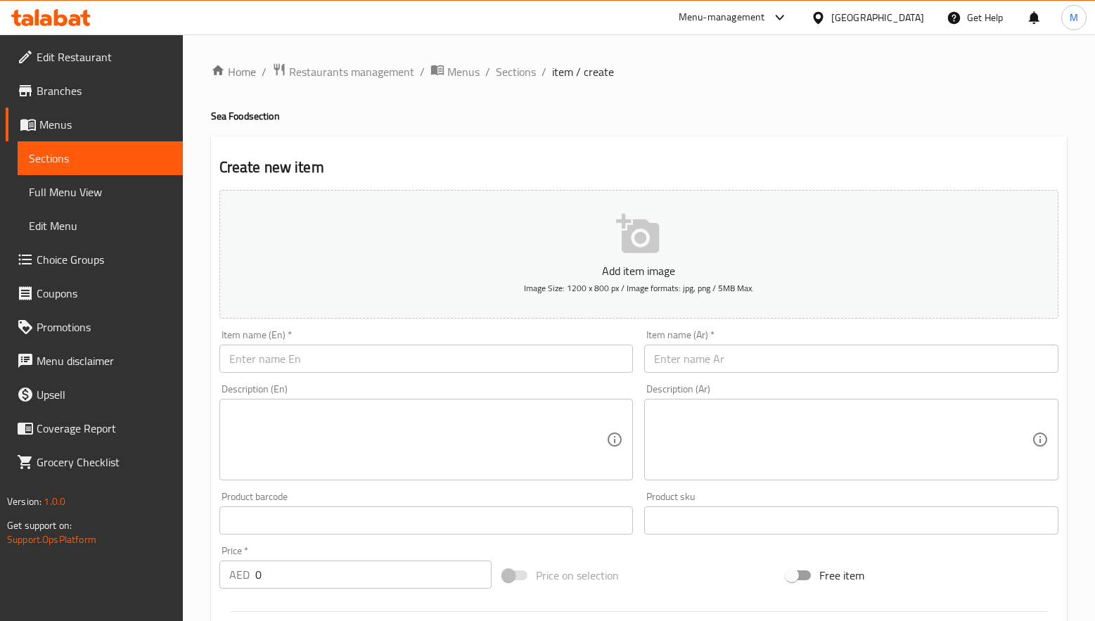
click at [283, 359] on input "text" at bounding box center [426, 359] width 414 height 28
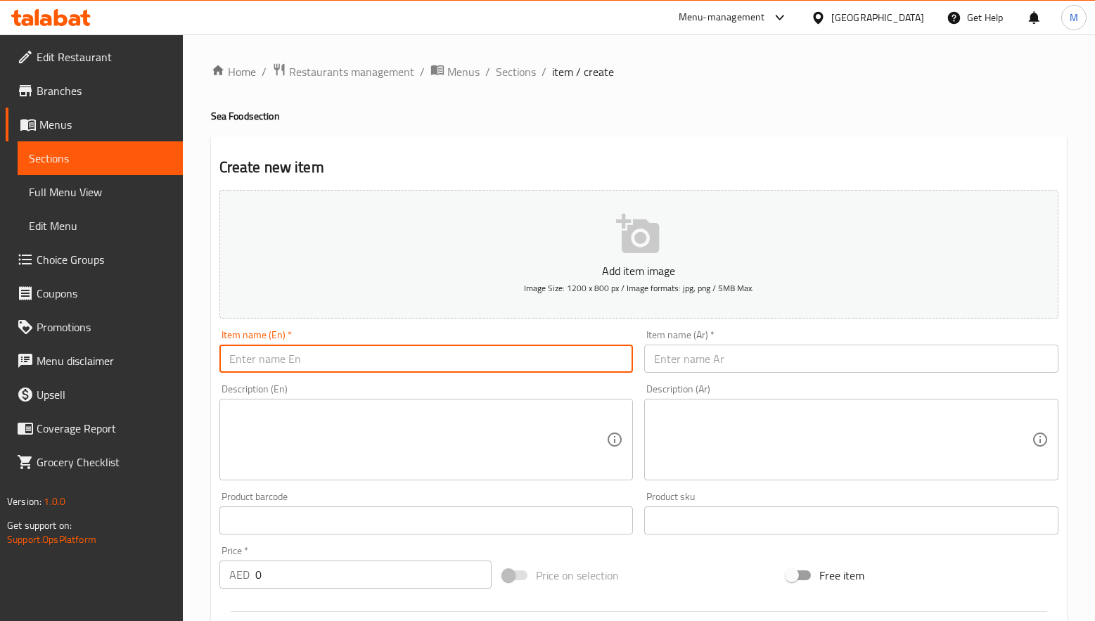
paste input "[PERSON_NAME]"
type input "[PERSON_NAME]"
click at [766, 368] on input "text" at bounding box center [851, 359] width 414 height 28
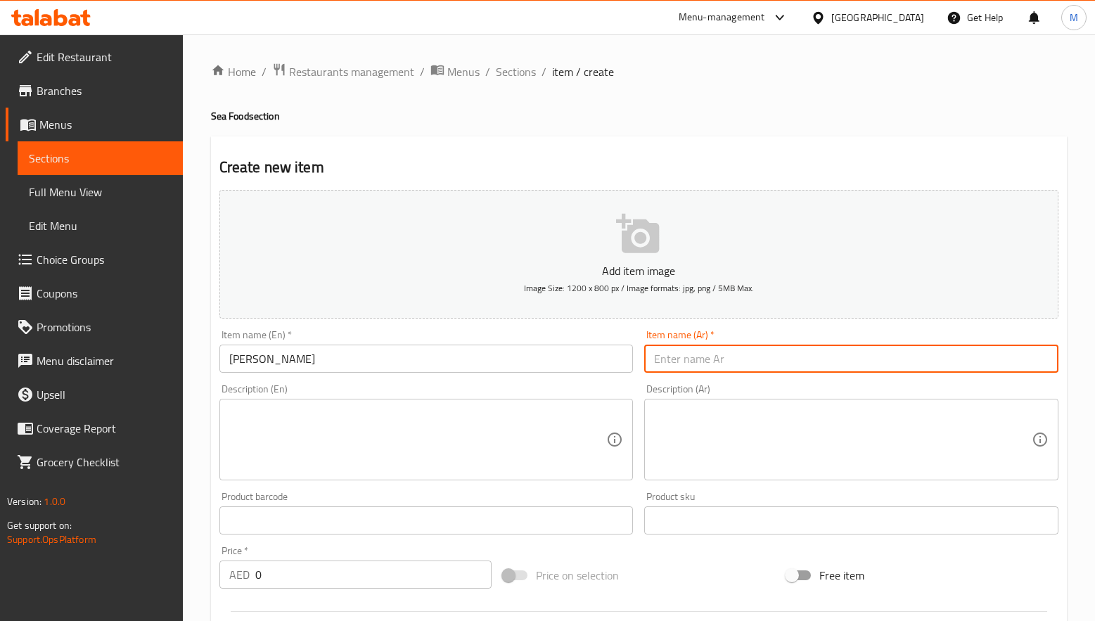
paste input "كوداي ماسالا فراي"
type input "كوداي ماسالا فراي"
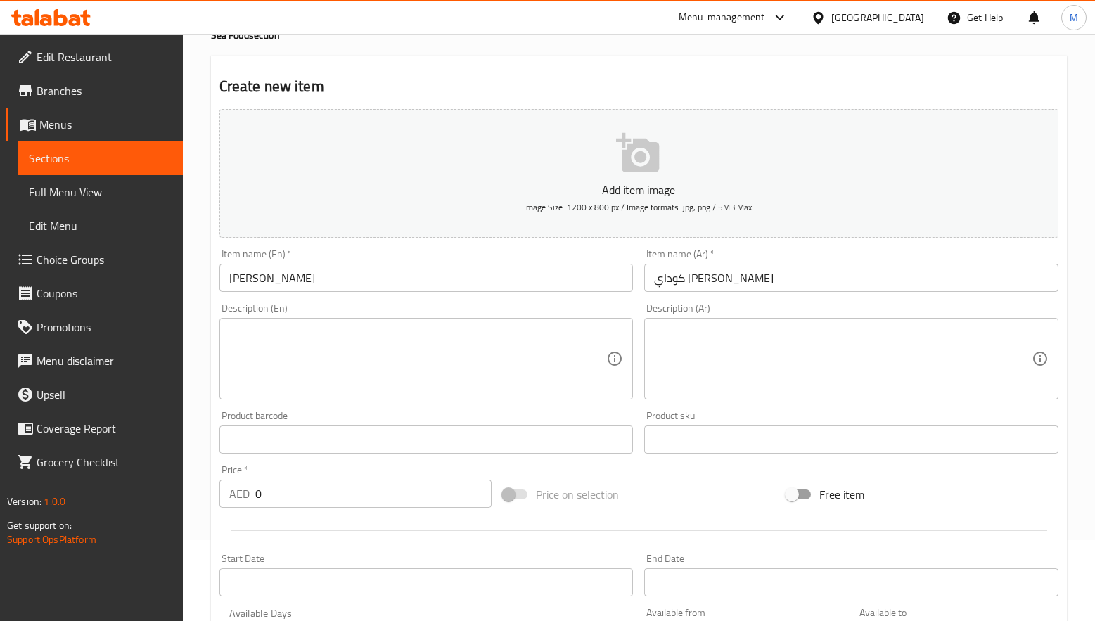
scroll to position [211, 0]
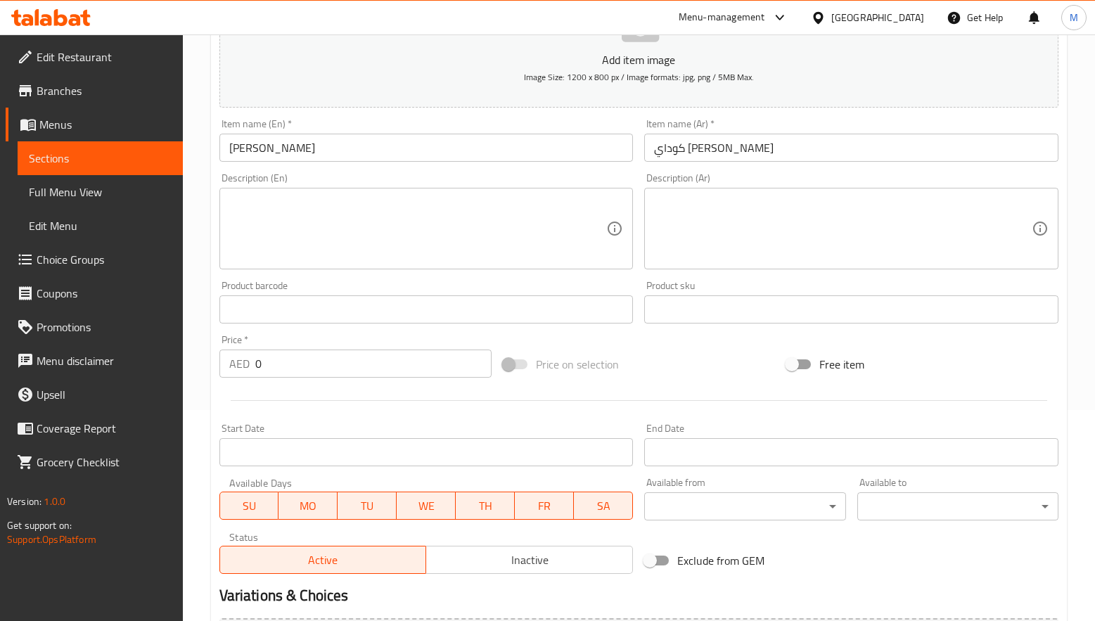
click at [203, 376] on div "Home / Restaurants management / Menus / Sections / item / create Sea Food secti…" at bounding box center [639, 302] width 912 height 959
paste input "35"
type input "35"
click at [319, 399] on div at bounding box center [639, 400] width 850 height 34
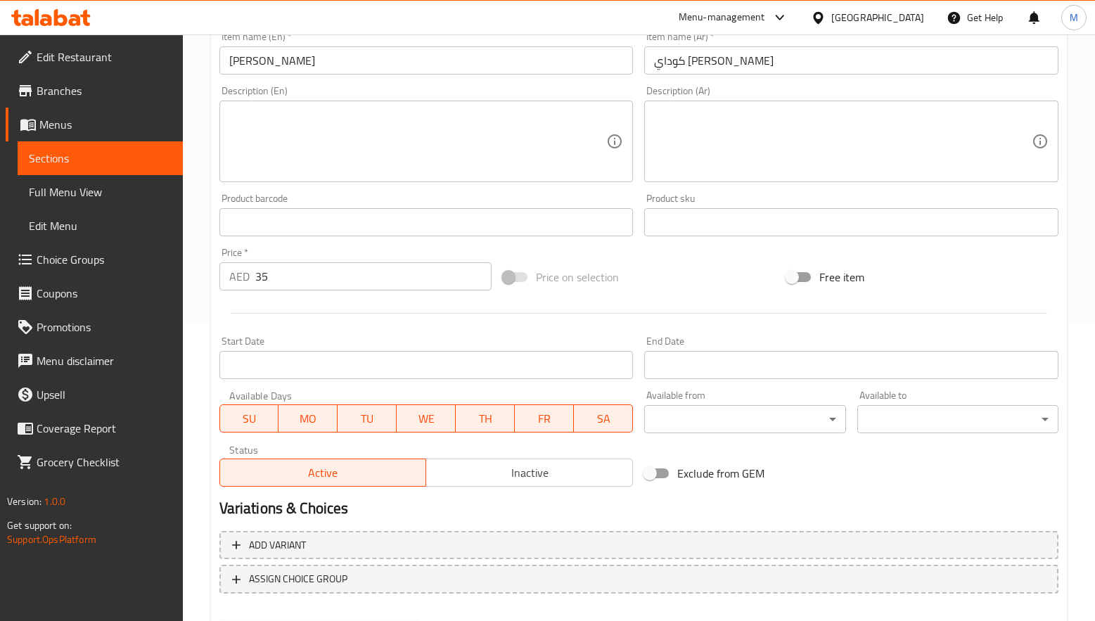
scroll to position [371, 0]
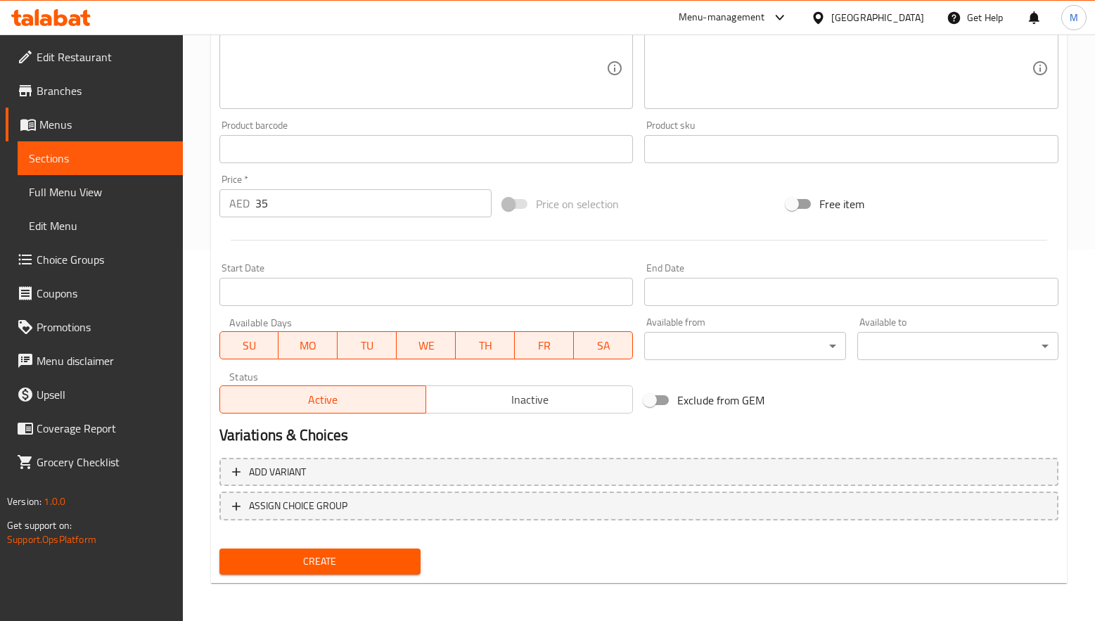
click at [338, 560] on span "Create" at bounding box center [320, 562] width 179 height 18
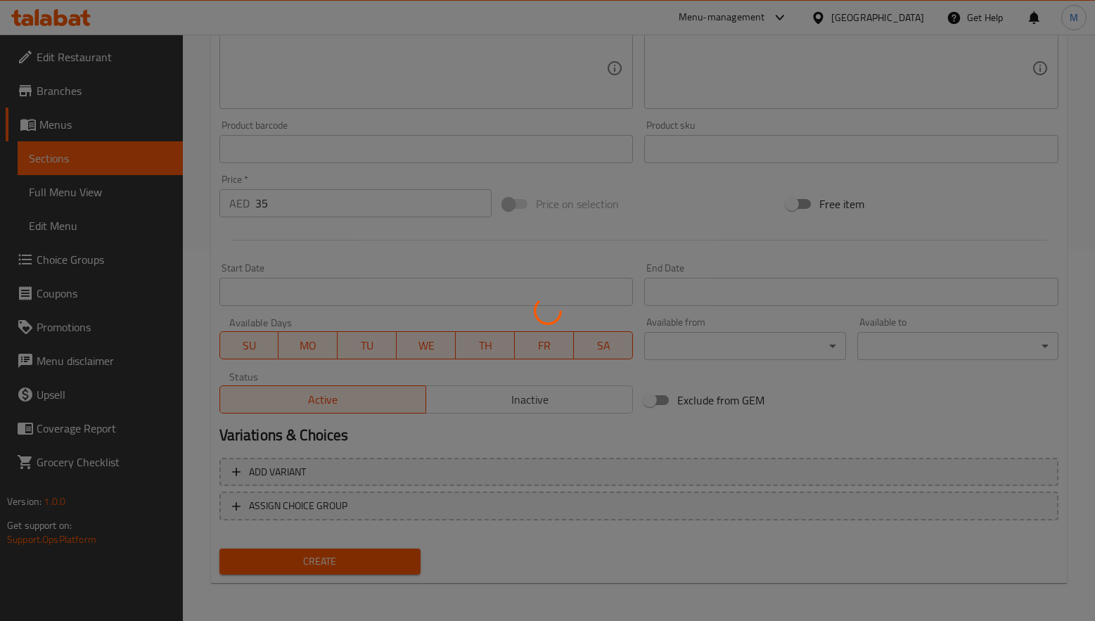
type input "0"
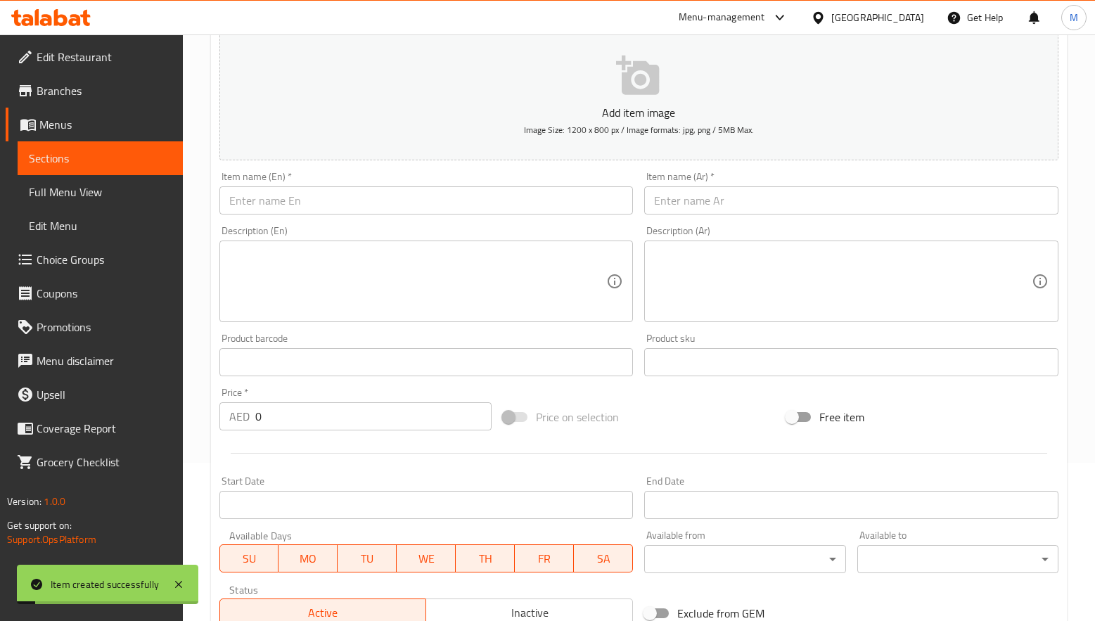
scroll to position [0, 0]
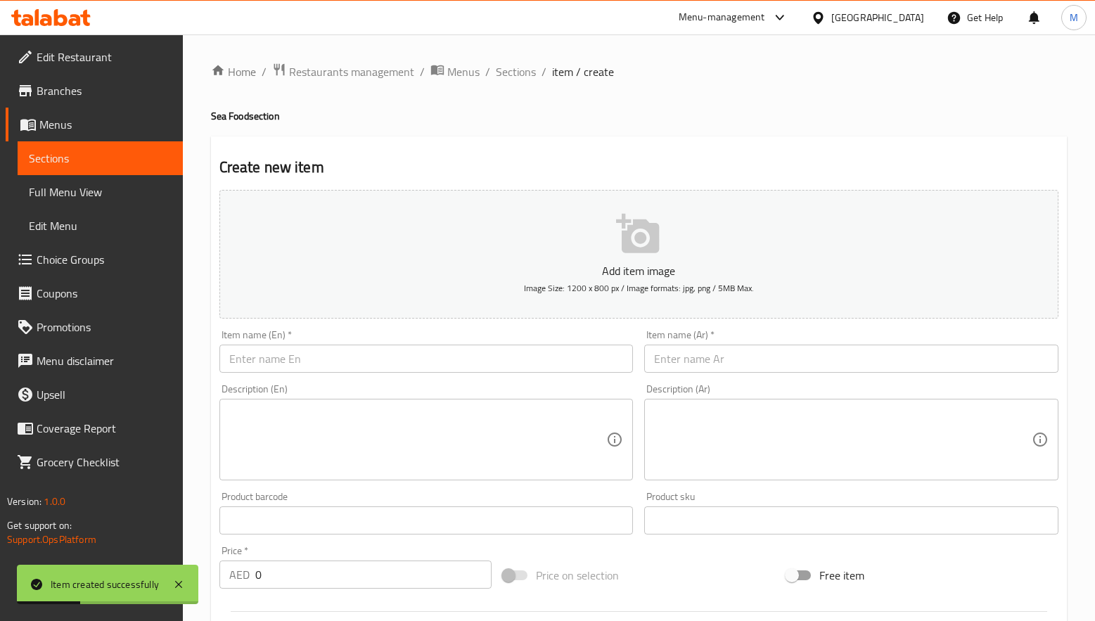
click at [616, 131] on div "Home / Restaurants management / Menus / Sections / item / create Sea Food secti…" at bounding box center [639, 514] width 856 height 903
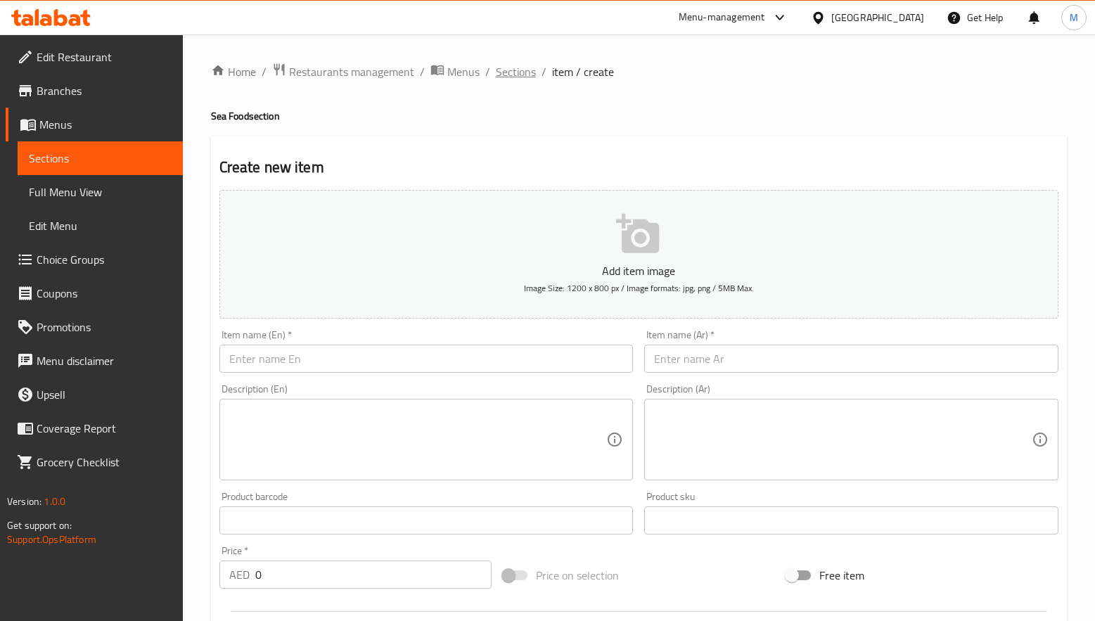
click at [524, 68] on span "Sections" at bounding box center [516, 71] width 40 height 17
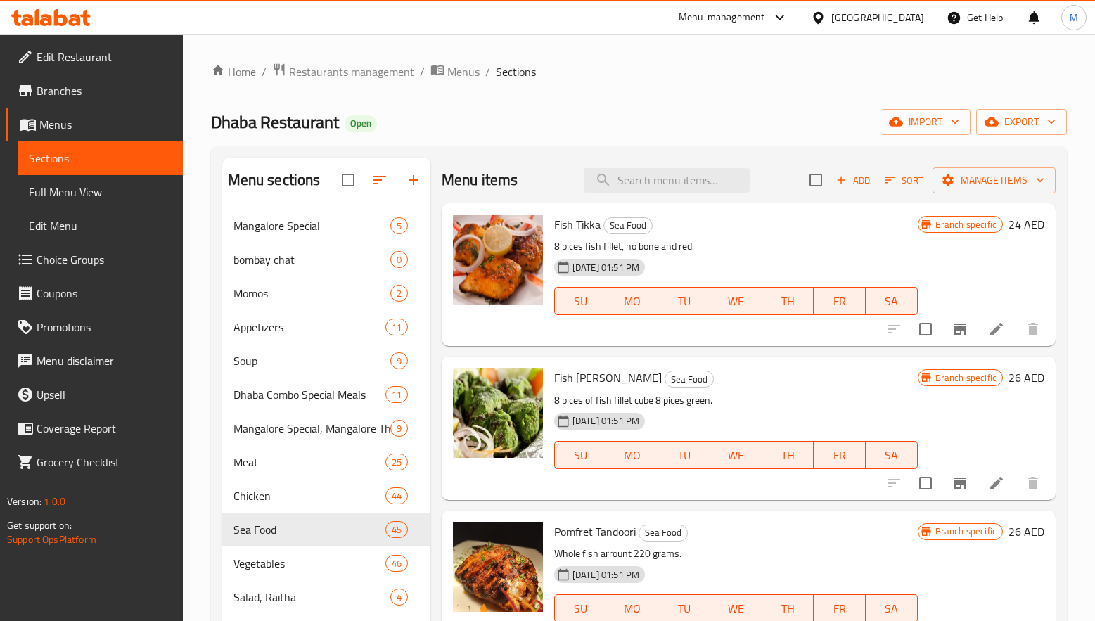
click at [631, 97] on div "Home / Restaurants management / Menus / Sections Dhaba Restaurant Open import e…" at bounding box center [639, 516] width 856 height 906
click at [610, 114] on div "Dhaba Restaurant Open import export" at bounding box center [639, 122] width 856 height 26
click at [654, 125] on div "Dhaba Restaurant Open import export" at bounding box center [639, 122] width 856 height 26
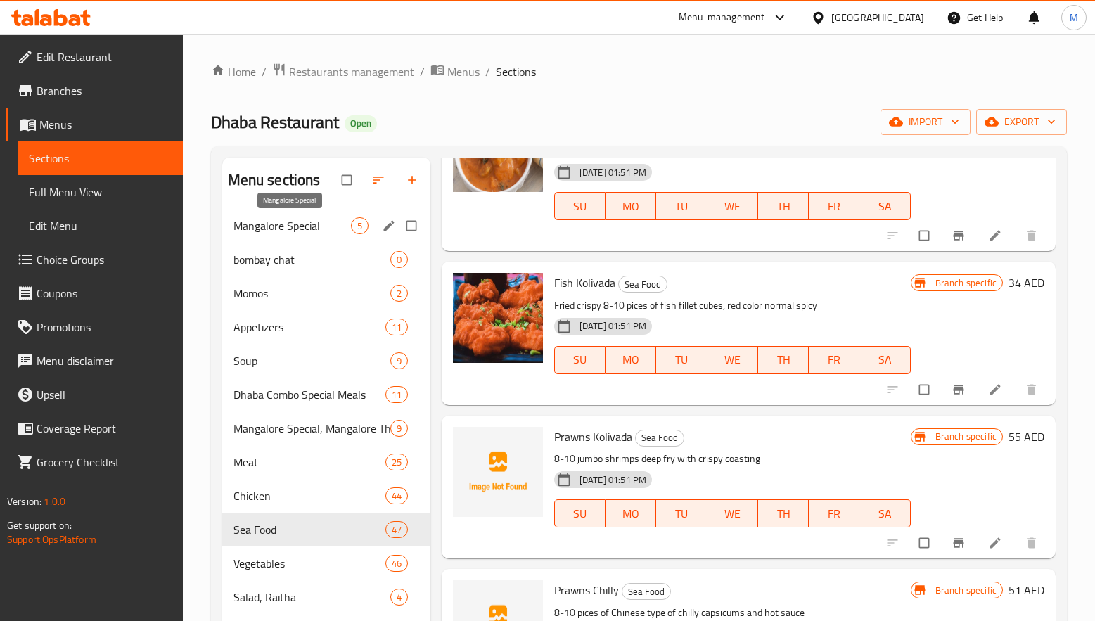
click at [321, 226] on span "Mangalore Special" at bounding box center [291, 225] width 117 height 17
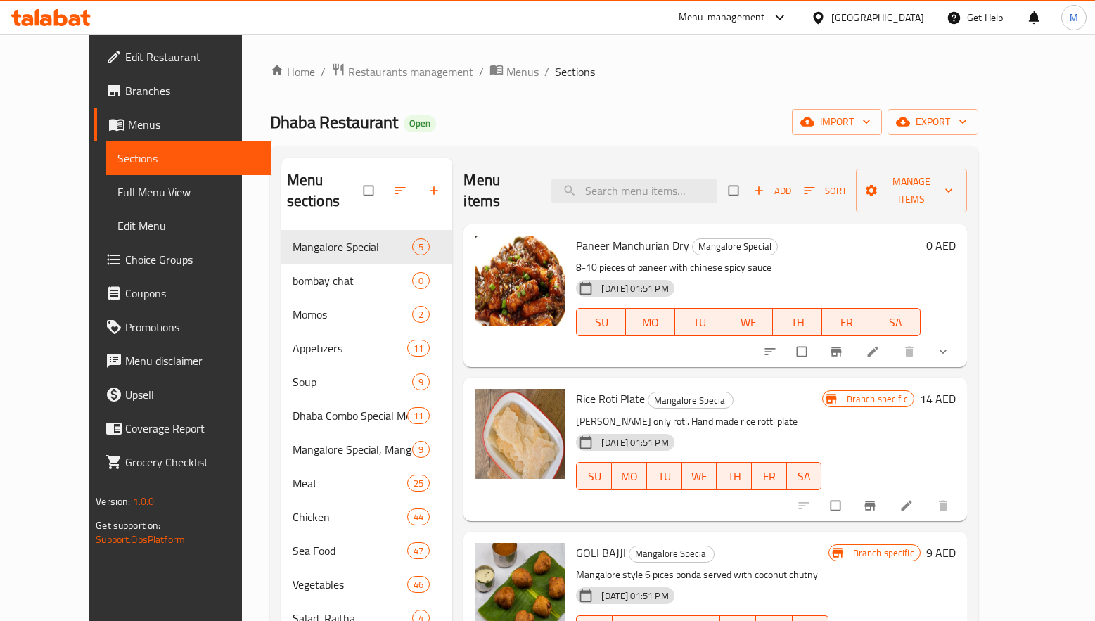
click at [816, 259] on p "8-10 pieces of paneer with chinese spicy sauce" at bounding box center [748, 268] width 344 height 18
click at [791, 184] on span "Add" at bounding box center [772, 191] width 38 height 16
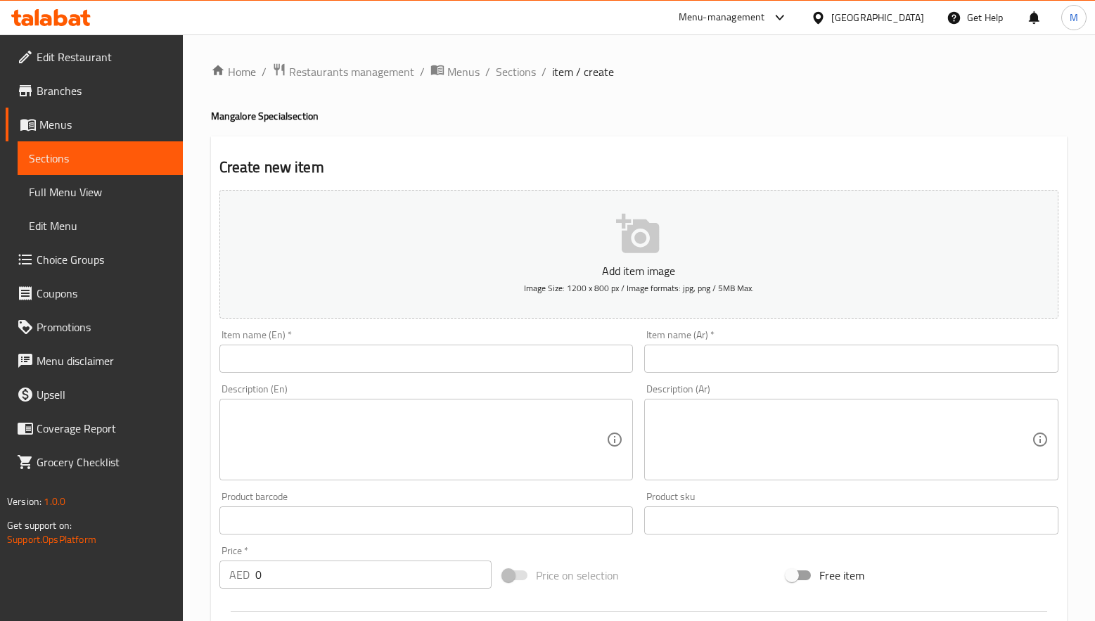
click at [406, 350] on input "text" at bounding box center [426, 359] width 414 height 28
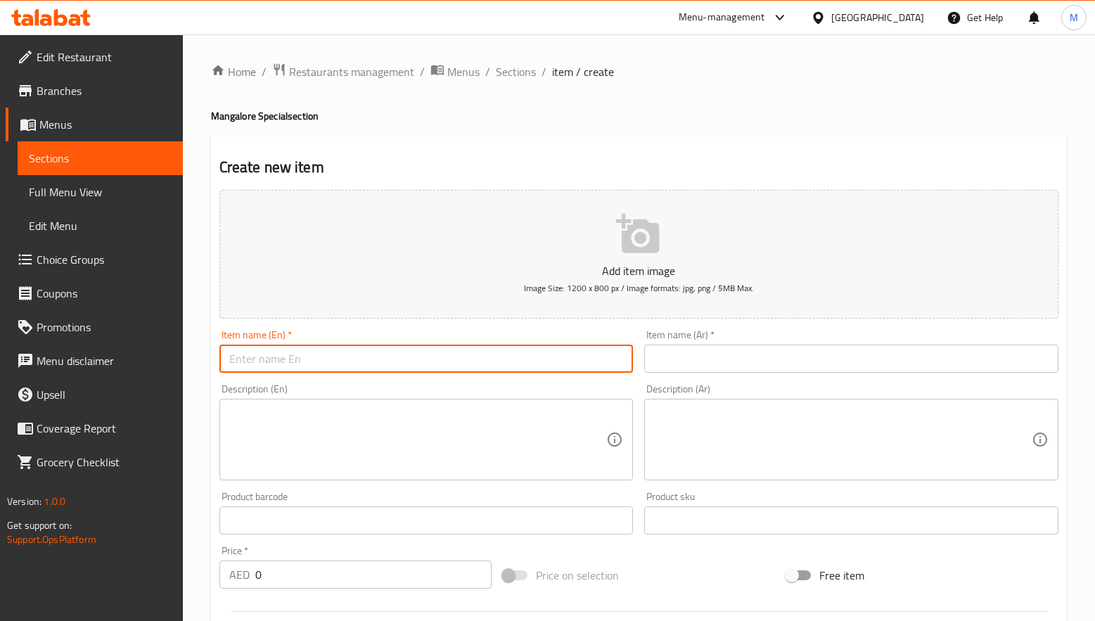
paste input "DHABA SP. CHICKEN TAWA FRY"
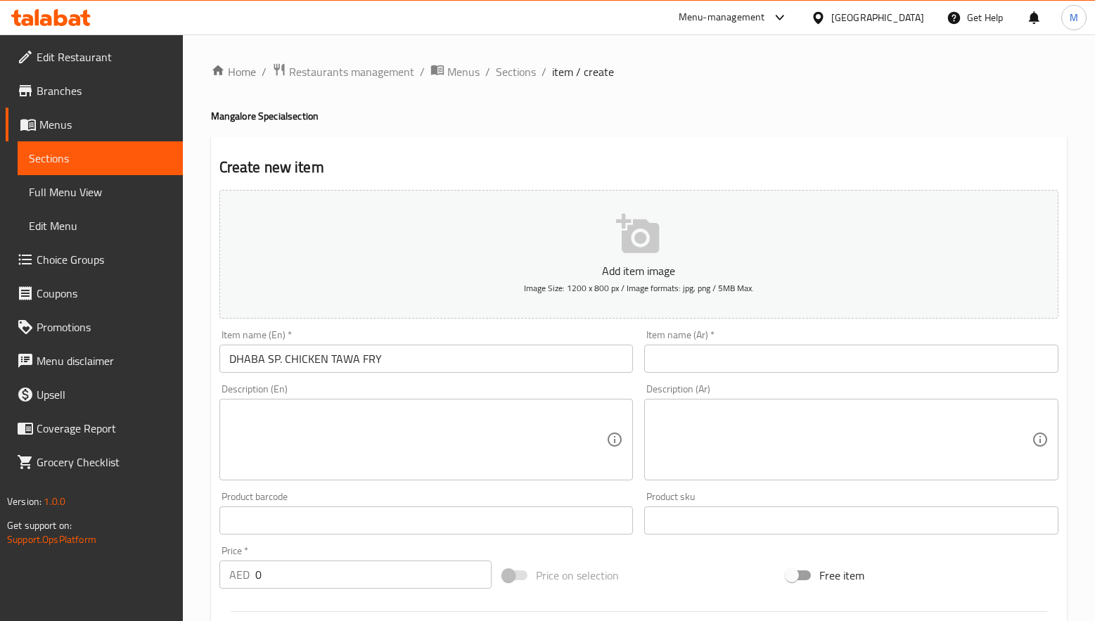
click at [300, 354] on input "DHABA SP. CHICKEN TAWA FRY" at bounding box center [426, 359] width 414 height 28
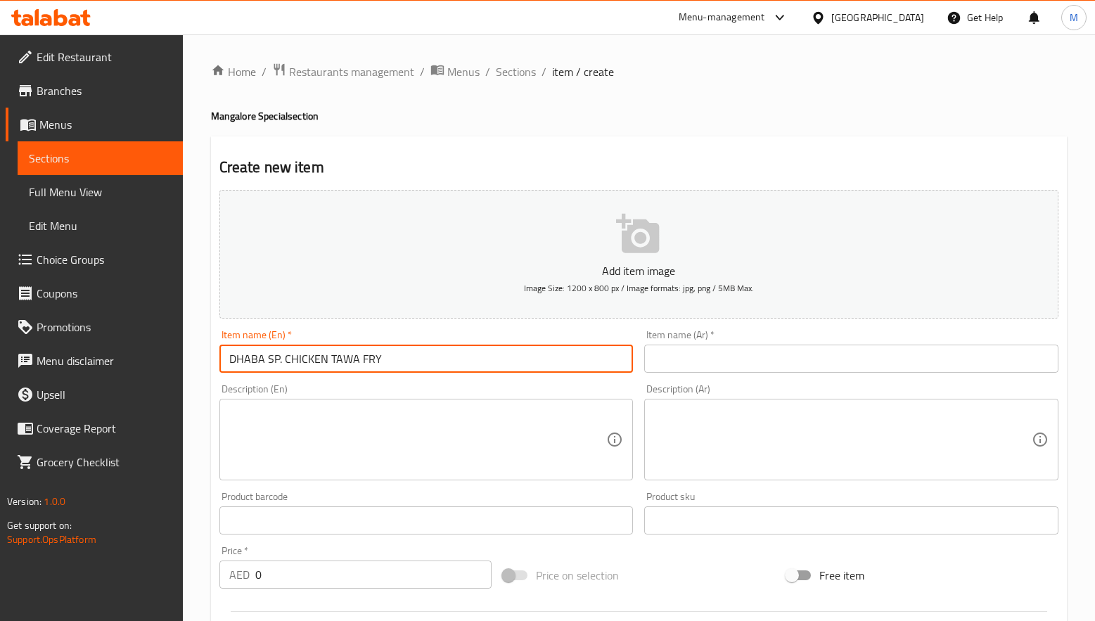
click at [300, 354] on input "DHABA SP. CHICKEN TAWA FRY" at bounding box center [426, 359] width 414 height 28
paste input "haba Sp. Chicken Tawa Fry"
type input "Dhaba Sp. Chicken Tawa Fry"
click at [740, 361] on input "text" at bounding box center [851, 359] width 414 height 28
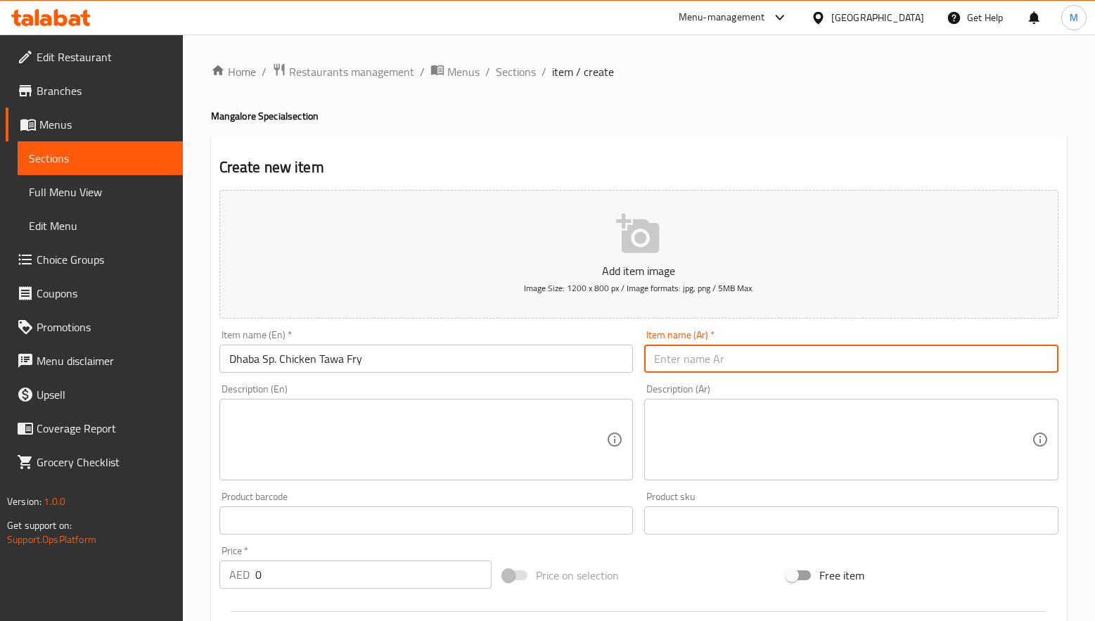
paste input "دجاج تاوا فراي من دبا سب"
type input "دجاج تاوا فراي من دبا سب"
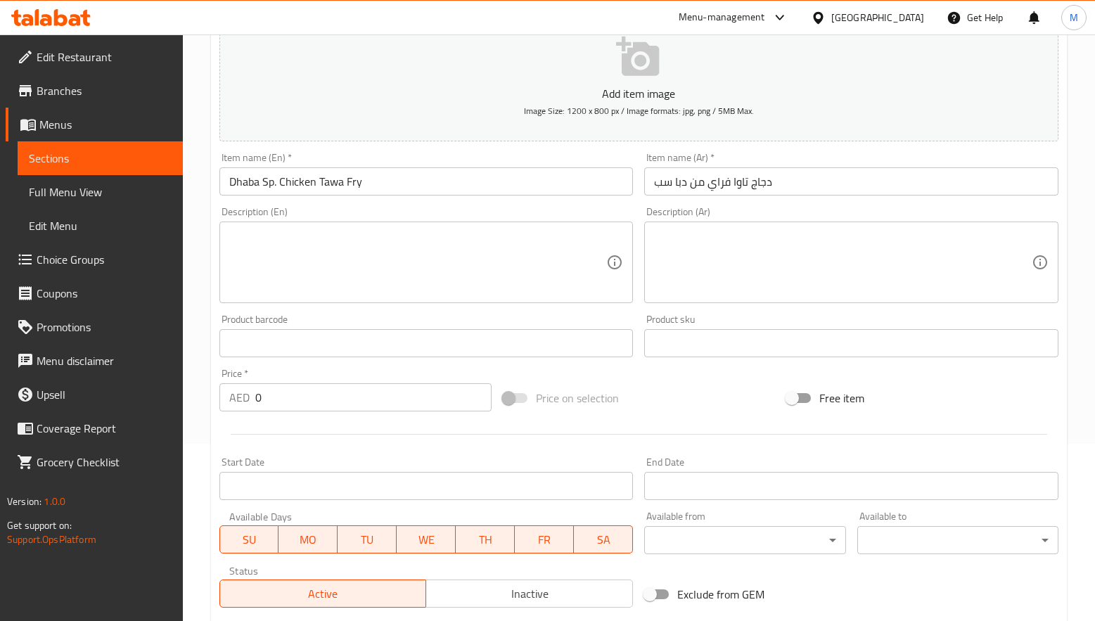
scroll to position [211, 0]
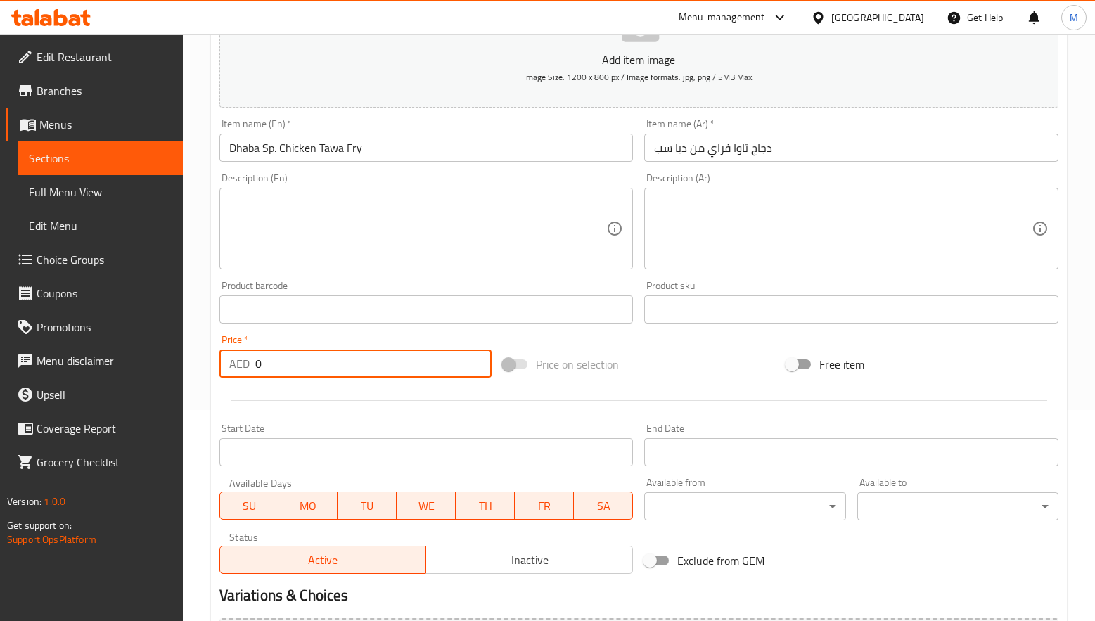
click at [255, 361] on input "0" at bounding box center [373, 363] width 236 height 28
paste input "38"
type input "38"
click at [331, 416] on div at bounding box center [639, 400] width 850 height 34
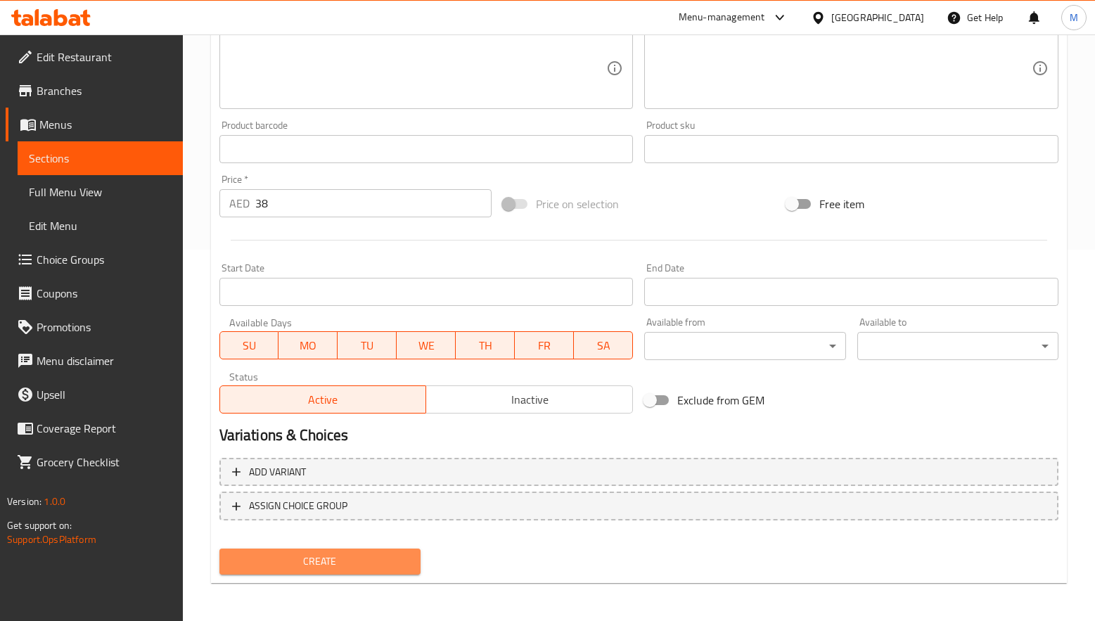
click at [327, 555] on span "Create" at bounding box center [320, 562] width 179 height 18
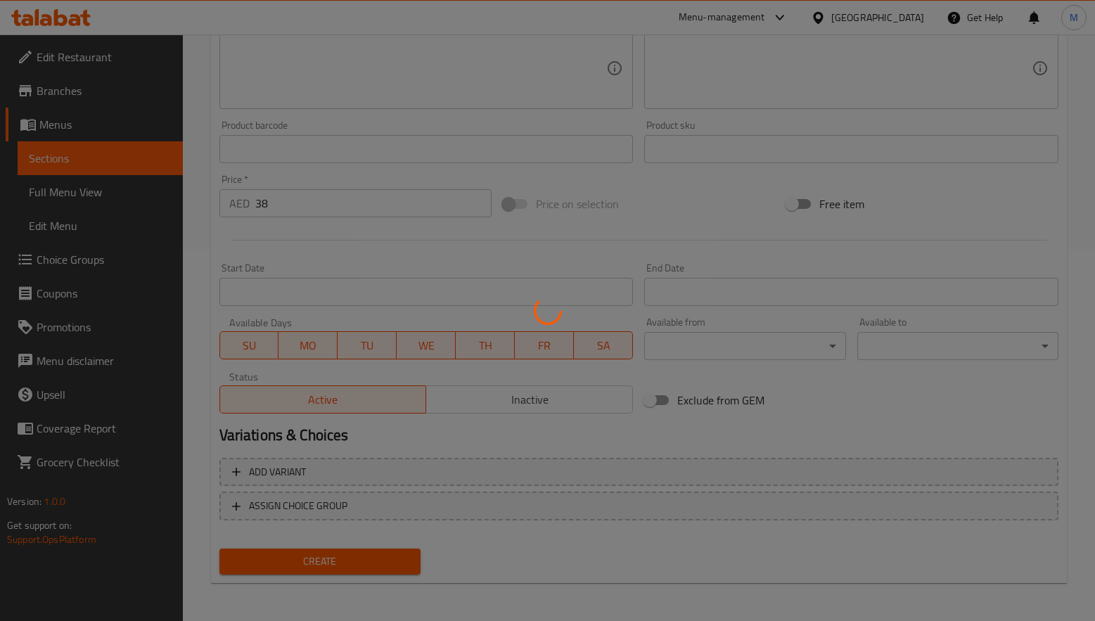
type input "0"
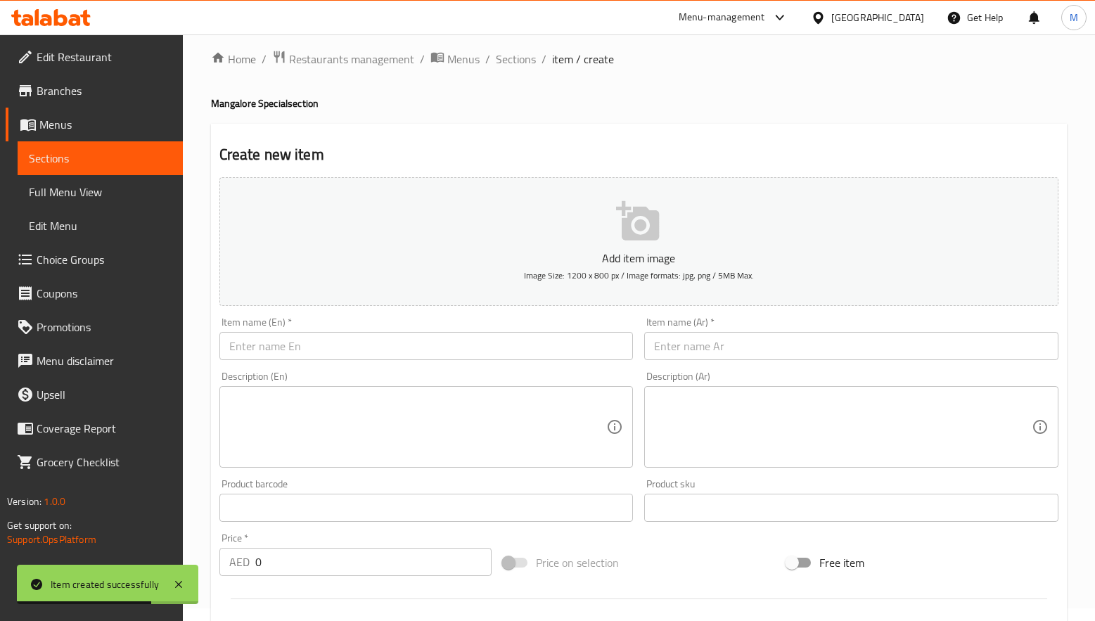
scroll to position [0, 0]
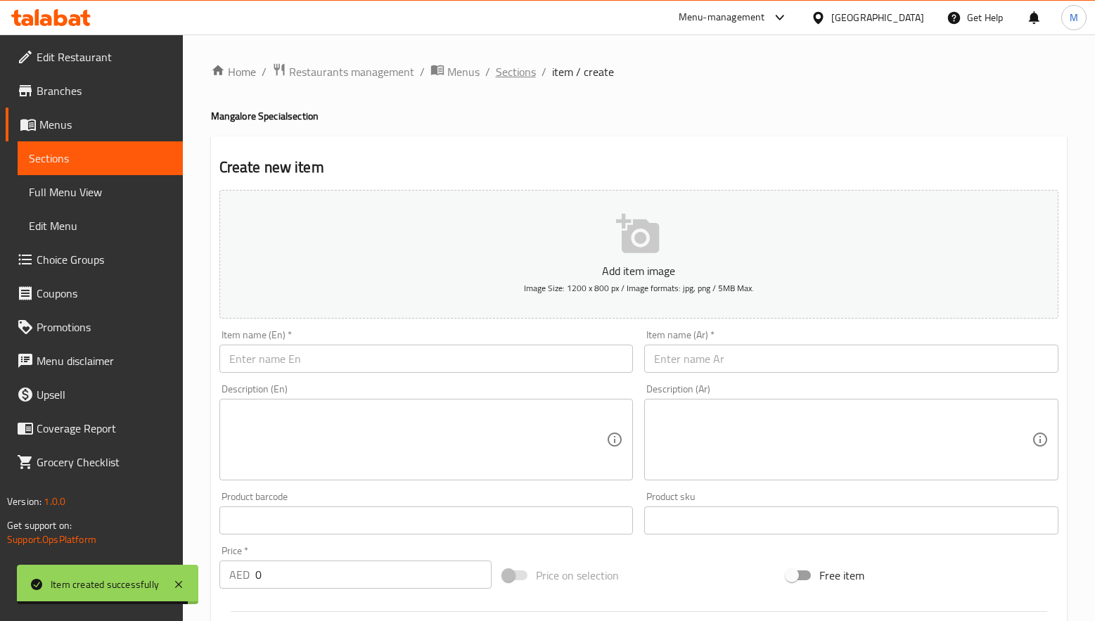
click at [506, 70] on span "Sections" at bounding box center [516, 71] width 40 height 17
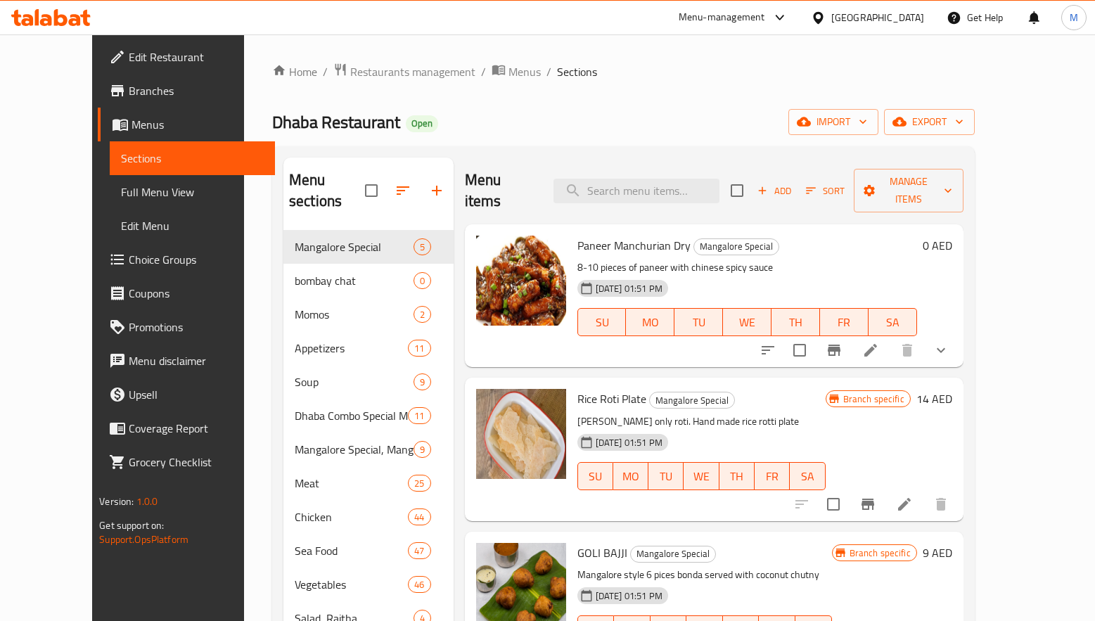
click at [672, 119] on div "Dhaba Restaurant Open import export" at bounding box center [623, 122] width 702 height 26
click at [757, 112] on div "Dhaba Restaurant Open import export" at bounding box center [623, 122] width 702 height 26
click at [963, 121] on span "export" at bounding box center [929, 122] width 68 height 18
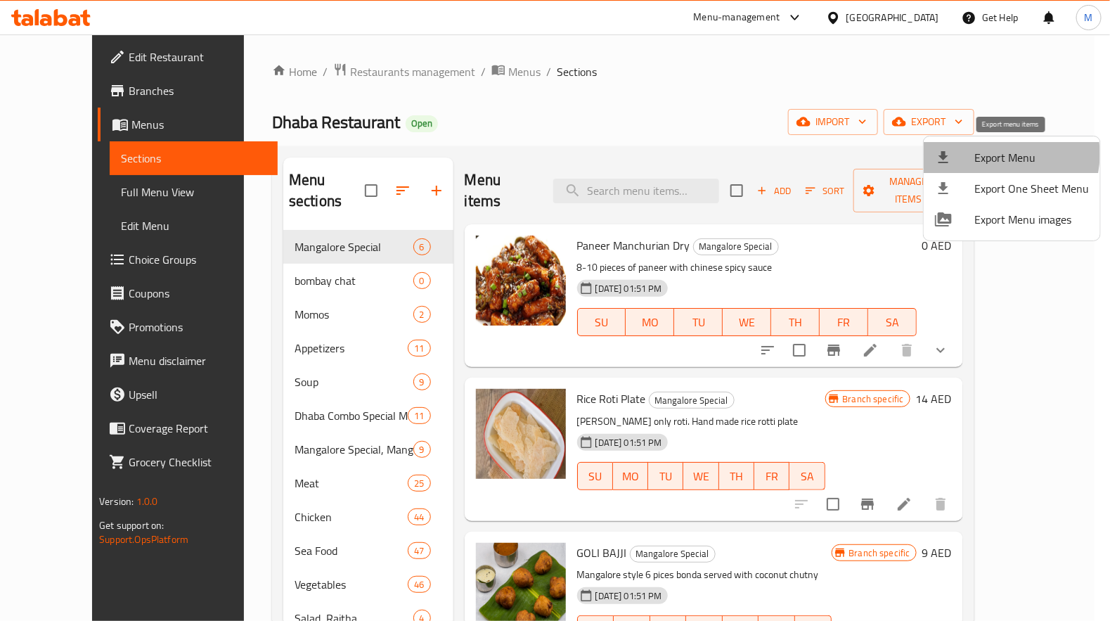
click at [994, 154] on span "Export Menu" at bounding box center [1032, 157] width 115 height 17
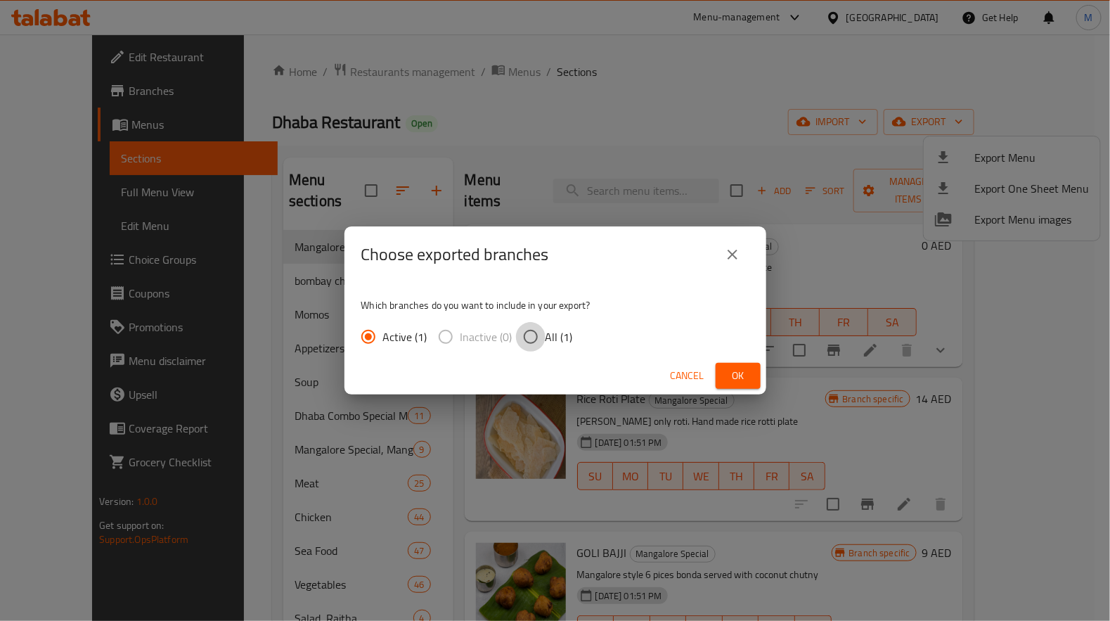
click at [537, 336] on input "All (1)" at bounding box center [531, 337] width 30 height 30
radio input "true"
click at [741, 378] on span "Ok" at bounding box center [738, 376] width 23 height 18
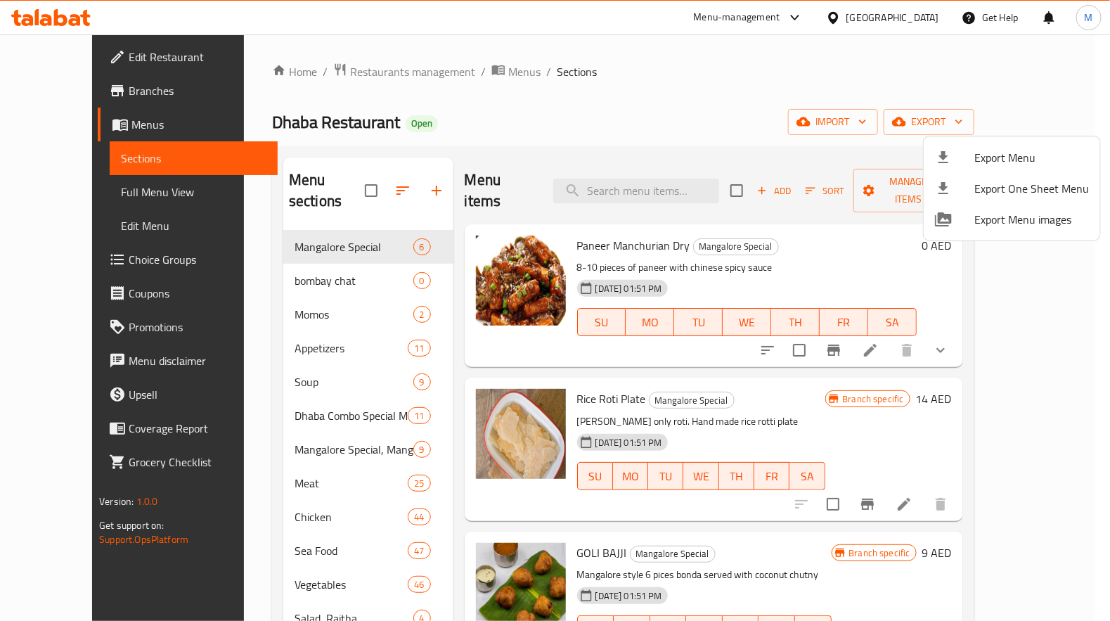
click at [565, 70] on div at bounding box center [555, 310] width 1110 height 621
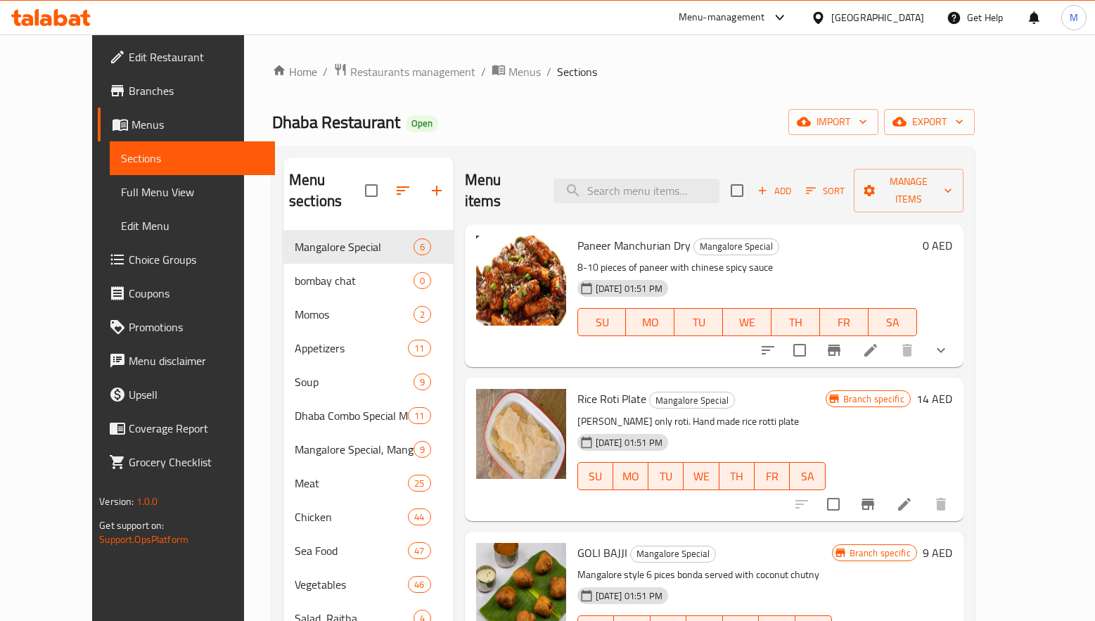
click at [447, 122] on div "Dhaba Restaurant Open import export" at bounding box center [623, 122] width 702 height 26
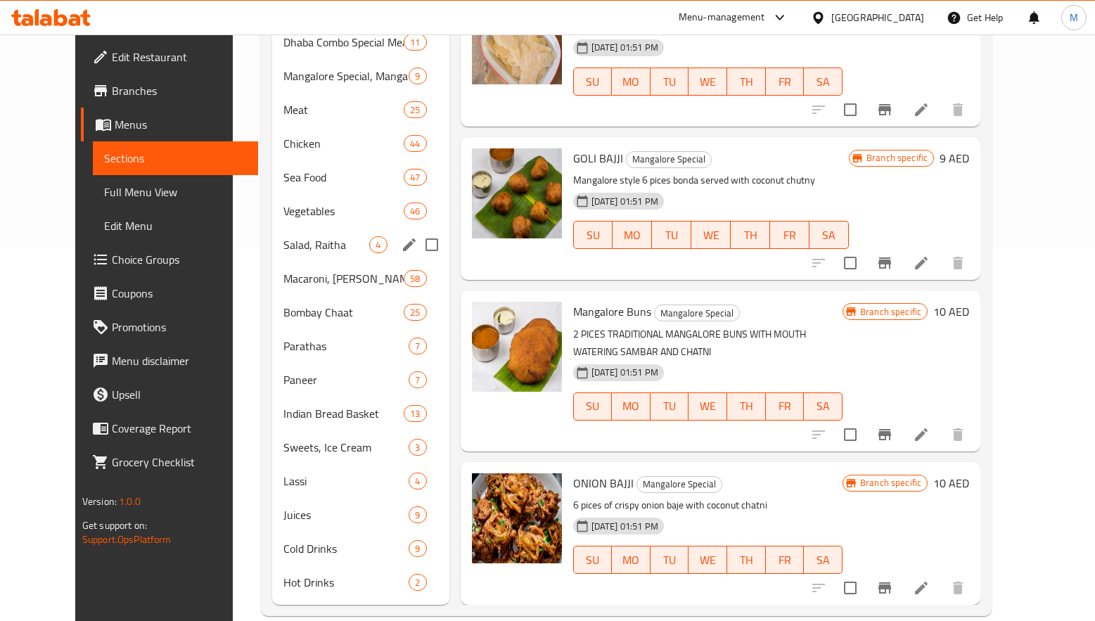
scroll to position [374, 0]
click at [304, 539] on span "Cold Drinks" at bounding box center [326, 547] width 86 height 17
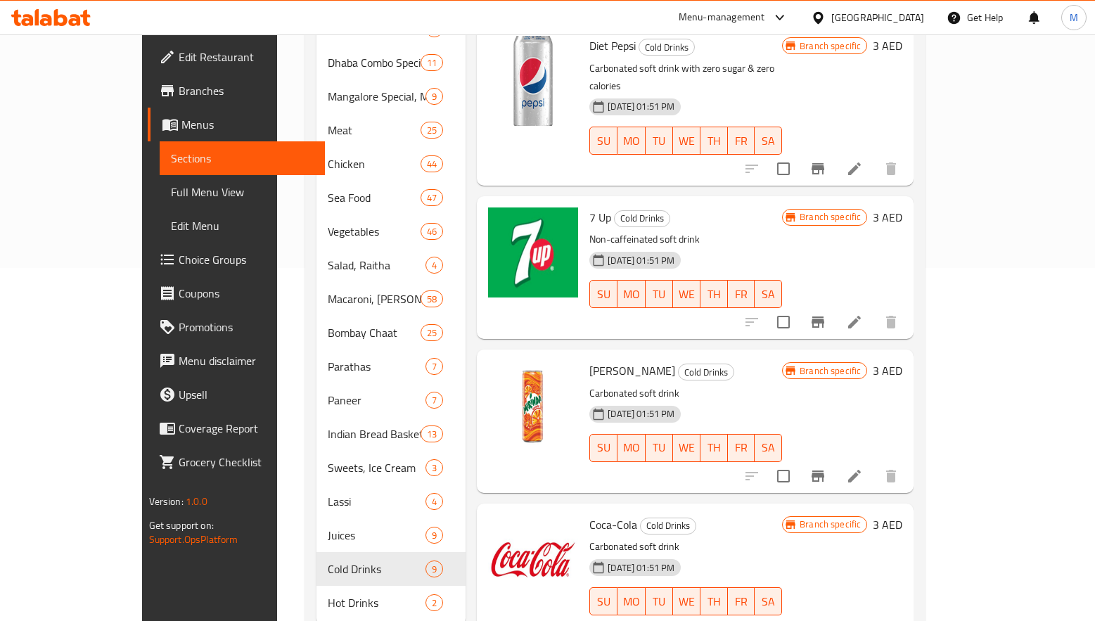
scroll to position [374, 0]
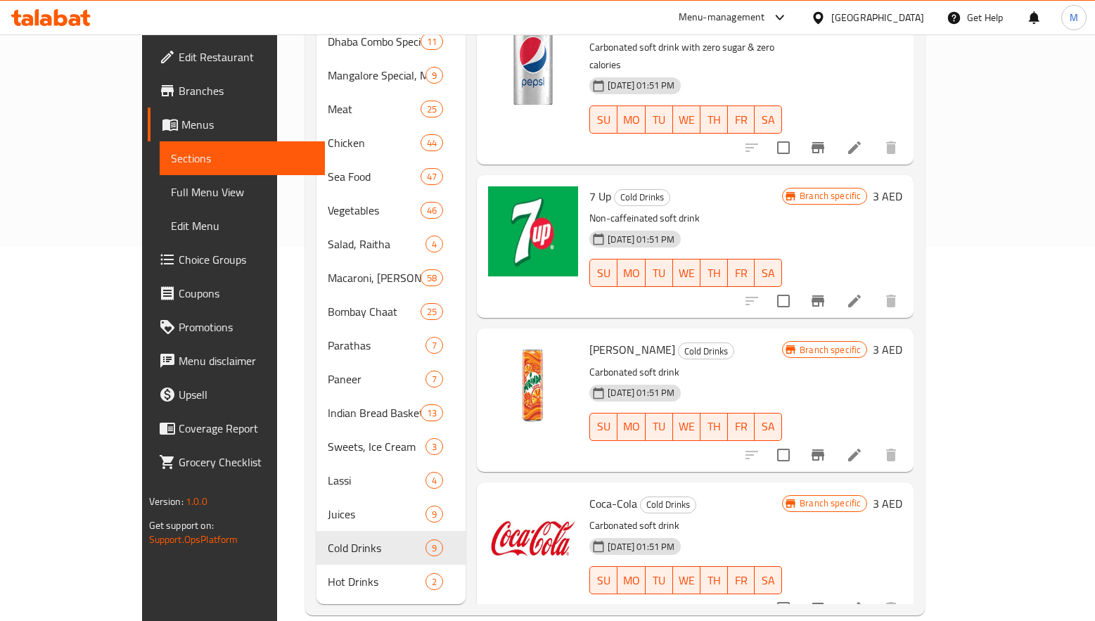
click at [589, 339] on span "[PERSON_NAME]" at bounding box center [632, 349] width 86 height 21
copy h6 "[PERSON_NAME]"
click at [589, 186] on span "7 Up" at bounding box center [600, 196] width 22 height 21
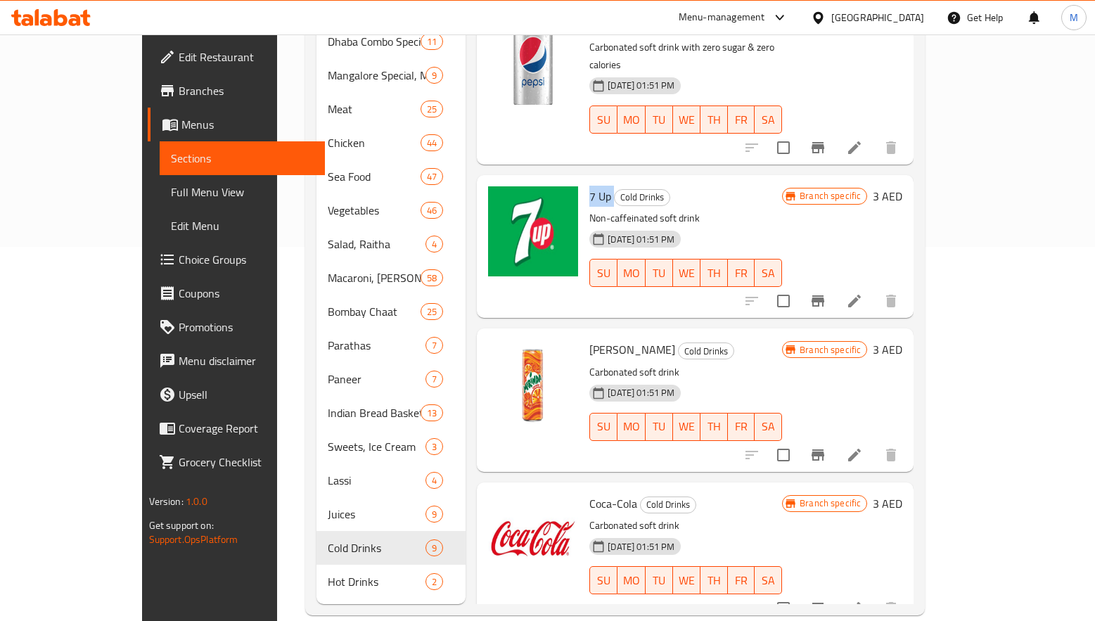
click at [589, 186] on span "7 Up" at bounding box center [600, 196] width 22 height 21
copy h6 "7 Up"
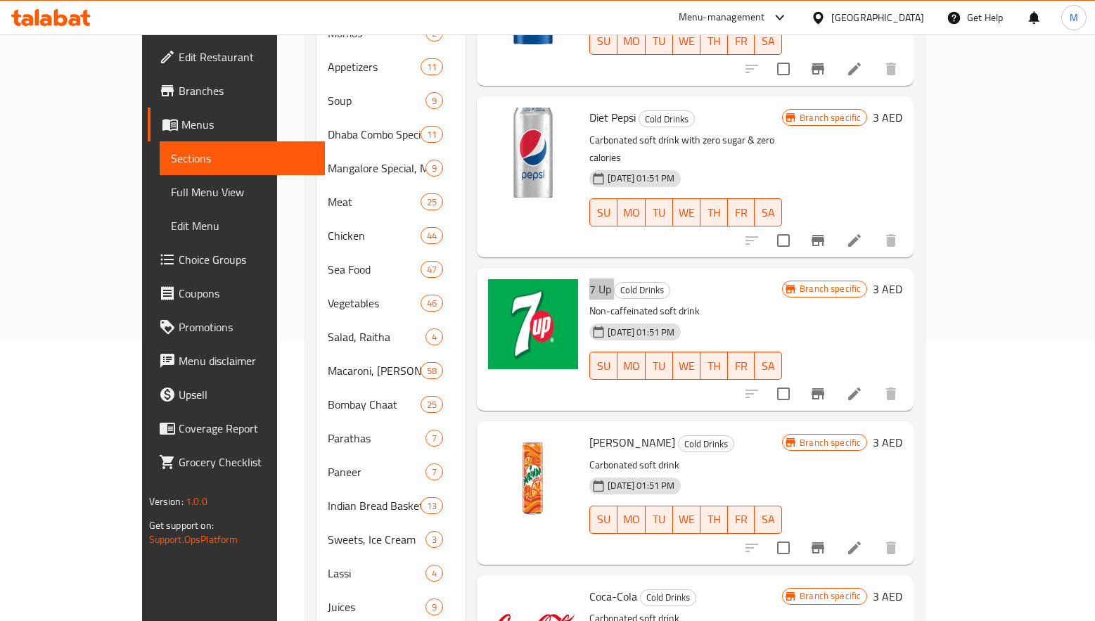
scroll to position [163, 0]
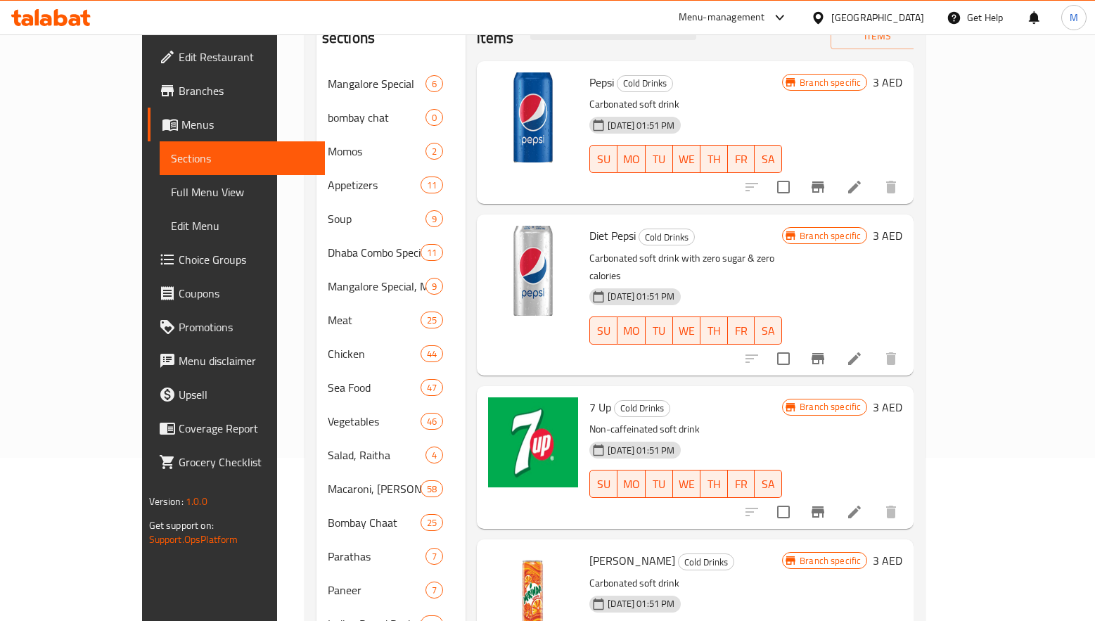
click at [589, 225] on span "Diet Pepsi" at bounding box center [612, 235] width 46 height 21
copy h6 "Diet Pepsi"
click at [824, 353] on icon "Branch-specific-item" at bounding box center [817, 358] width 13 height 11
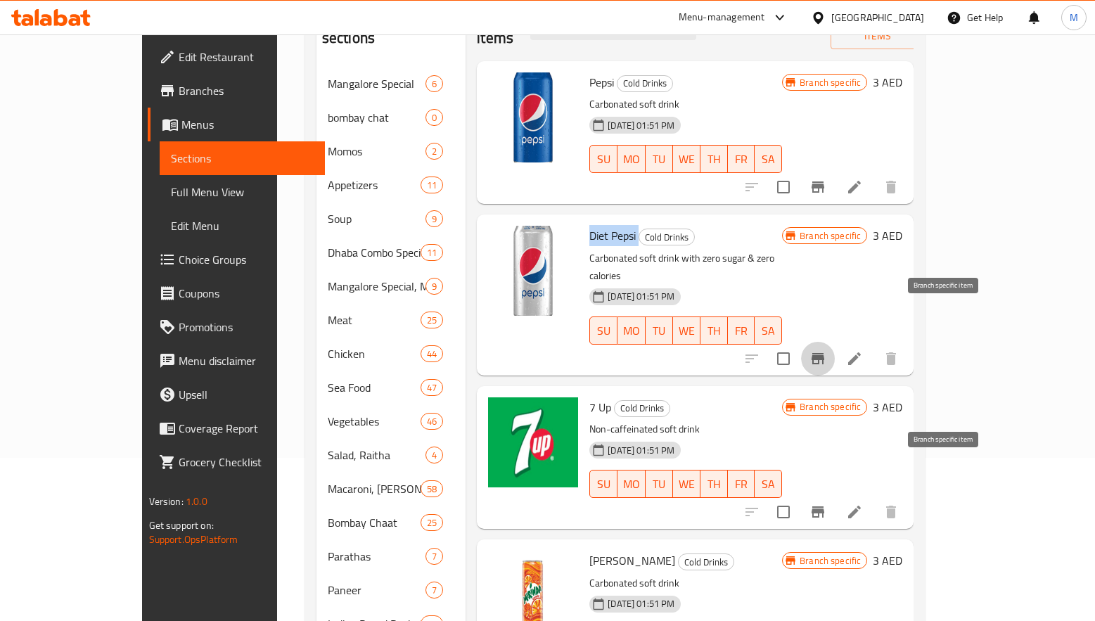
click at [835, 495] on button "Branch-specific-item" at bounding box center [818, 512] width 34 height 34
click at [835, 170] on button "Branch-specific-item" at bounding box center [818, 187] width 34 height 34
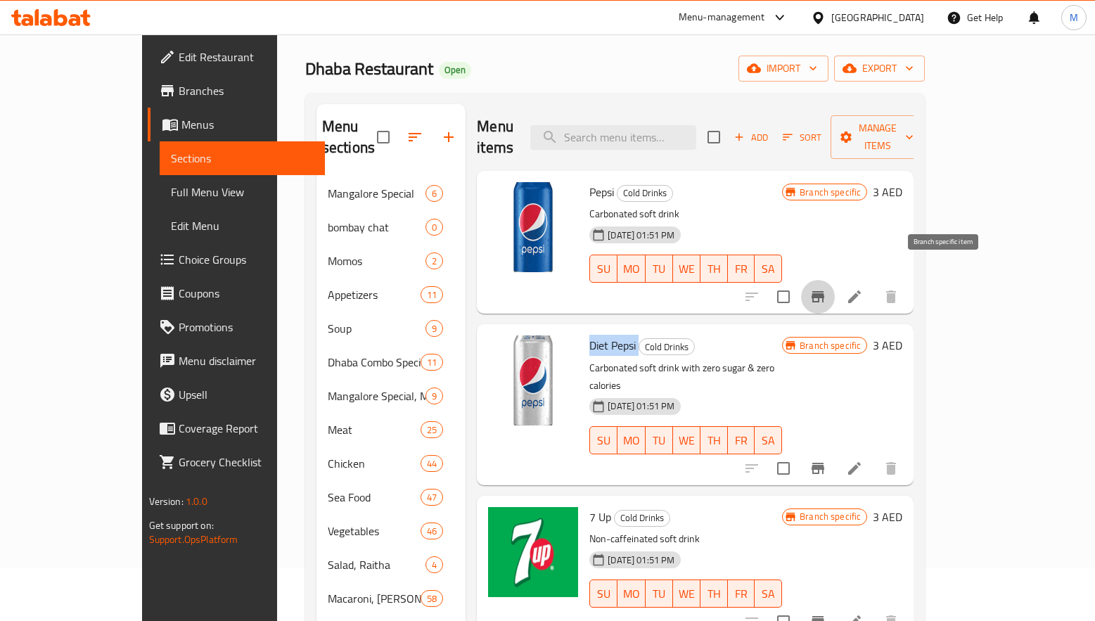
scroll to position [105, 0]
